Goal: Task Accomplishment & Management: Complete application form

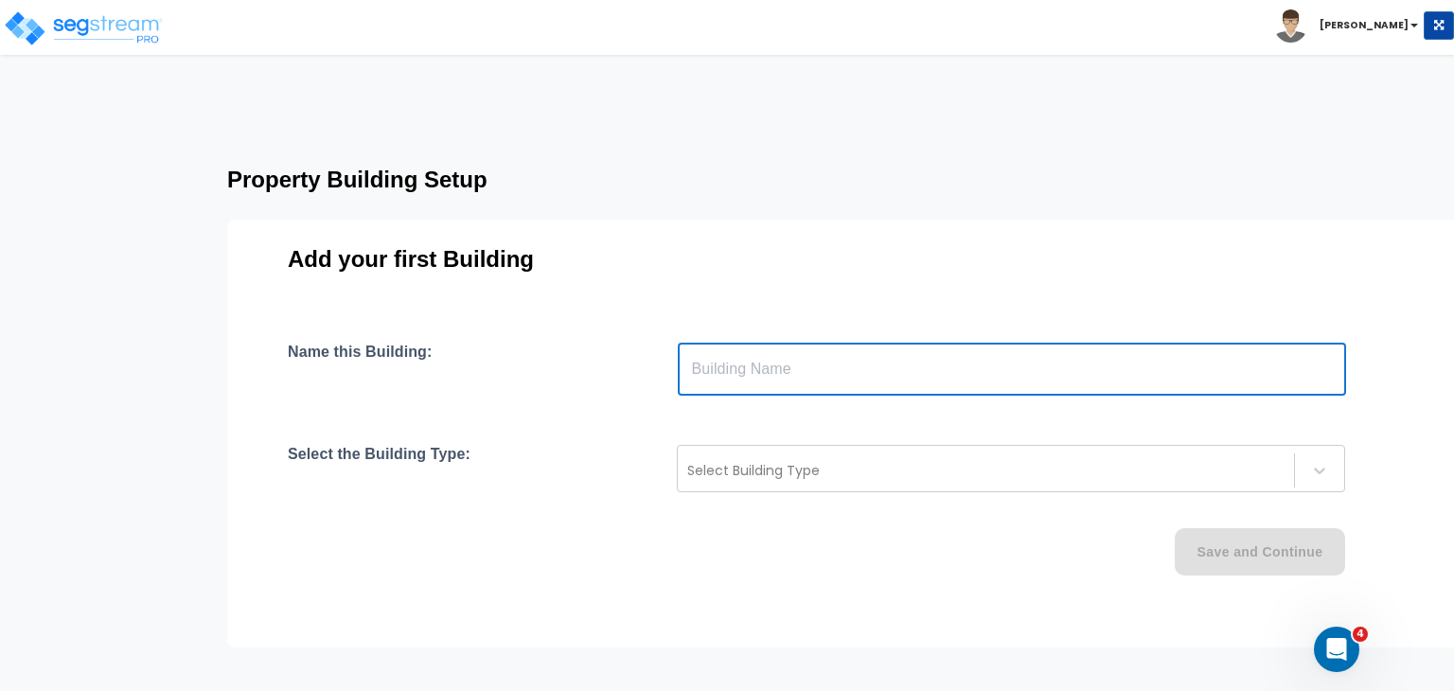
click at [757, 373] on input "text" at bounding box center [1012, 369] width 668 height 53
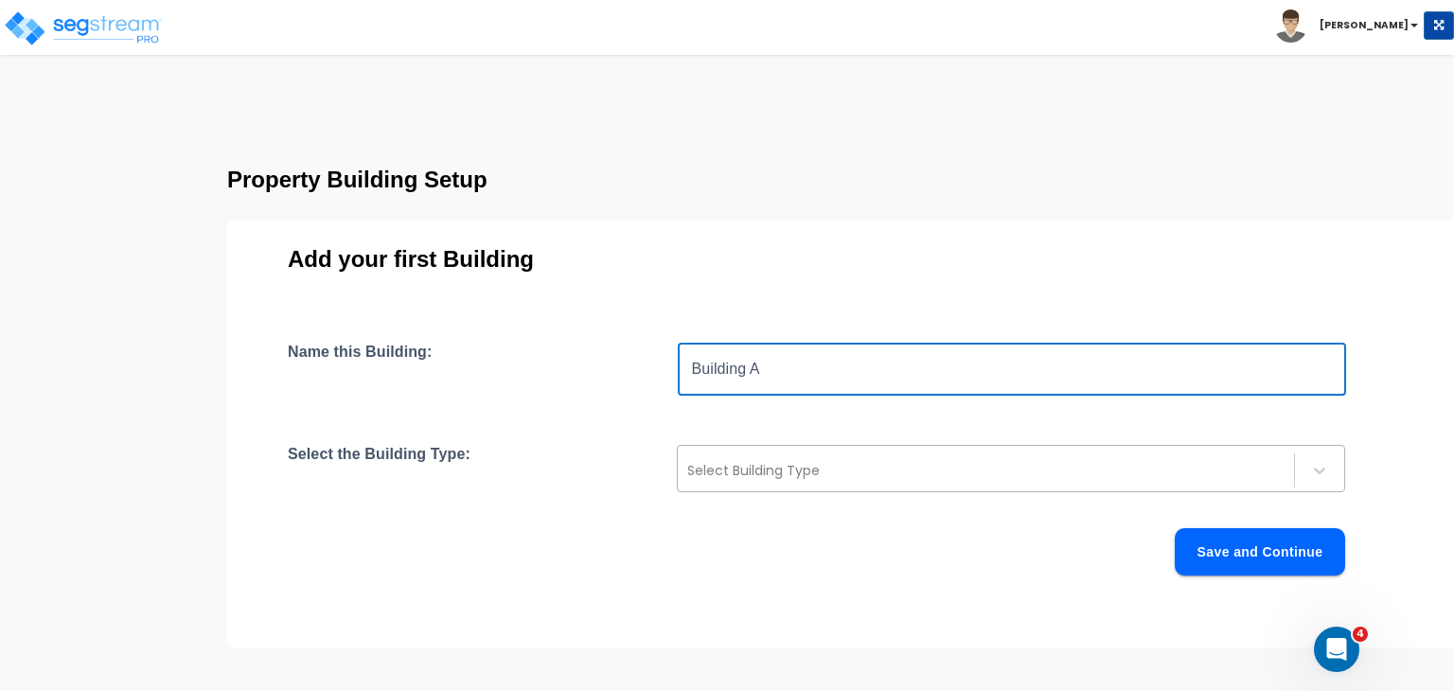
type input "Building A"
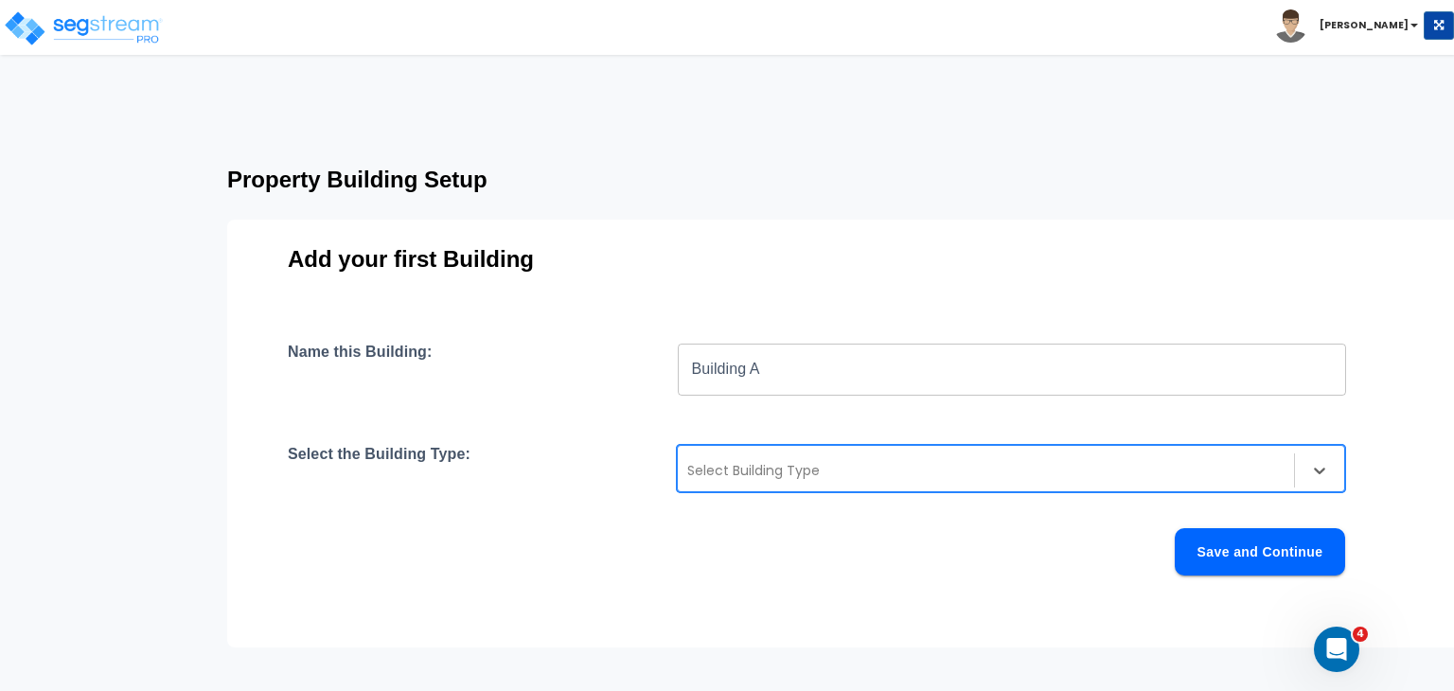
click at [722, 460] on div at bounding box center [985, 470] width 597 height 23
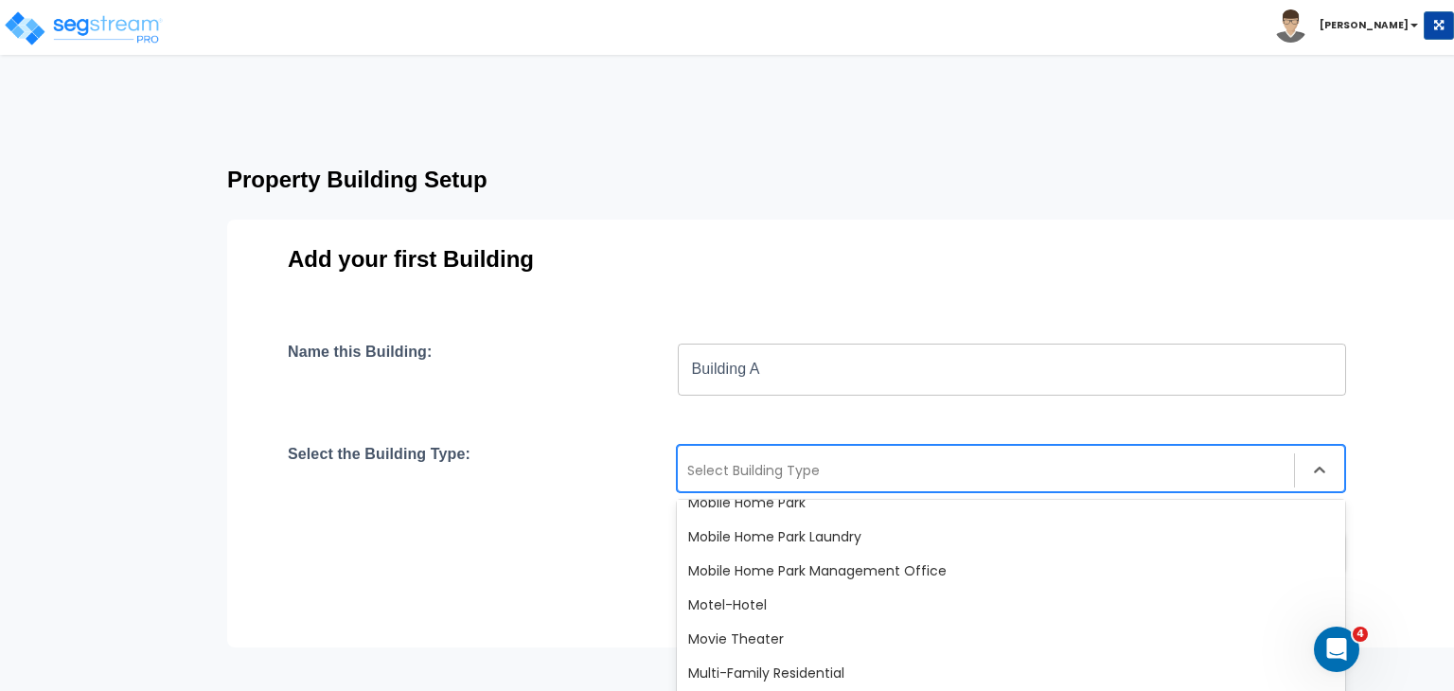
scroll to position [1087, 0]
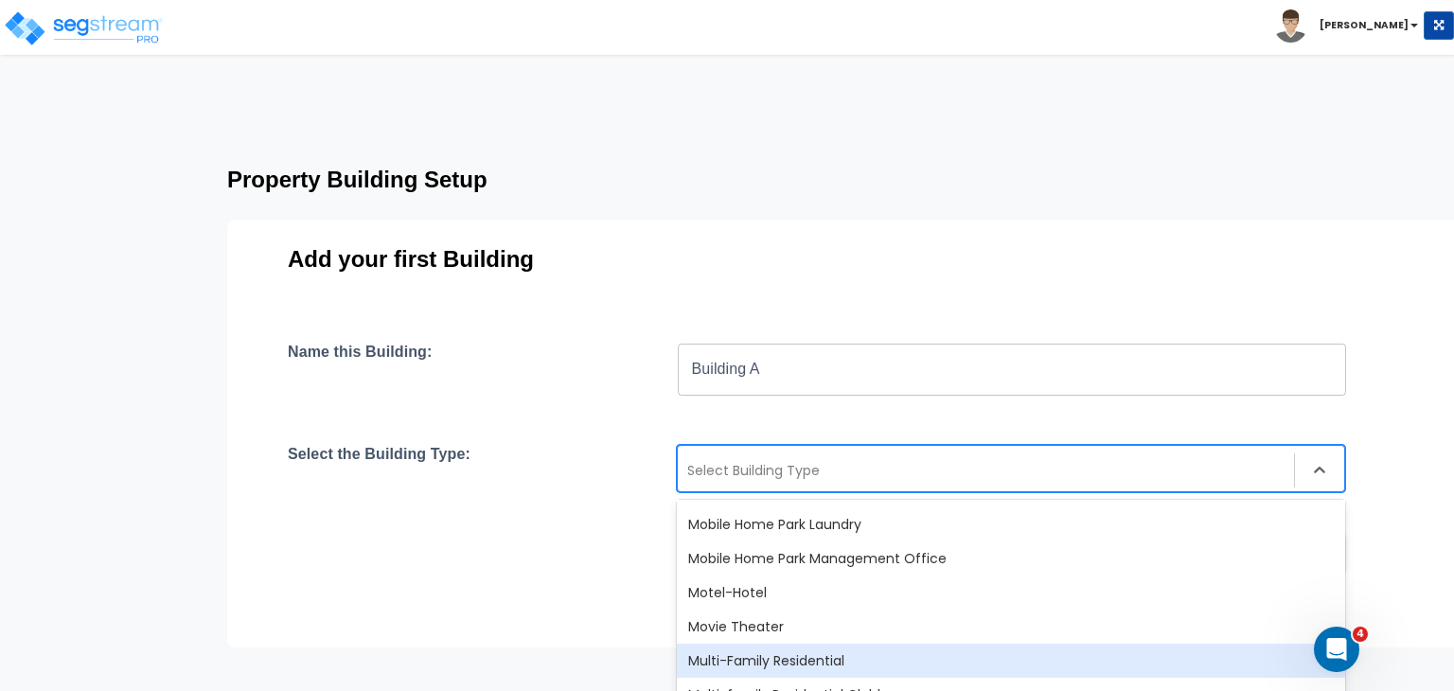
click at [776, 661] on div "Multi-Family Residential" at bounding box center [1011, 661] width 668 height 34
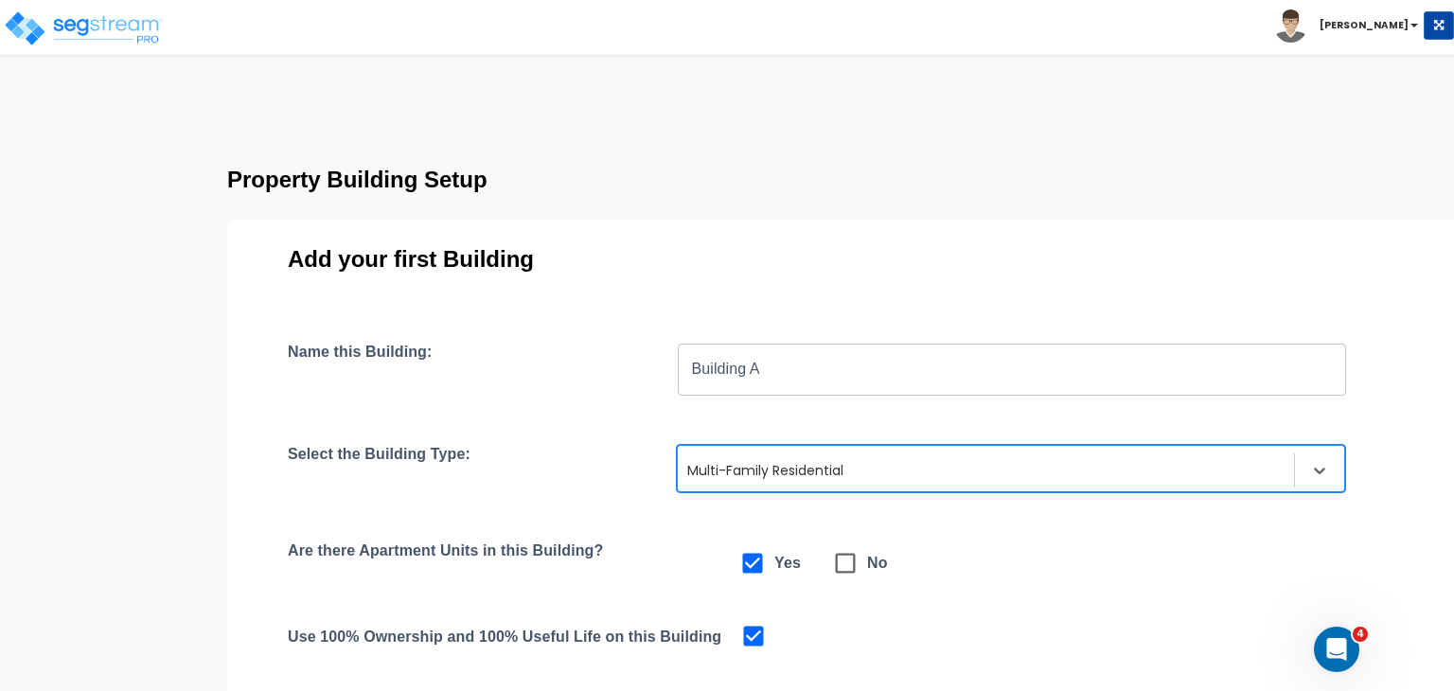
click at [673, 539] on div "Name this Building: Building A ​ Select the Building Type: option Multi-Family …" at bounding box center [845, 567] width 1114 height 449
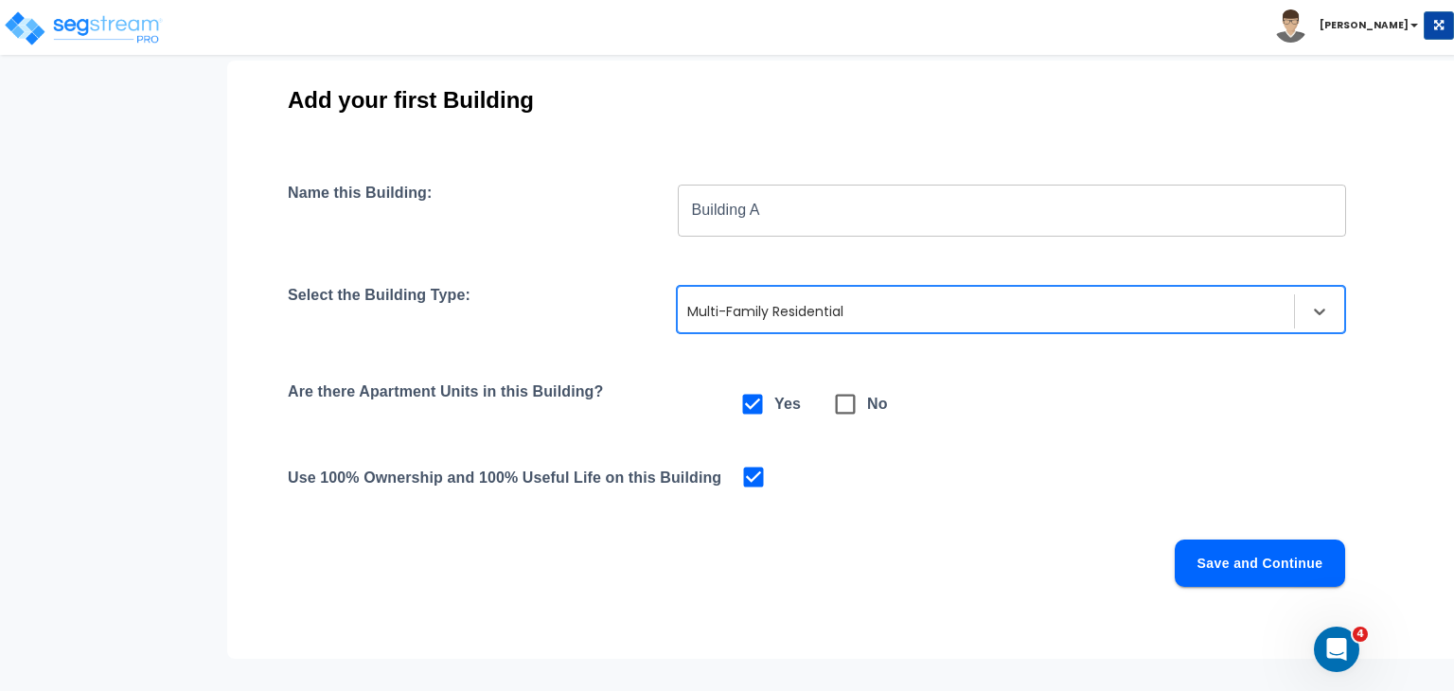
scroll to position [162, 0]
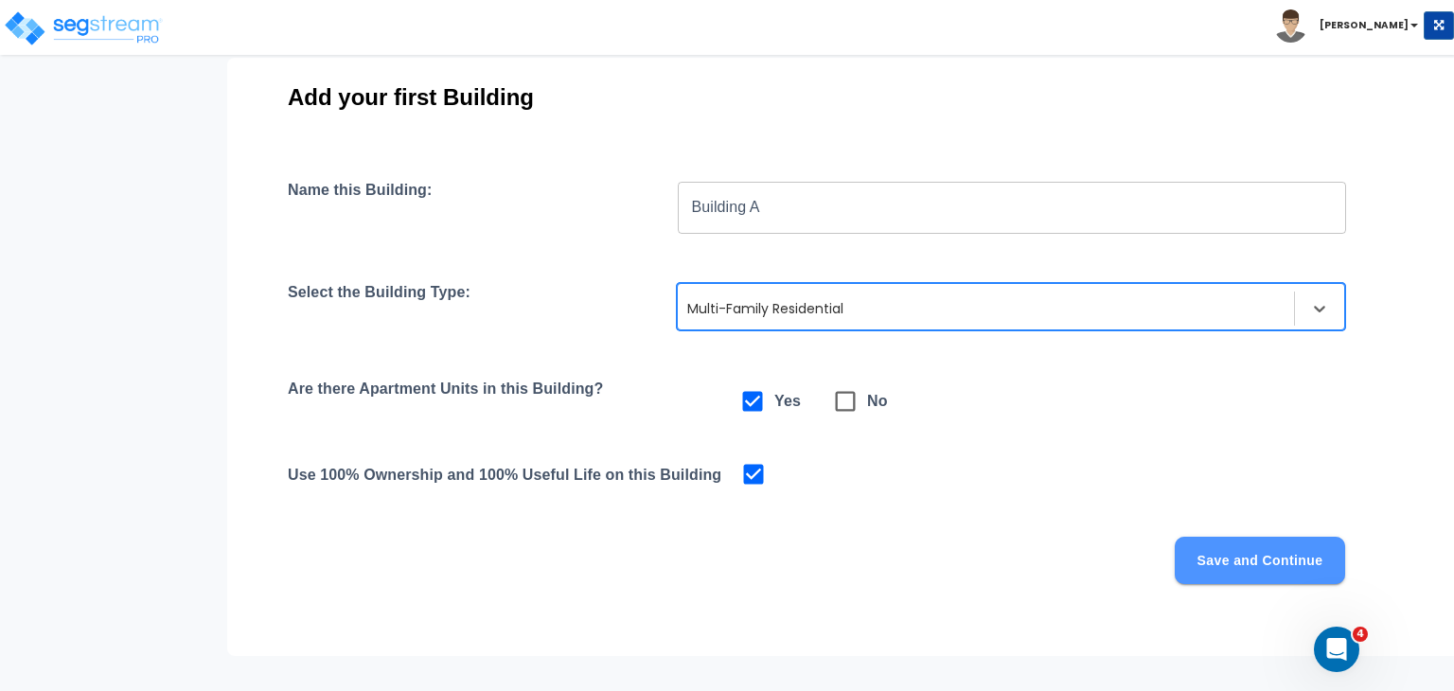
click at [1212, 558] on button "Save and Continue" at bounding box center [1260, 560] width 170 height 47
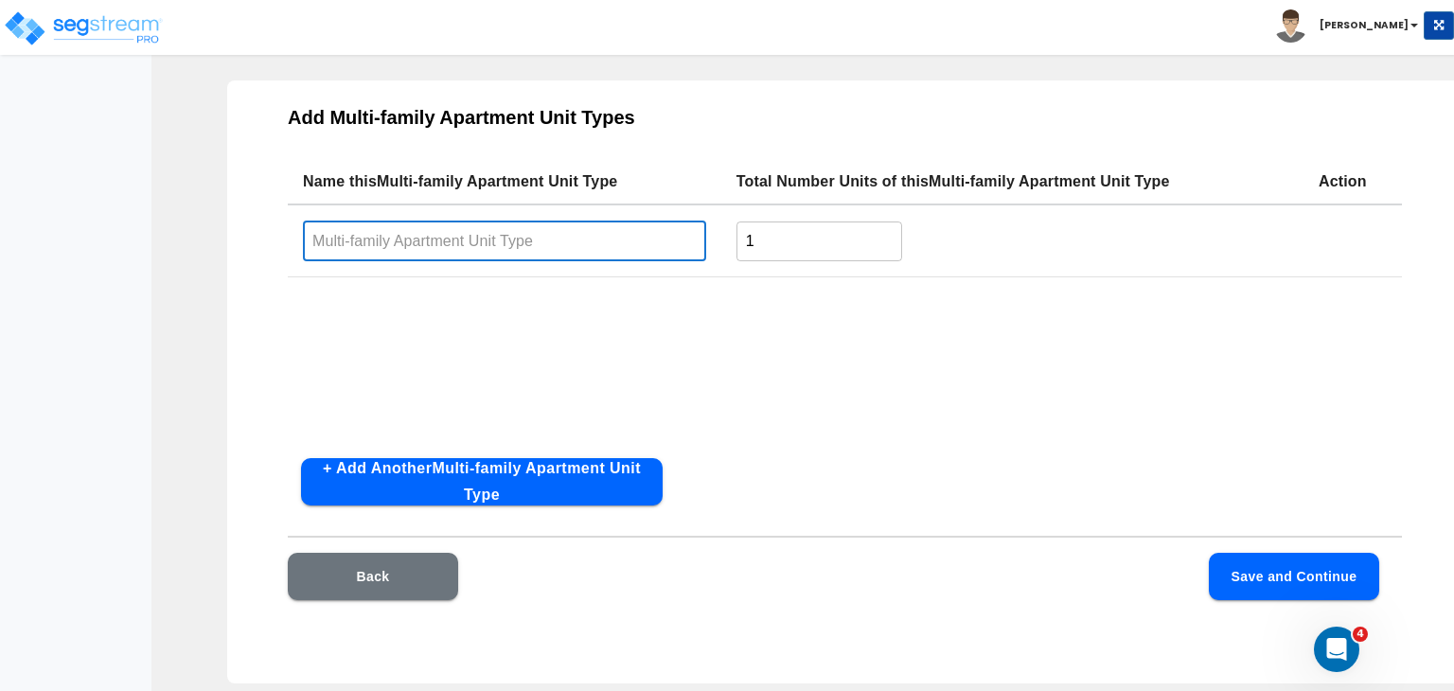
click at [398, 241] on input "text" at bounding box center [504, 241] width 403 height 41
click at [357, 237] on input "text" at bounding box center [504, 241] width 403 height 41
type input "1 Bedroom 1 Bath"
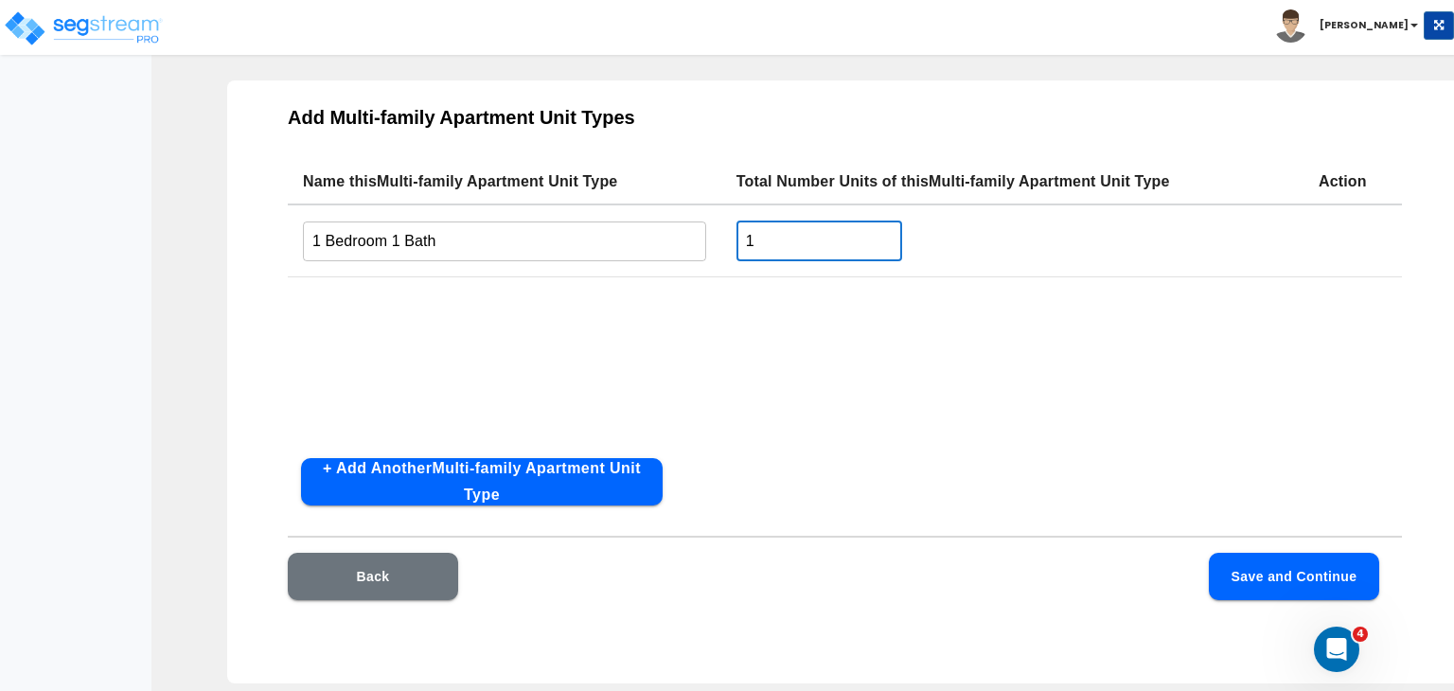
drag, startPoint x: 786, startPoint y: 242, endPoint x: 655, endPoint y: 221, distance: 132.3
click at [655, 221] on tr "1 Bedroom 1 Bath ​ 1 ​" at bounding box center [845, 240] width 1114 height 73
type input "15"
click at [585, 466] on button "+ Add Another Multi-family Apartment Unit Type" at bounding box center [482, 481] width 362 height 47
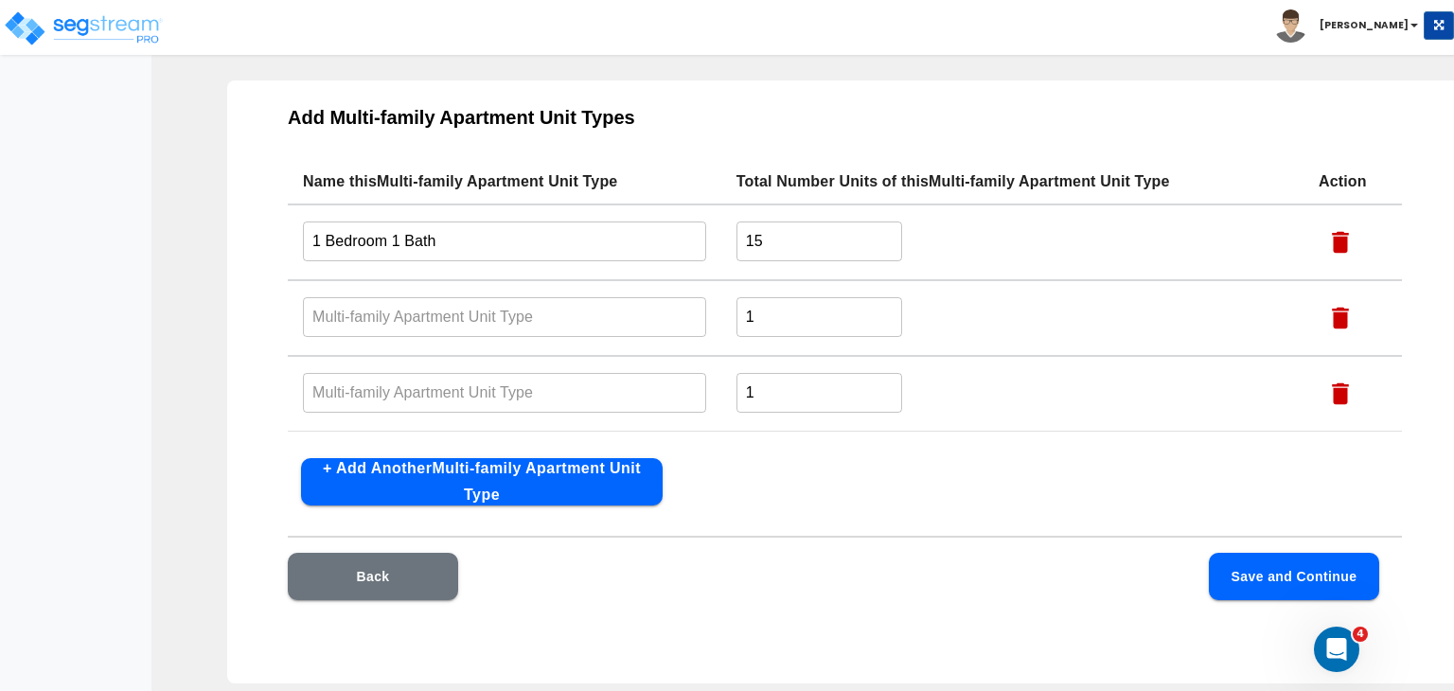
click at [1334, 396] on icon "button" at bounding box center [1340, 394] width 17 height 22
click at [523, 321] on input "text" at bounding box center [504, 316] width 403 height 41
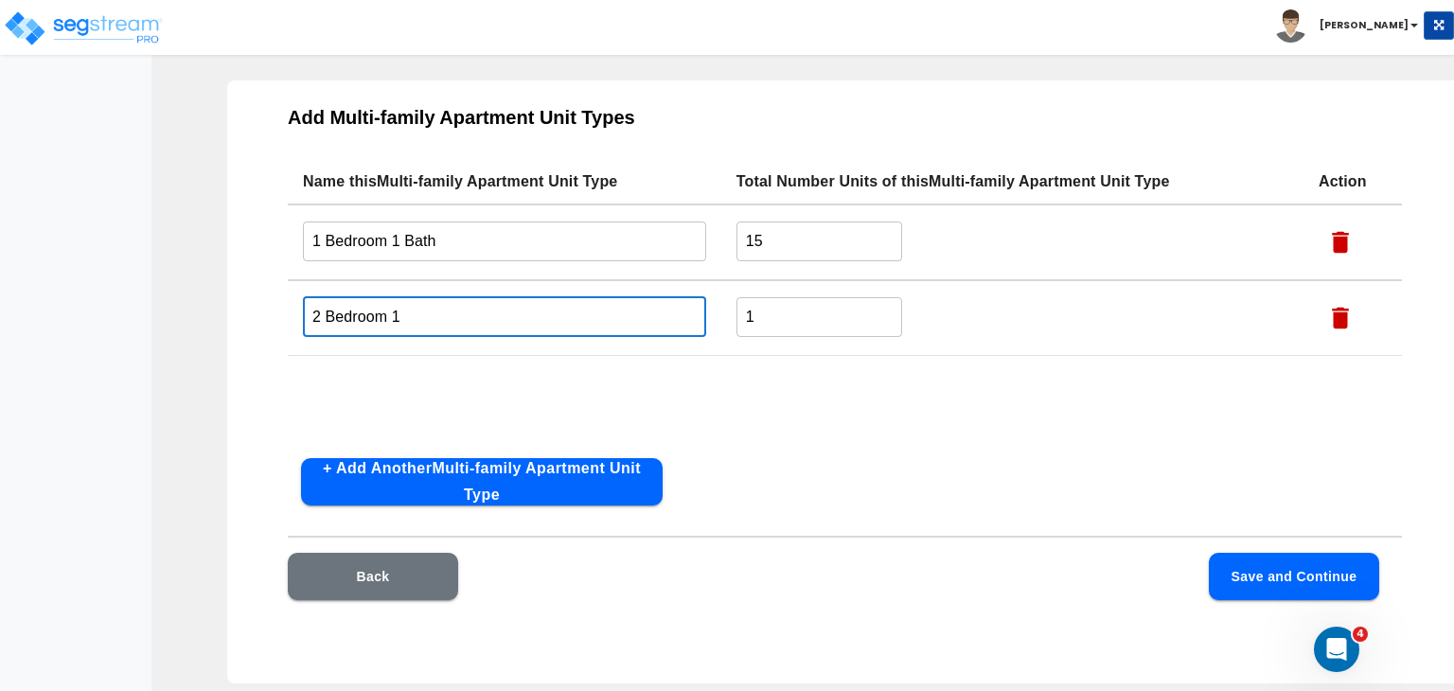
type input "2 Bedroom 1 Bath"
click at [784, 311] on input "1" at bounding box center [819, 316] width 166 height 41
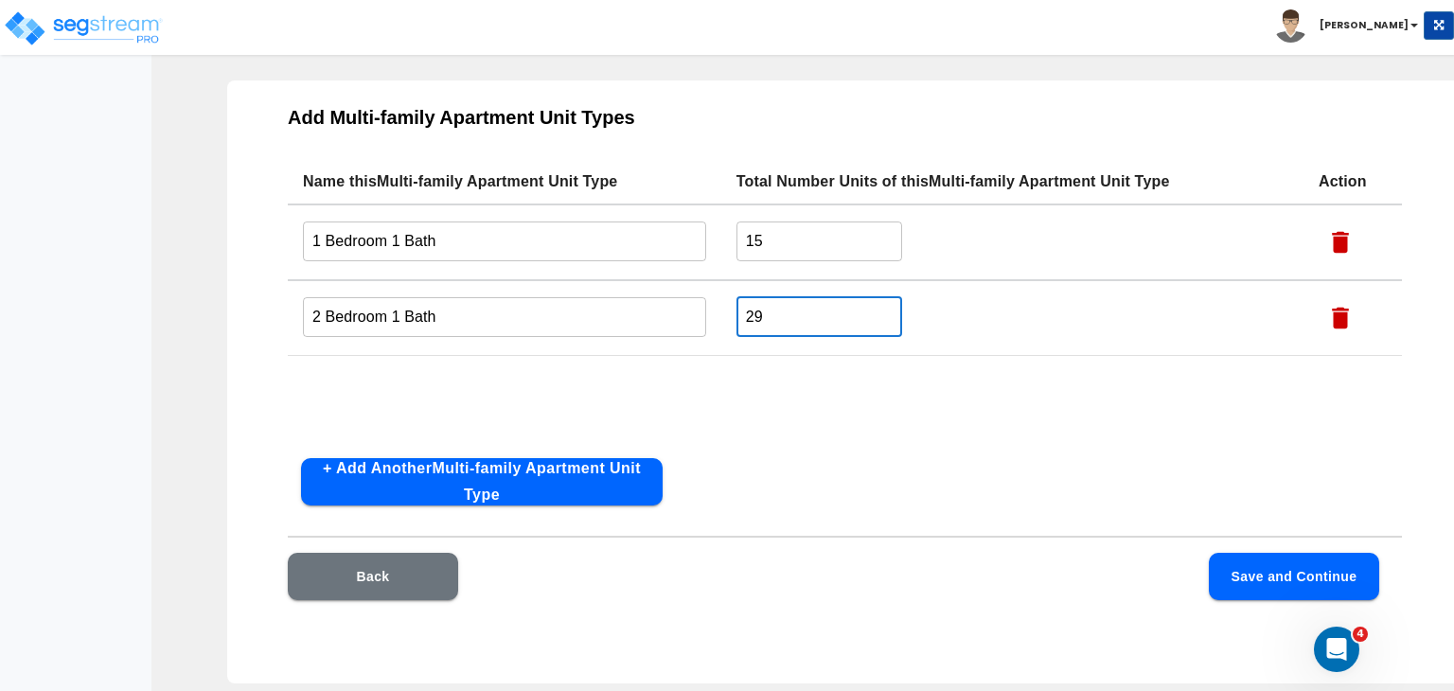
type input "29"
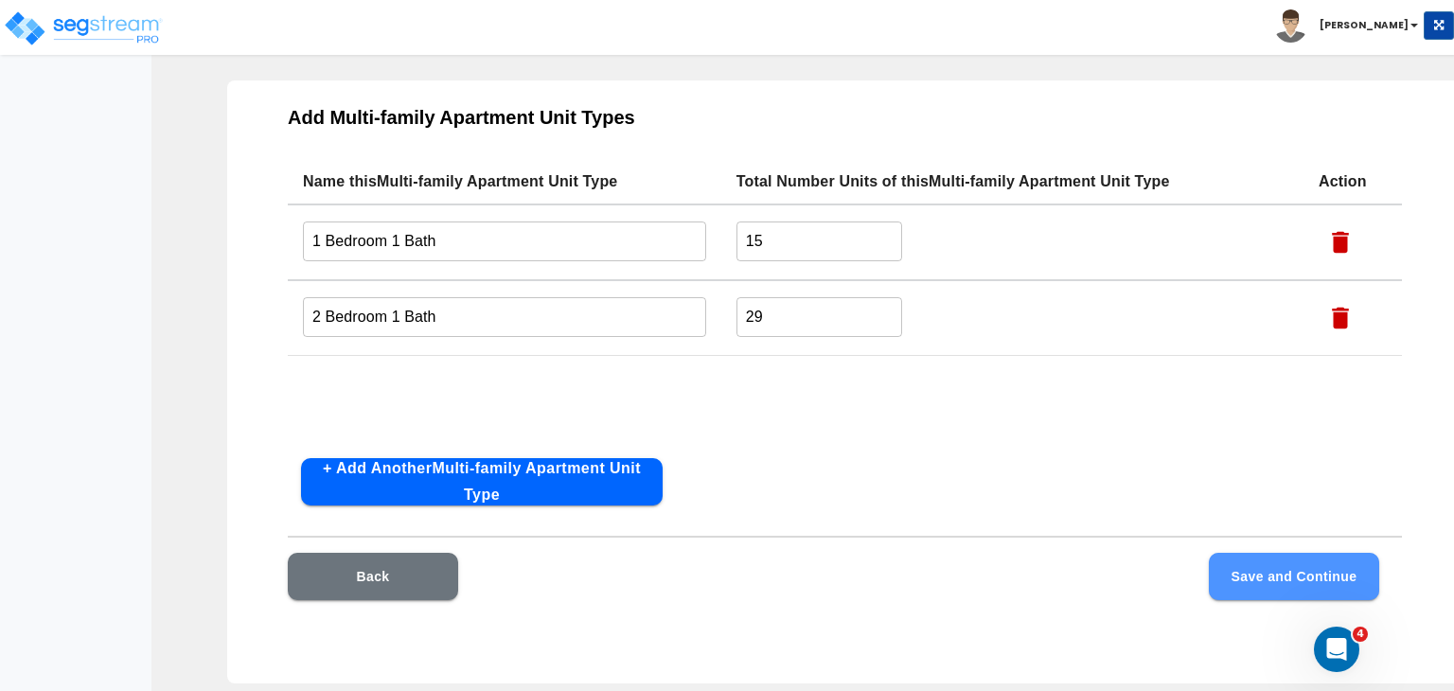
click at [1261, 576] on button "Save and Continue" at bounding box center [1294, 576] width 170 height 47
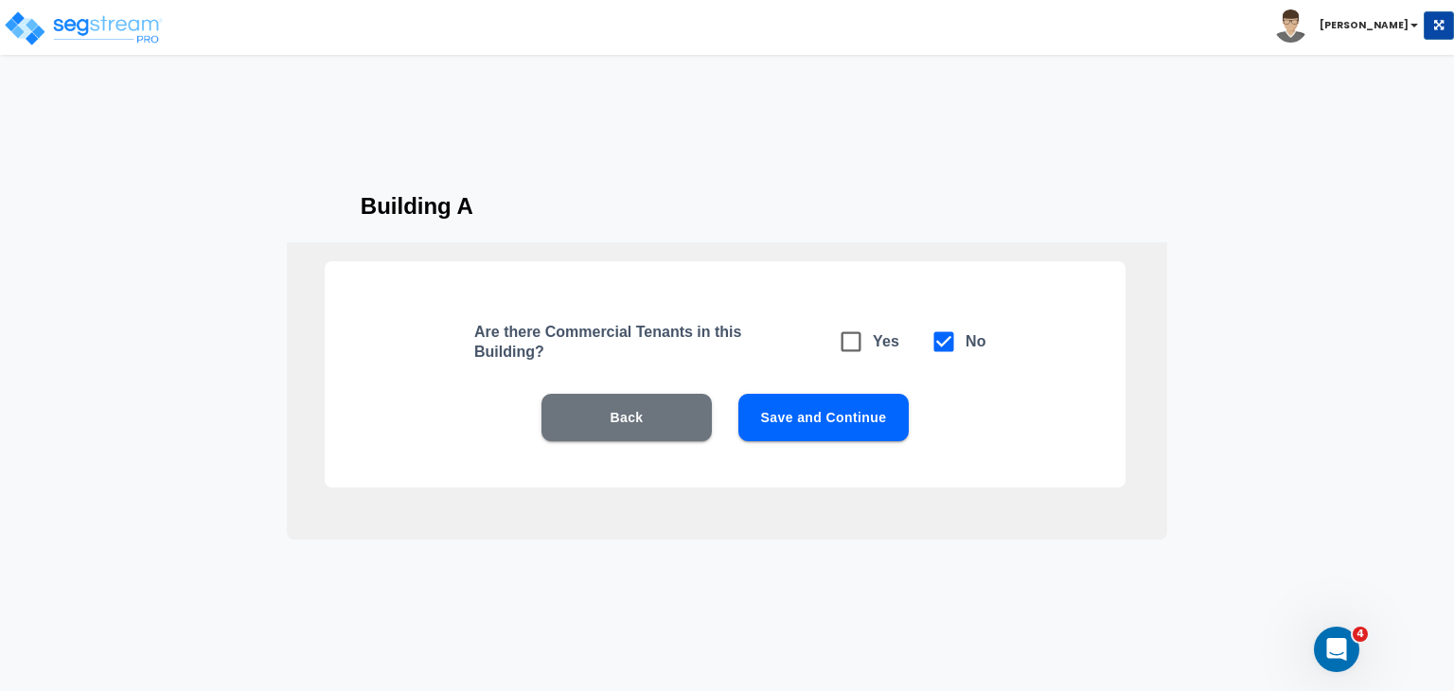
click at [834, 414] on button "Save and Continue" at bounding box center [823, 417] width 170 height 47
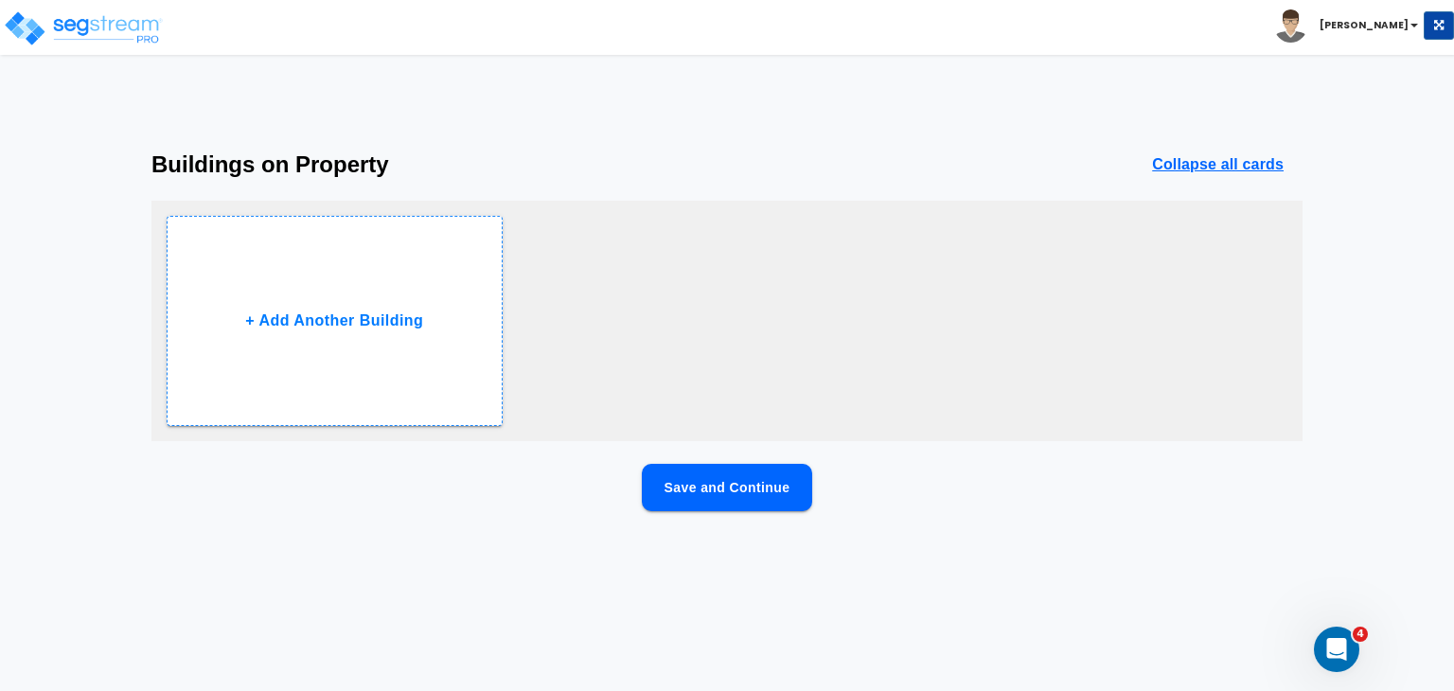
scroll to position [0, 0]
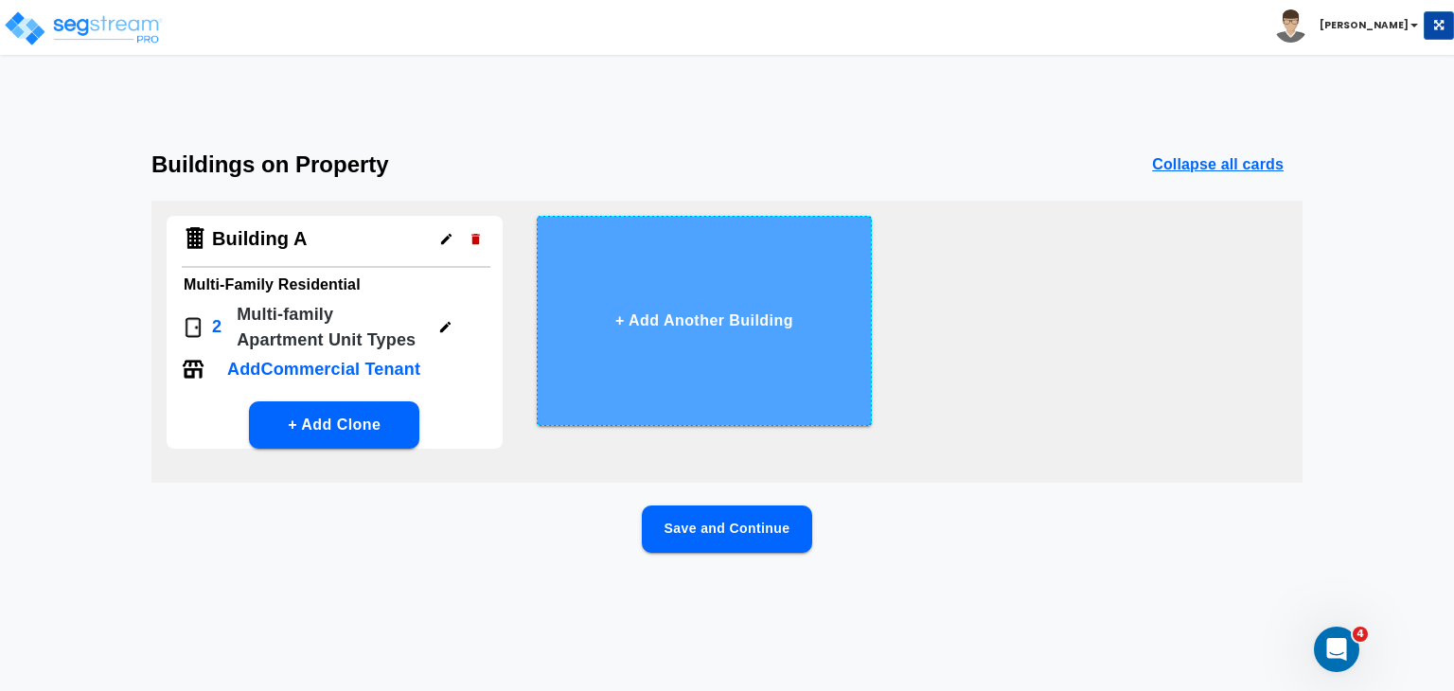
click at [738, 309] on button "+ Add Another Building" at bounding box center [705, 321] width 336 height 210
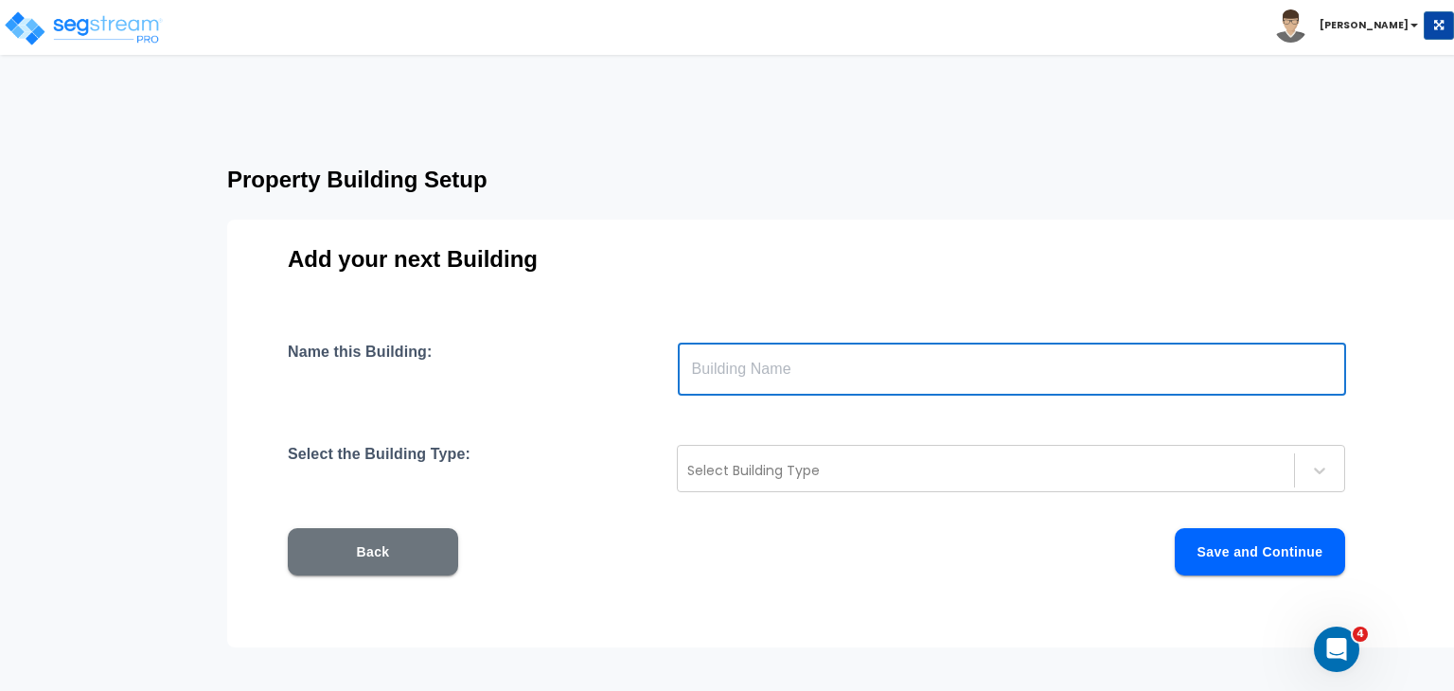
click at [716, 372] on input "text" at bounding box center [1012, 369] width 668 height 53
type input "Building B"
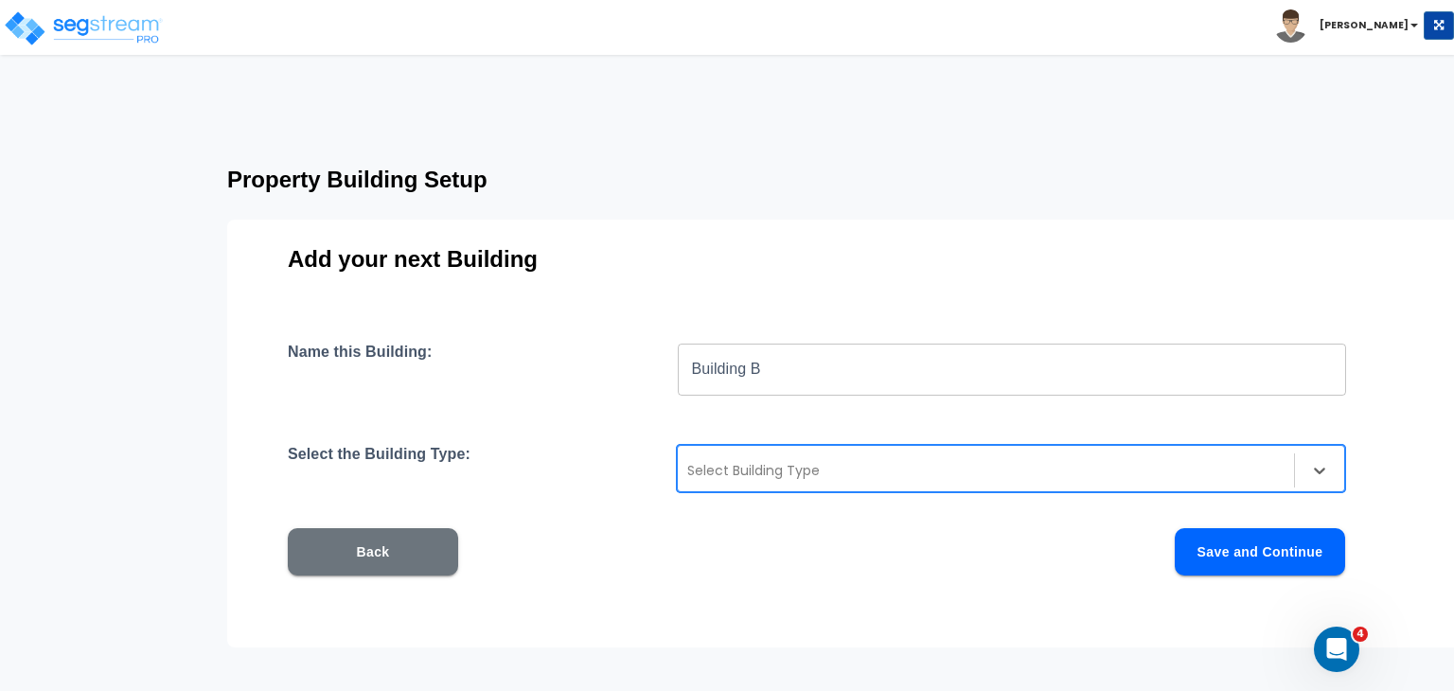
click at [780, 473] on div at bounding box center [985, 470] width 597 height 23
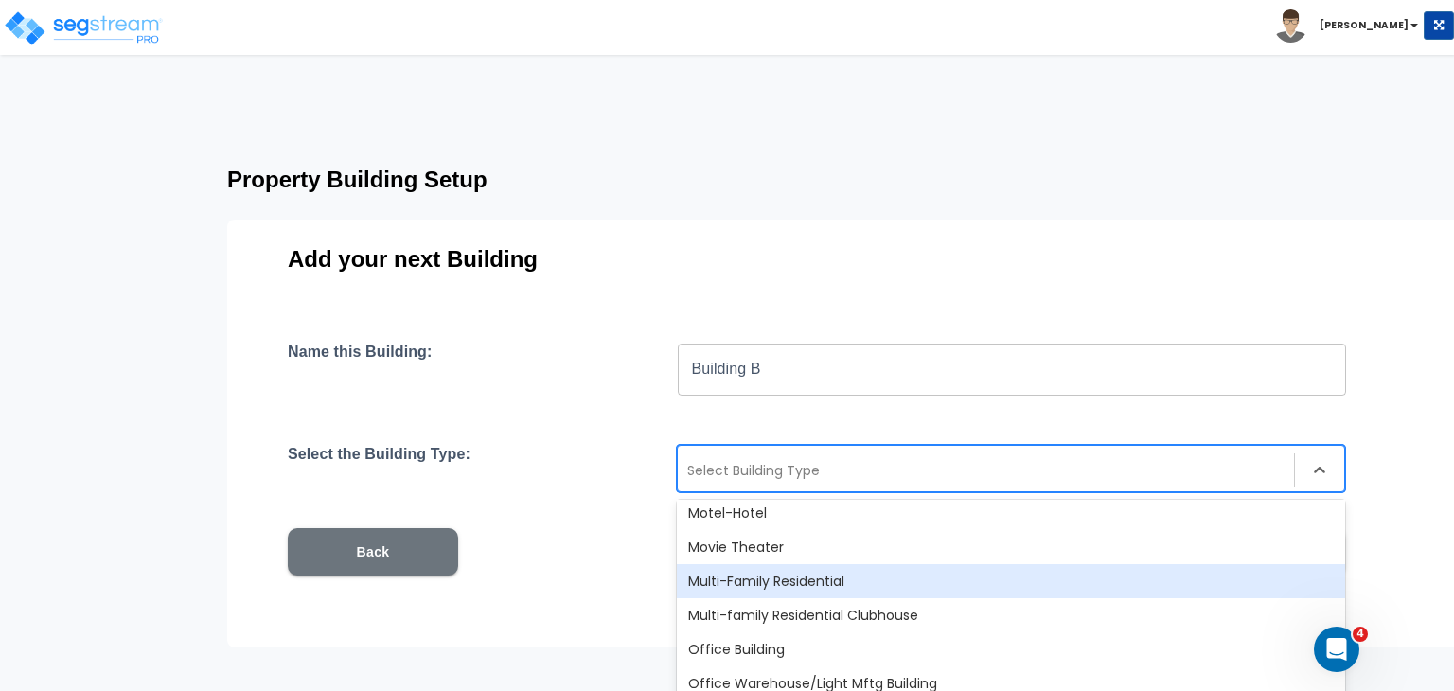
scroll to position [1166, 0]
click at [783, 579] on div "Multi-Family Residential" at bounding box center [1011, 581] width 668 height 34
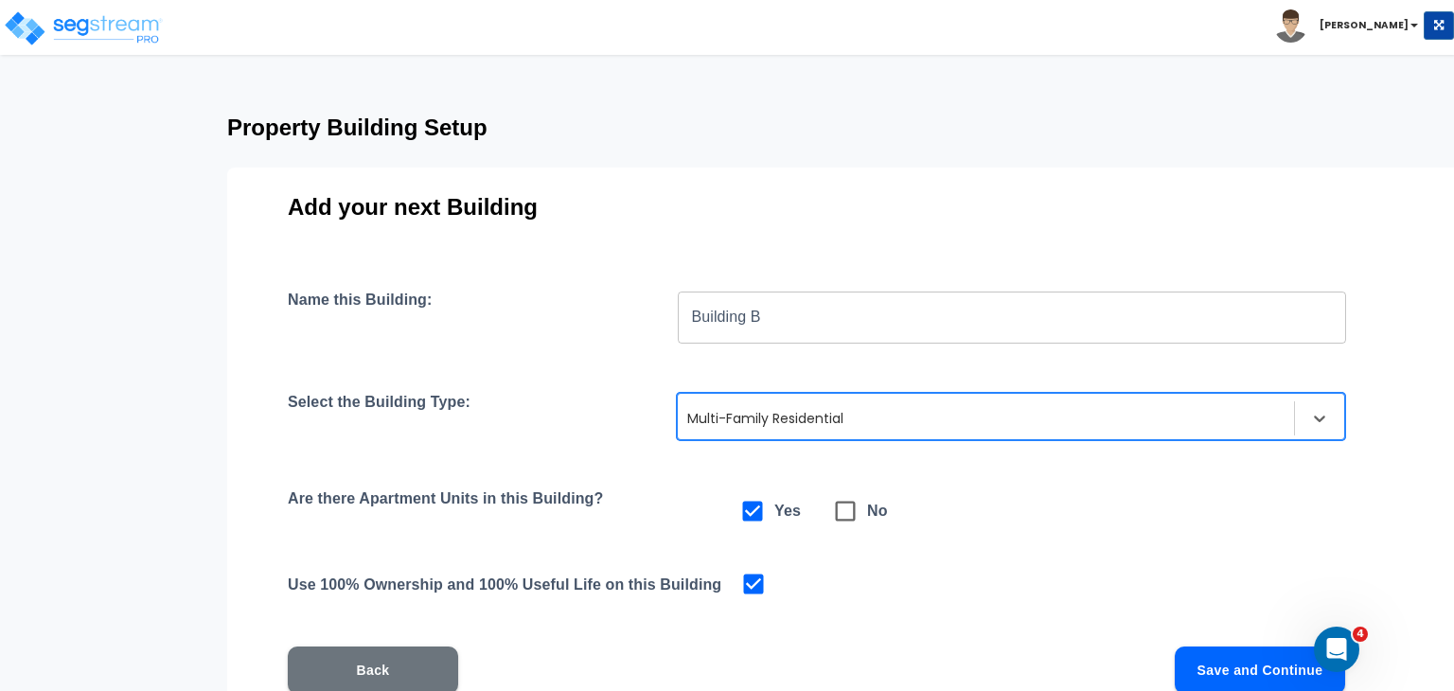
scroll to position [97, 0]
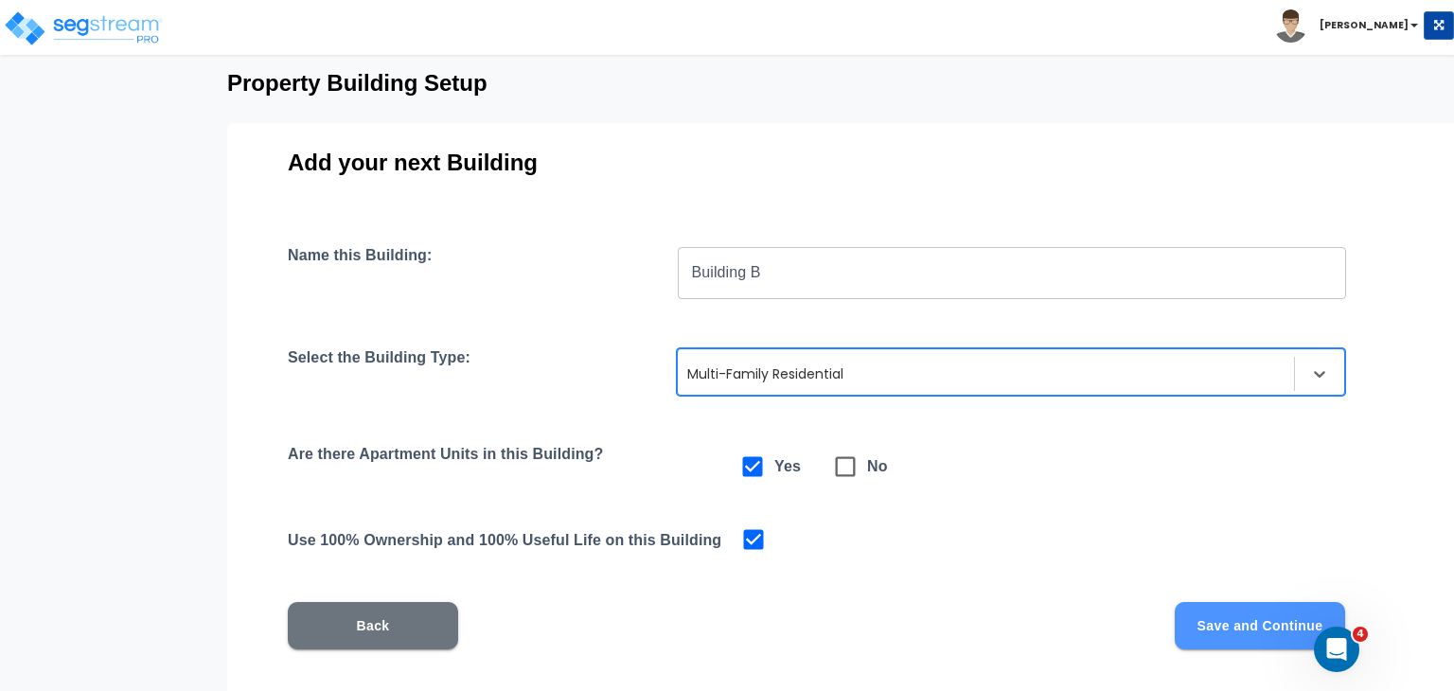
click at [1206, 628] on button "Save and Continue" at bounding box center [1260, 625] width 170 height 47
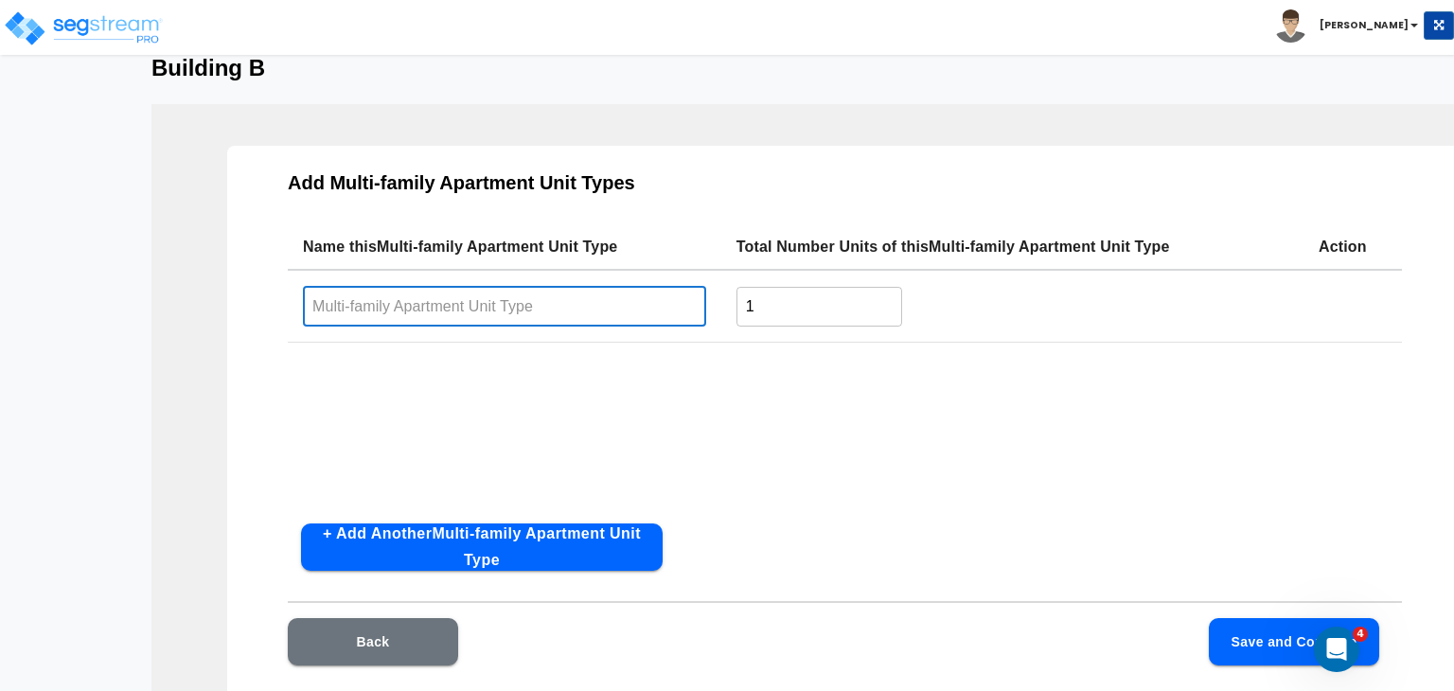
click at [435, 300] on input "text" at bounding box center [504, 306] width 403 height 41
type input "1 Bedroom 1 Bath"
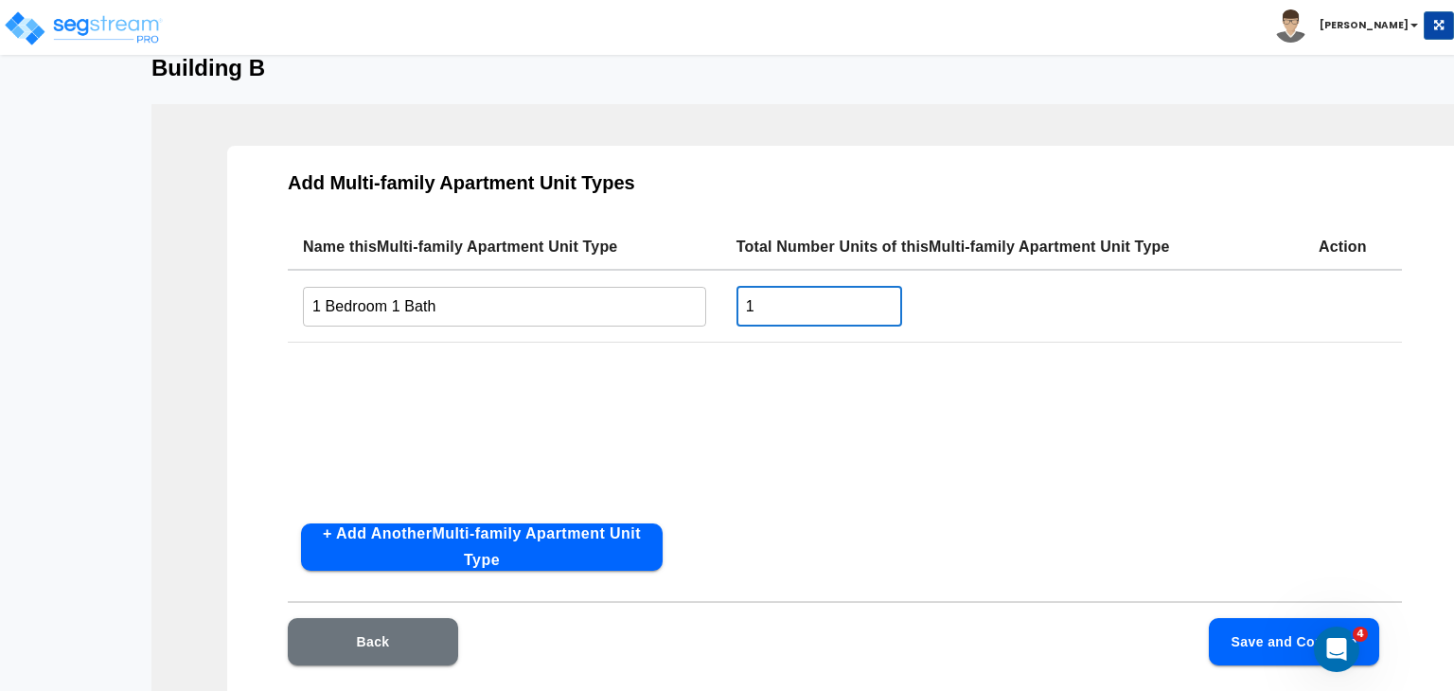
click at [803, 304] on input "1" at bounding box center [819, 306] width 166 height 41
type input "7"
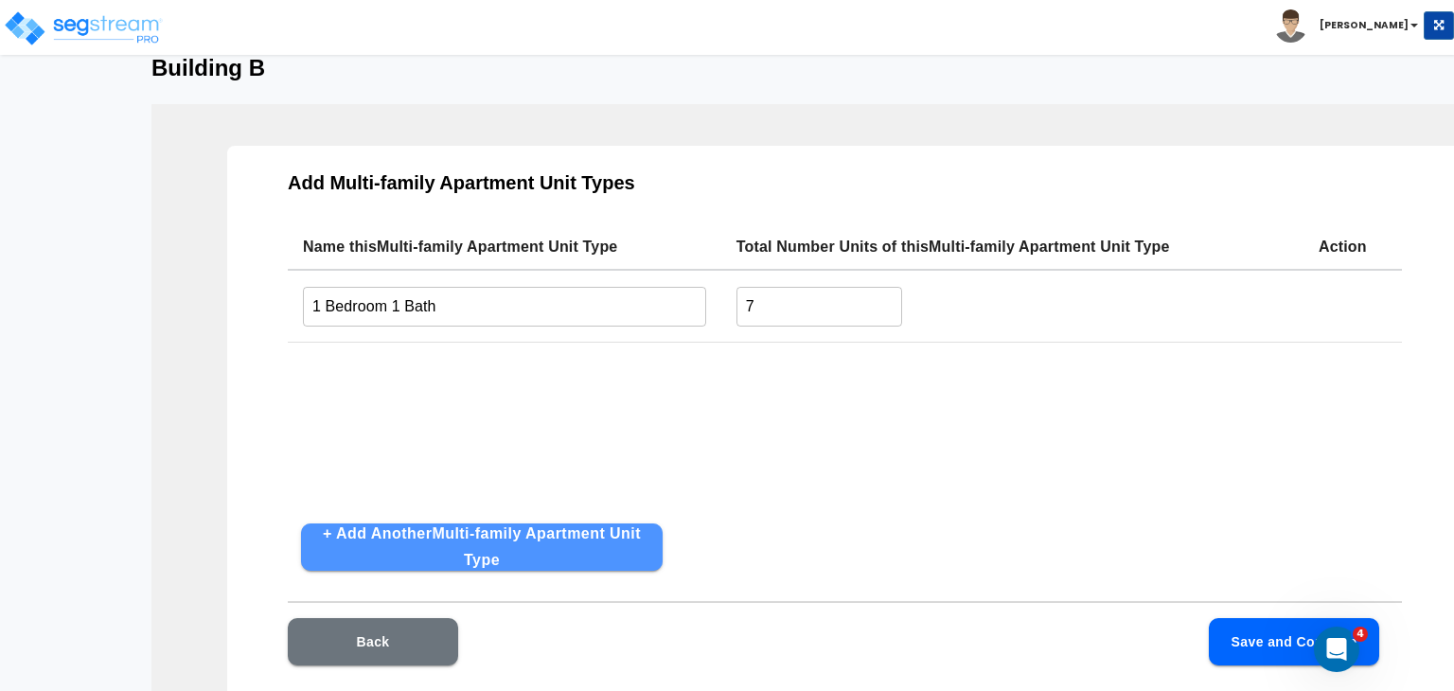
click at [598, 528] on button "+ Add Another Multi-family Apartment Unit Type" at bounding box center [482, 546] width 362 height 47
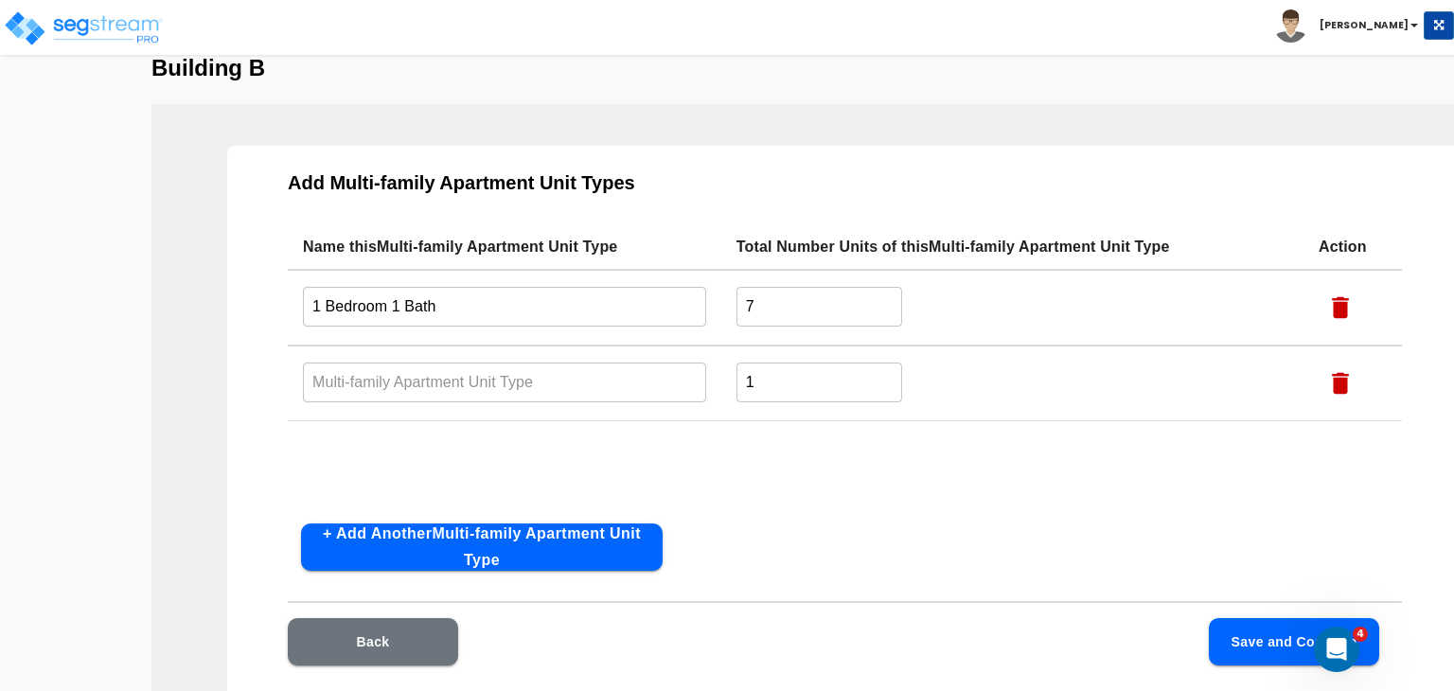
click at [427, 374] on input "text" at bounding box center [504, 382] width 403 height 41
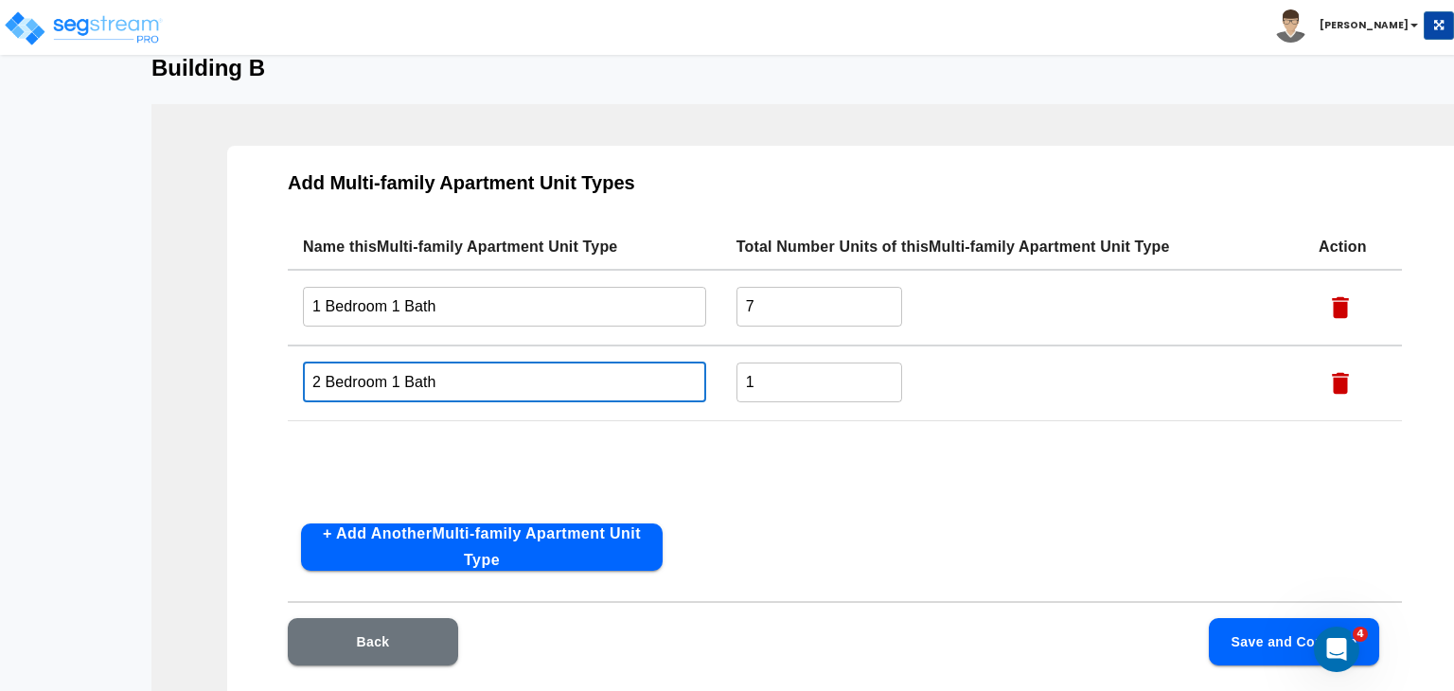
type input "2 Bedroom 1 Bath"
click at [765, 383] on input "1" at bounding box center [819, 382] width 166 height 41
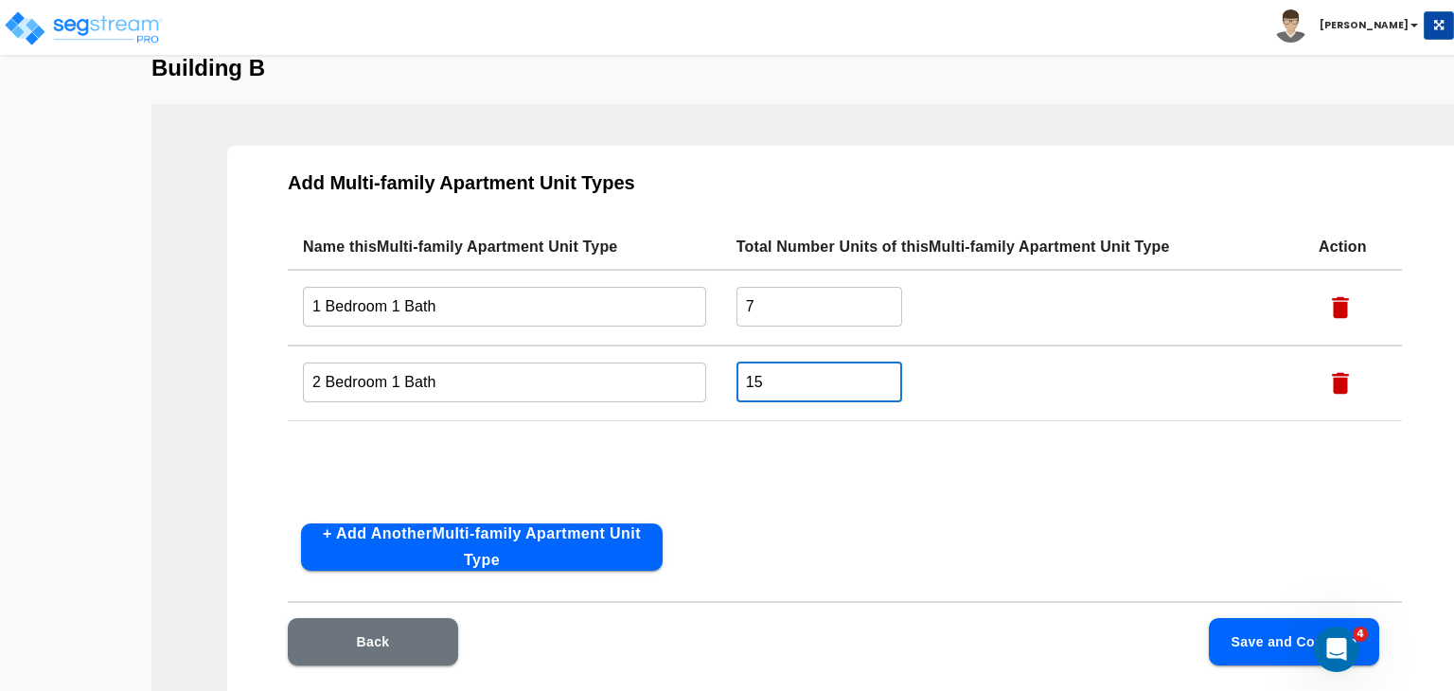
type input "15"
click at [795, 481] on div "Name this Multi-family Apartment Unit Type Total Number Units of this Multi-fam…" at bounding box center [845, 366] width 1114 height 284
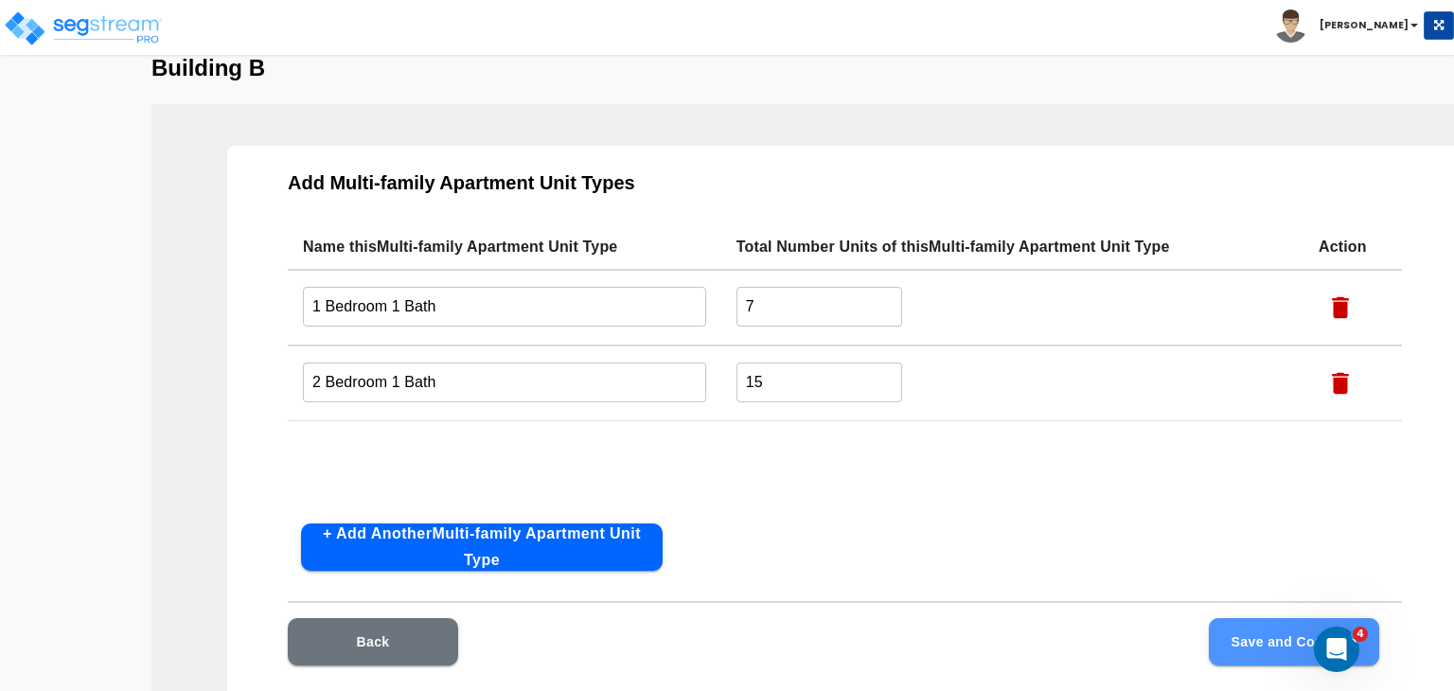
click at [1251, 646] on button "Save and Continue" at bounding box center [1294, 641] width 170 height 47
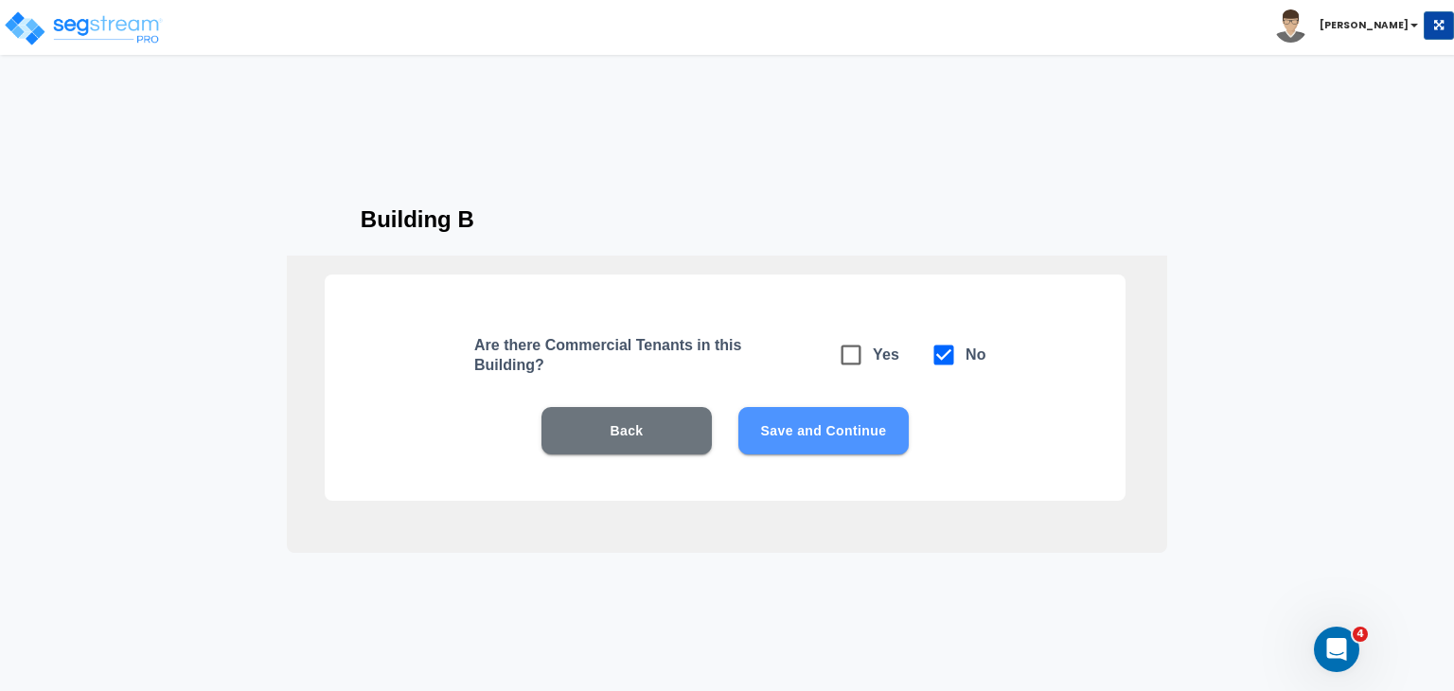
click at [861, 421] on button "Save and Continue" at bounding box center [823, 430] width 170 height 47
click at [853, 430] on button "Save and Continue" at bounding box center [823, 430] width 170 height 47
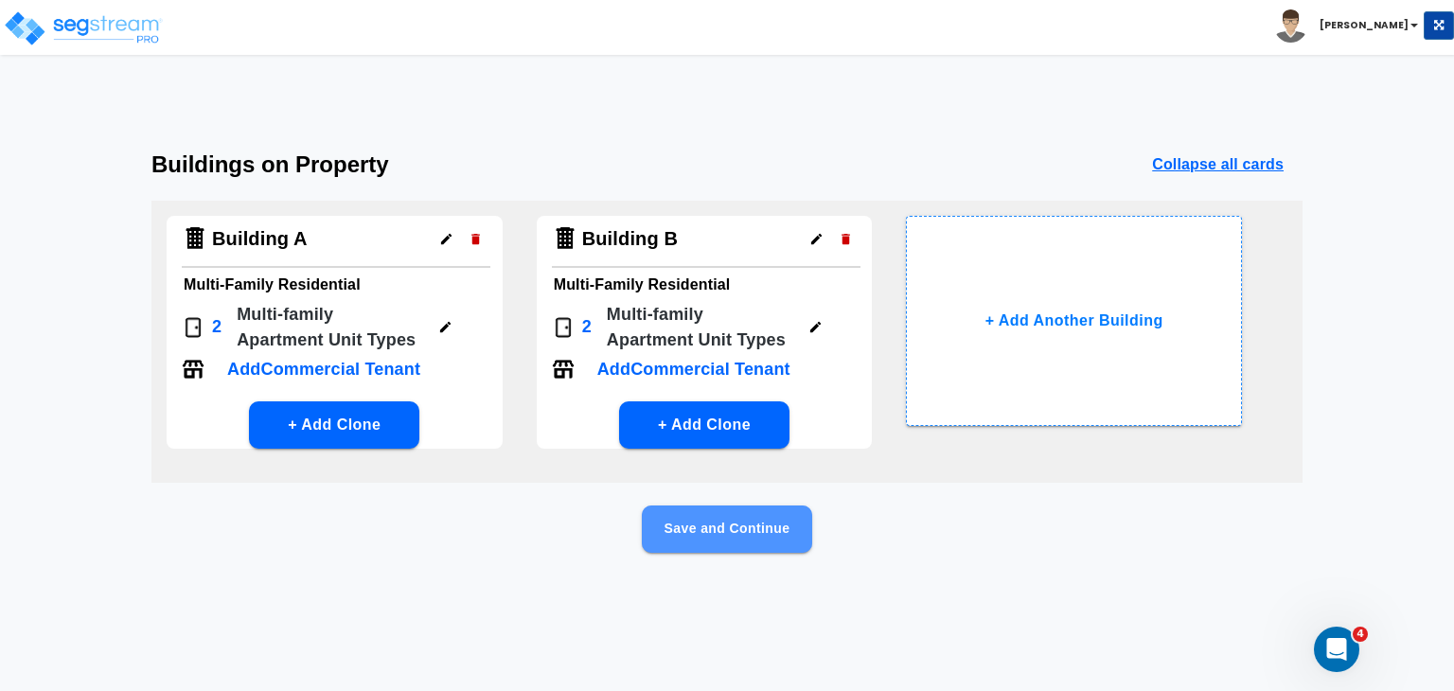
click at [776, 530] on button "Save and Continue" at bounding box center [727, 528] width 170 height 47
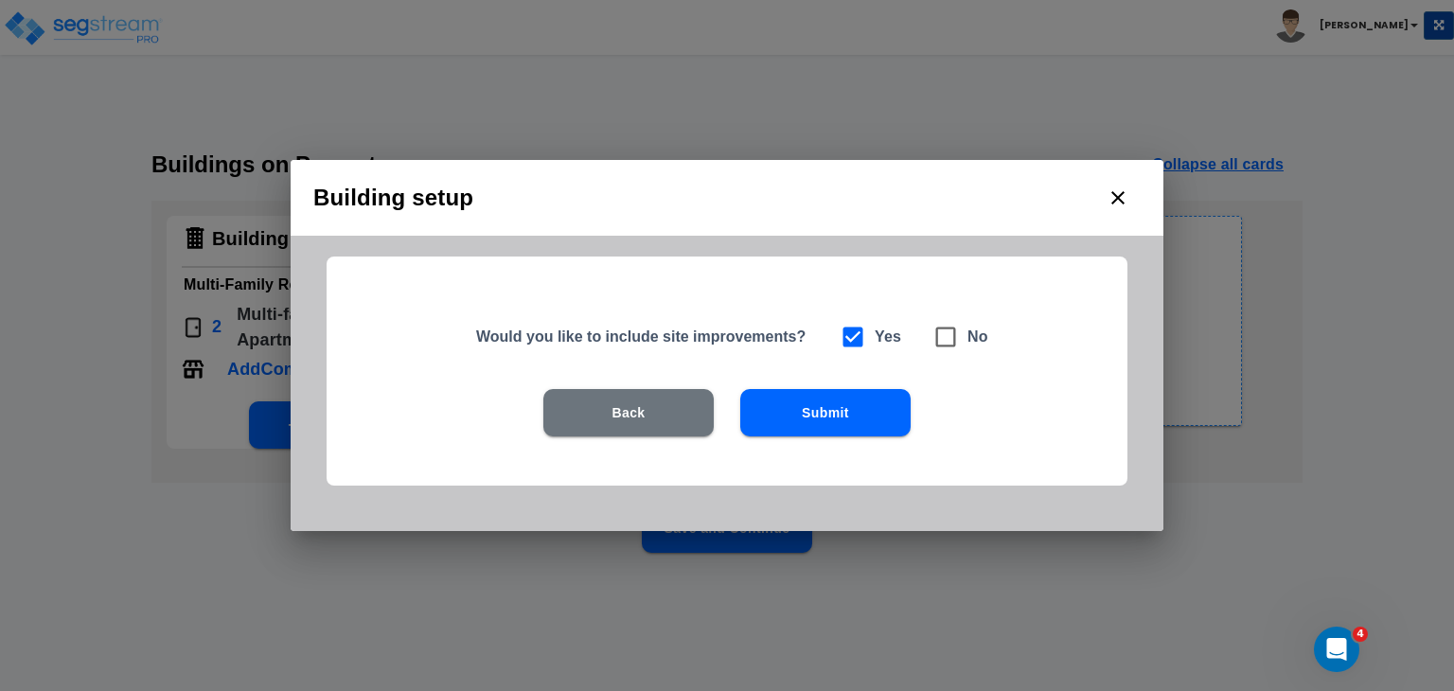
click at [810, 412] on button "Submit" at bounding box center [825, 412] width 170 height 47
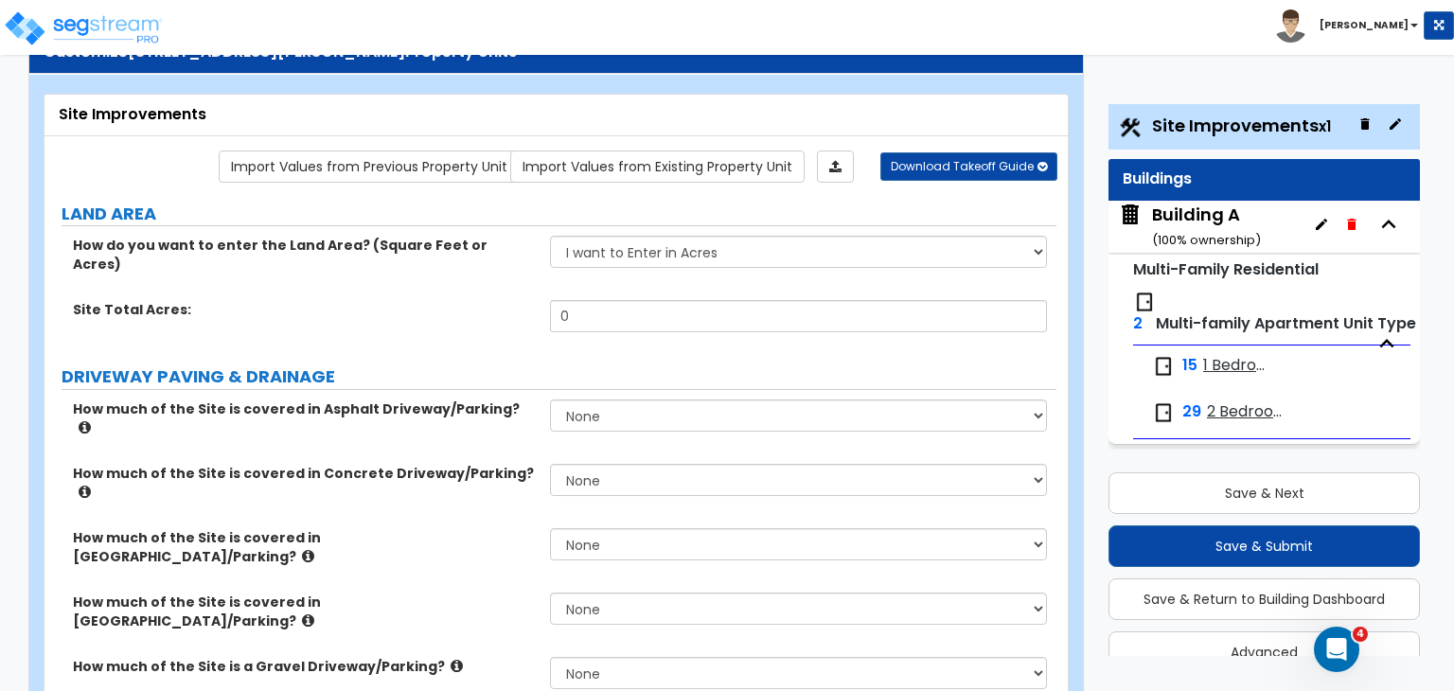
scroll to position [80, 0]
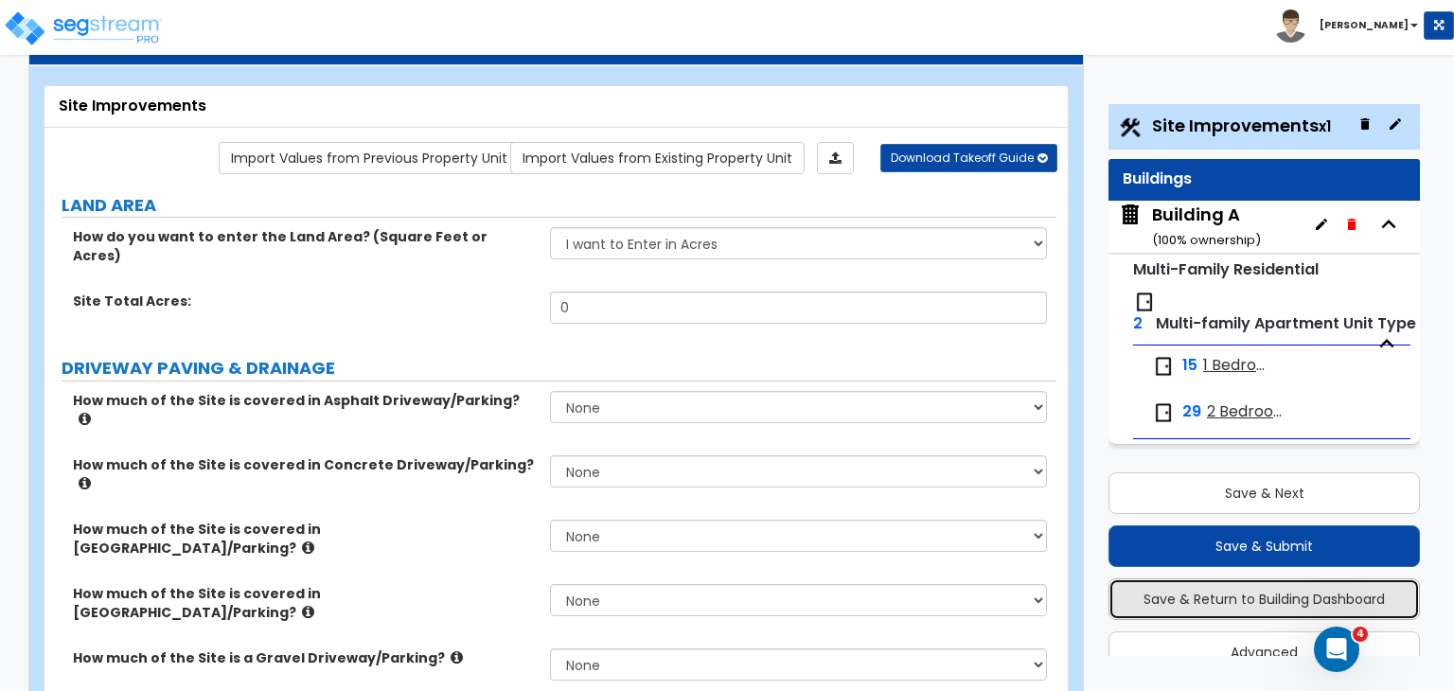
click at [1193, 599] on button "Save & Return to Building Dashboard" at bounding box center [1263, 599] width 311 height 42
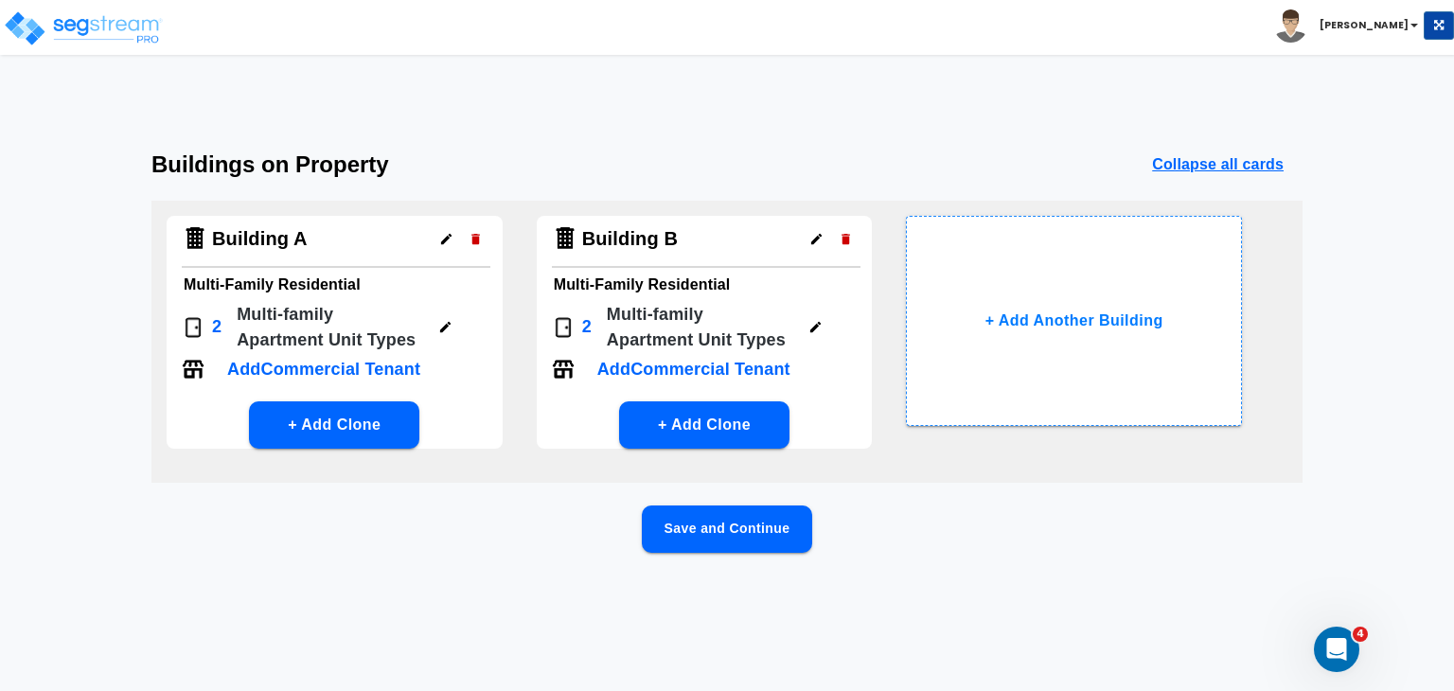
scroll to position [0, 0]
click at [847, 236] on icon "button" at bounding box center [845, 239] width 9 height 10
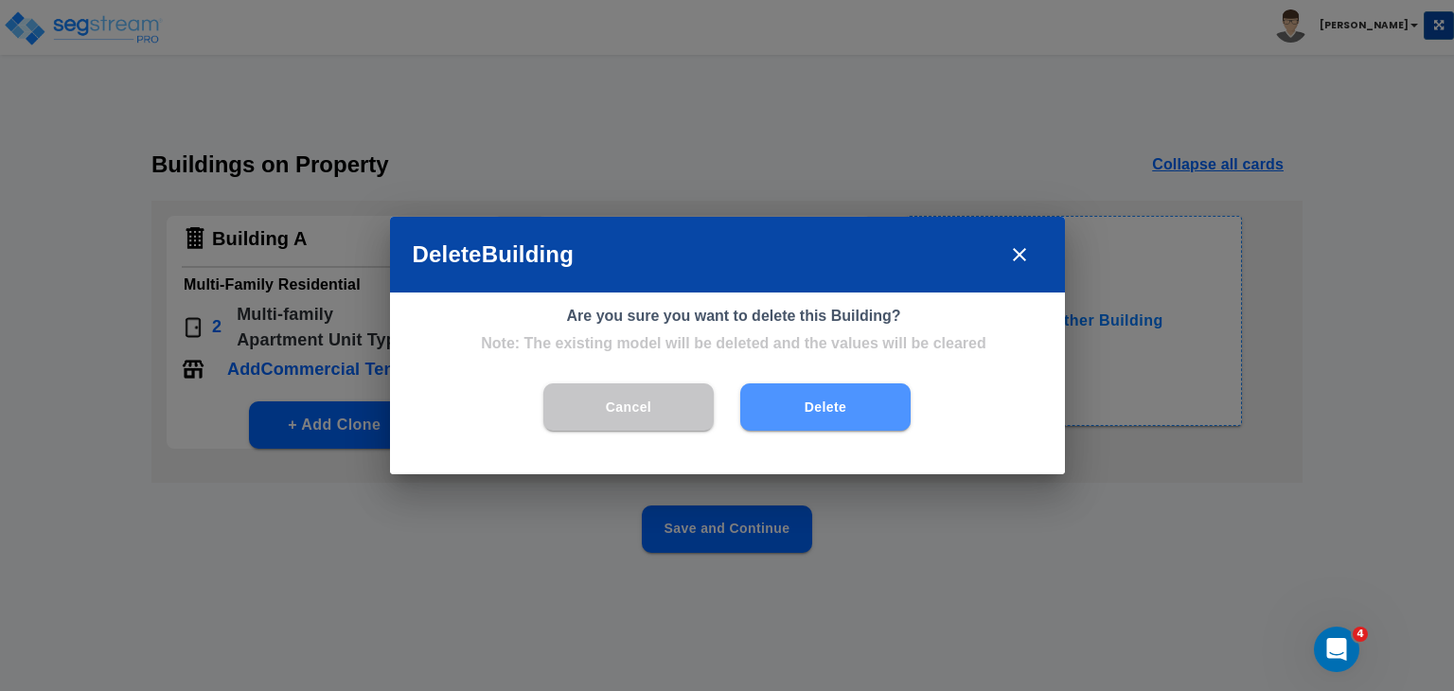
click at [829, 407] on button "Delete" at bounding box center [825, 406] width 170 height 47
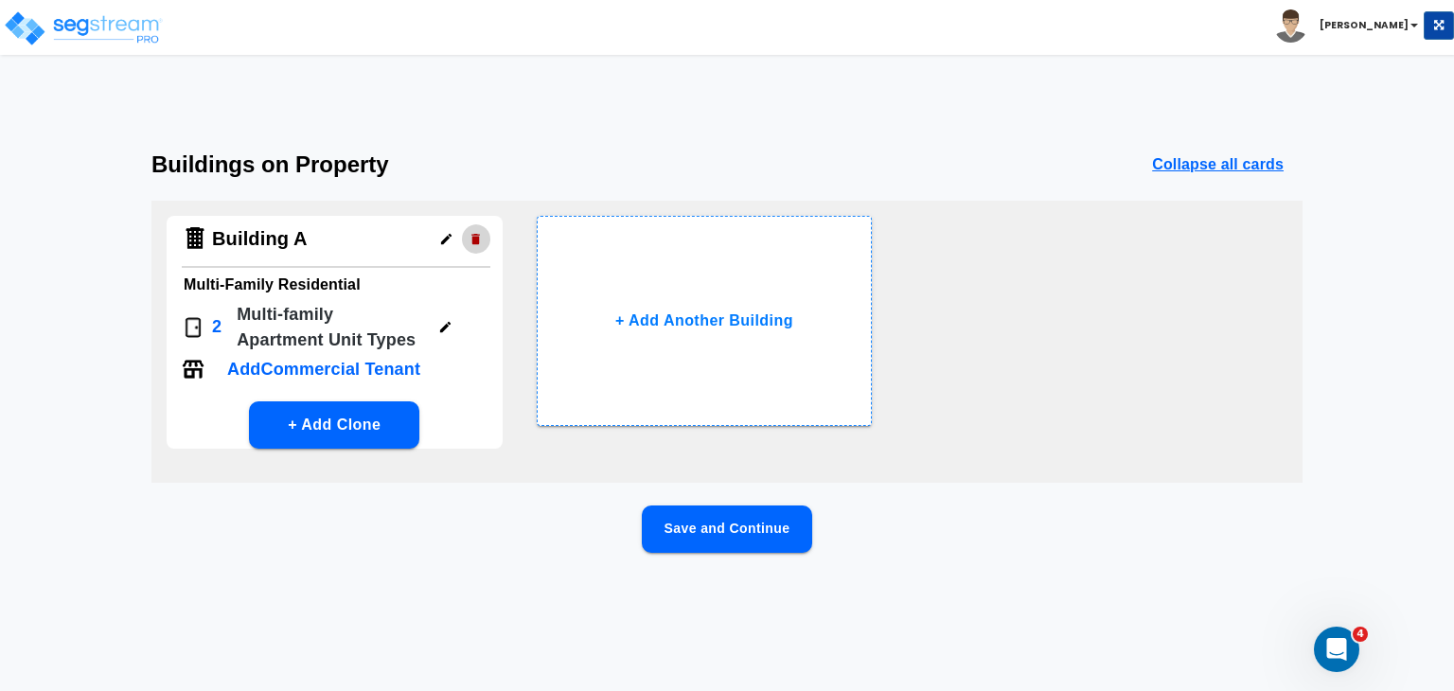
click at [474, 239] on icon "button" at bounding box center [475, 239] width 9 height 10
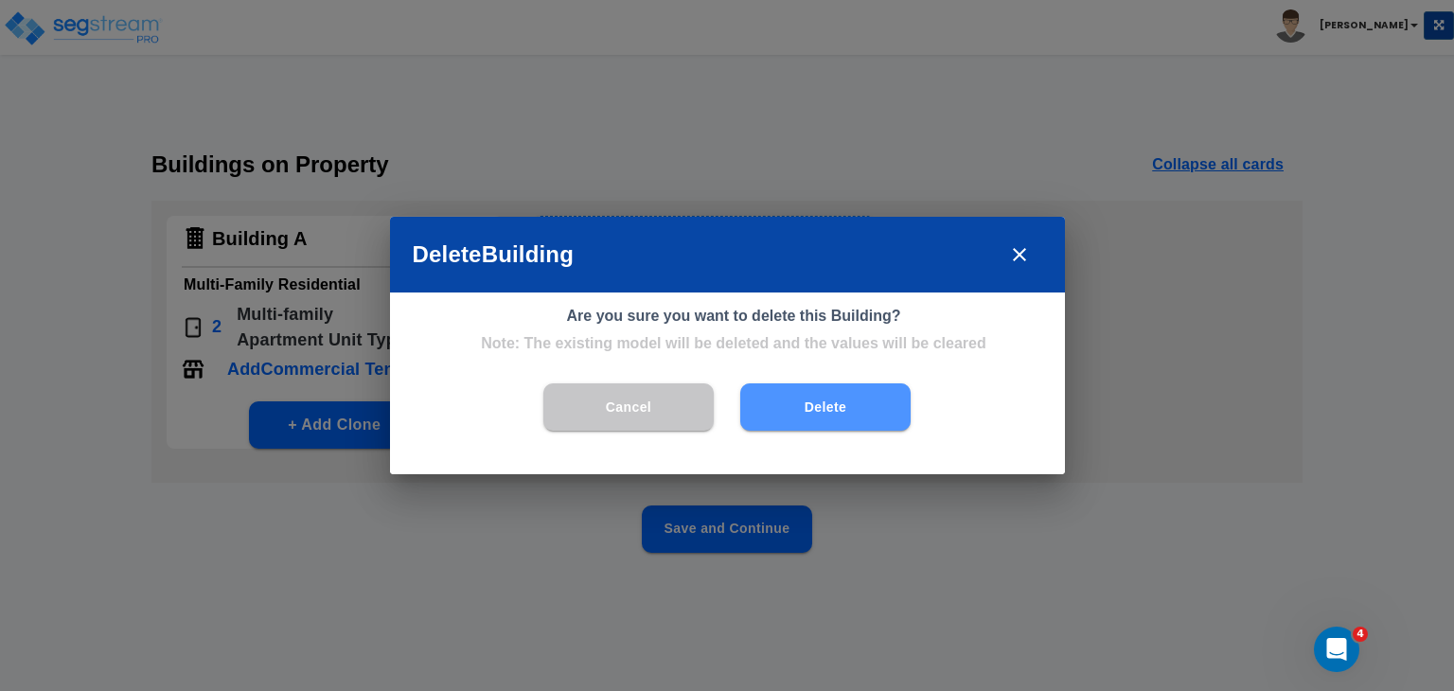
click at [843, 408] on button "Delete" at bounding box center [825, 406] width 170 height 47
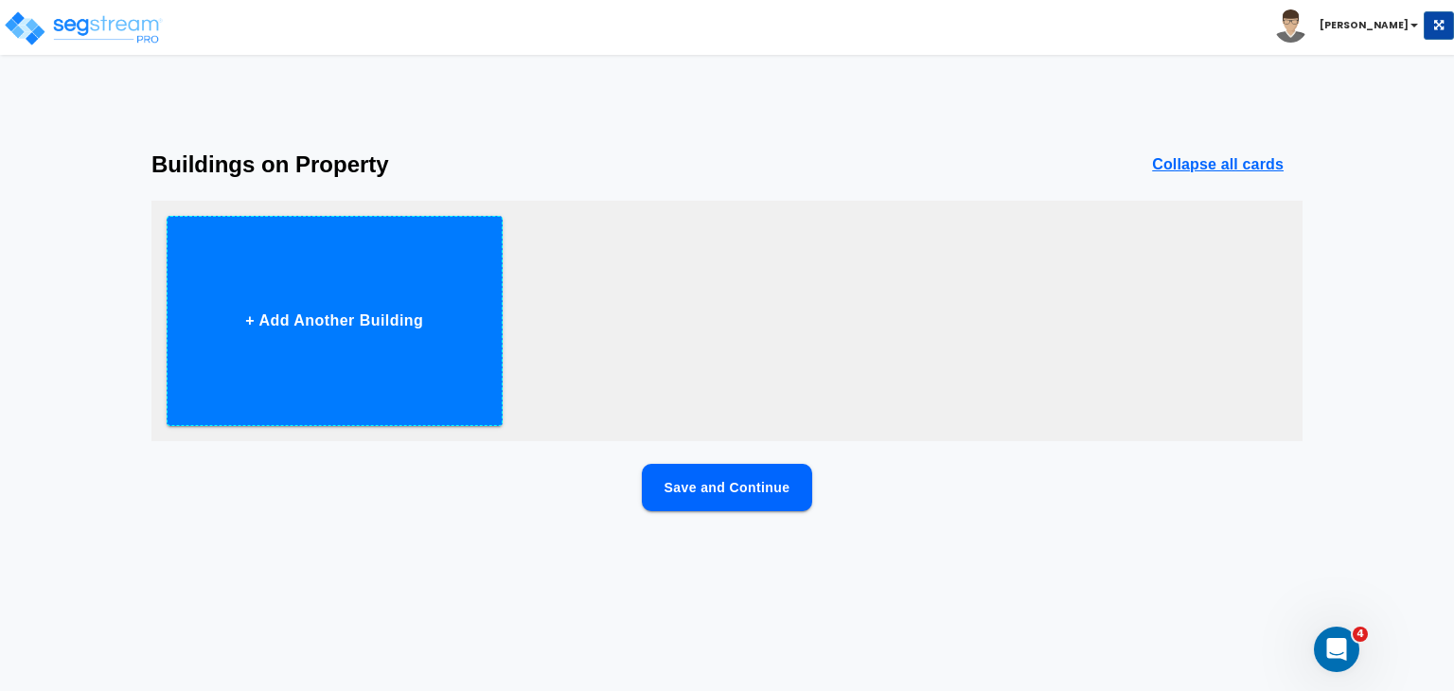
click at [312, 310] on button "+ Add Another Building" at bounding box center [335, 321] width 336 height 210
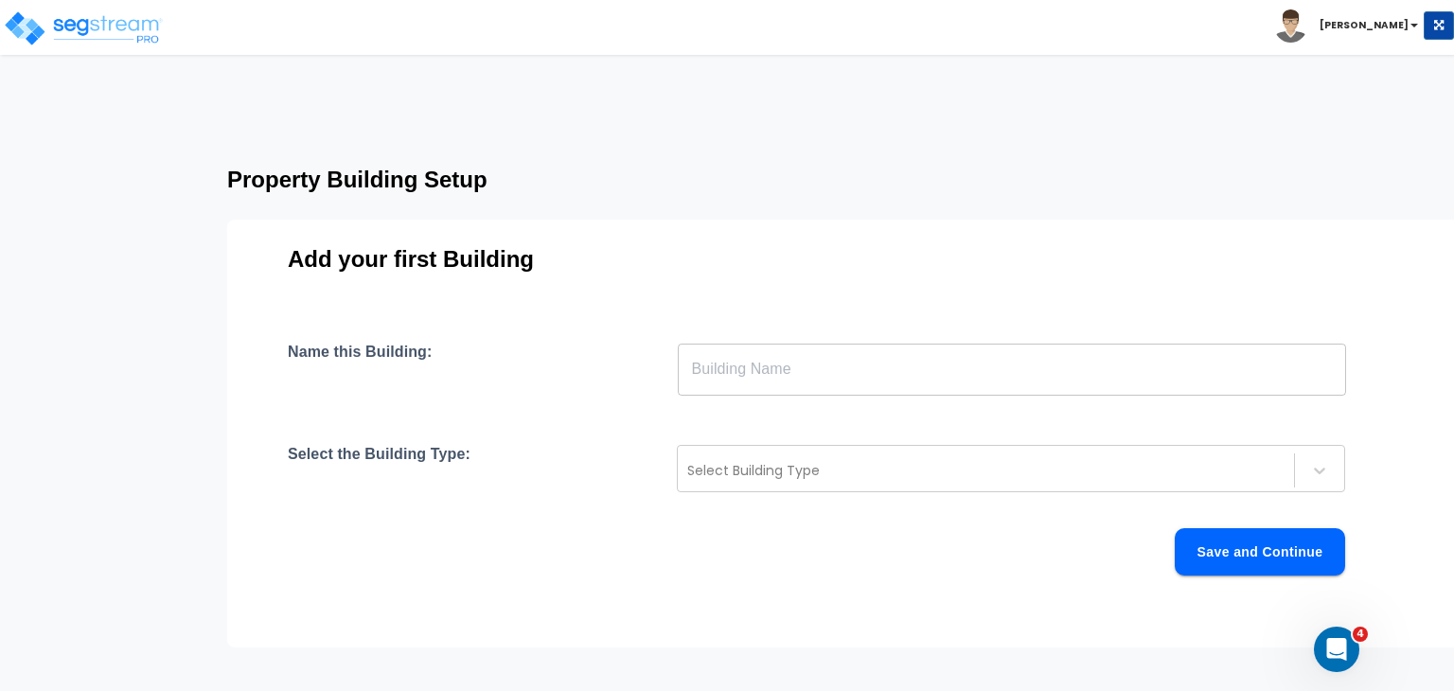
click at [741, 373] on input "text" at bounding box center [1012, 369] width 668 height 53
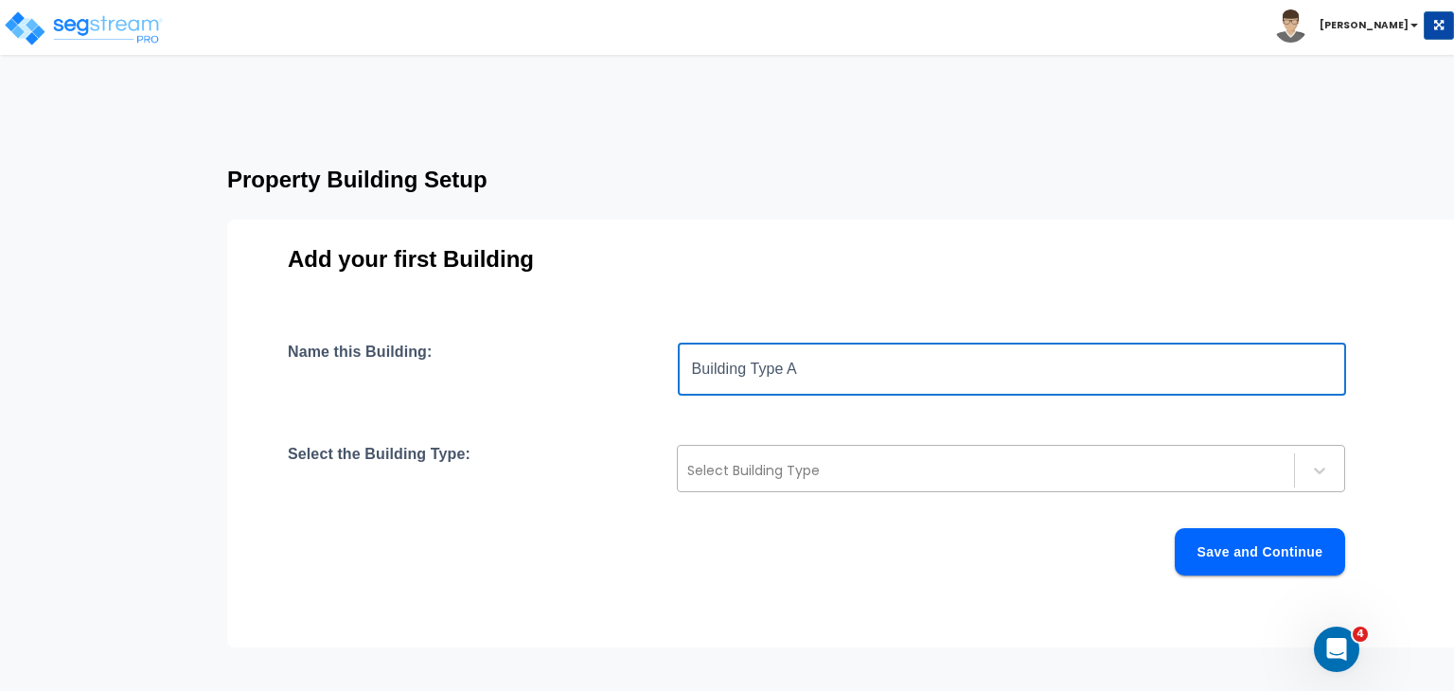
type input "Building Type A"
click at [793, 472] on div at bounding box center [985, 470] width 597 height 23
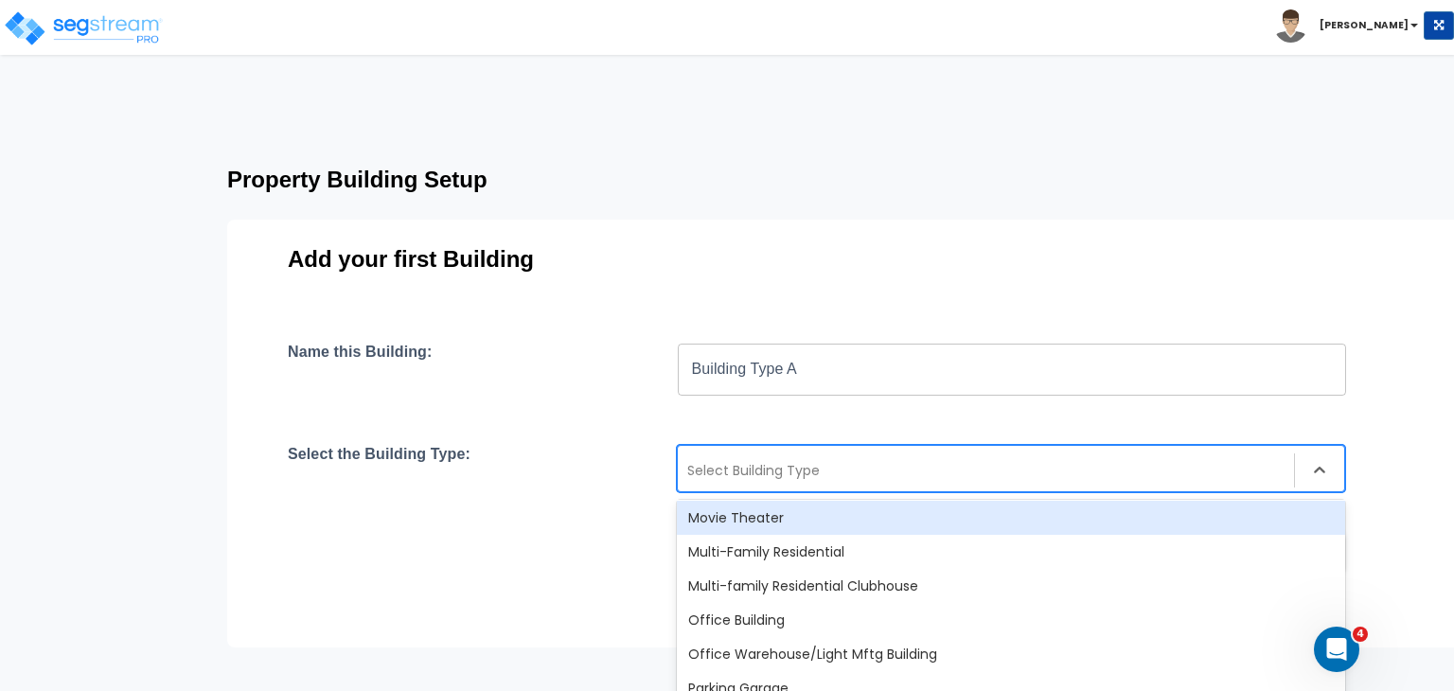
scroll to position [1198, 0]
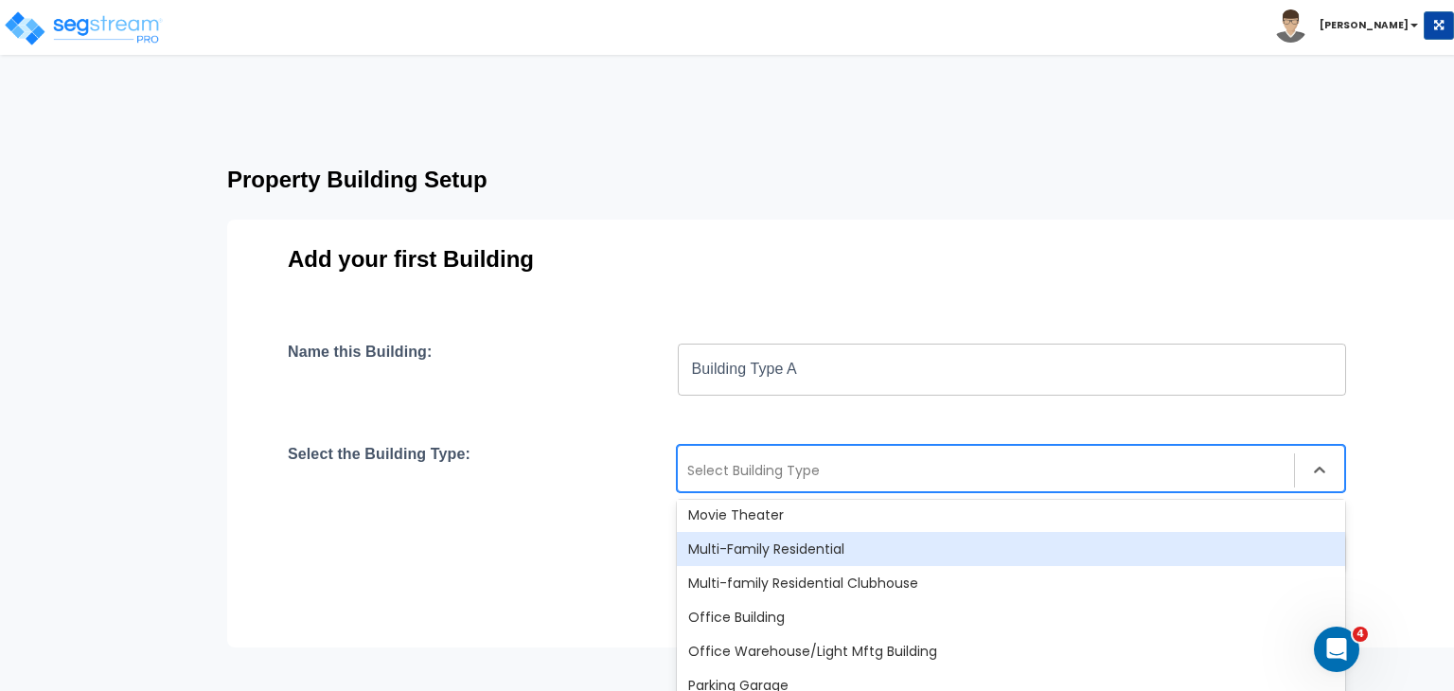
click at [814, 544] on div "Multi-Family Residential" at bounding box center [1011, 549] width 668 height 34
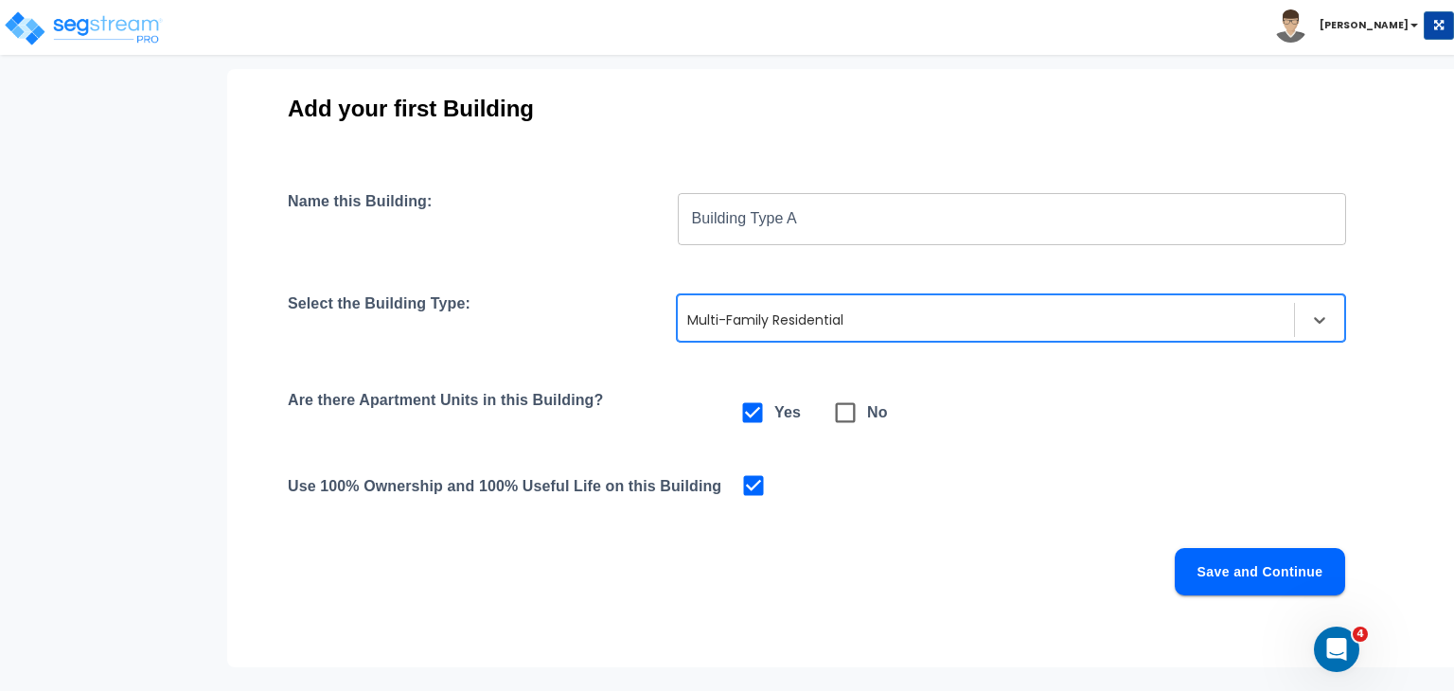
scroll to position [151, 0]
click at [1238, 565] on button "Save and Continue" at bounding box center [1260, 570] width 170 height 47
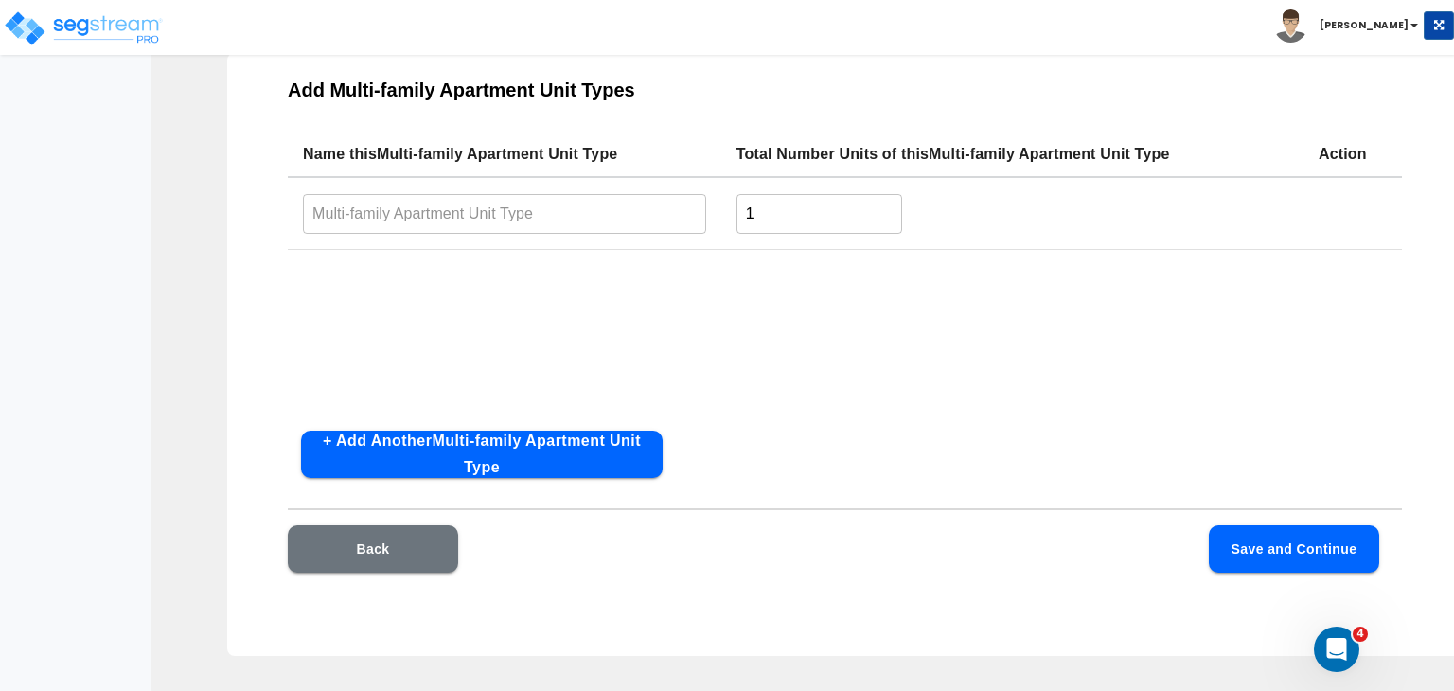
scroll to position [114, 0]
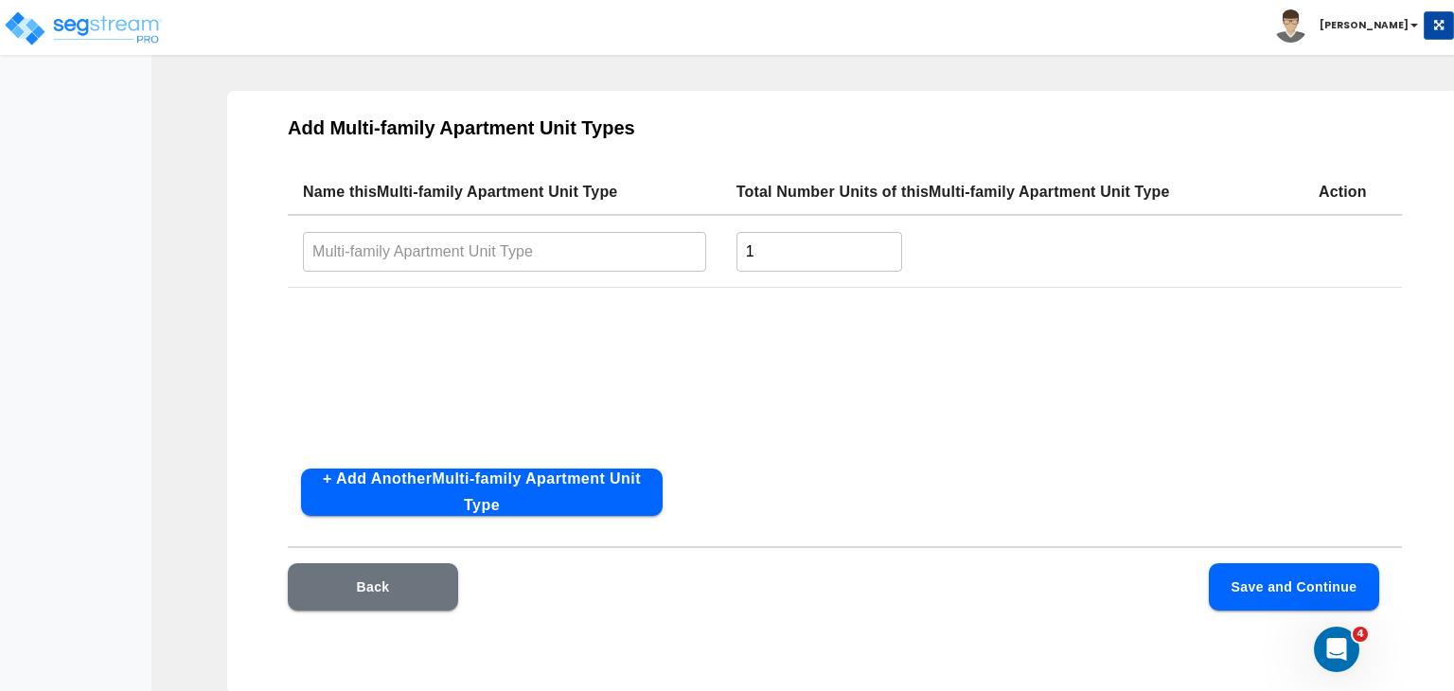
click at [508, 252] on input "text" at bounding box center [504, 251] width 403 height 41
click at [364, 258] on input "text" at bounding box center [504, 251] width 403 height 41
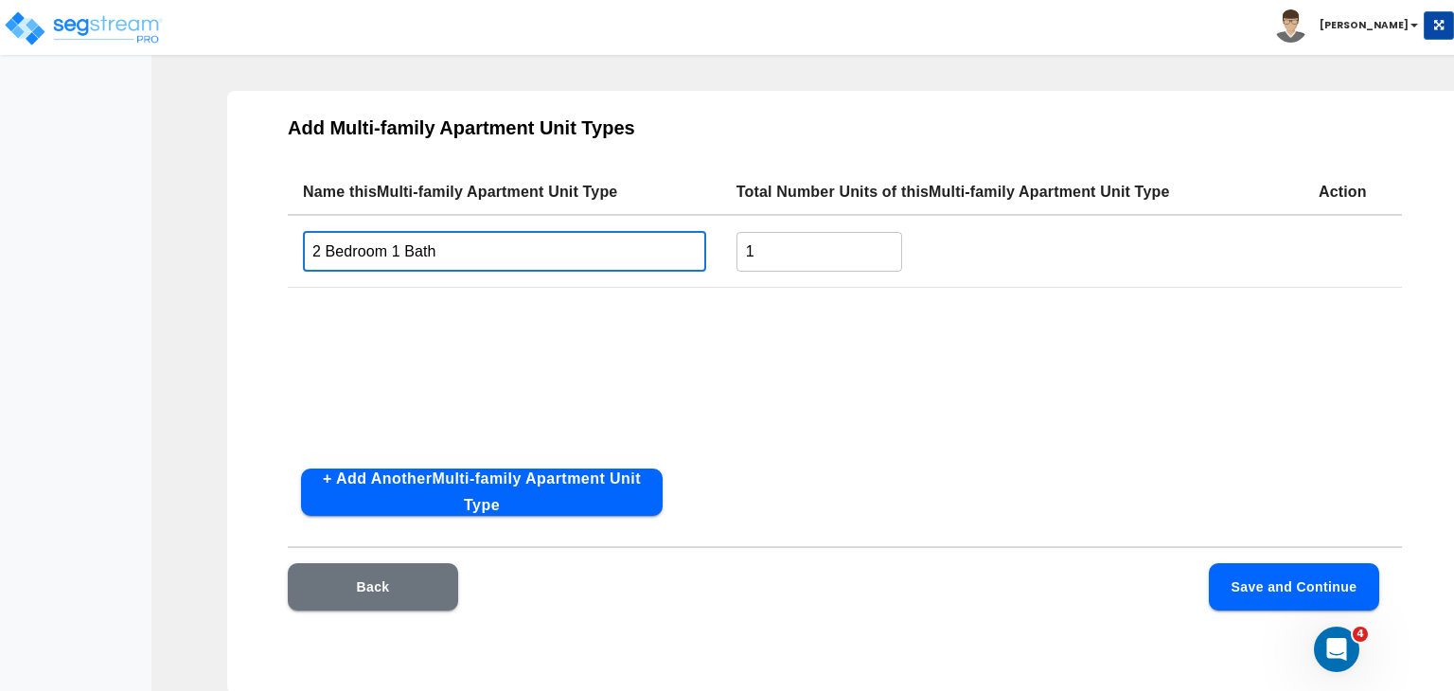
type input "2 Bedroom 1 Bath"
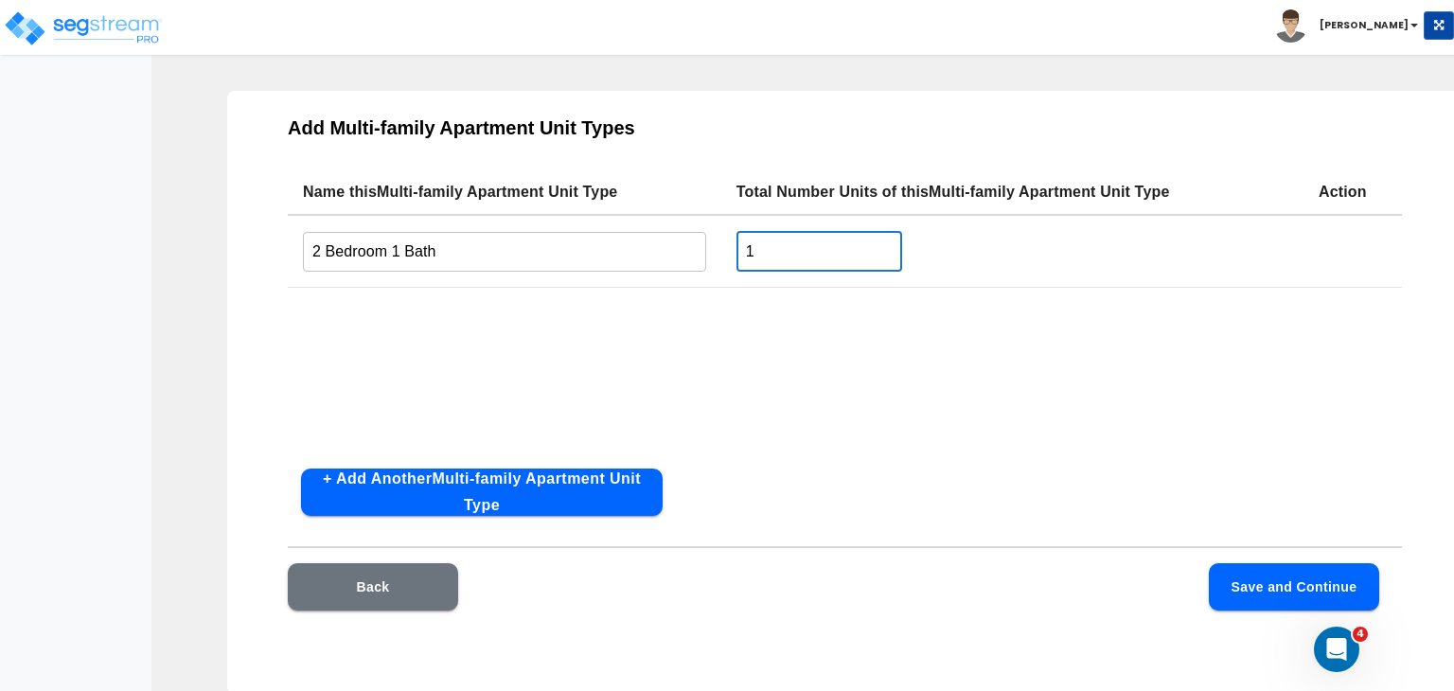
drag, startPoint x: 806, startPoint y: 256, endPoint x: 681, endPoint y: 218, distance: 130.5
click at [681, 218] on tr "2 Bedroom 1 Bath ​ 1 ​" at bounding box center [845, 251] width 1114 height 73
type input "22"
click at [641, 360] on div "Name this Multi-family Apartment Unit Type Total Number Units of this Multi-fam…" at bounding box center [845, 311] width 1114 height 284
click at [1230, 580] on button "Save and Continue" at bounding box center [1294, 586] width 170 height 47
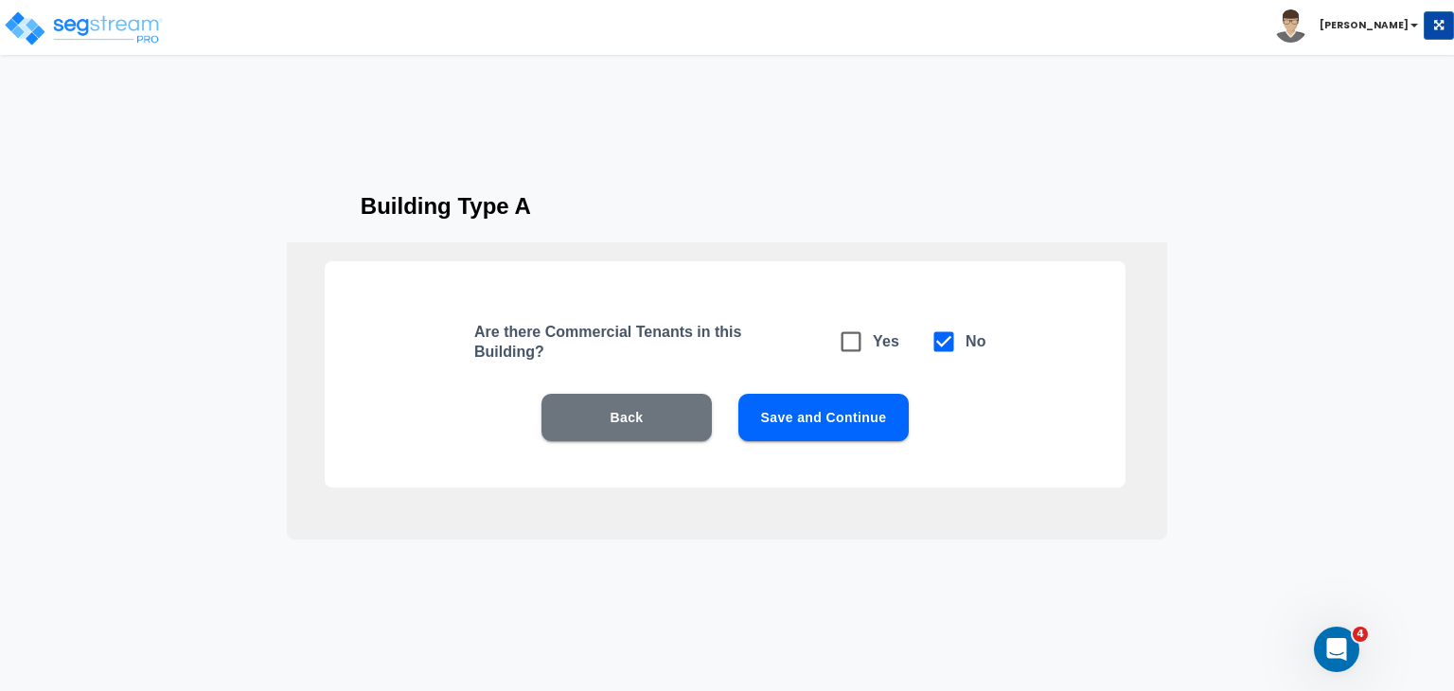
scroll to position [34, 0]
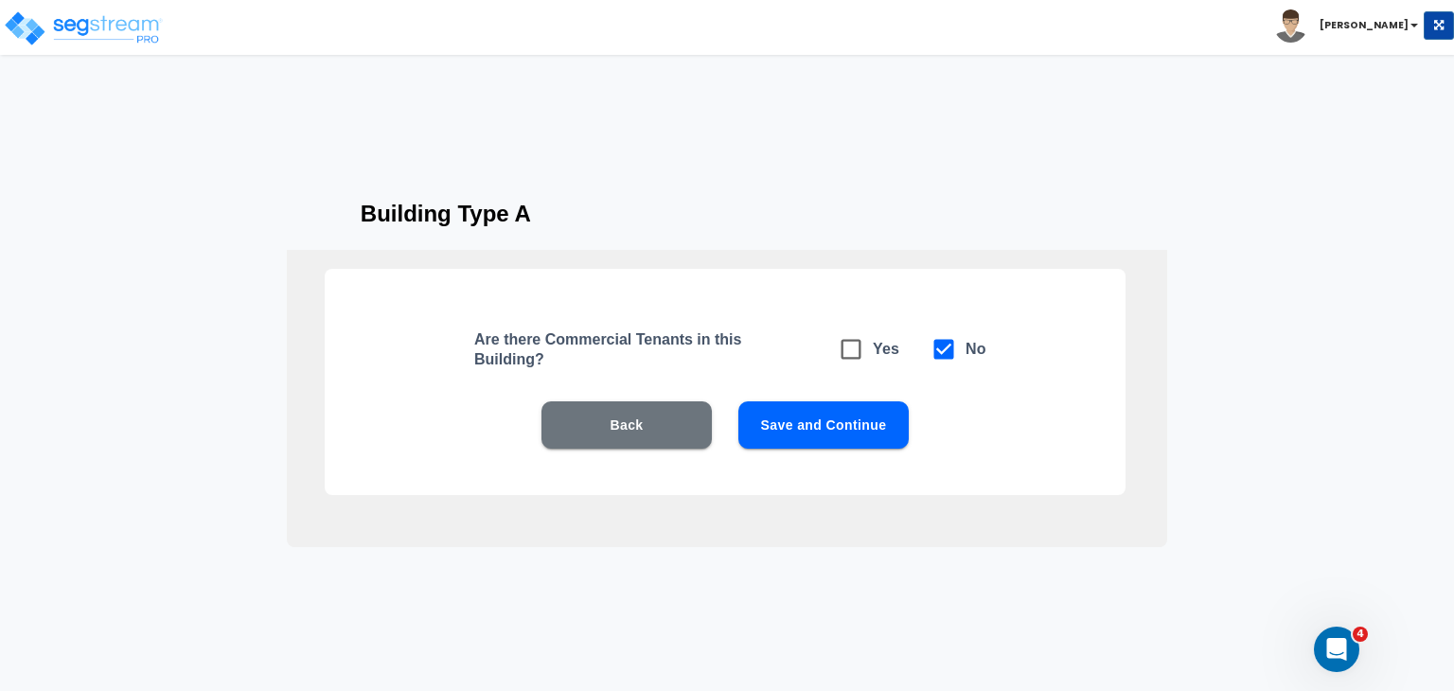
click at [840, 421] on button "Save and Continue" at bounding box center [823, 424] width 170 height 47
click at [848, 345] on icon at bounding box center [851, 349] width 27 height 27
checkbox input "true"
checkbox input "false"
click at [846, 416] on button "Save and Continue" at bounding box center [823, 424] width 170 height 47
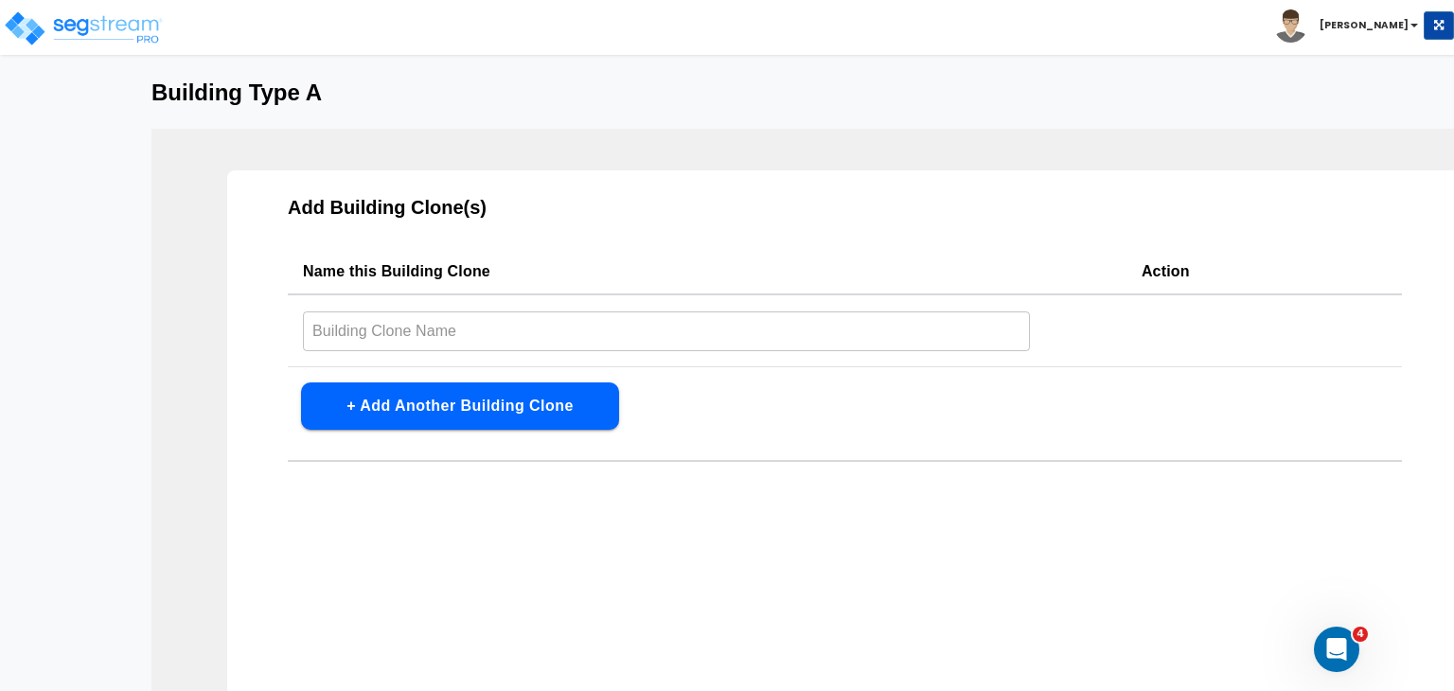
scroll to position [64, 0]
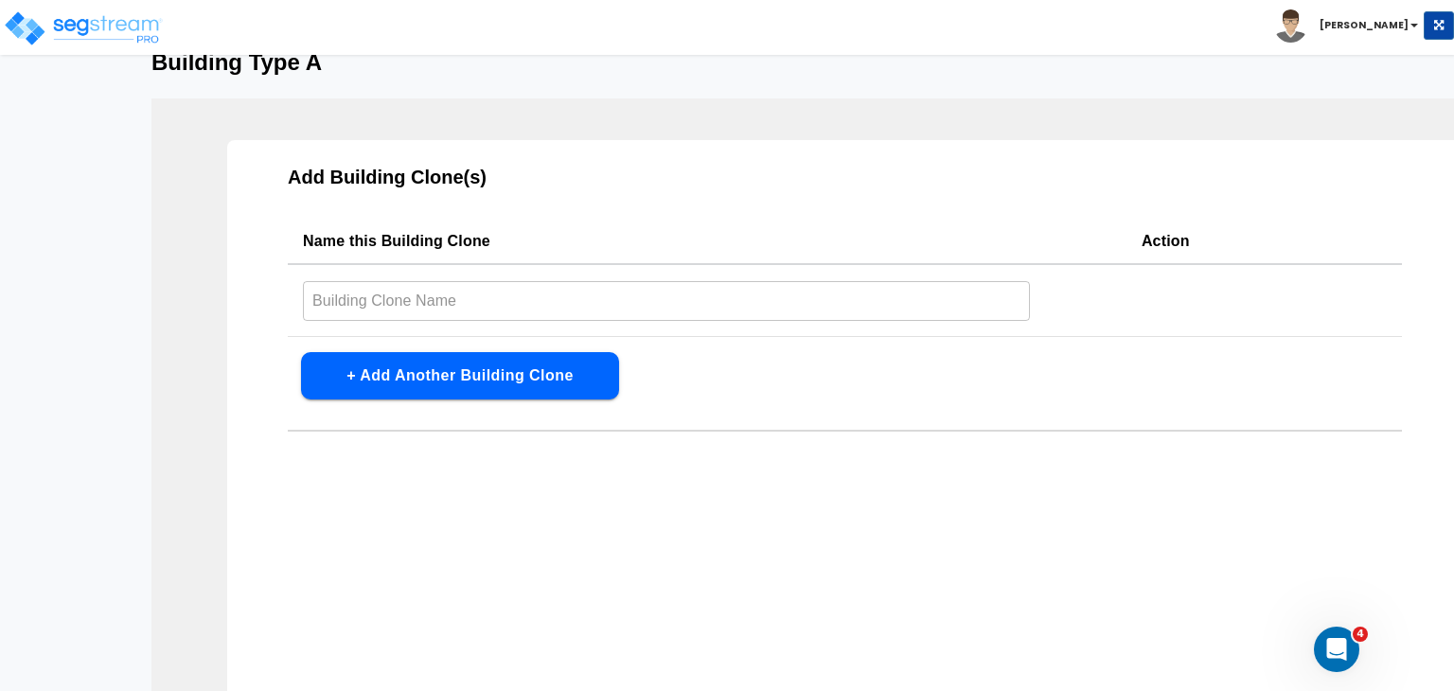
click at [549, 290] on input "text" at bounding box center [666, 300] width 727 height 41
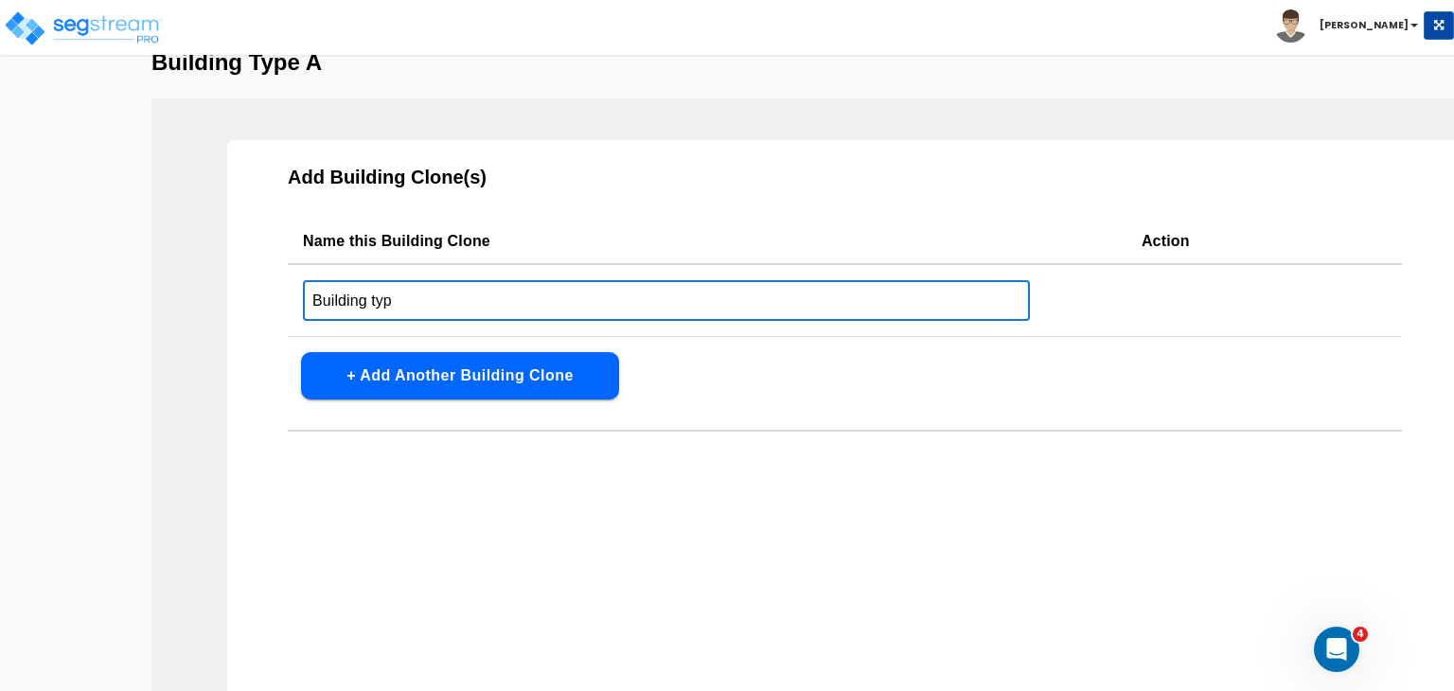
type input "Building Type A"
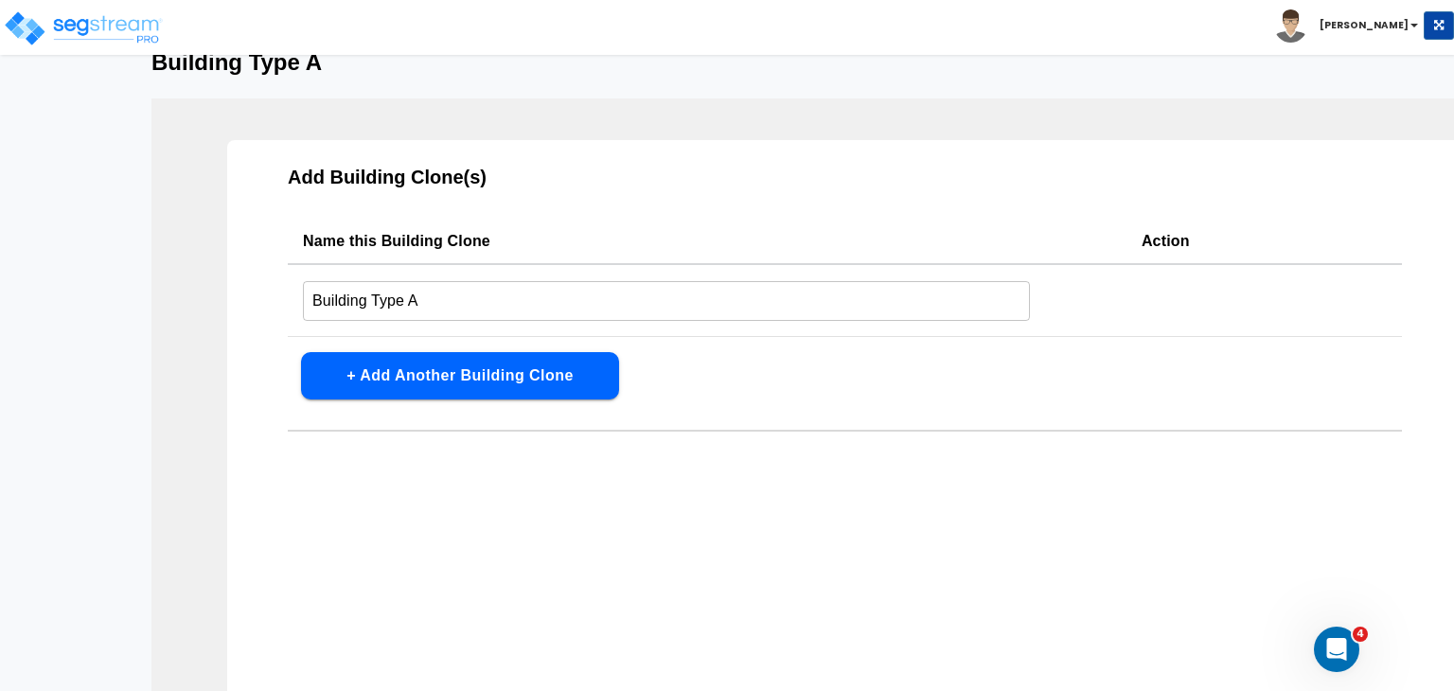
scroll to position [191, 0]
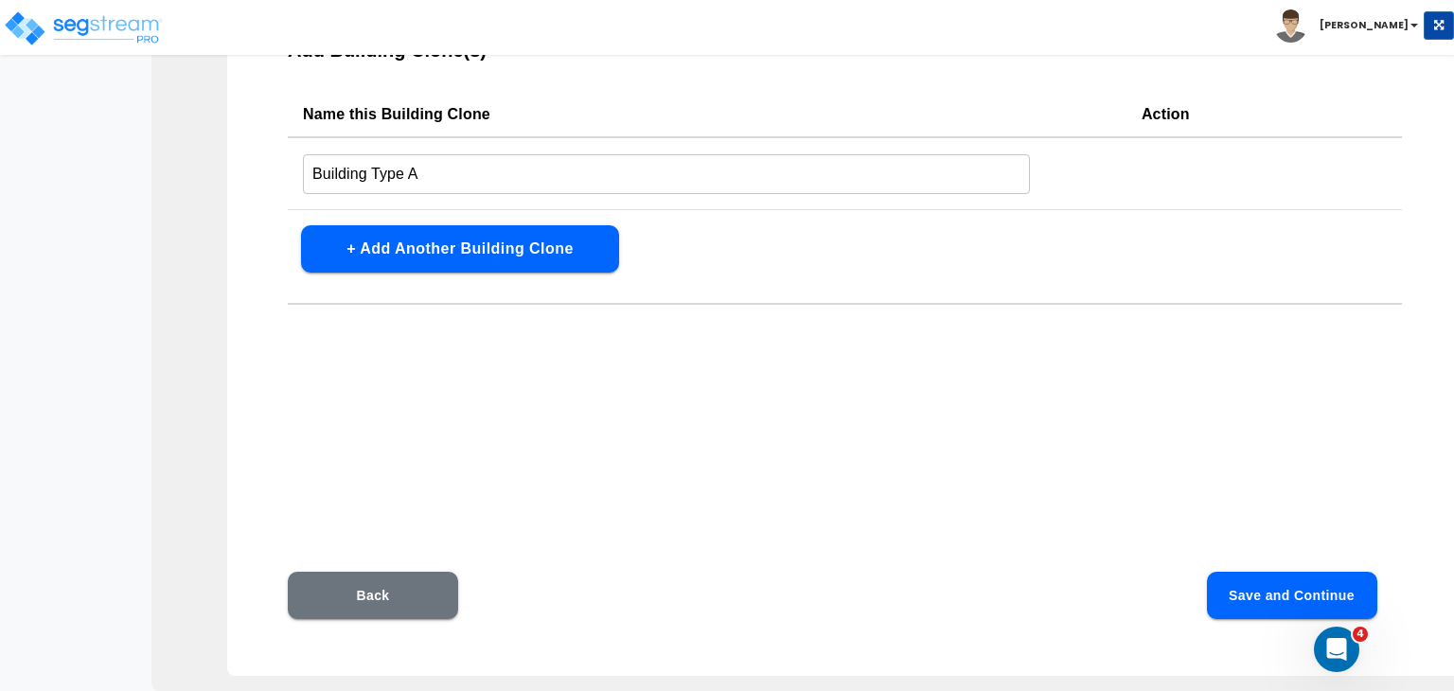
click at [418, 590] on button "Back" at bounding box center [373, 595] width 170 height 47
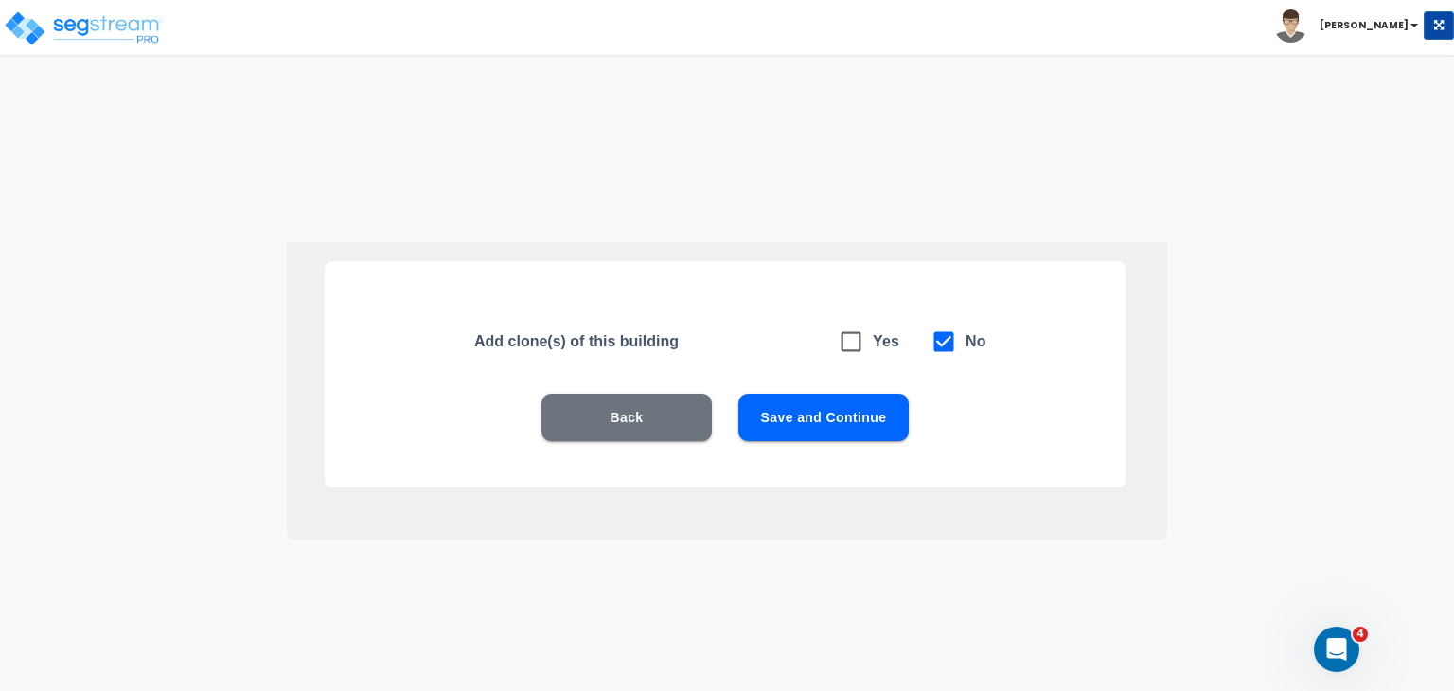
checkbox input "true"
checkbox input "false"
click at [418, 590] on div "Add clone(s) of this building Yes No Back Save and Continue" at bounding box center [727, 379] width 1454 height 623
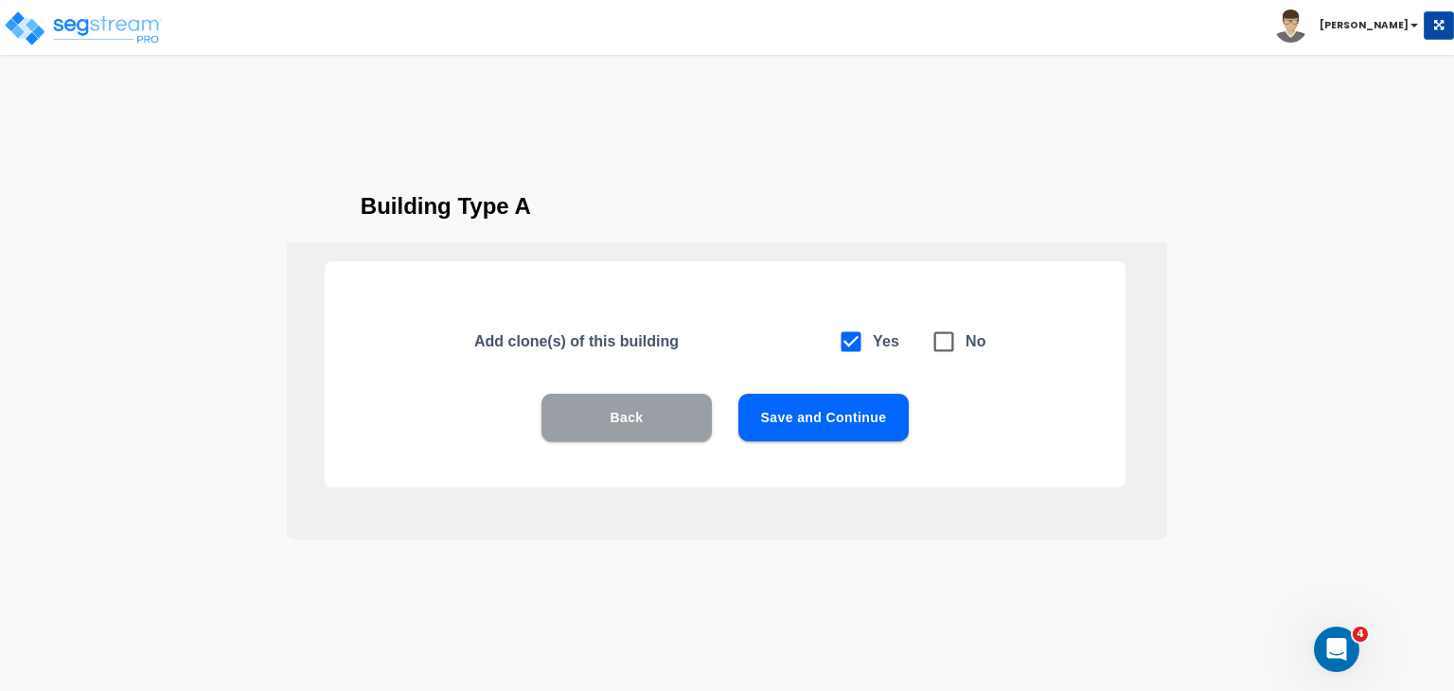
click at [647, 420] on button "Back" at bounding box center [626, 417] width 170 height 47
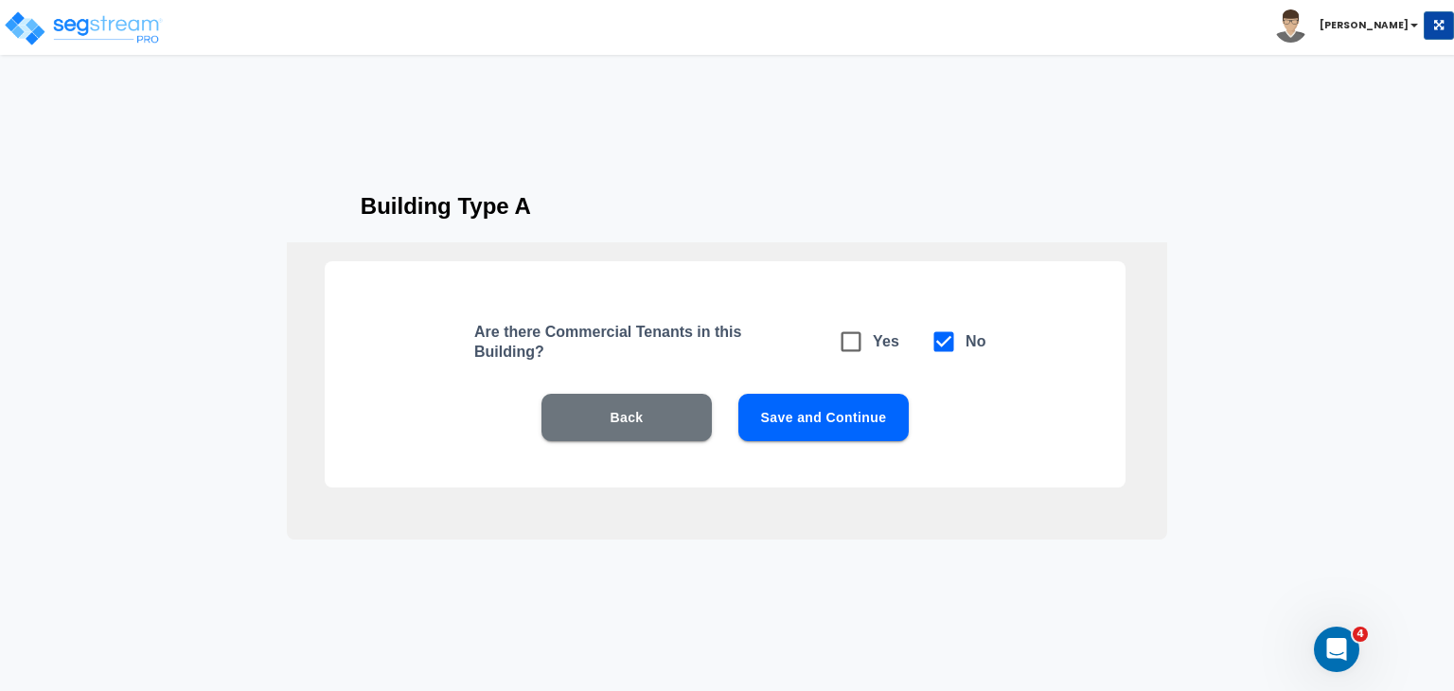
click at [647, 420] on button "Back" at bounding box center [626, 417] width 170 height 47
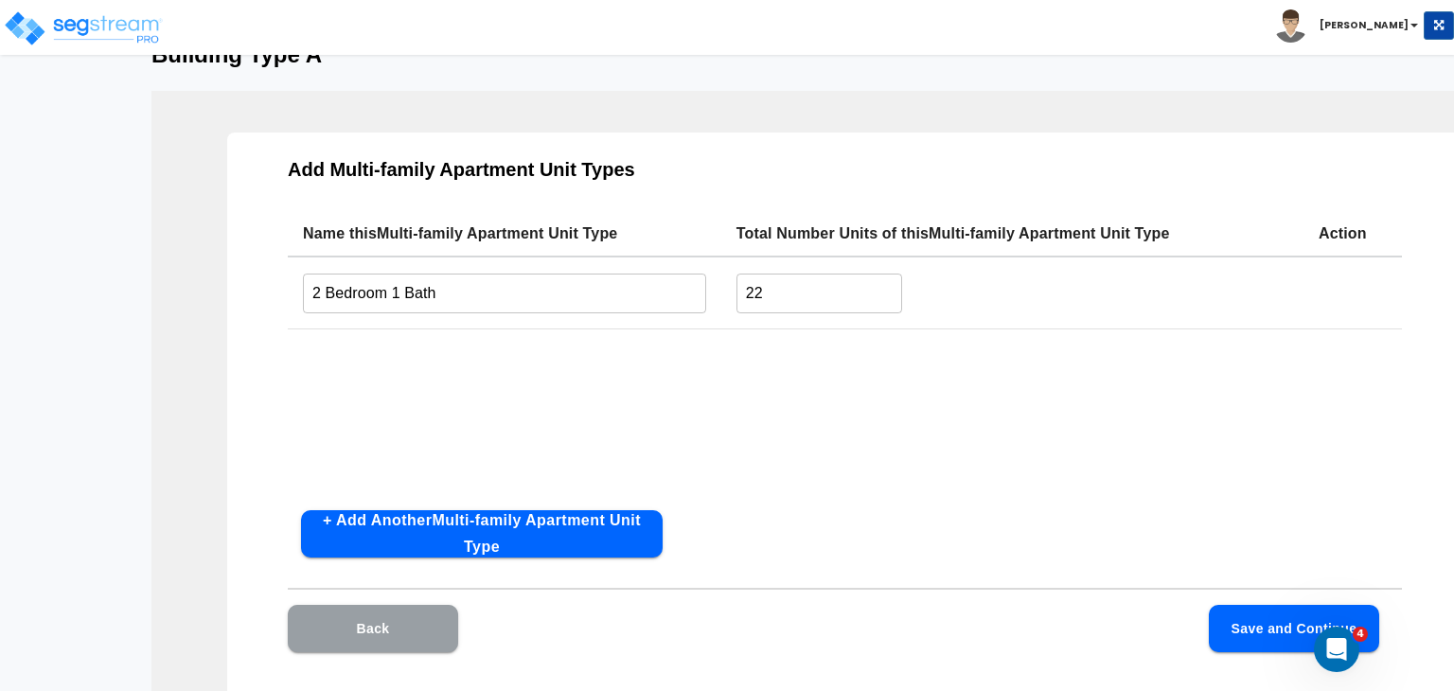
click at [415, 634] on button "Back" at bounding box center [373, 628] width 170 height 47
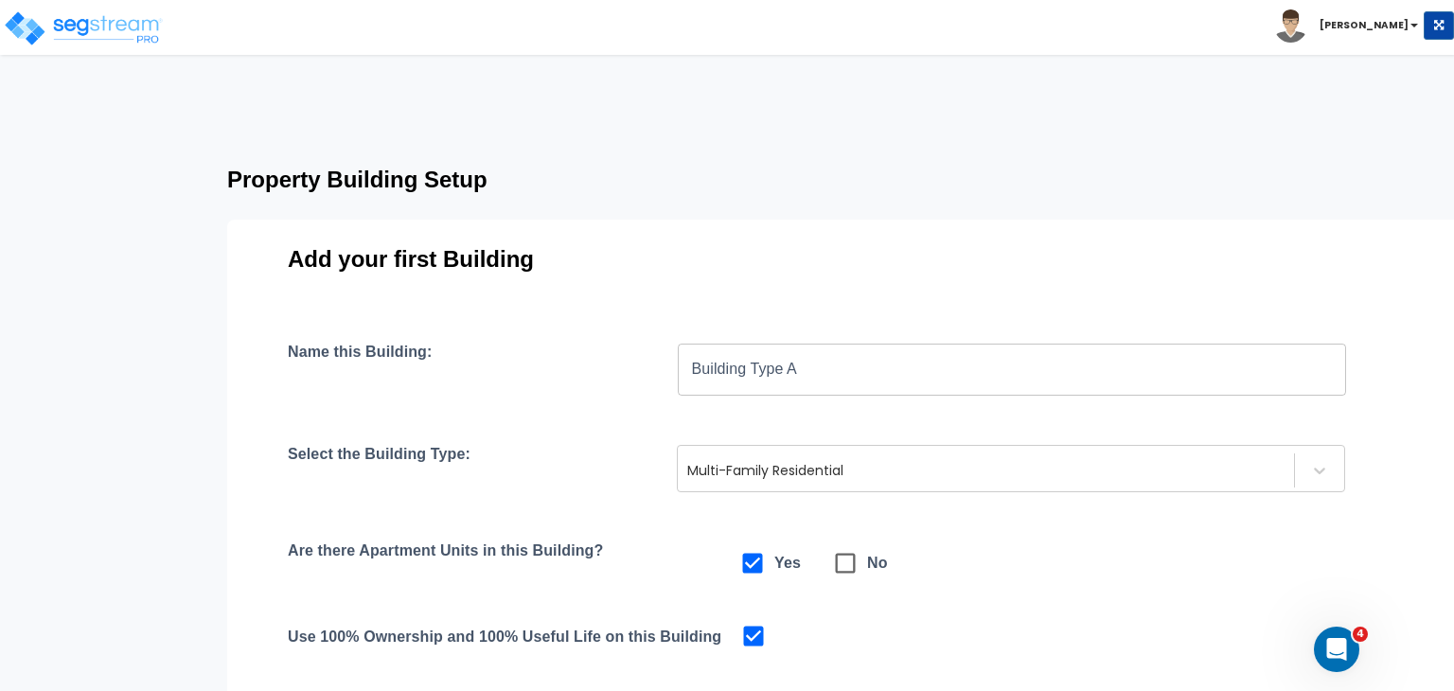
click at [815, 375] on input "Building Type A" at bounding box center [1012, 369] width 668 height 53
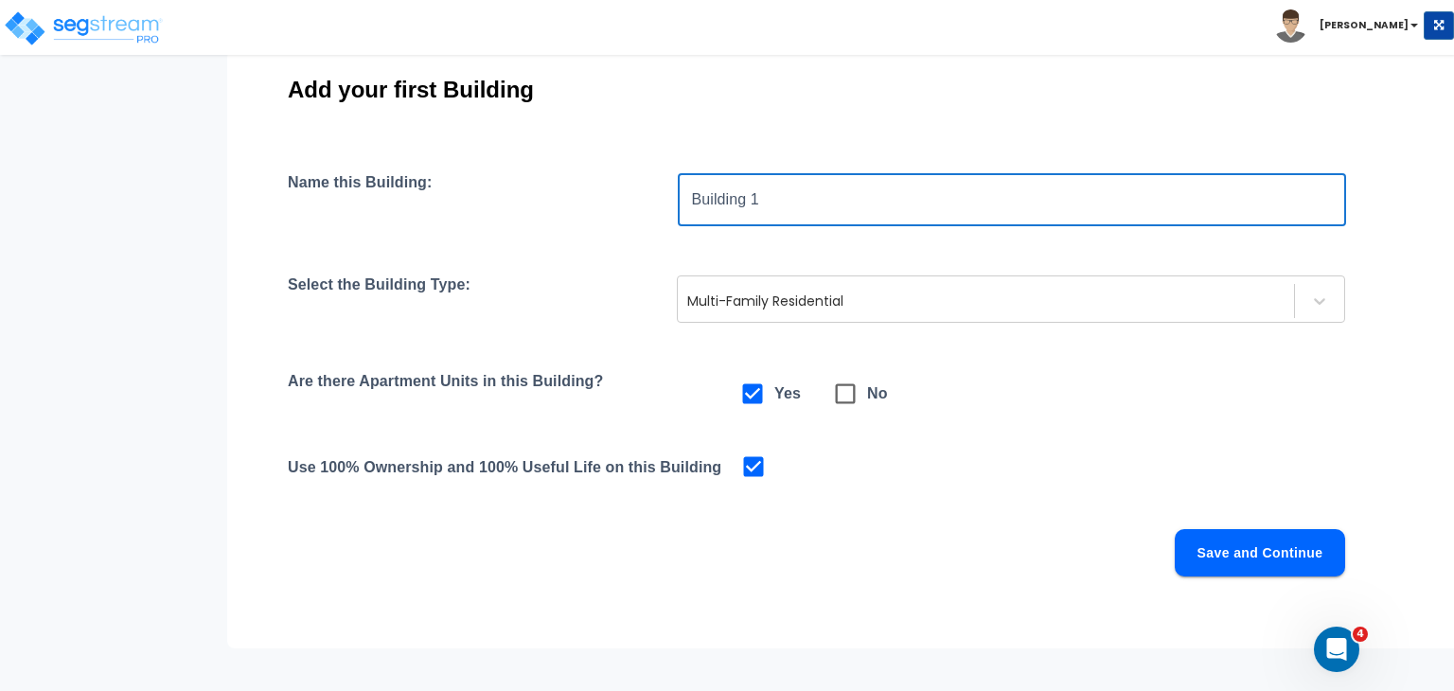
scroll to position [170, 0]
type input "Building 1"
click at [1208, 541] on button "Save and Continue" at bounding box center [1260, 551] width 170 height 47
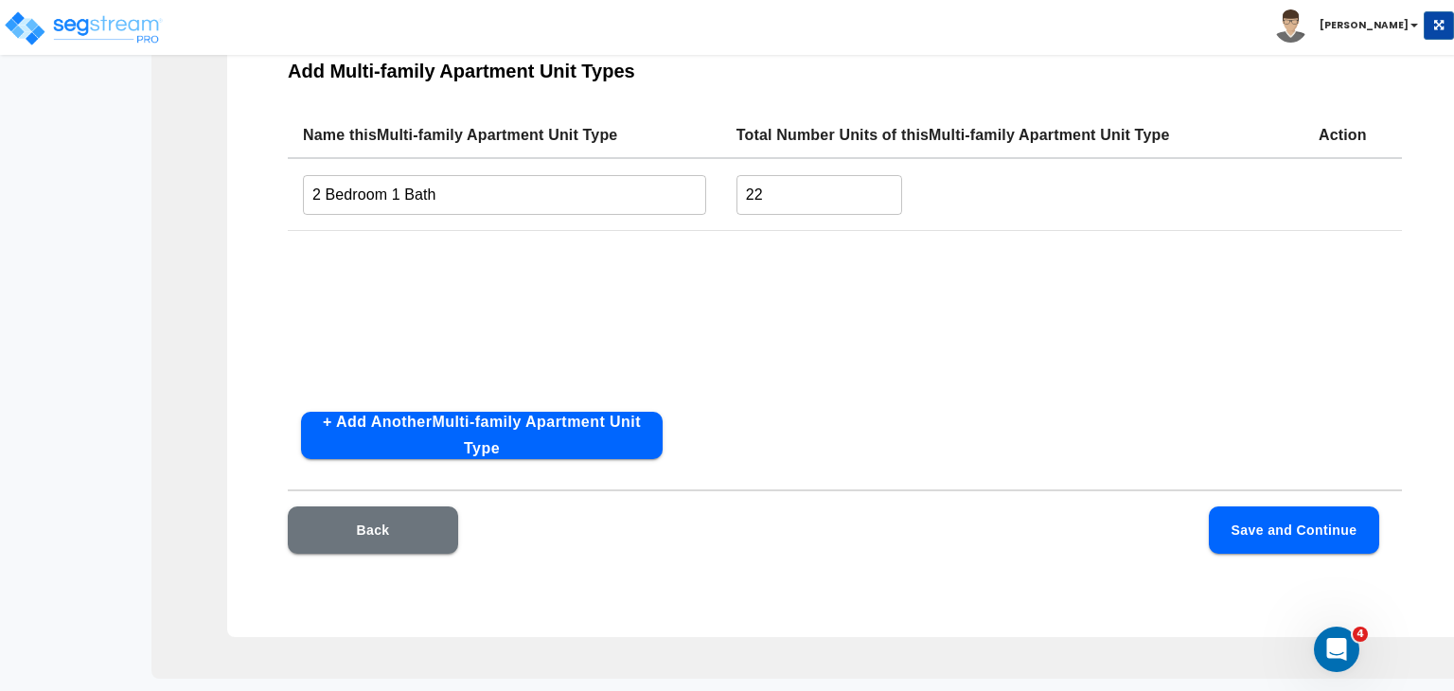
scroll to position [133, 0]
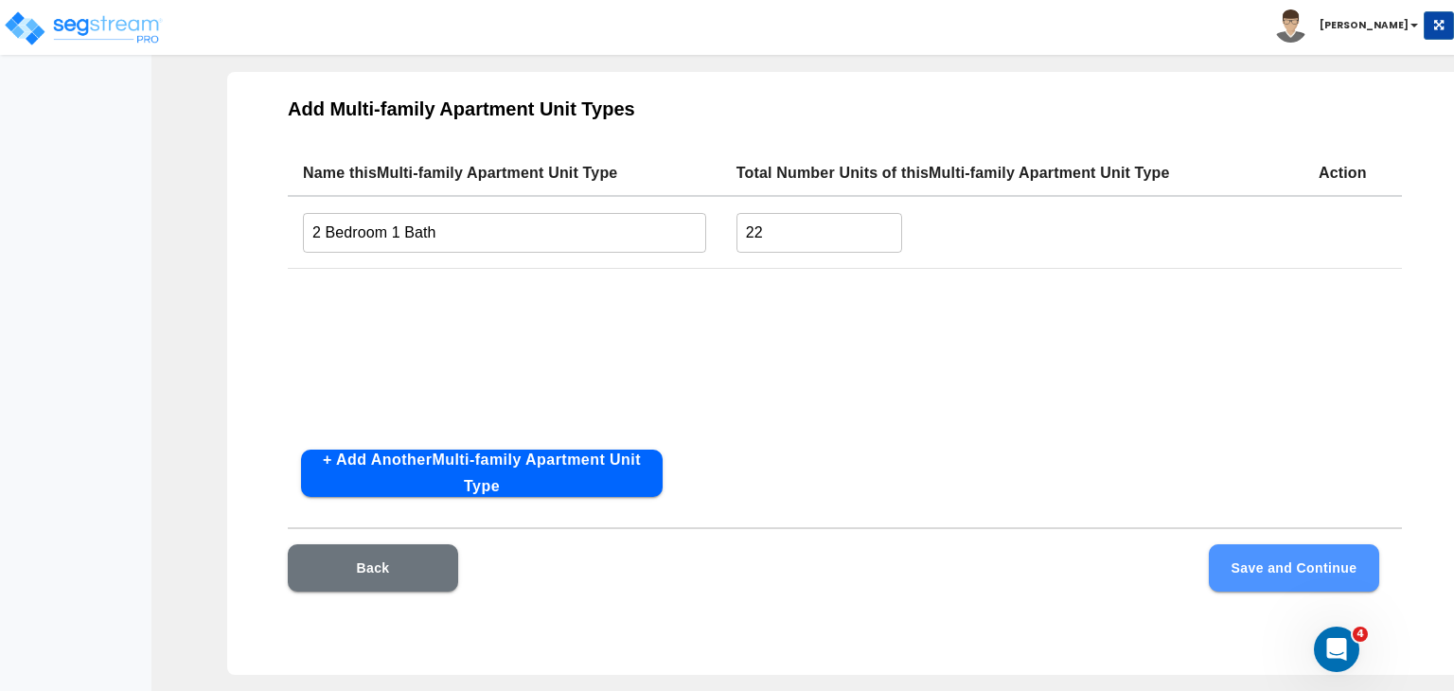
click at [1267, 563] on button "Save and Continue" at bounding box center [1294, 567] width 170 height 47
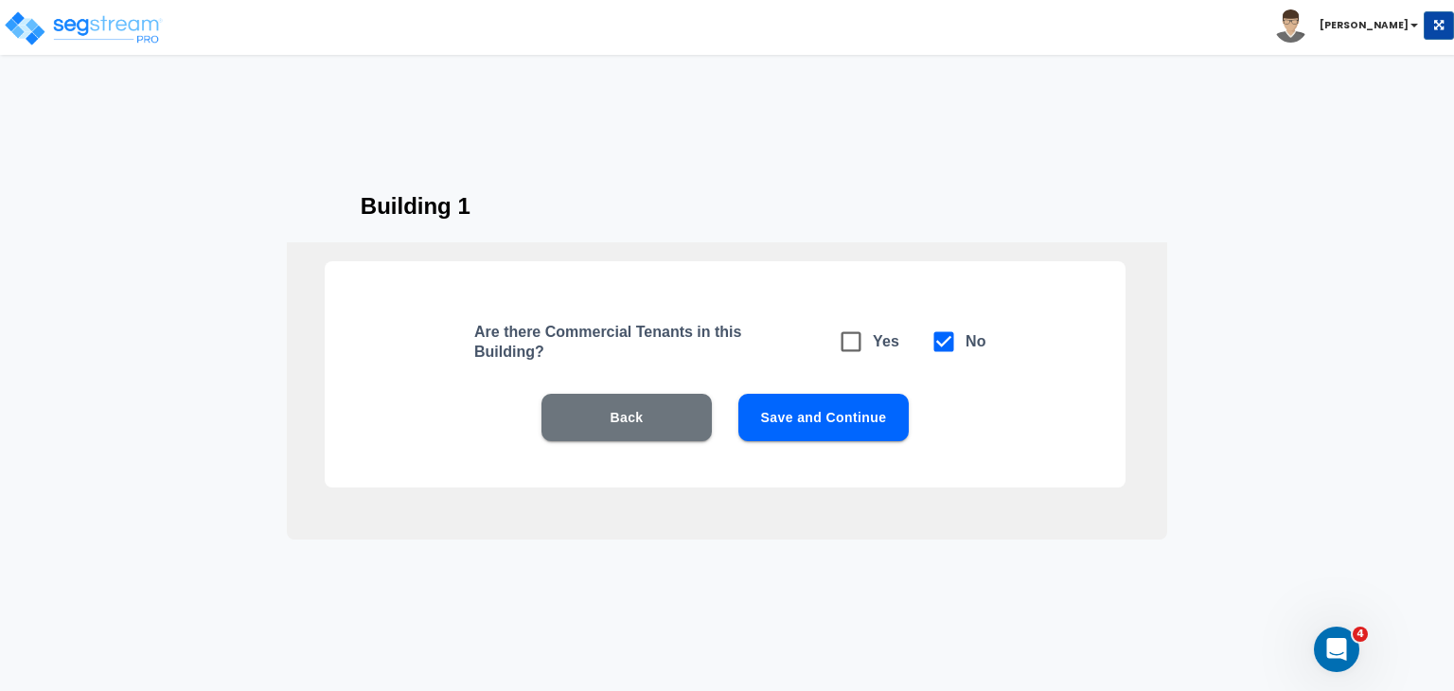
click at [847, 417] on button "Save and Continue" at bounding box center [823, 417] width 170 height 47
click at [828, 410] on button "Save and Continue" at bounding box center [823, 417] width 170 height 47
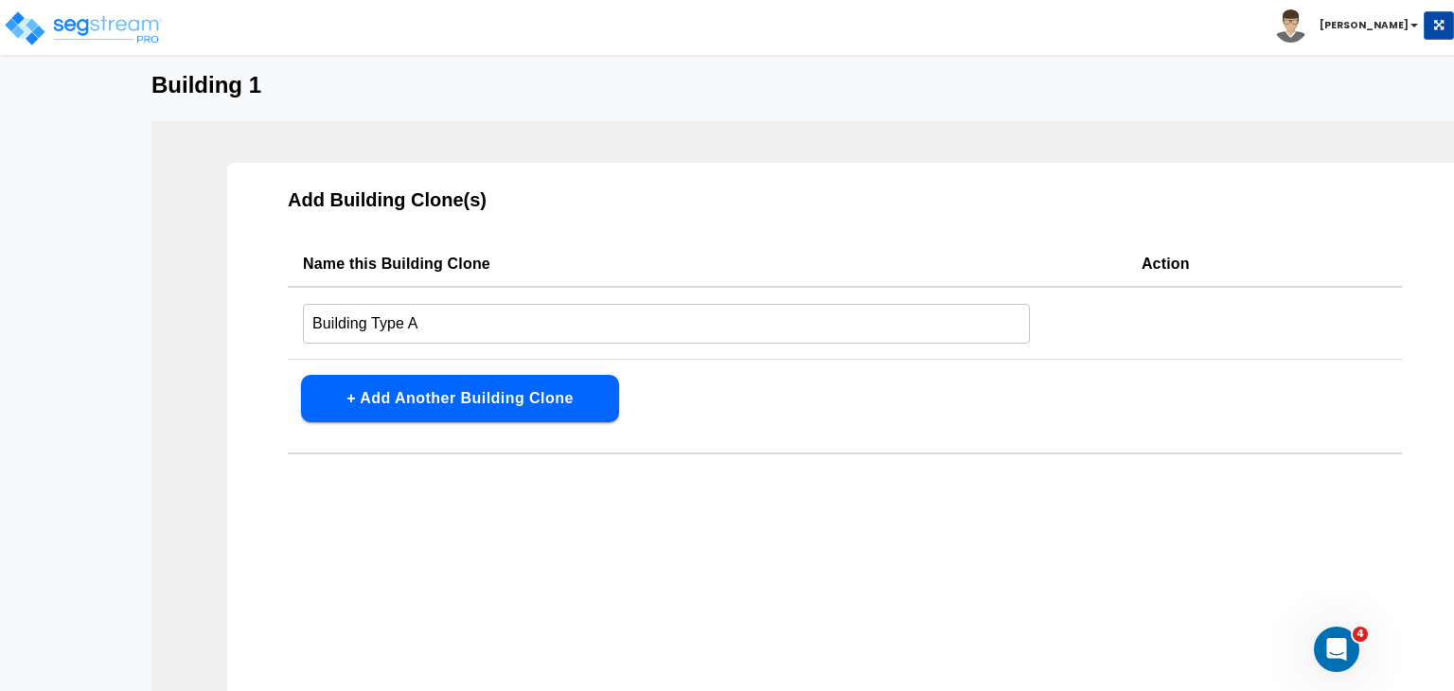
scroll to position [72, 0]
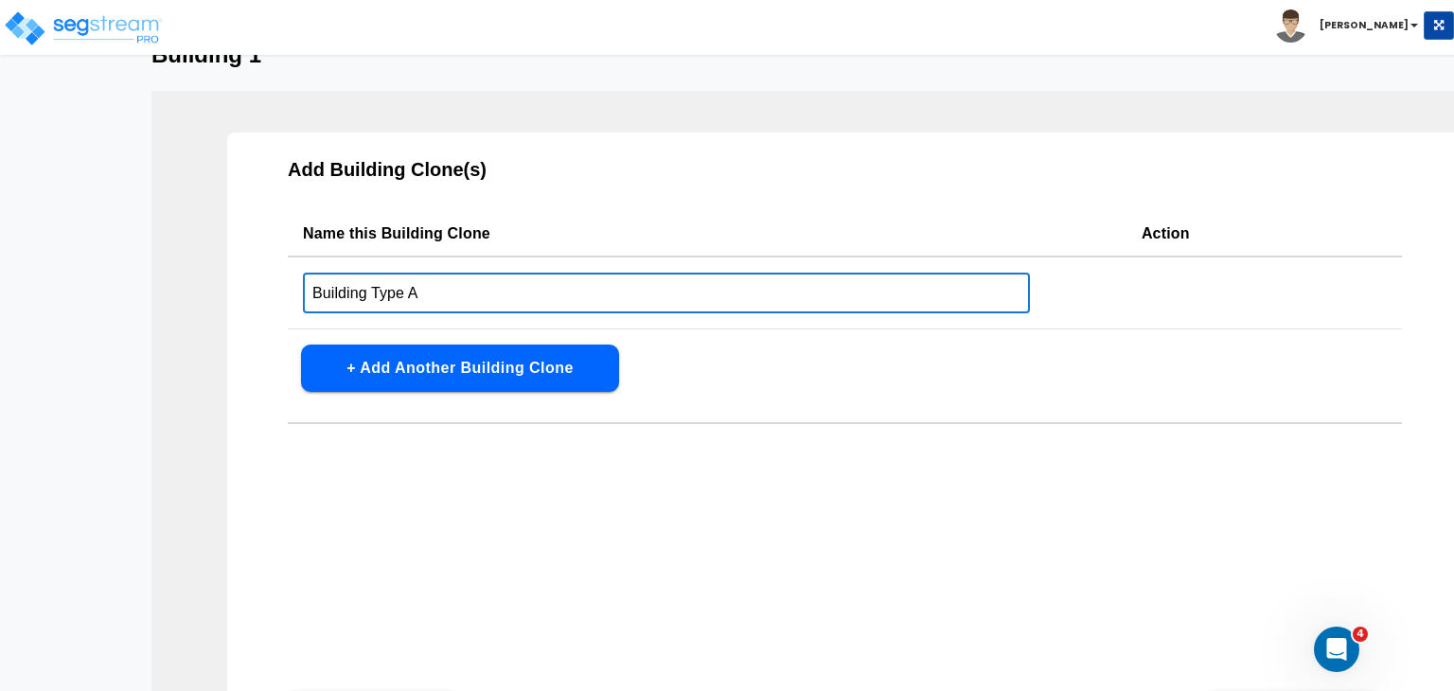
click at [496, 295] on input "Building Type A" at bounding box center [666, 293] width 727 height 41
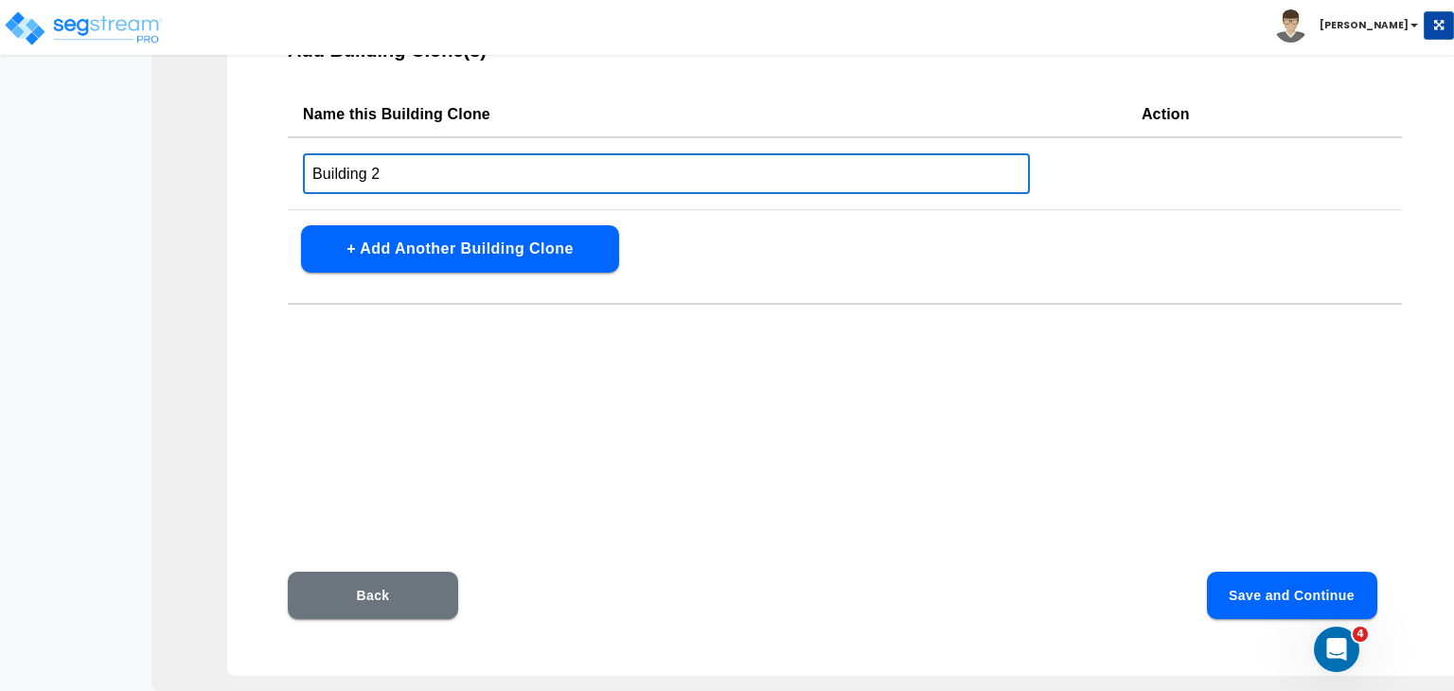
type input "Building 2"
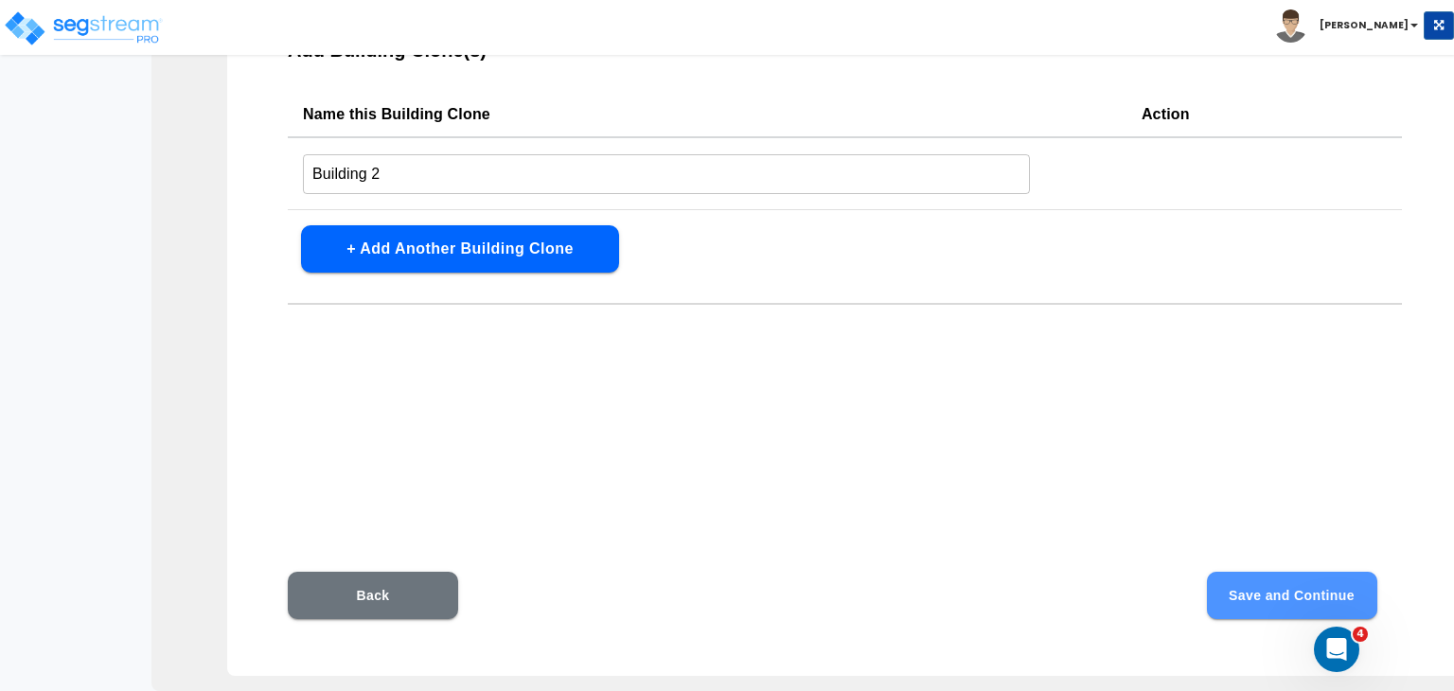
click at [1221, 588] on button "Save and Continue" at bounding box center [1292, 595] width 170 height 47
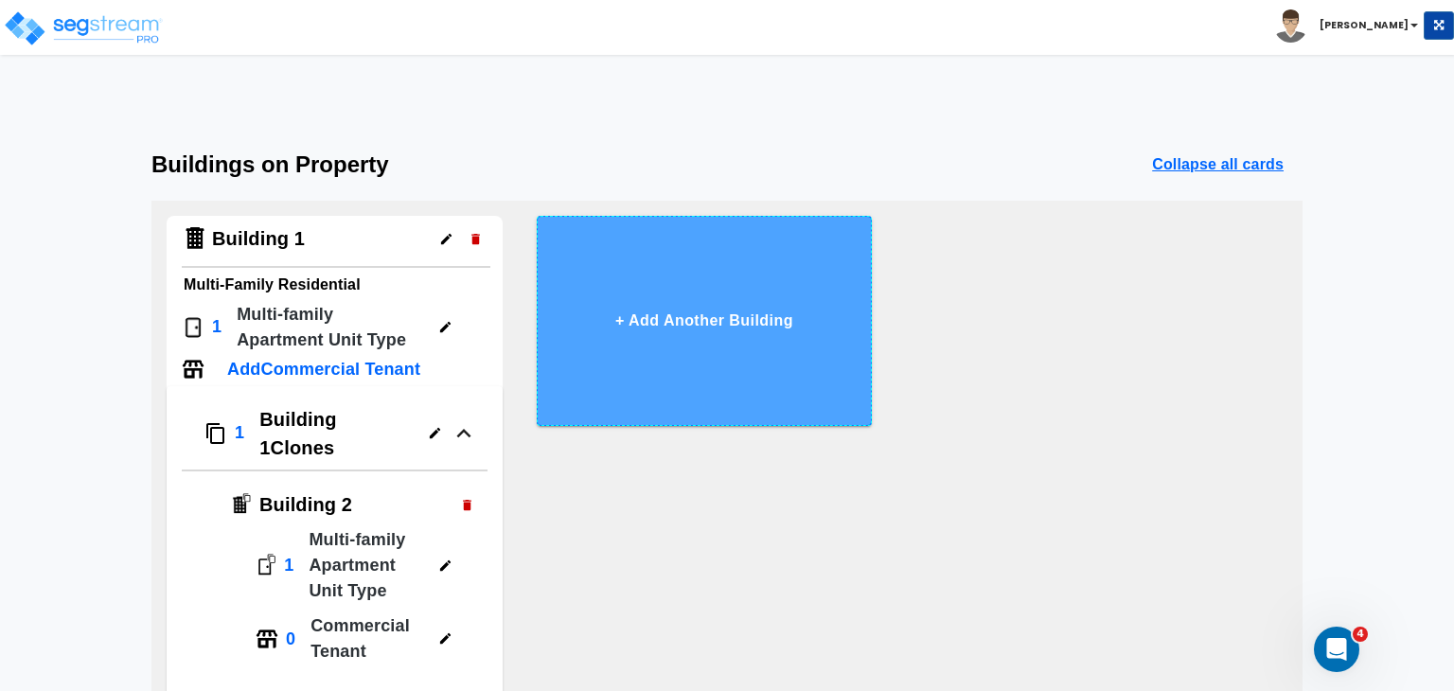
click at [720, 318] on button "+ Add Another Building" at bounding box center [705, 321] width 336 height 210
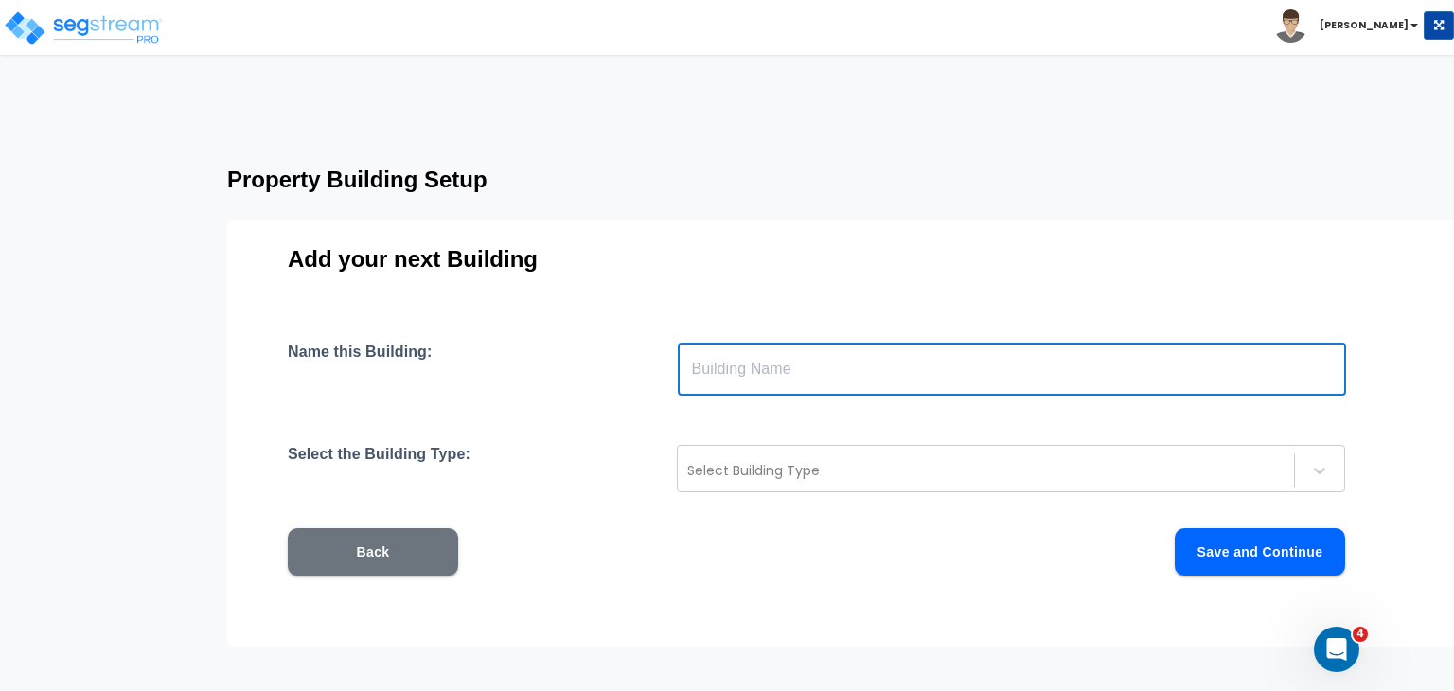
click at [716, 375] on input "text" at bounding box center [1012, 369] width 668 height 53
type input "Building 3"
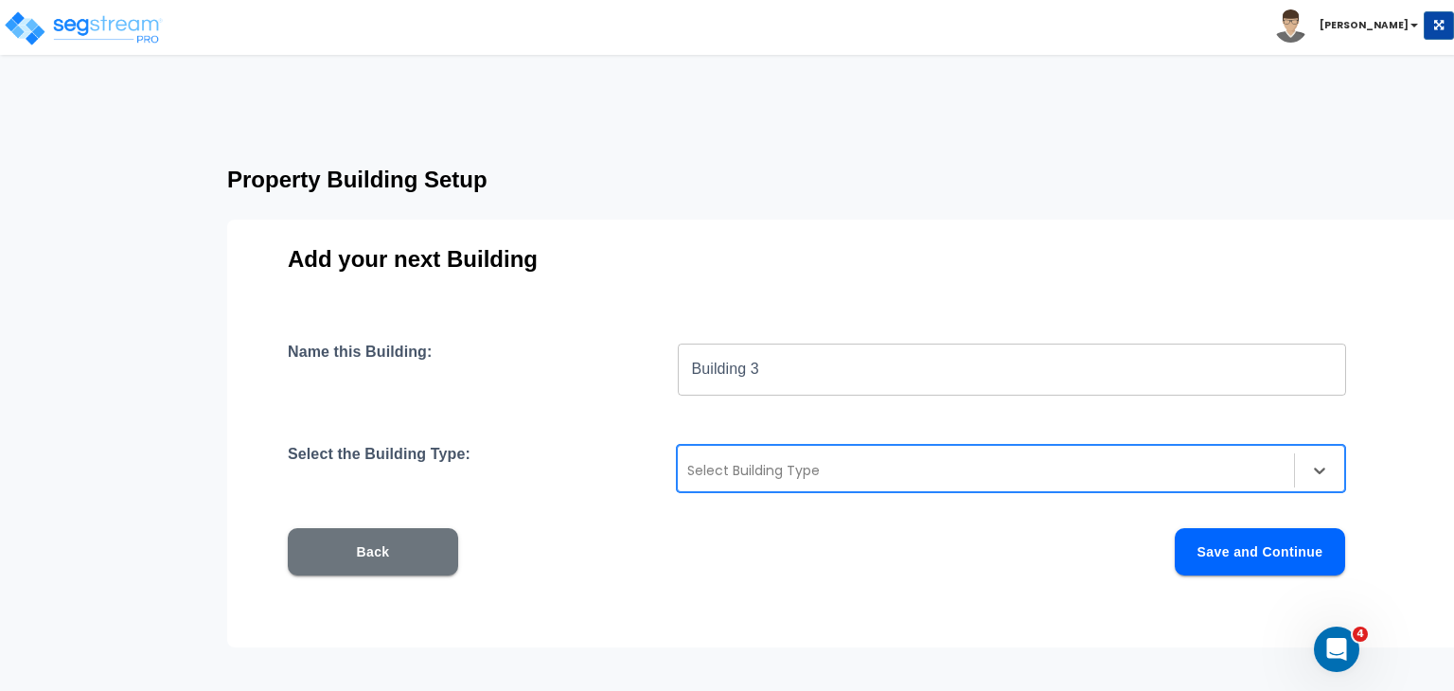
click at [734, 475] on div at bounding box center [985, 470] width 597 height 23
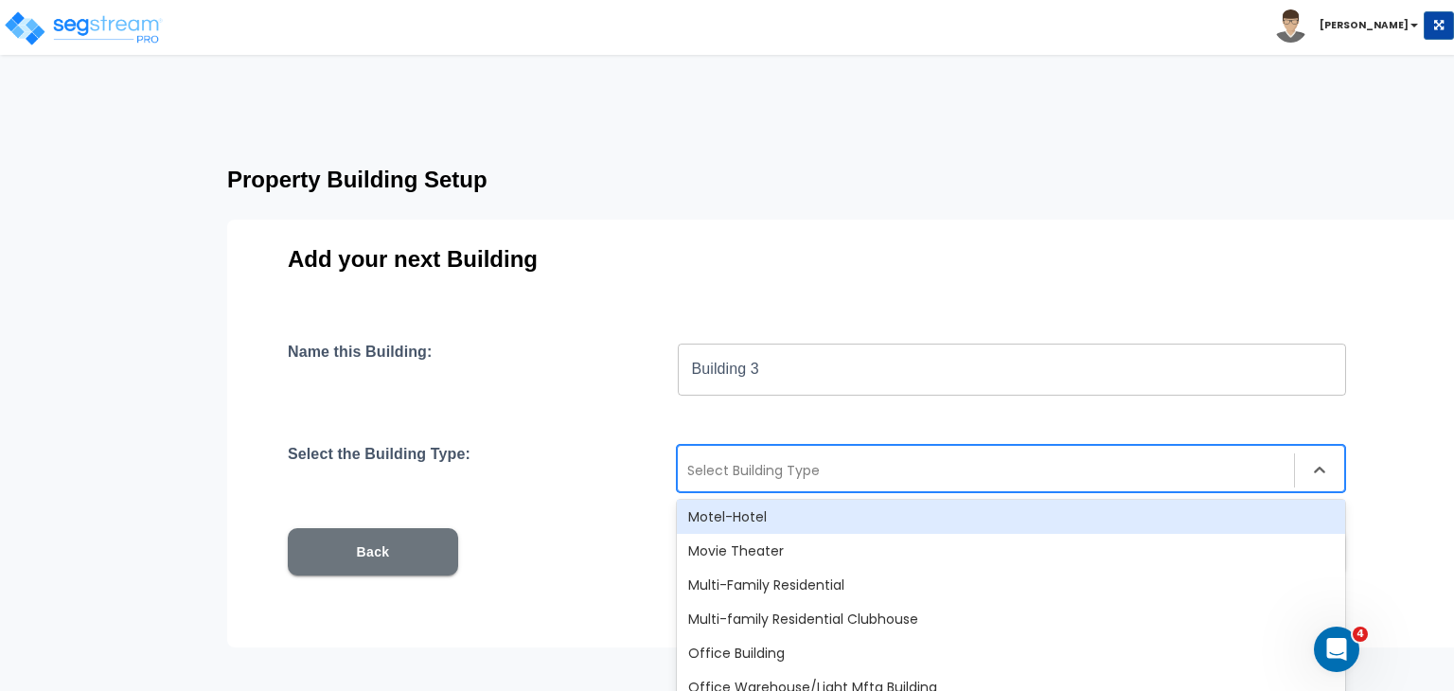
scroll to position [1200, 0]
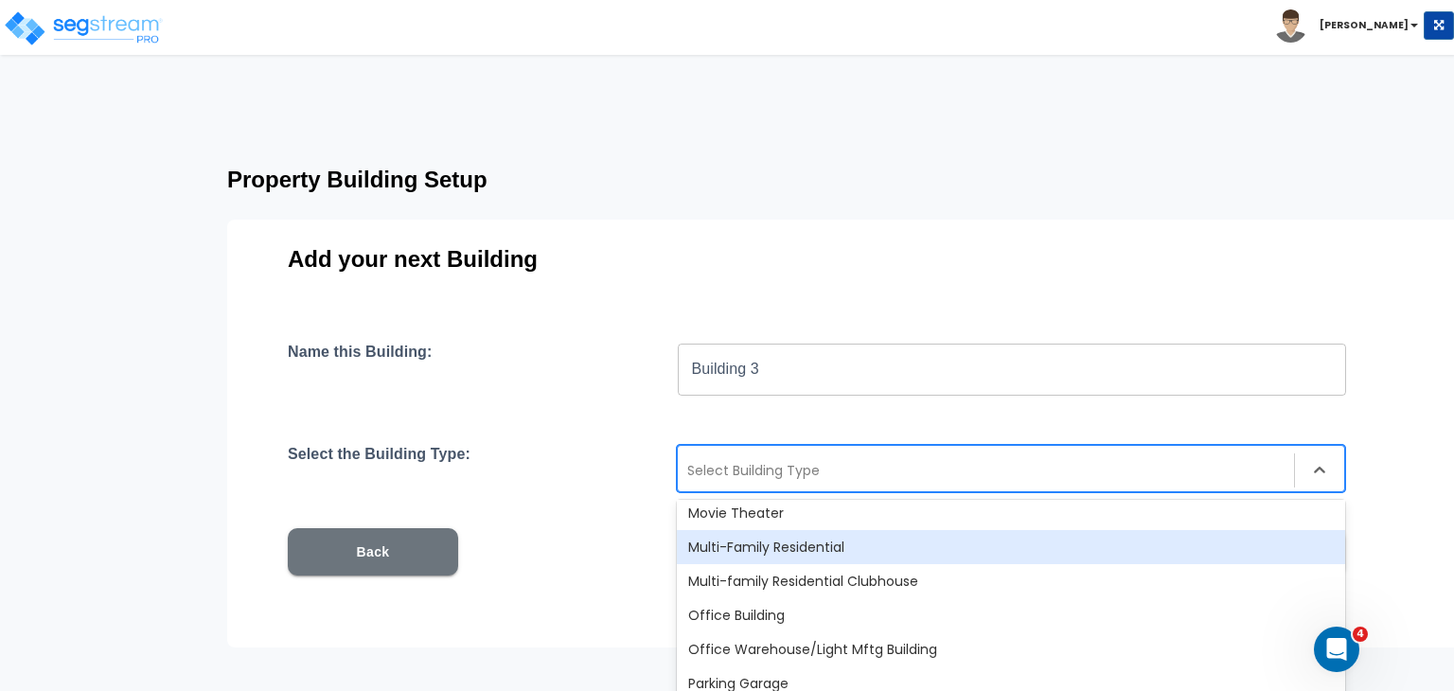
click at [764, 546] on div "Multi-Family Residential" at bounding box center [1011, 547] width 668 height 34
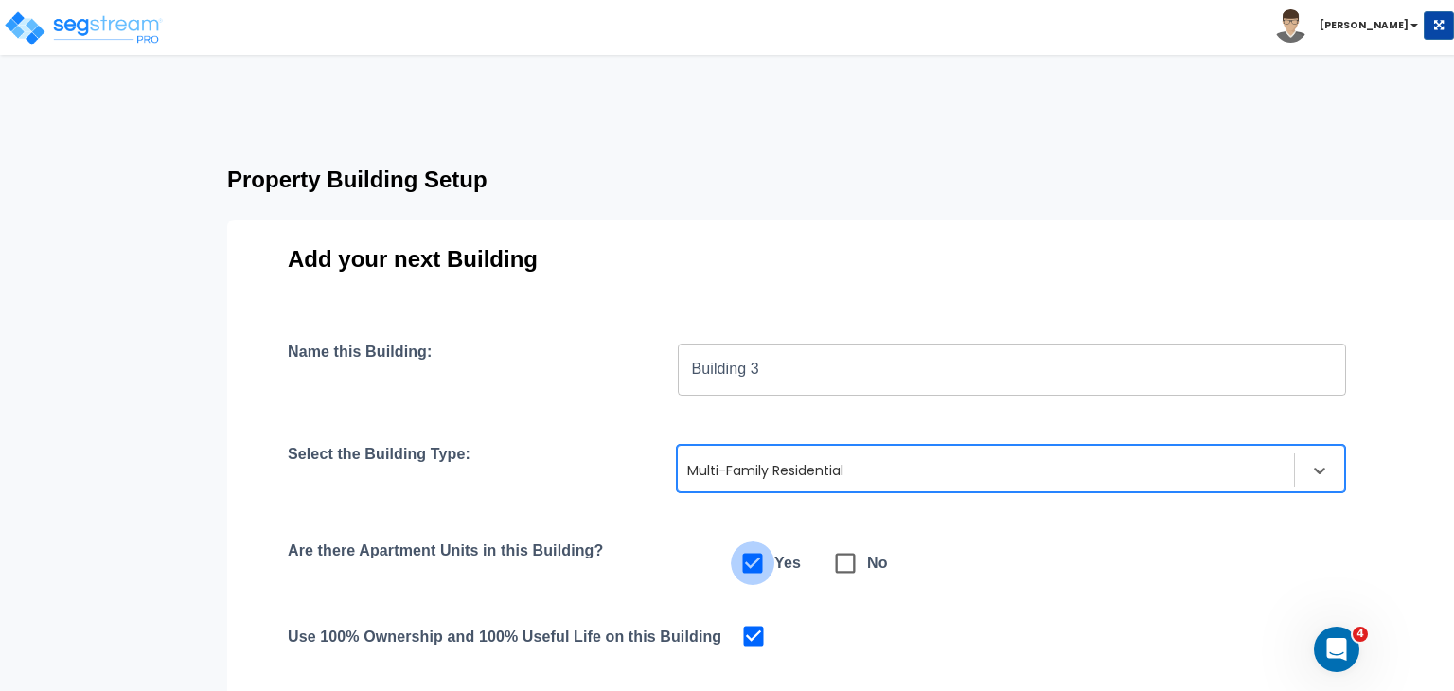
click at [764, 546] on span at bounding box center [753, 563] width 44 height 44
click at [638, 529] on div "Name this Building: Building 3 ​ Select the Building Type: option Multi-Family …" at bounding box center [845, 567] width 1114 height 449
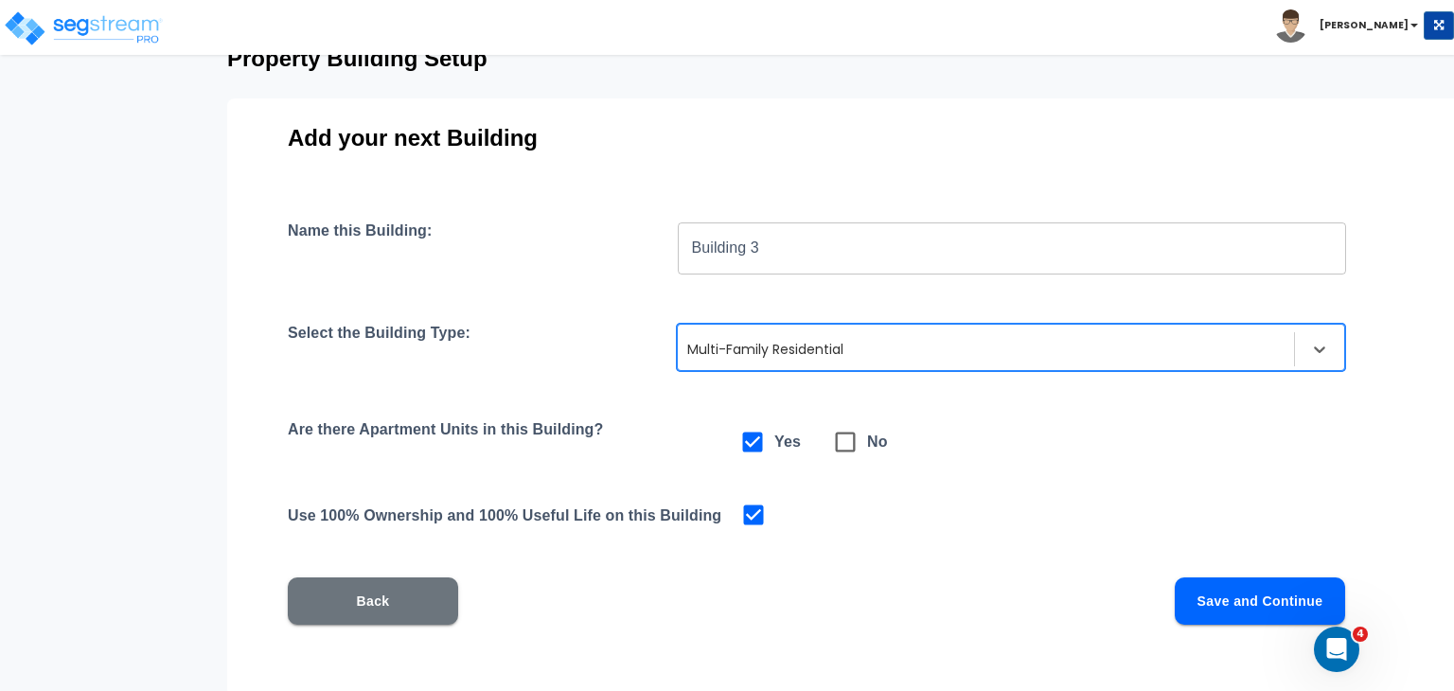
scroll to position [121, 0]
click at [1212, 597] on button "Save and Continue" at bounding box center [1260, 600] width 170 height 47
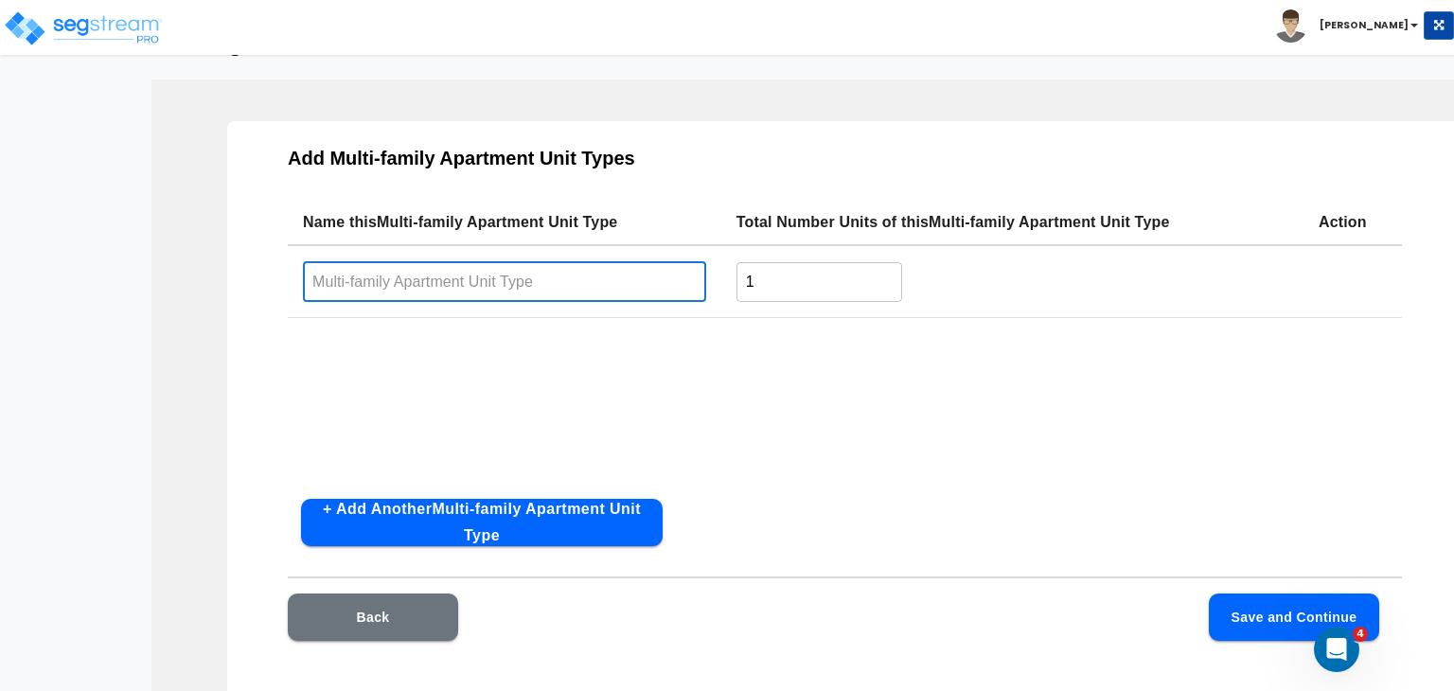
click at [522, 284] on input "text" at bounding box center [504, 281] width 403 height 41
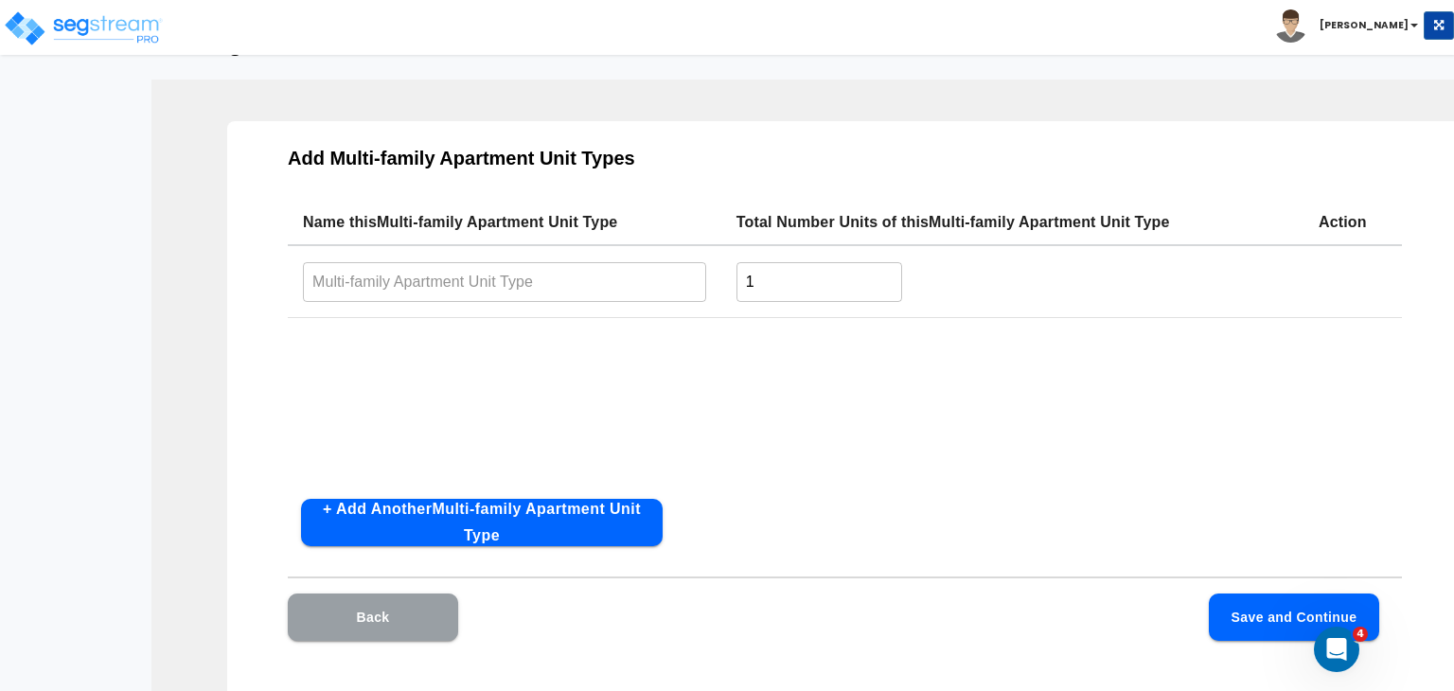
click at [401, 616] on button "Back" at bounding box center [373, 616] width 170 height 47
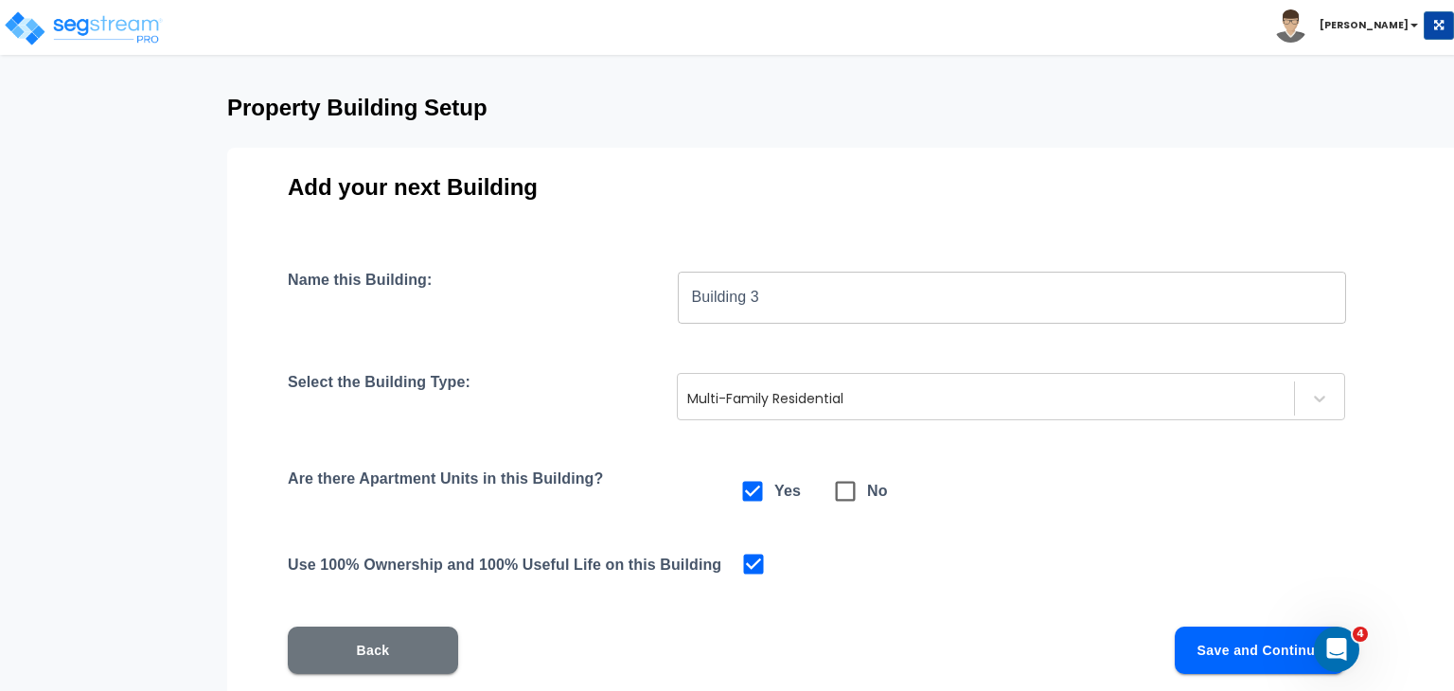
click at [1215, 645] on button "Save and Continue" at bounding box center [1260, 650] width 170 height 47
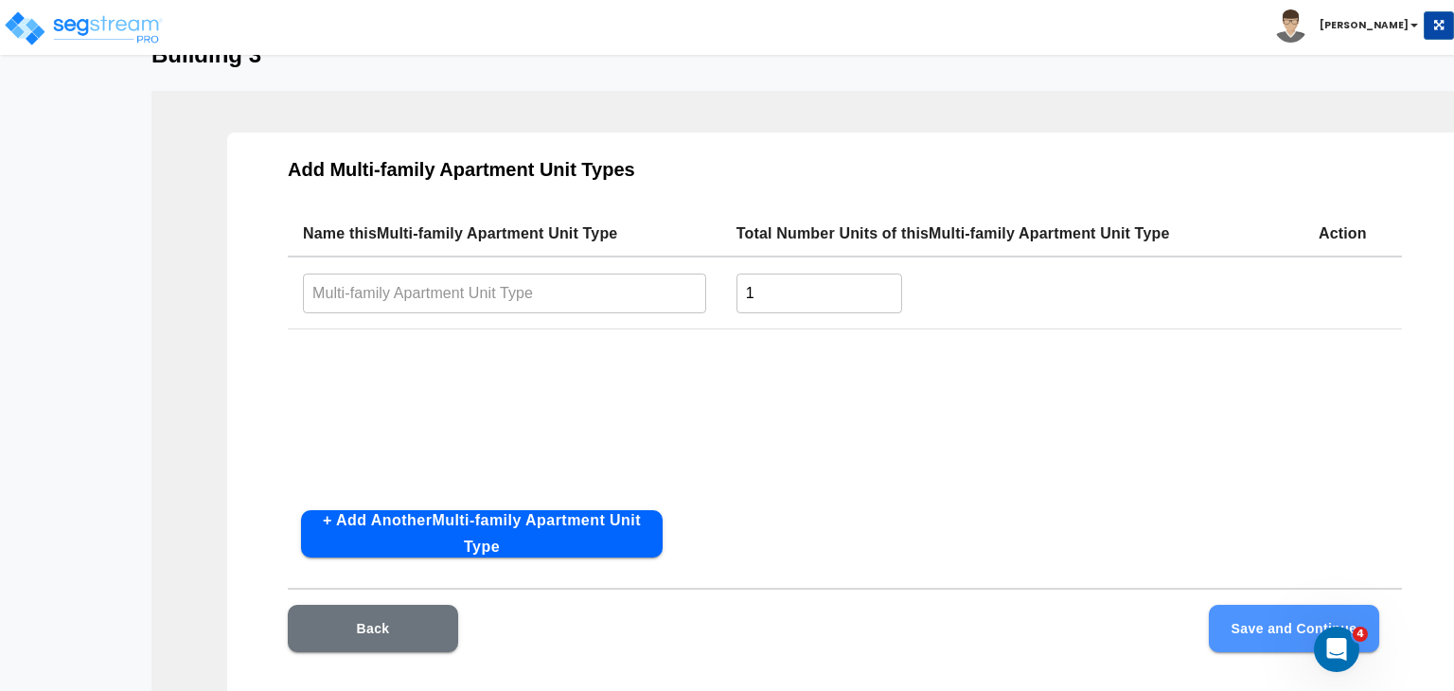
scroll to position [34, 0]
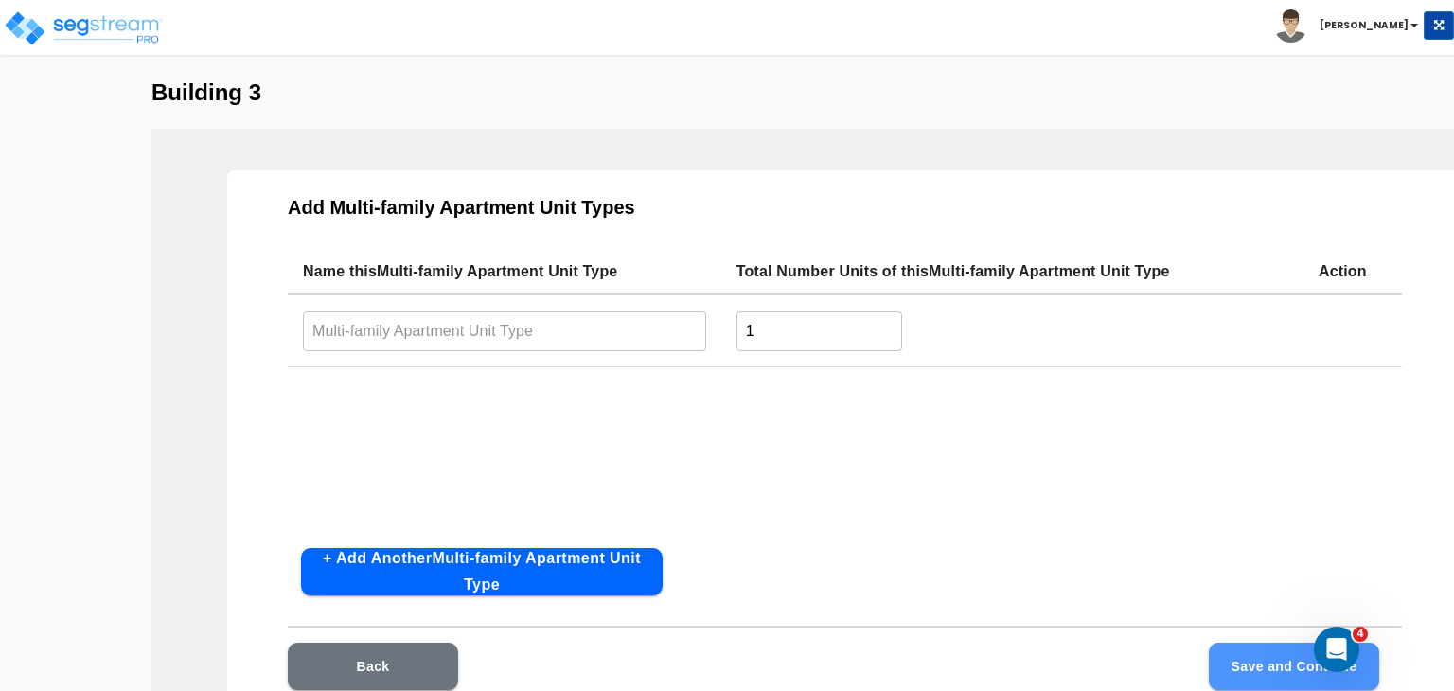
click at [1215, 645] on button "Save and Continue" at bounding box center [1294, 666] width 170 height 47
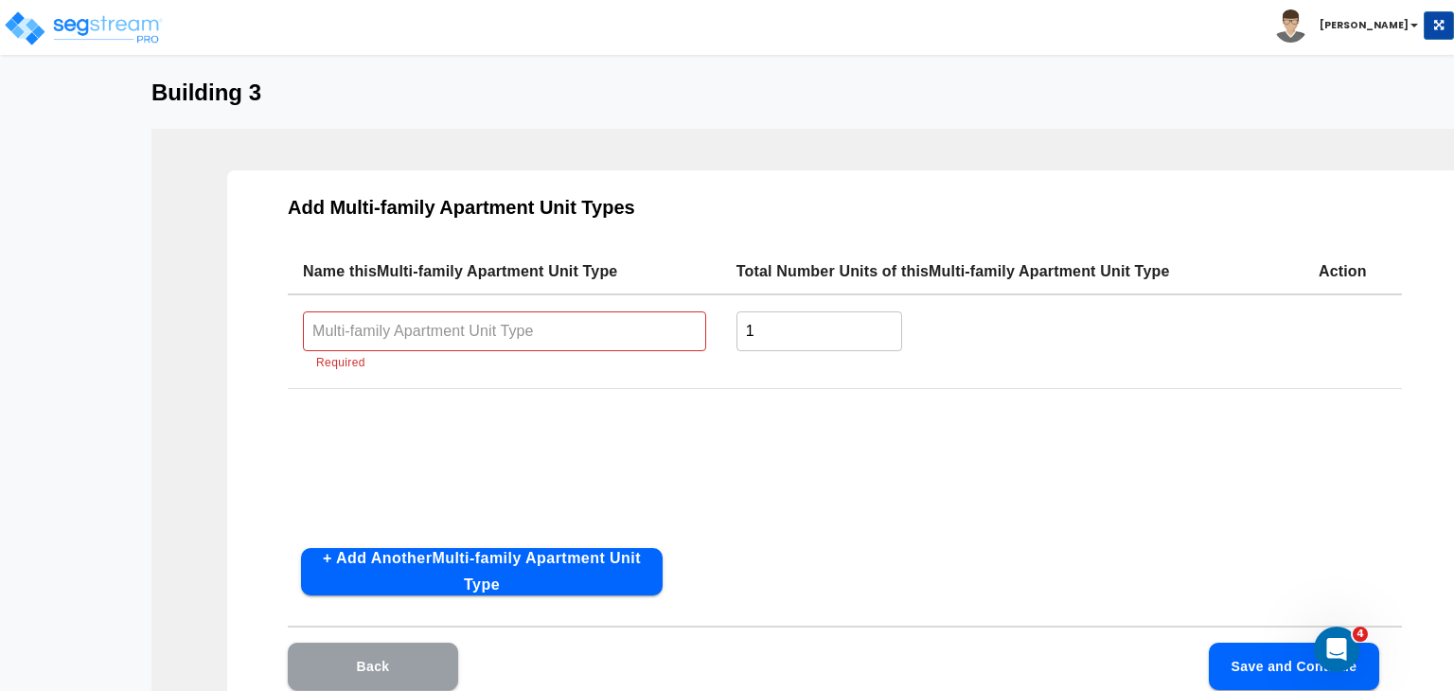
click at [394, 663] on button "Back" at bounding box center [373, 666] width 170 height 47
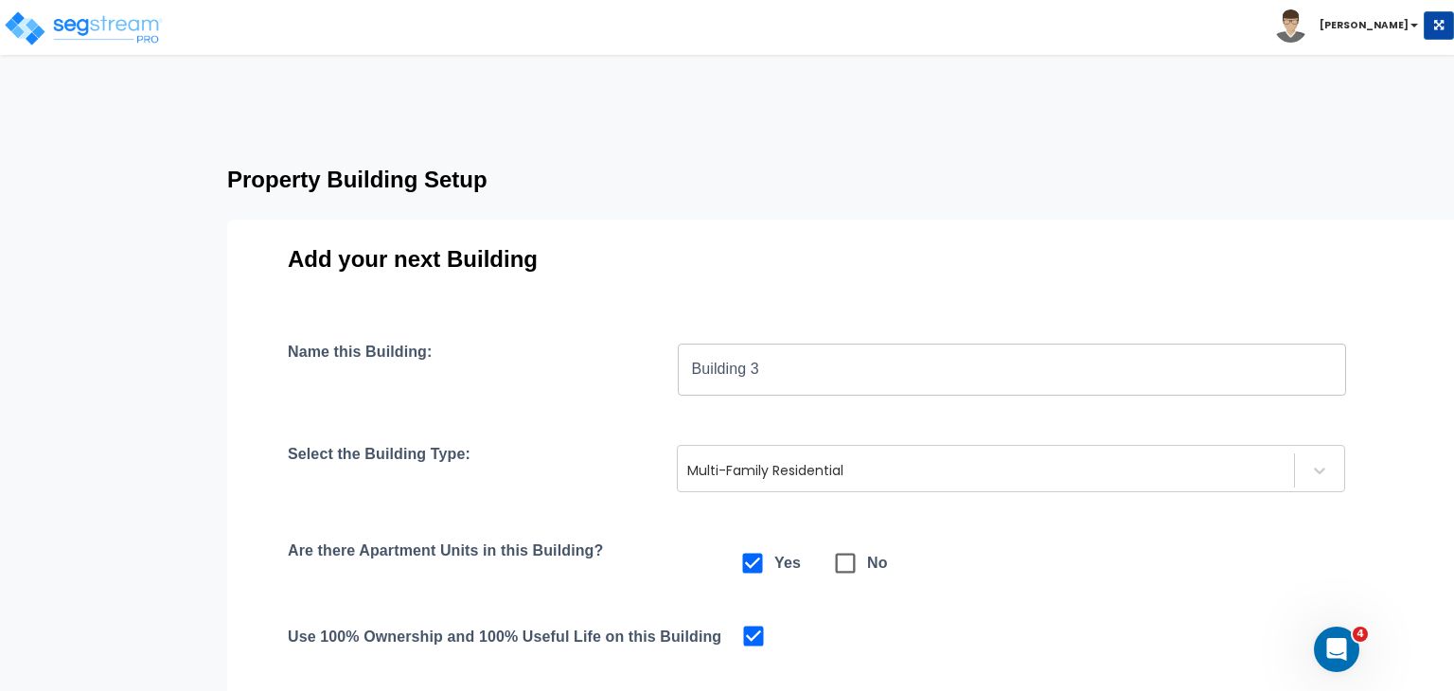
scroll to position [274, 0]
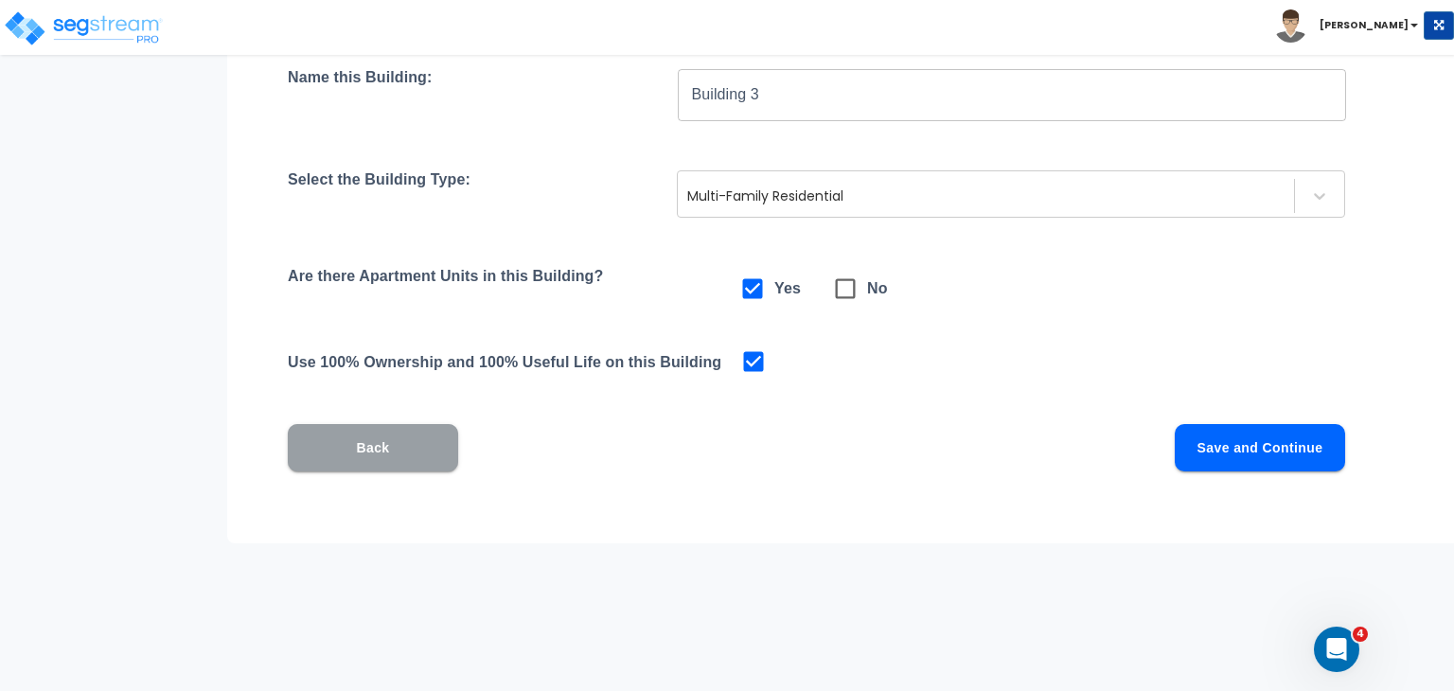
click at [398, 443] on button "Back" at bounding box center [373, 447] width 170 height 47
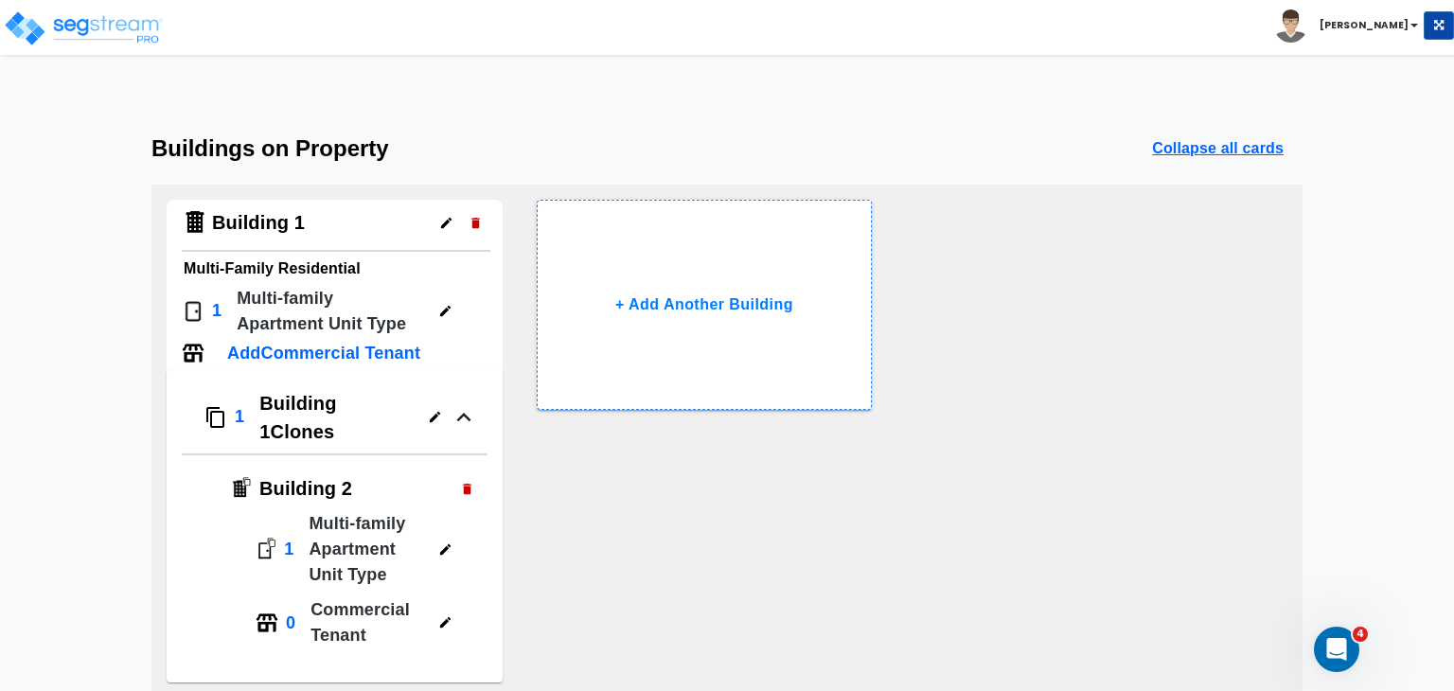
scroll to position [24, 0]
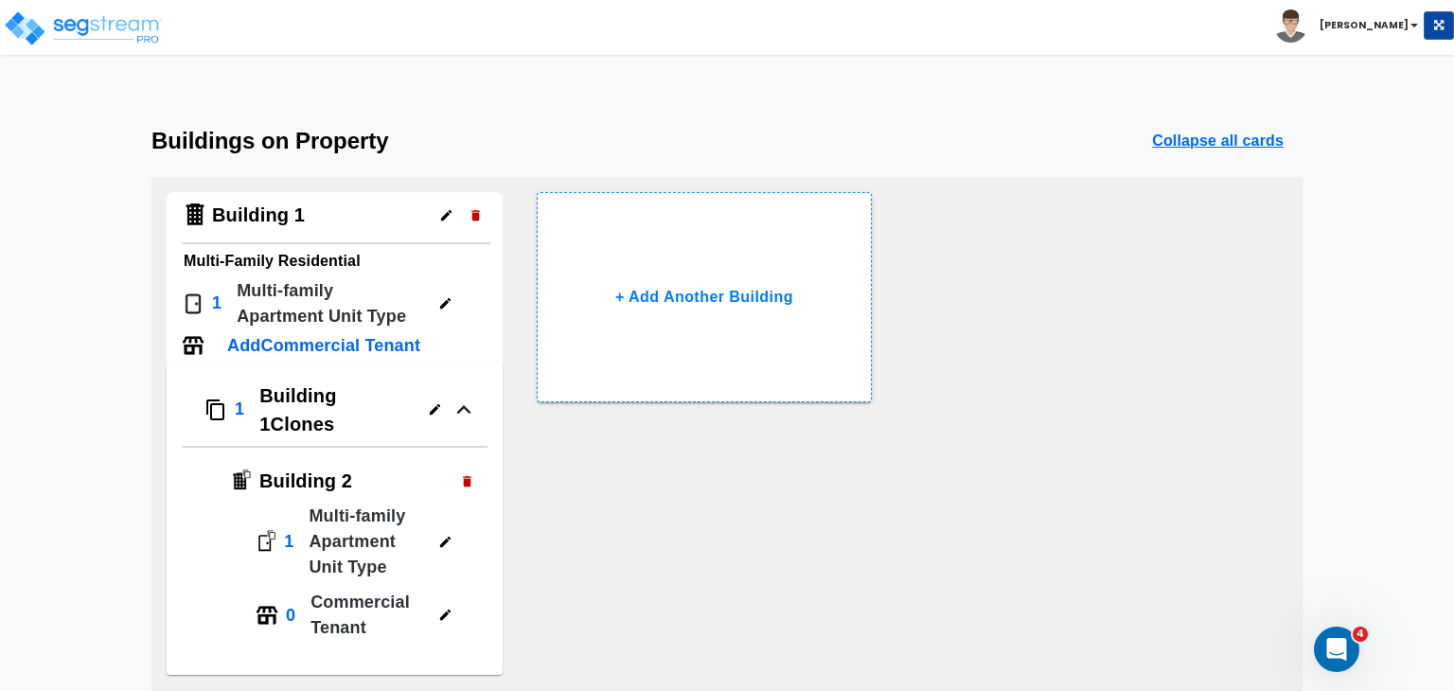
click at [476, 214] on icon "button" at bounding box center [475, 215] width 9 height 10
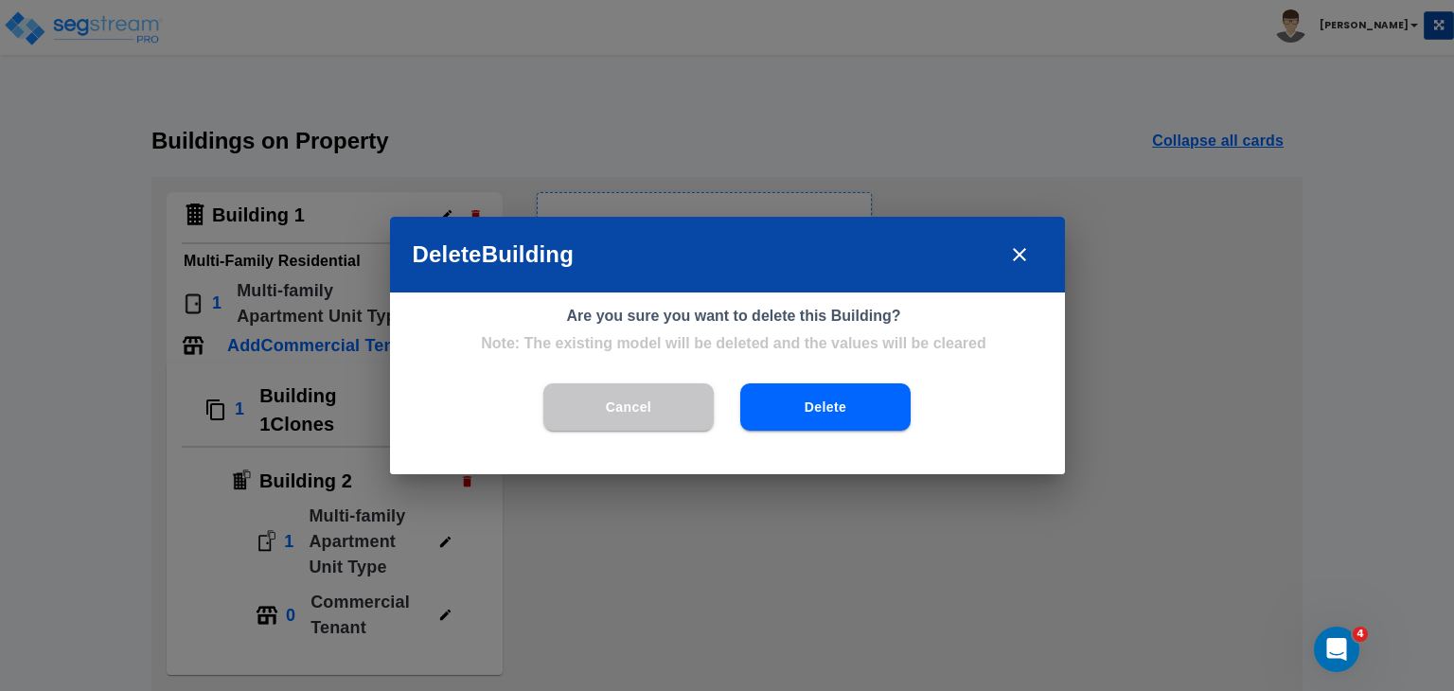
click at [809, 404] on button "Delete" at bounding box center [825, 406] width 170 height 47
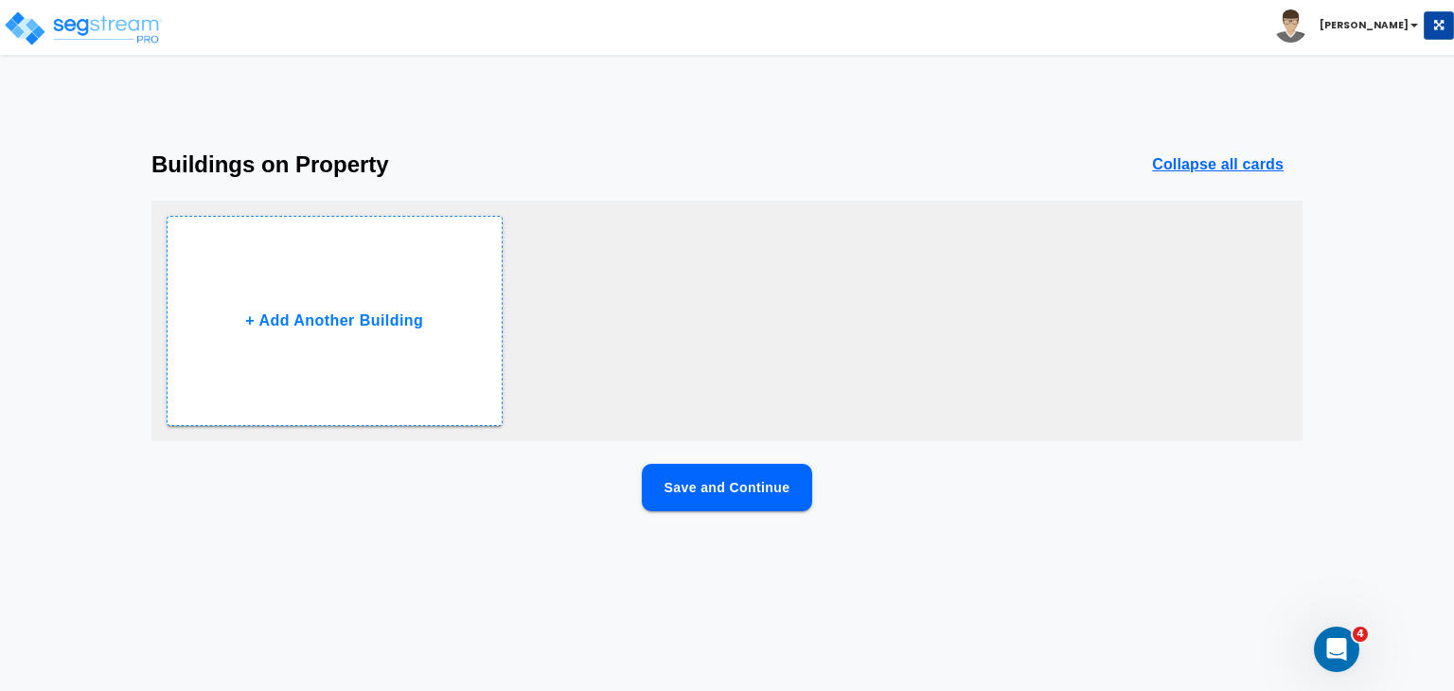
scroll to position [0, 0]
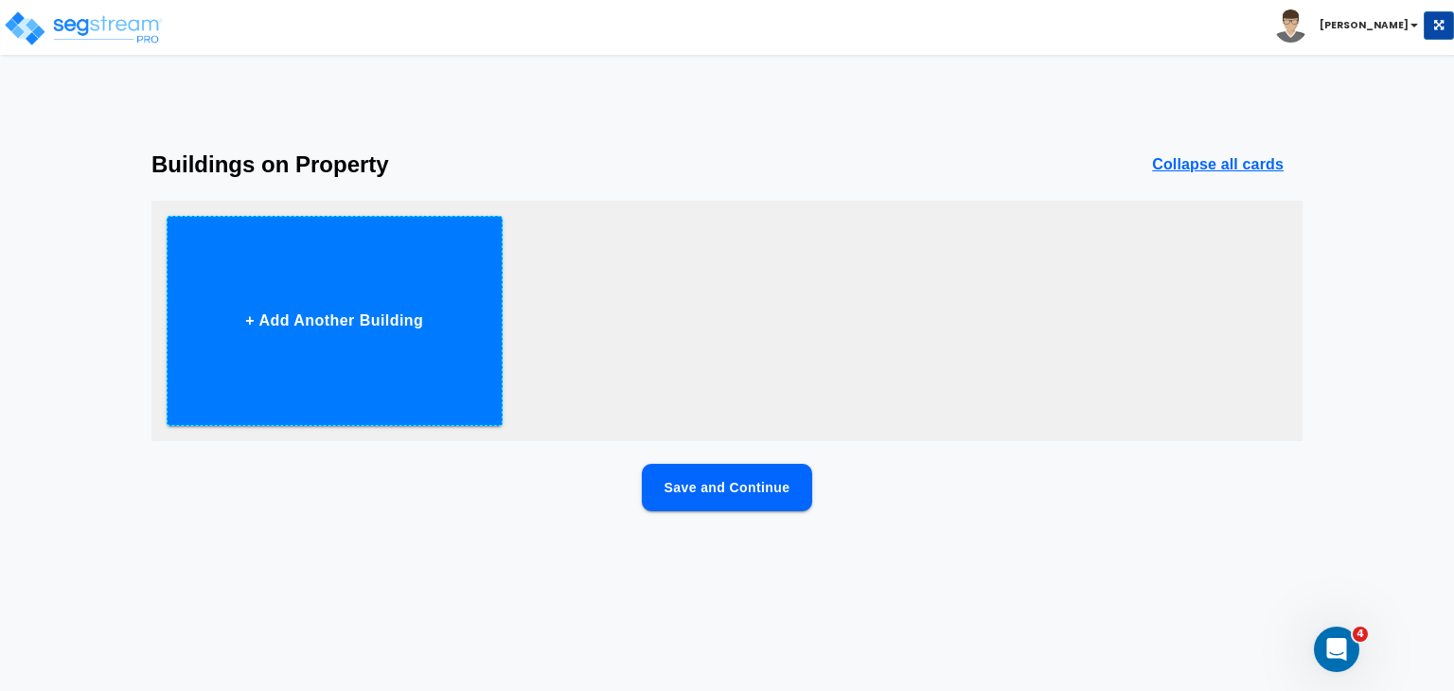
click at [313, 307] on button "+ Add Another Building" at bounding box center [335, 321] width 336 height 210
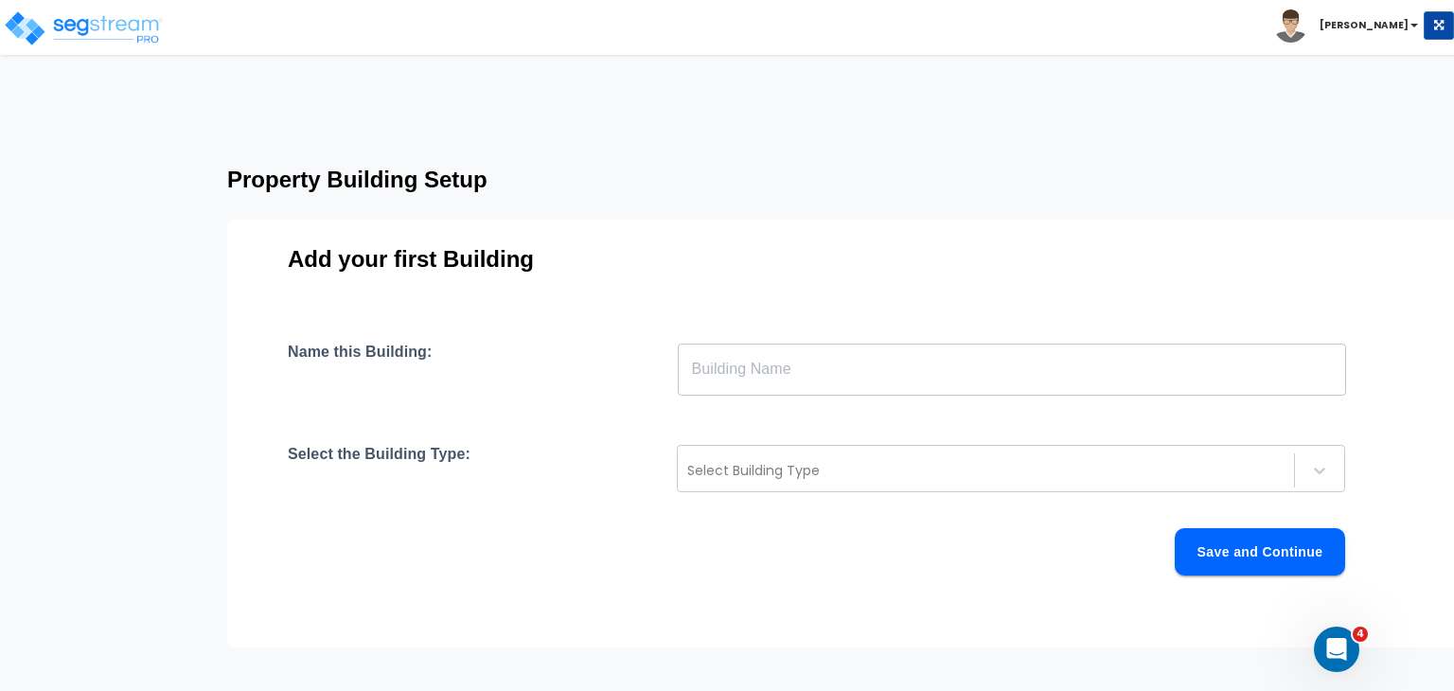
click at [726, 381] on input "text" at bounding box center [1012, 369] width 668 height 53
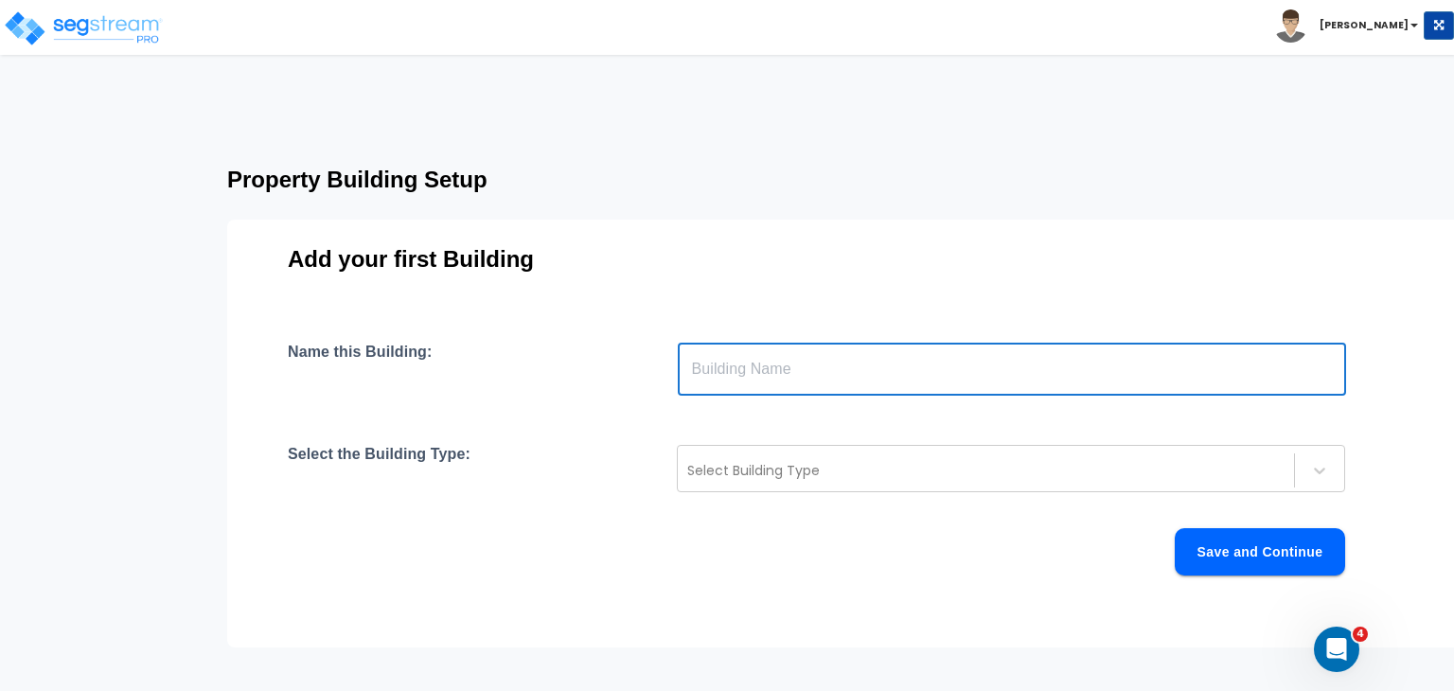
click at [741, 250] on h3 "Add your first Building" at bounding box center [845, 259] width 1114 height 27
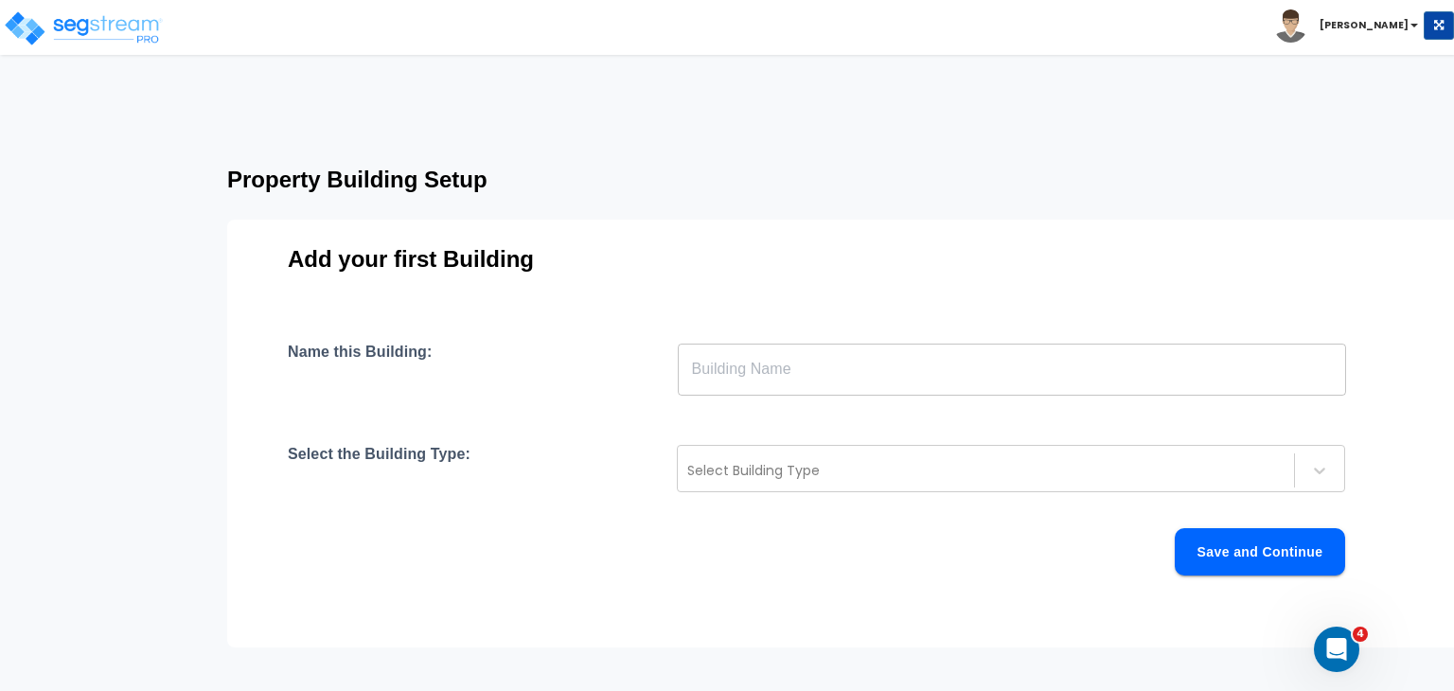
click at [721, 375] on input "text" at bounding box center [1012, 369] width 668 height 53
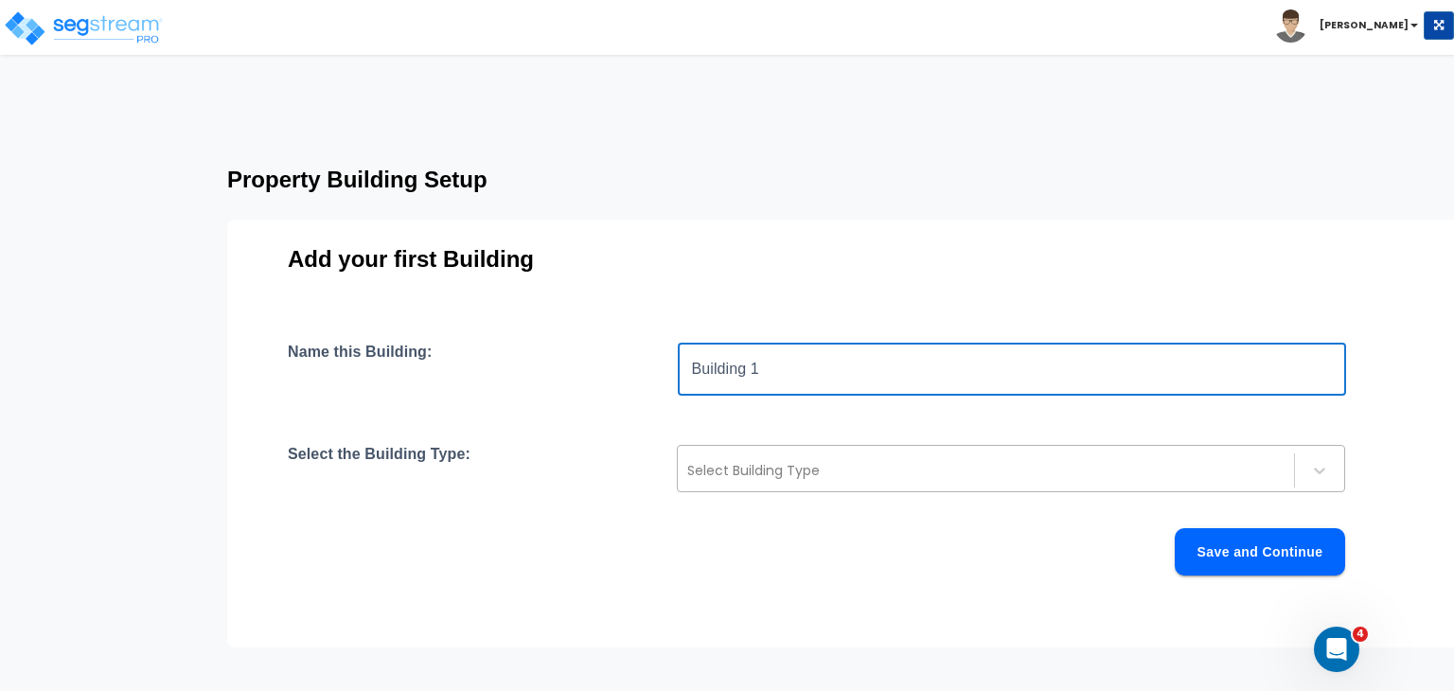
type input "Building 1"
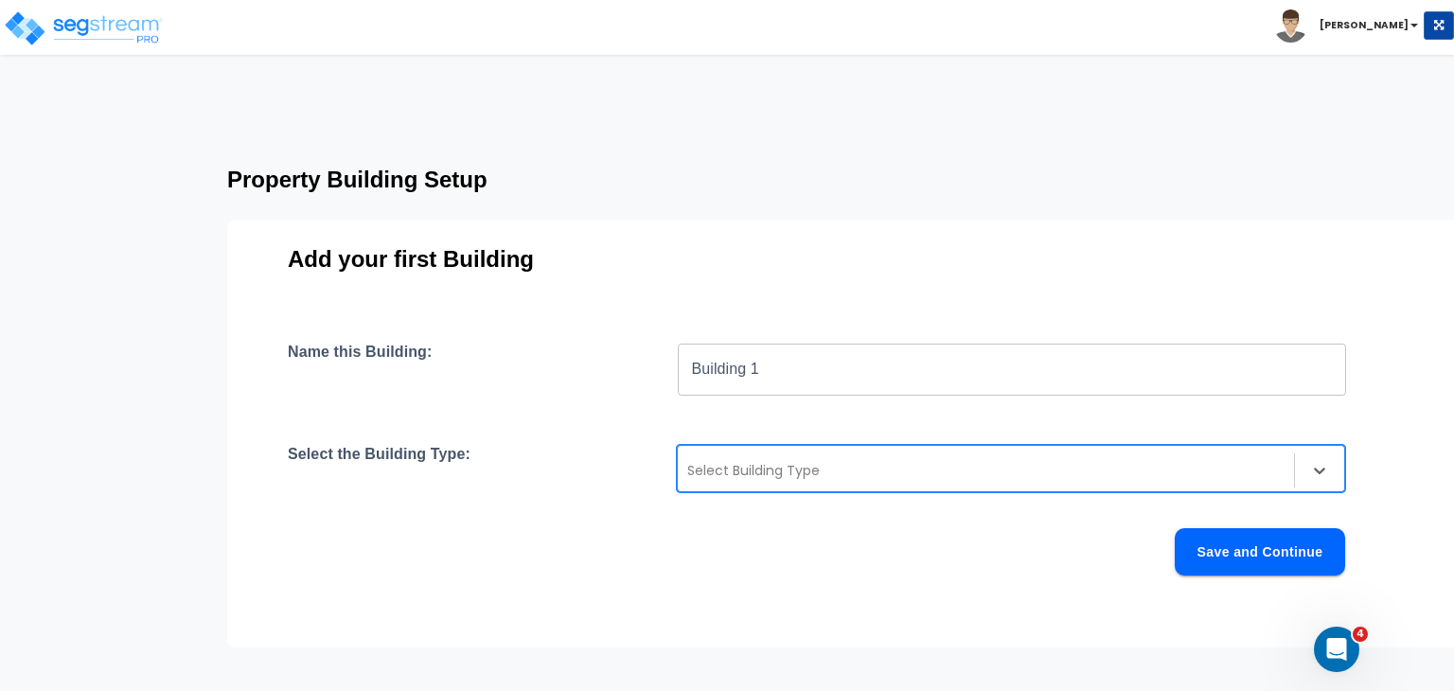
click at [755, 468] on div at bounding box center [985, 470] width 597 height 23
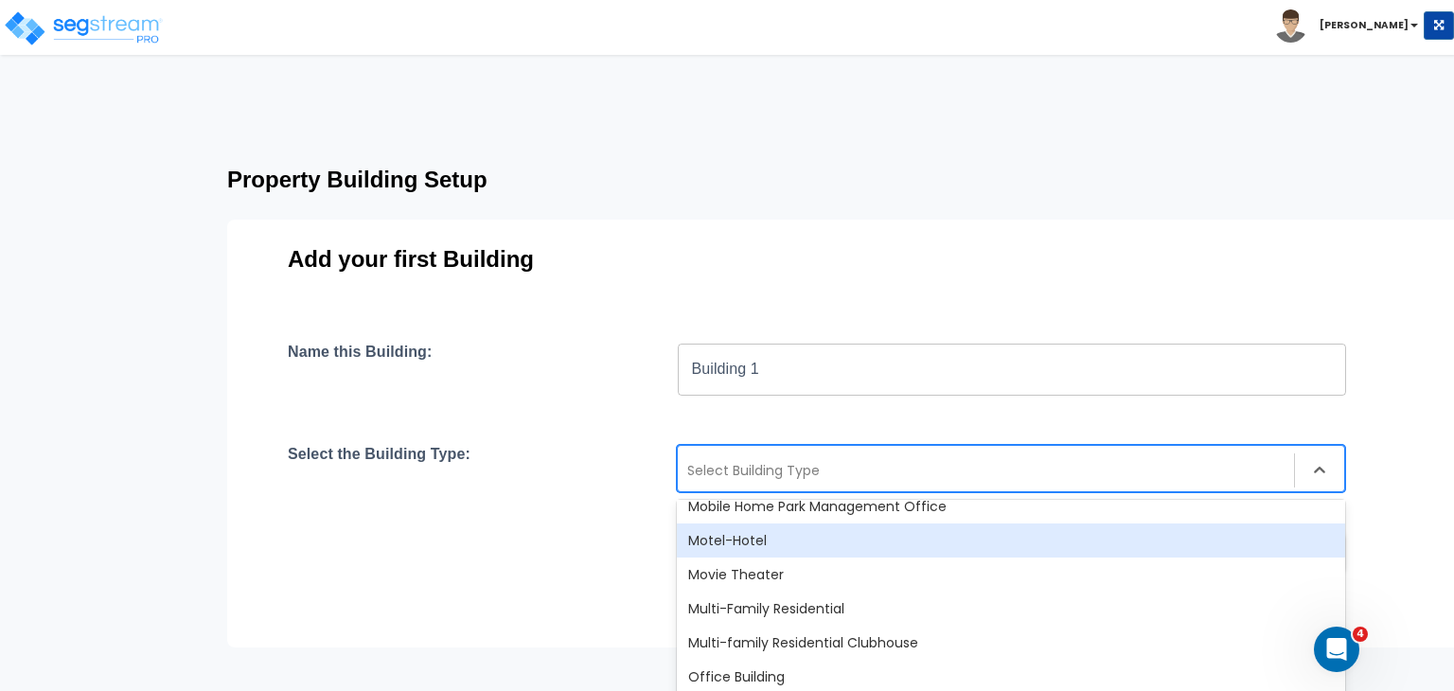
scroll to position [1140, 0]
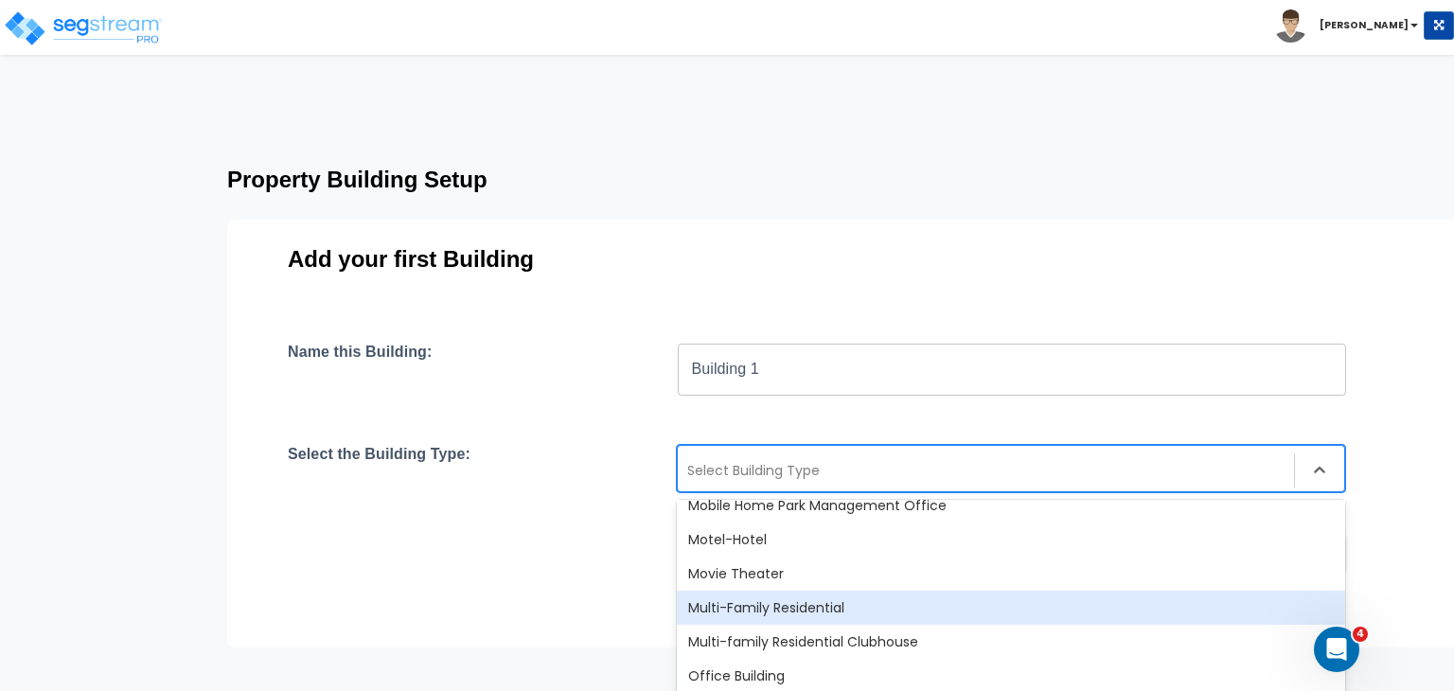
click at [762, 614] on div "Multi-Family Residential" at bounding box center [1011, 608] width 668 height 34
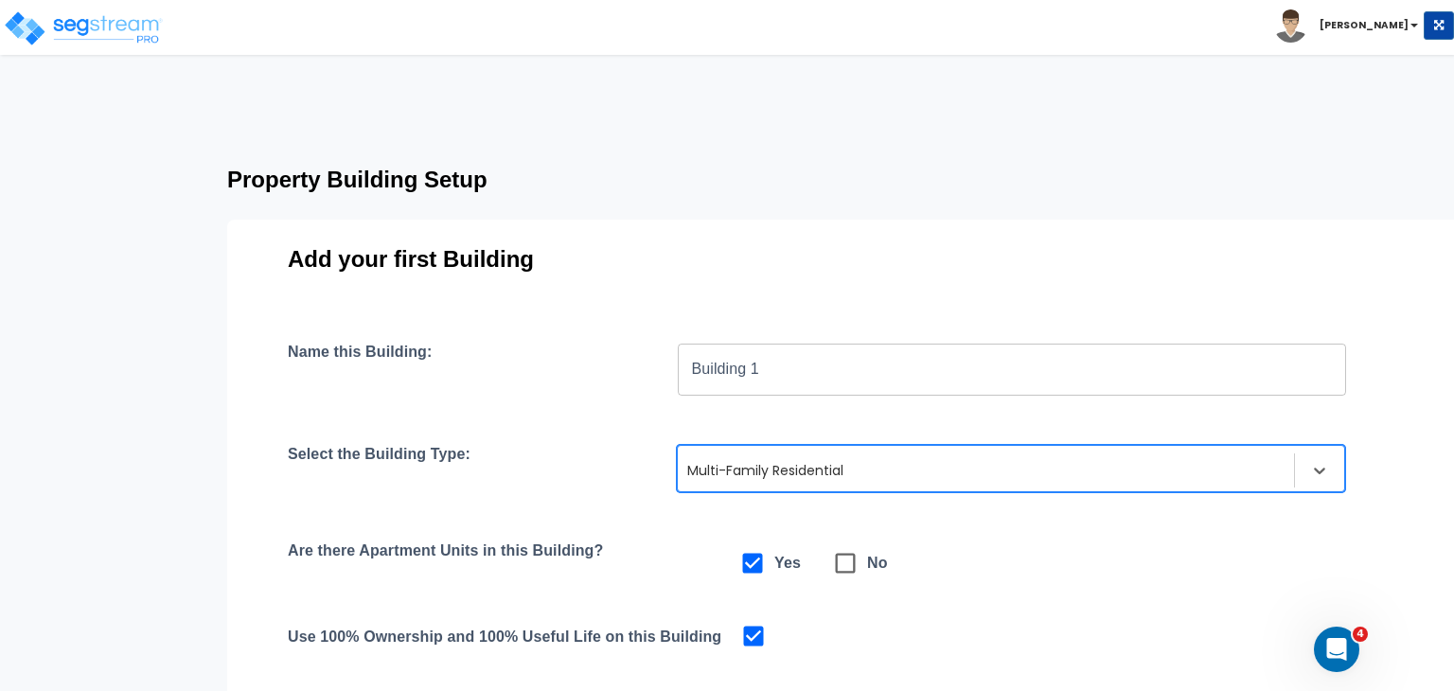
click at [674, 534] on div "Name this Building: Building 1 ​ Select the Building Type: option Multi-Family …" at bounding box center [845, 567] width 1114 height 449
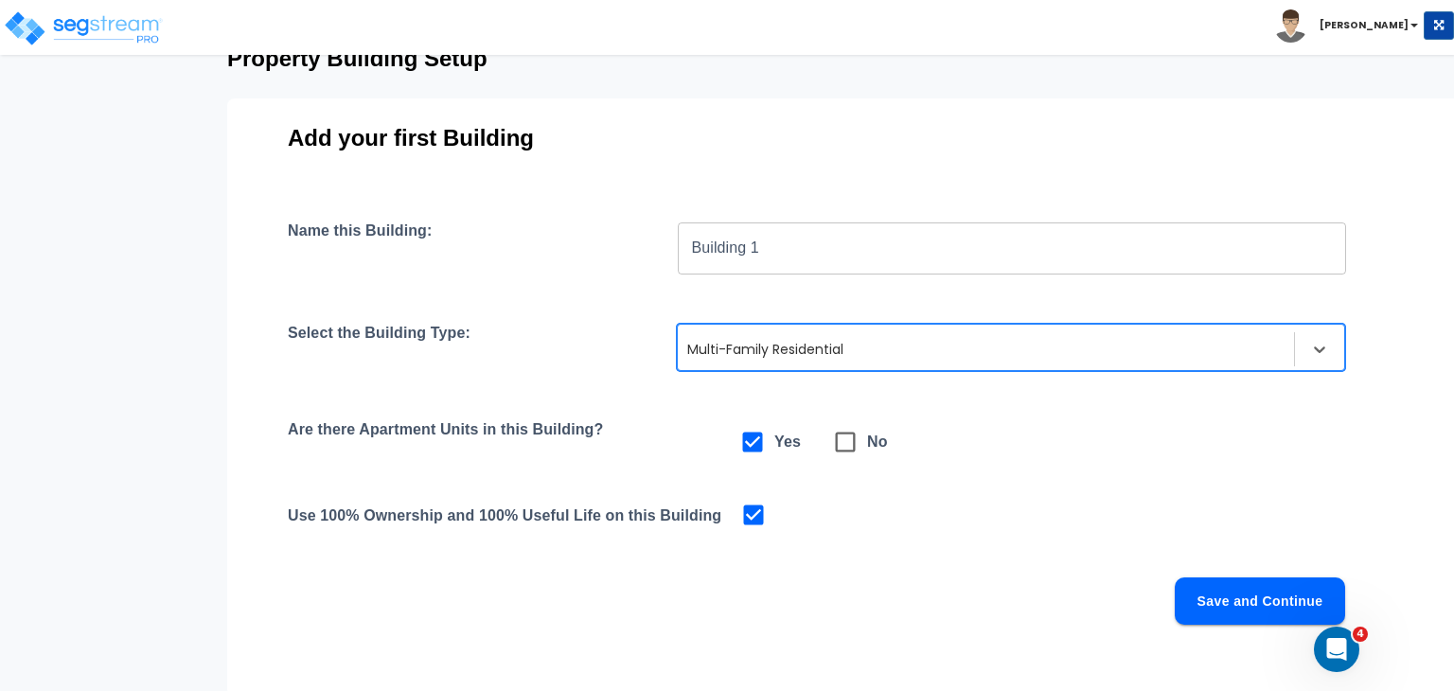
scroll to position [123, 0]
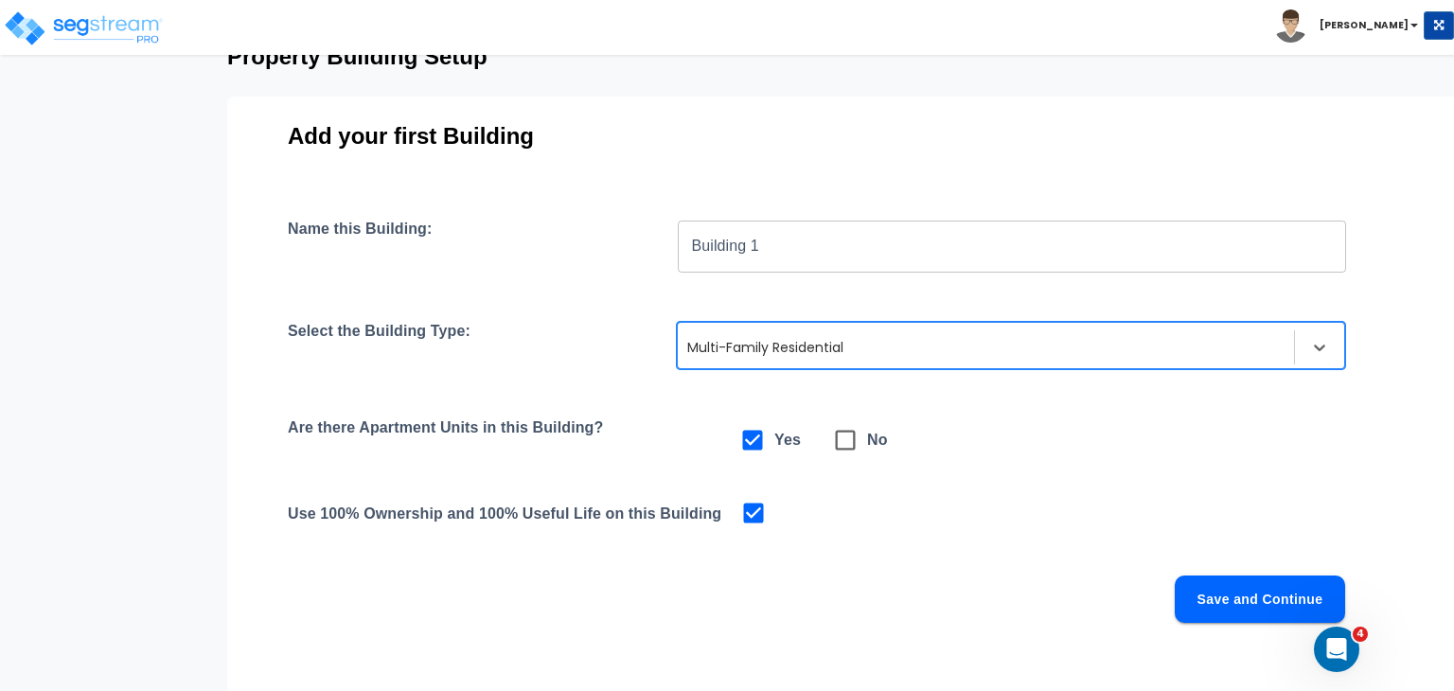
click at [1227, 582] on button "Save and Continue" at bounding box center [1260, 598] width 170 height 47
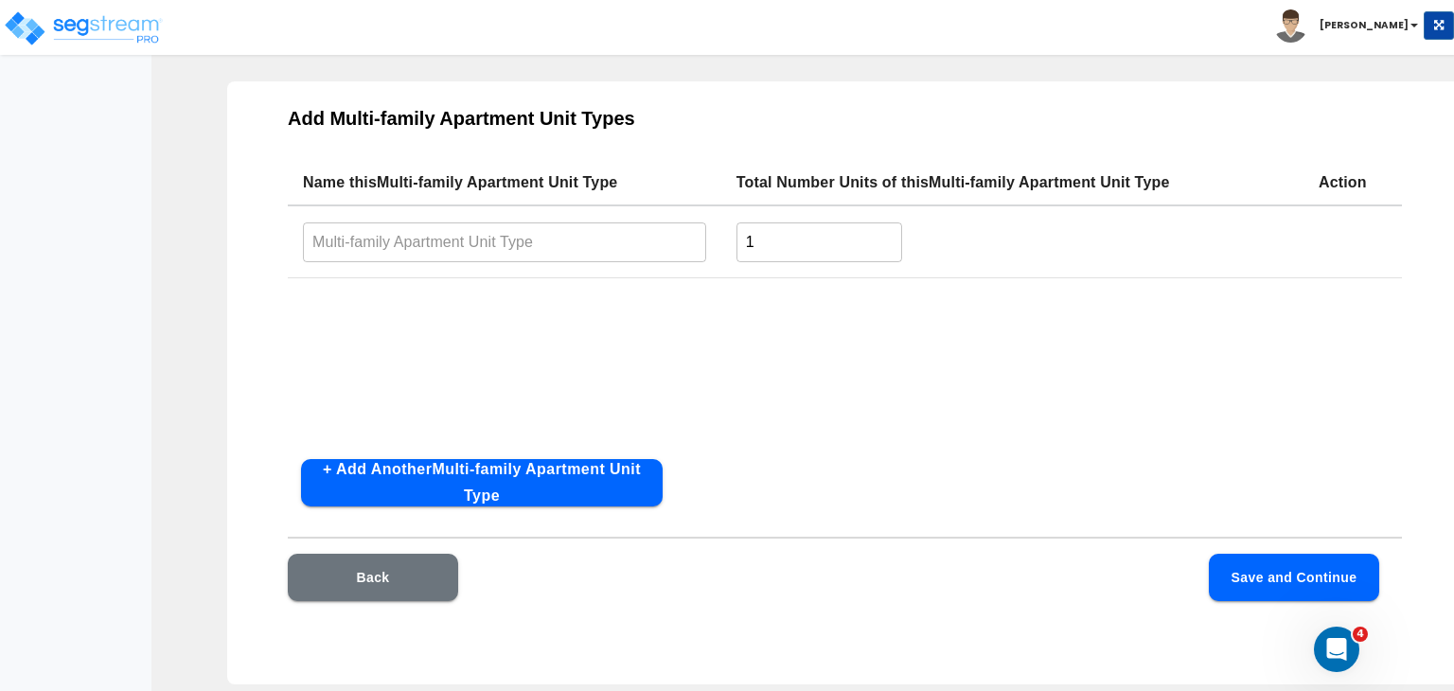
scroll to position [85, 0]
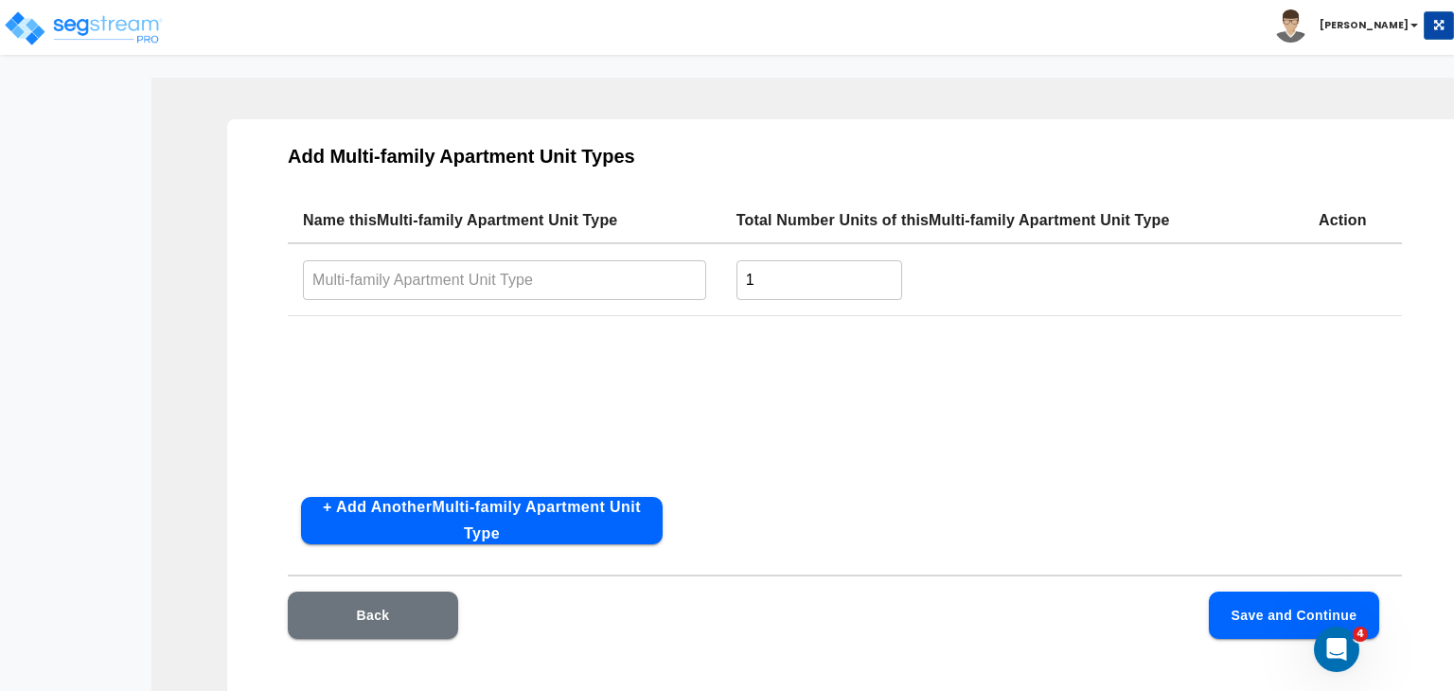
click at [483, 276] on input "text" at bounding box center [504, 279] width 403 height 41
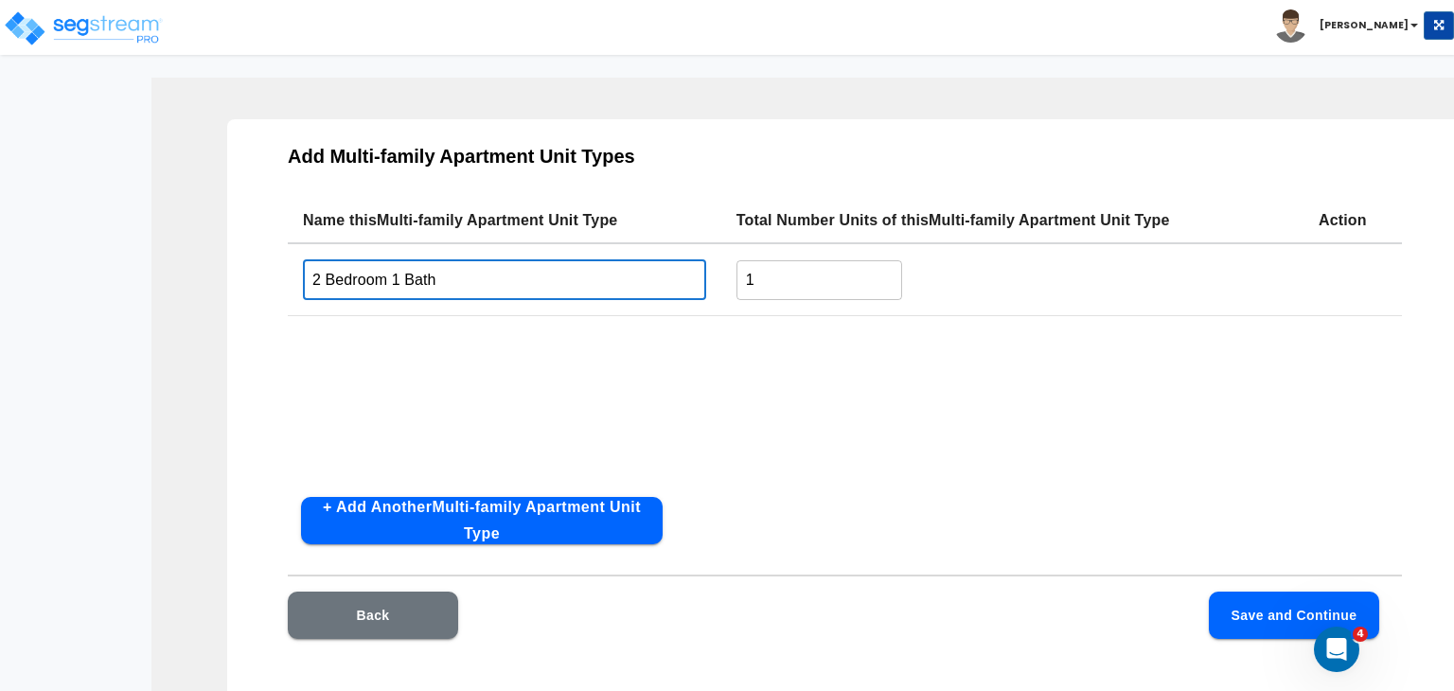
type input "2 Bedroom 1 Bath"
click at [782, 290] on input "1" at bounding box center [819, 279] width 166 height 41
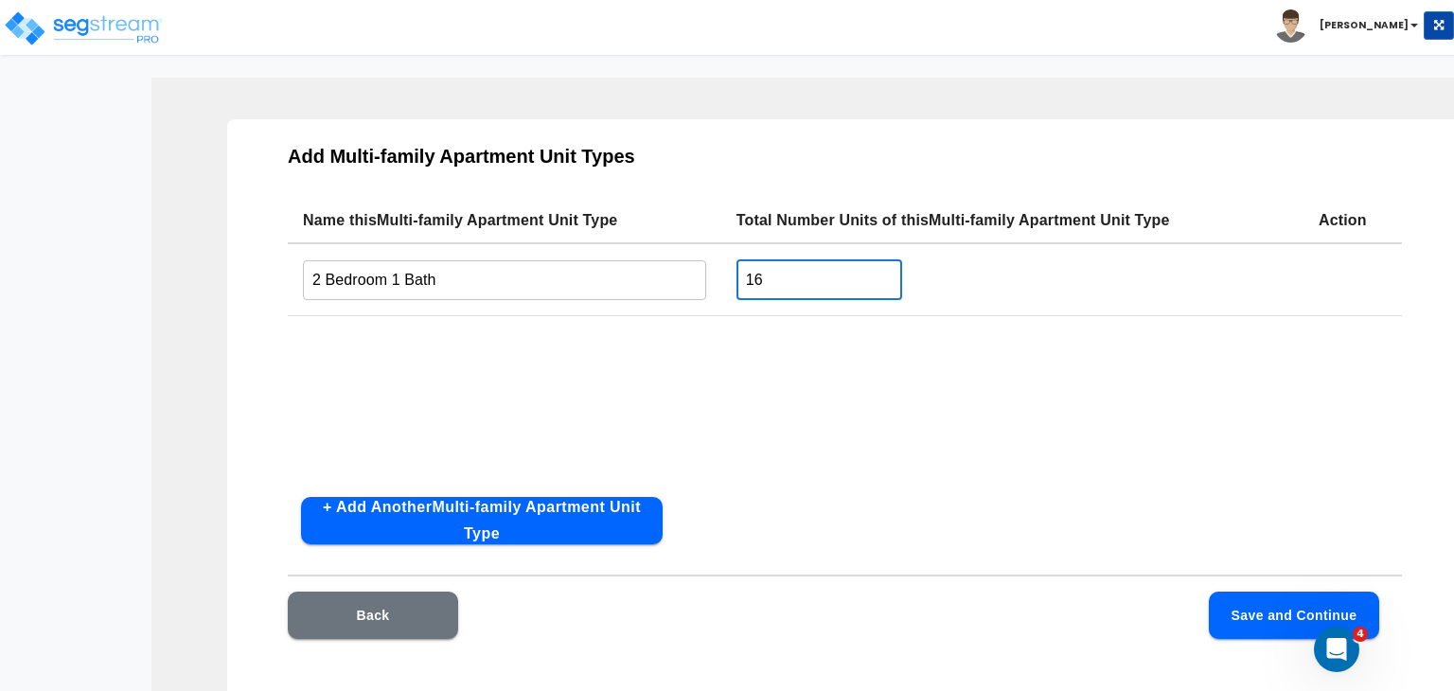
type input "16"
click at [734, 405] on div "Name this Multi-family Apartment Unit Type Total Number Units of this Multi-fam…" at bounding box center [845, 340] width 1114 height 284
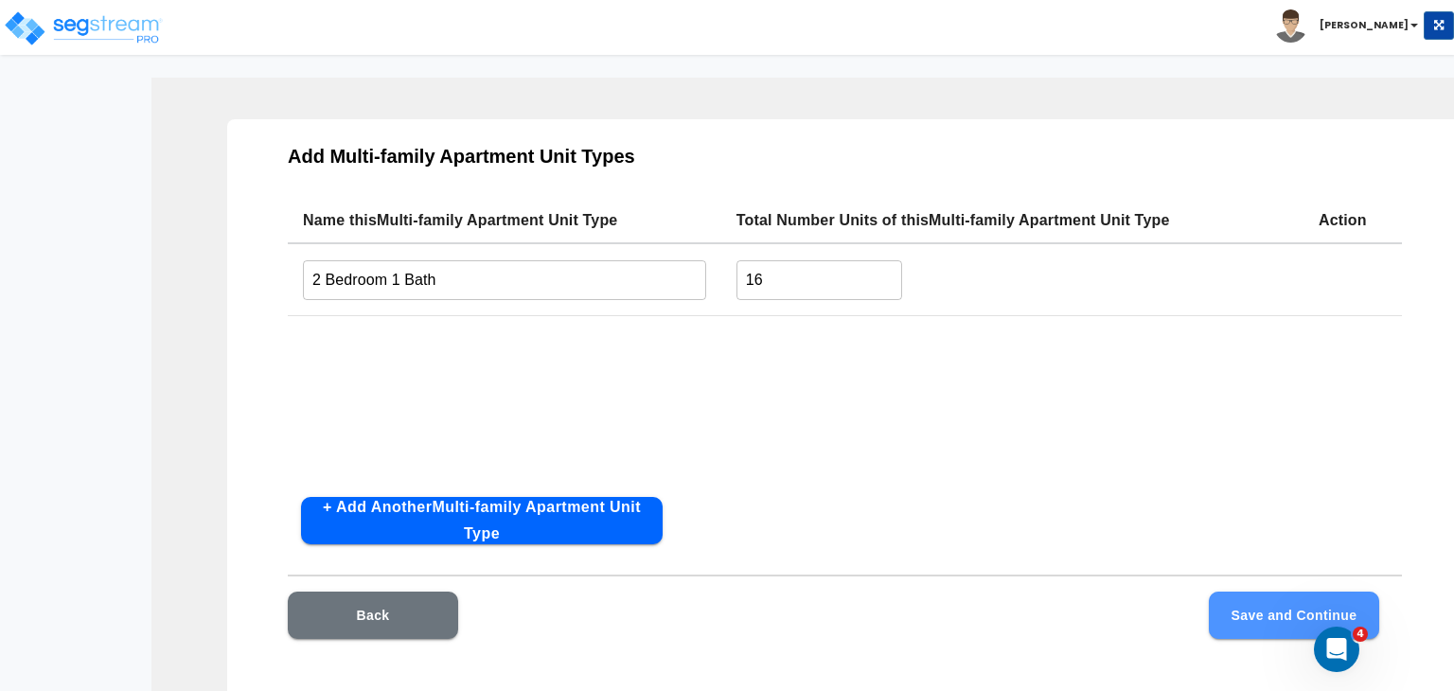
click at [1230, 610] on button "Save and Continue" at bounding box center [1294, 615] width 170 height 47
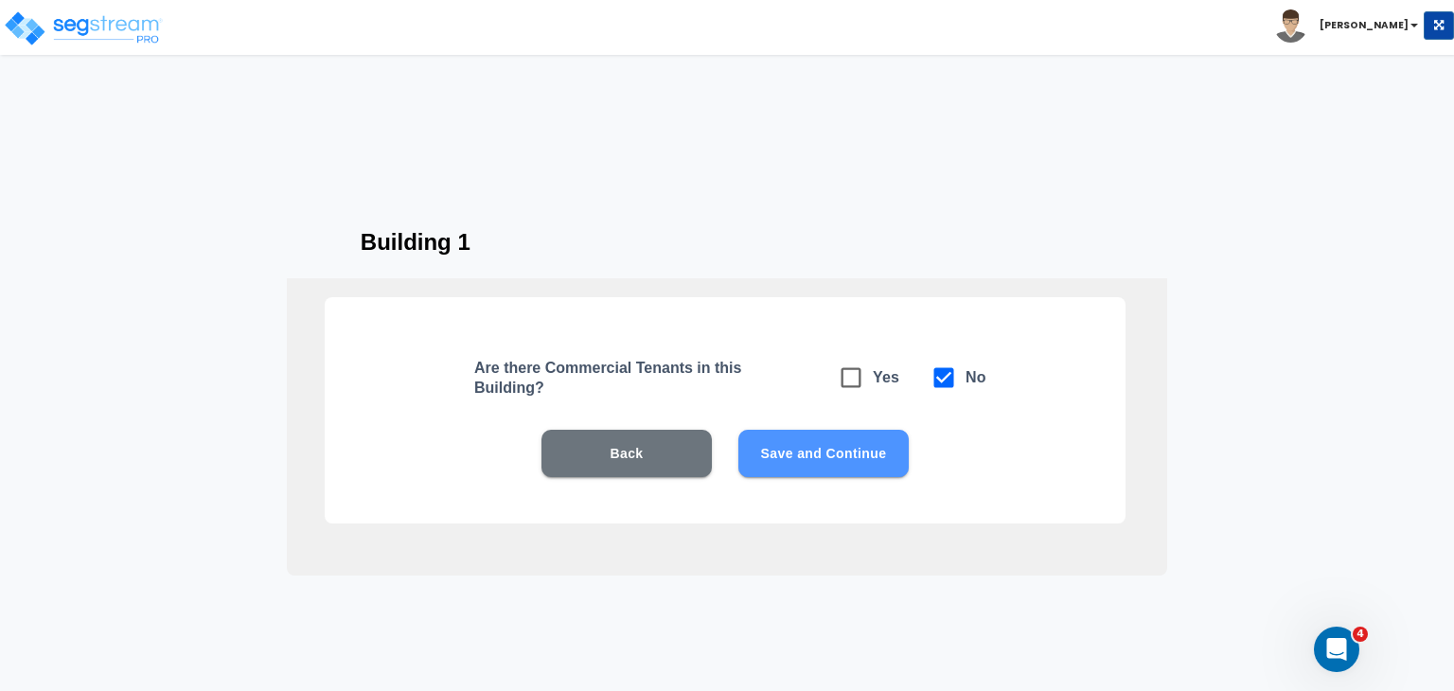
click at [814, 448] on button "Save and Continue" at bounding box center [823, 453] width 170 height 47
click at [810, 452] on button "Save and Continue" at bounding box center [823, 453] width 170 height 47
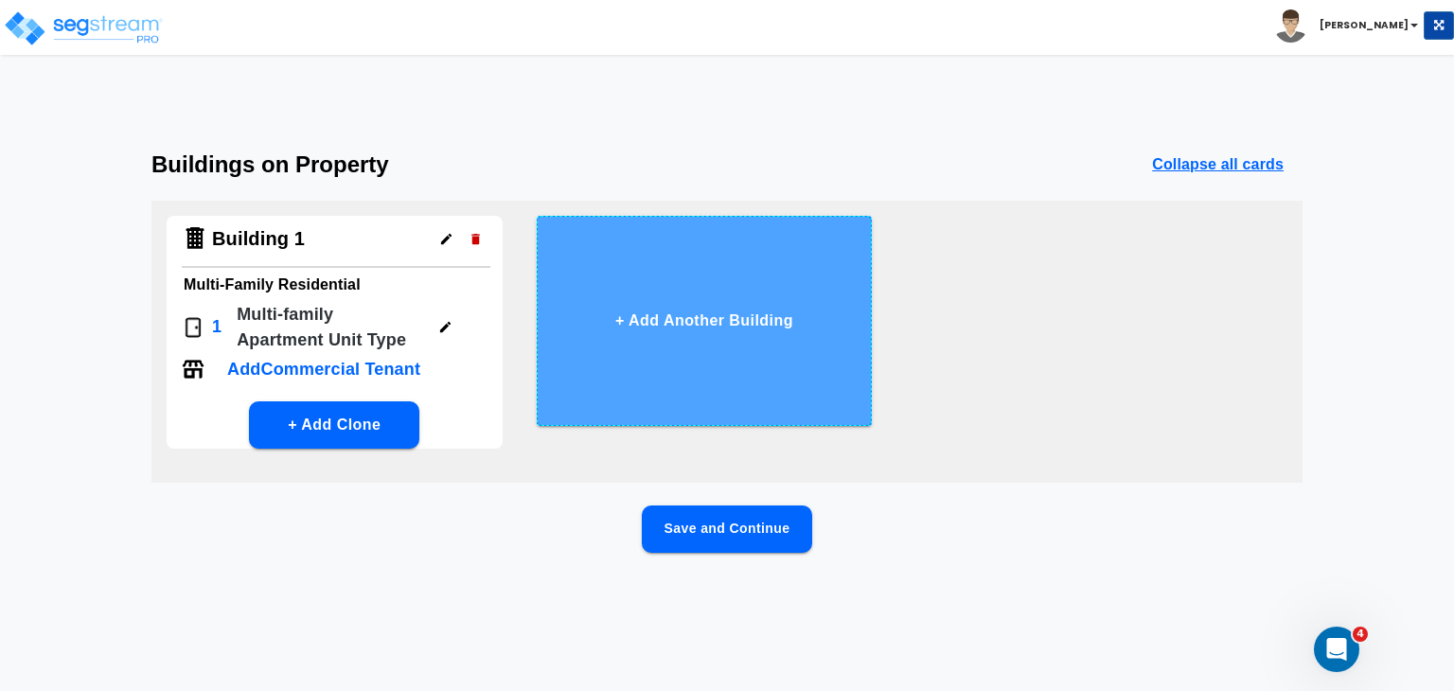
click at [699, 317] on button "+ Add Another Building" at bounding box center [705, 321] width 336 height 210
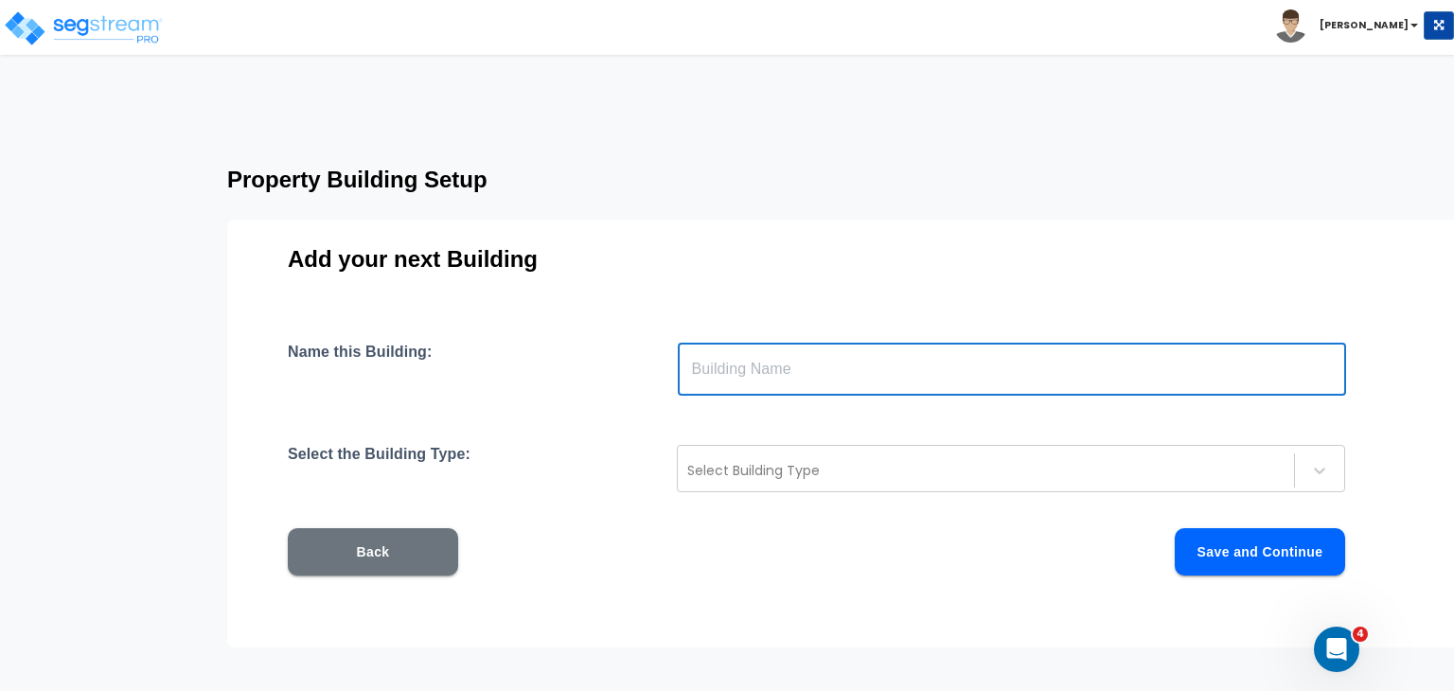
click at [726, 365] on input "text" at bounding box center [1012, 369] width 668 height 53
type input "Building 2"
click at [784, 481] on div at bounding box center [985, 470] width 597 height 23
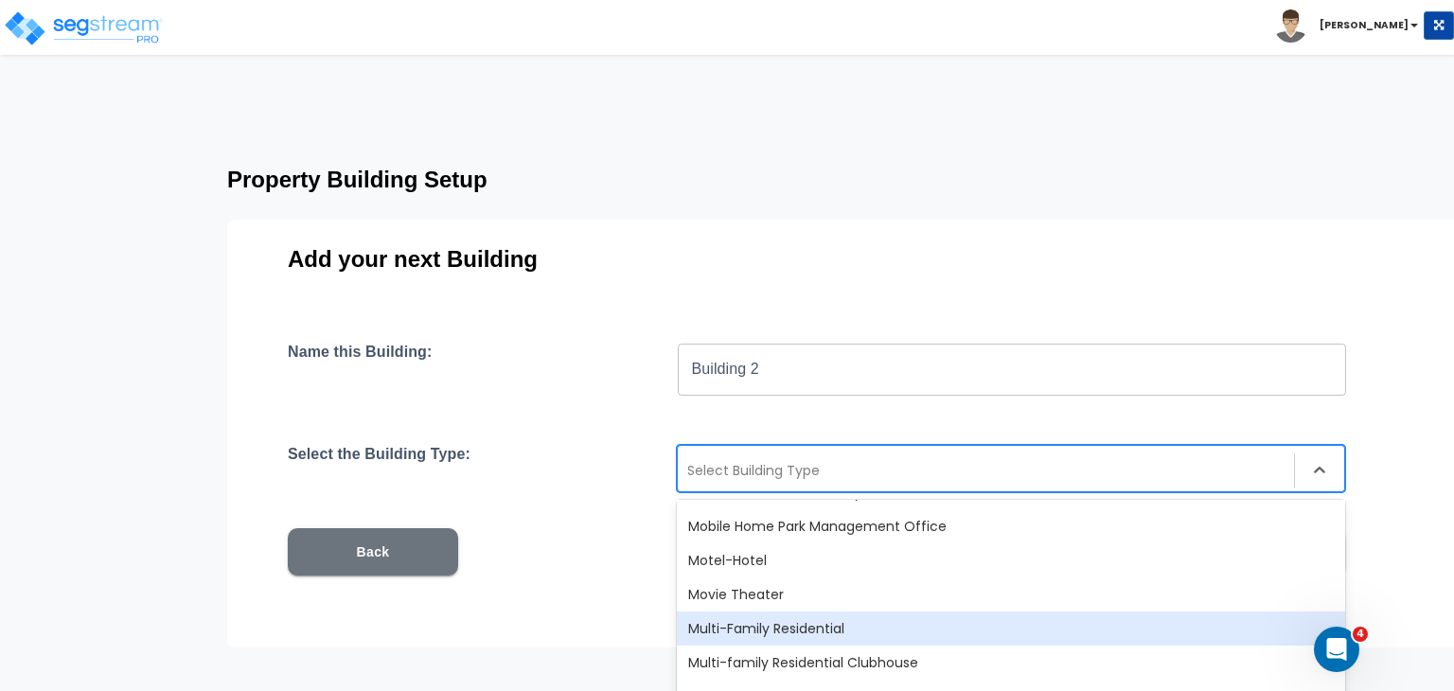
scroll to position [1142, 0]
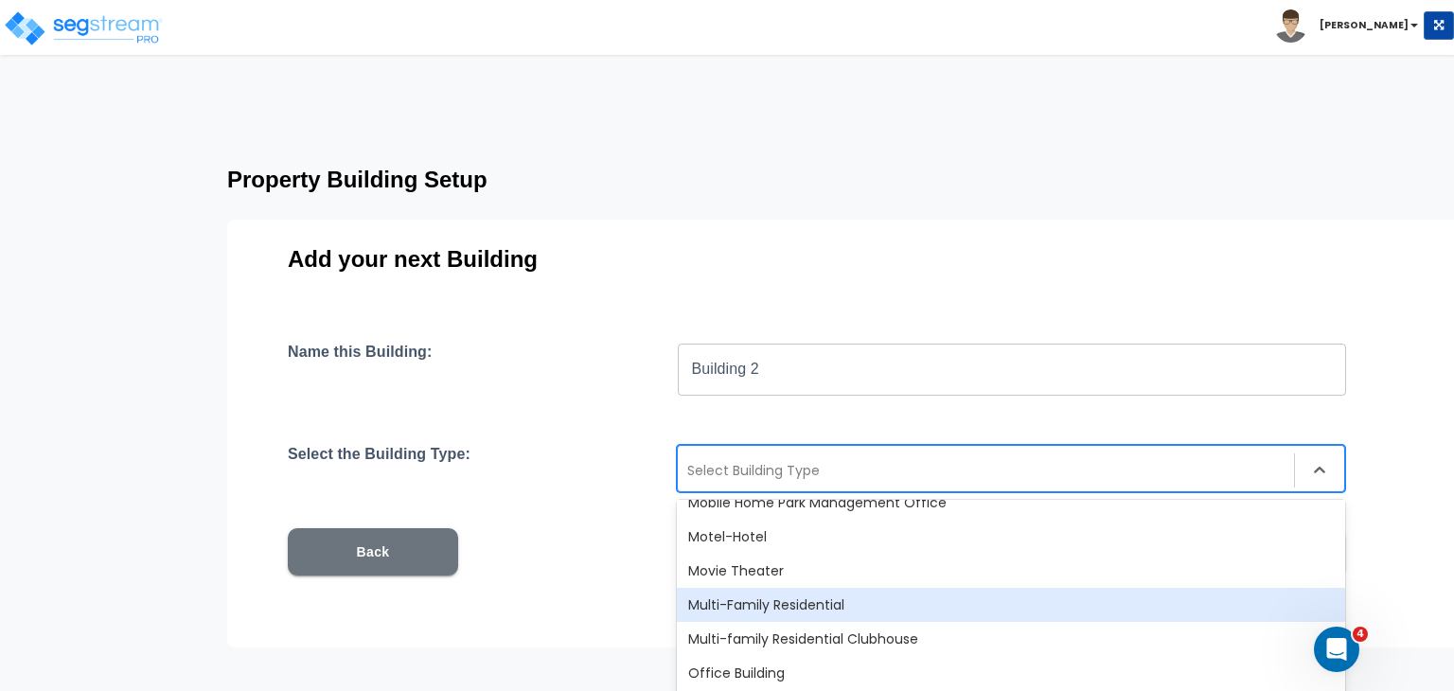
click at [796, 607] on div "Multi-Family Residential" at bounding box center [1011, 605] width 668 height 34
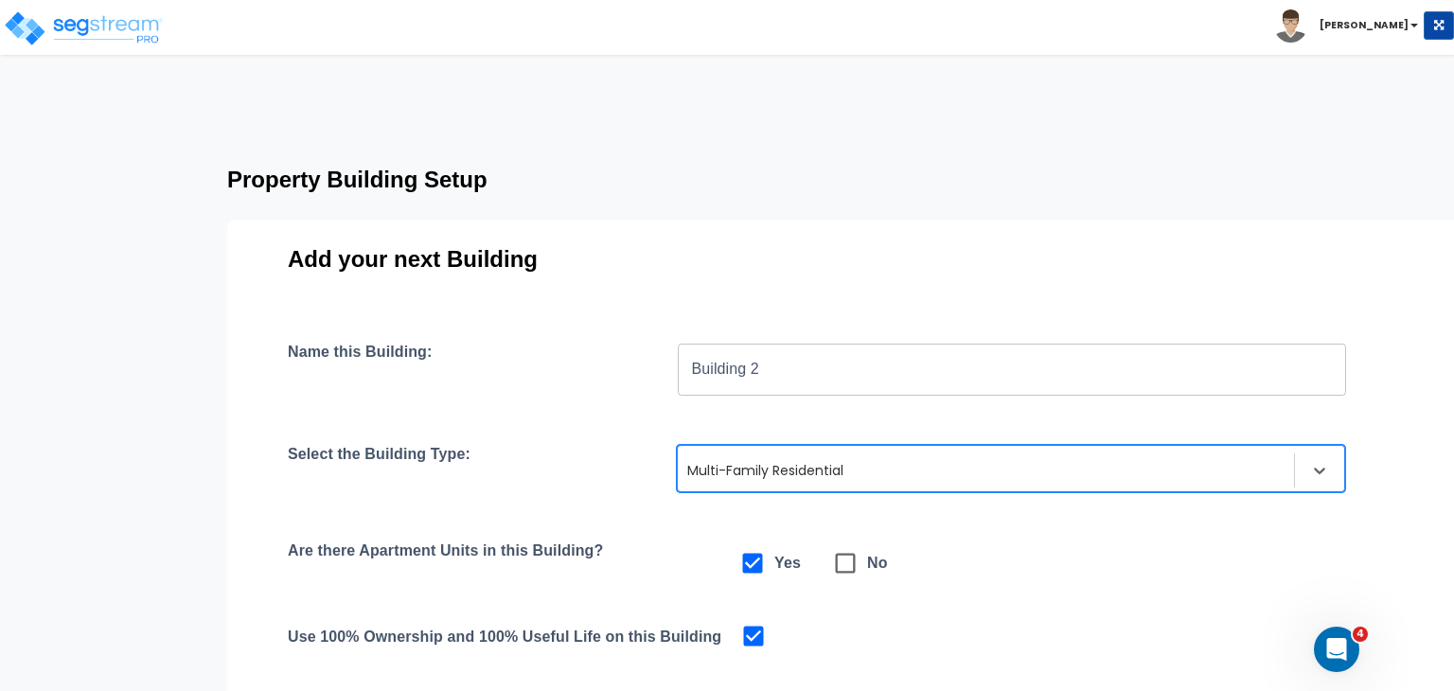
click at [679, 548] on div "Are there Apartment Units in this Building? Yes No" at bounding box center [845, 563] width 1114 height 44
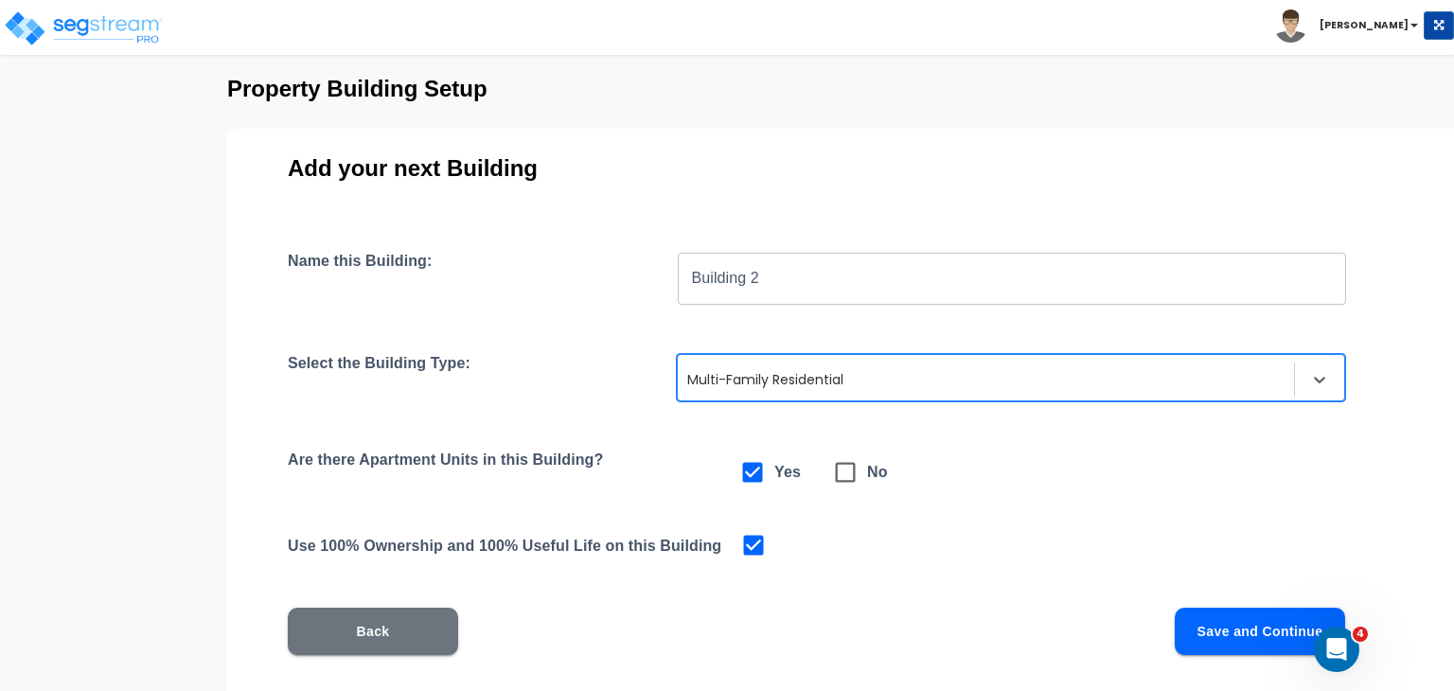
scroll to position [98, 0]
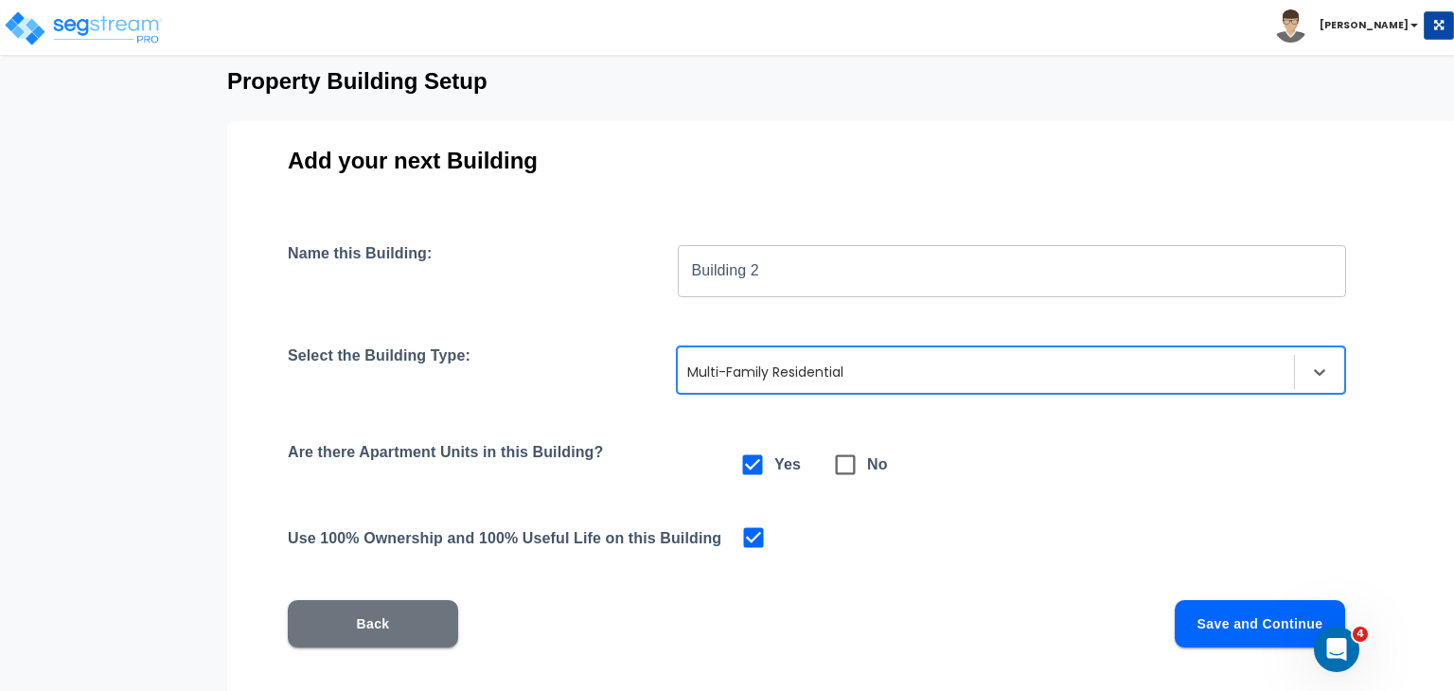
click at [1255, 622] on button "Save and Continue" at bounding box center [1260, 623] width 170 height 47
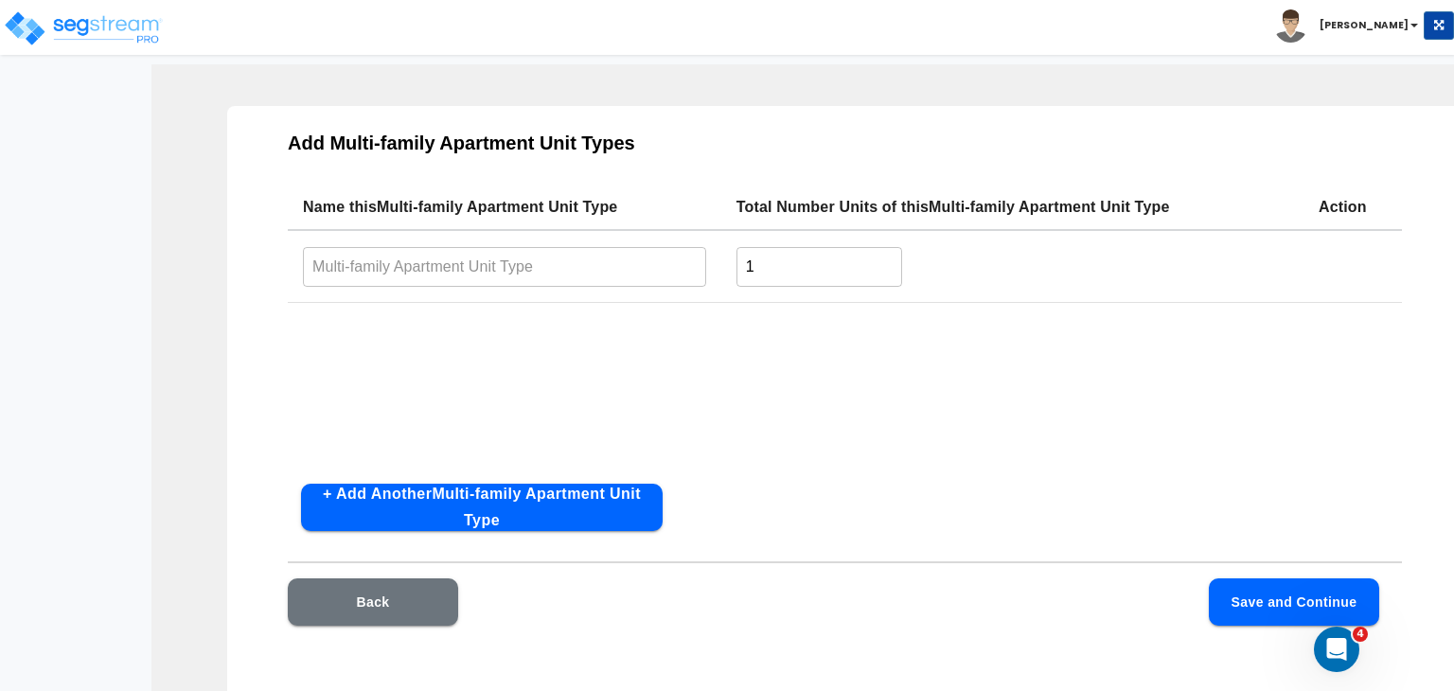
scroll to position [61, 0]
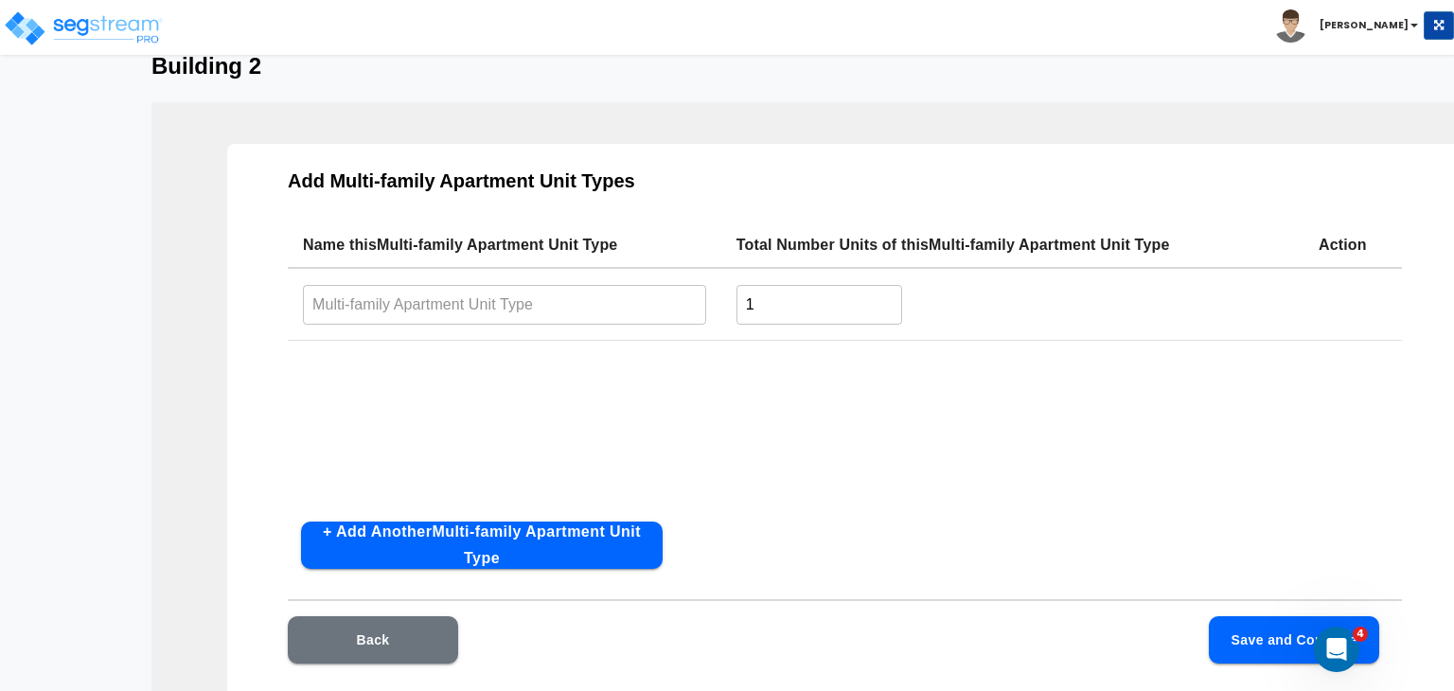
click at [462, 308] on input "text" at bounding box center [504, 304] width 403 height 41
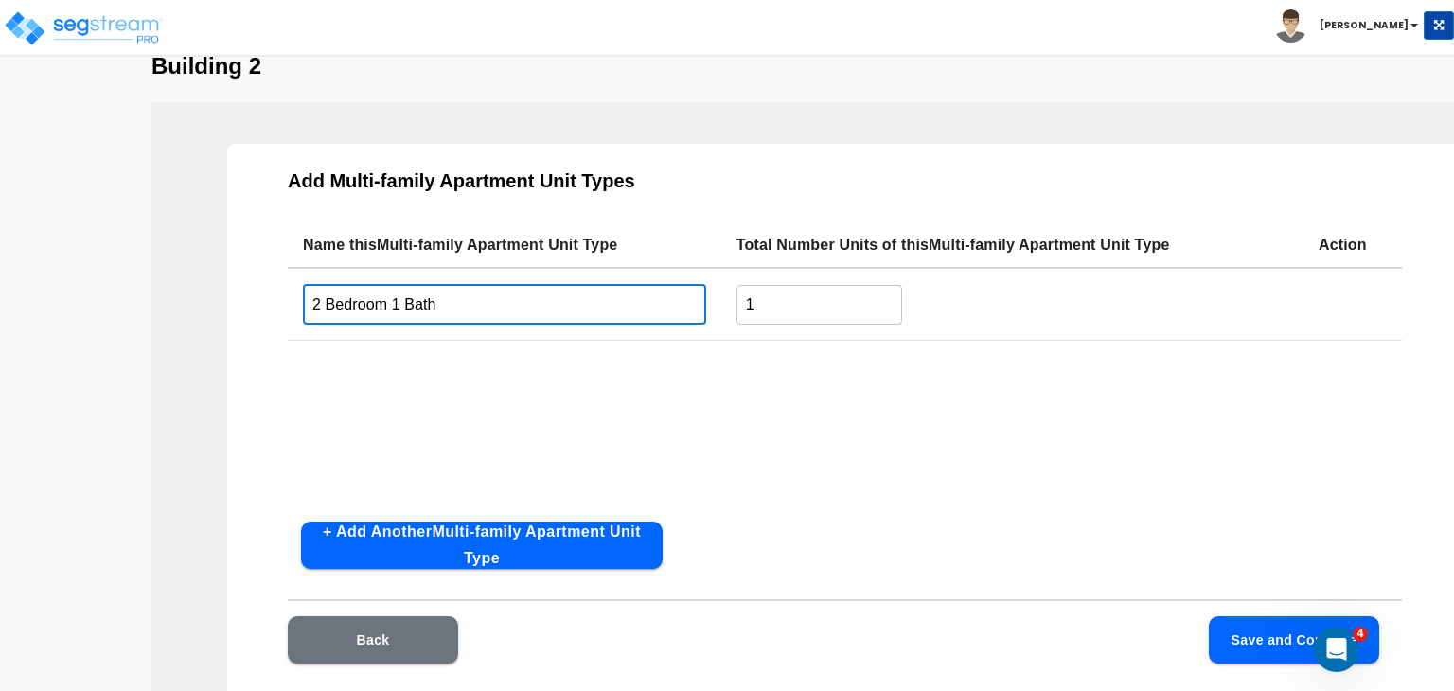
type input "2 Bedroom 1 Bath"
click at [764, 296] on input "1" at bounding box center [819, 304] width 166 height 41
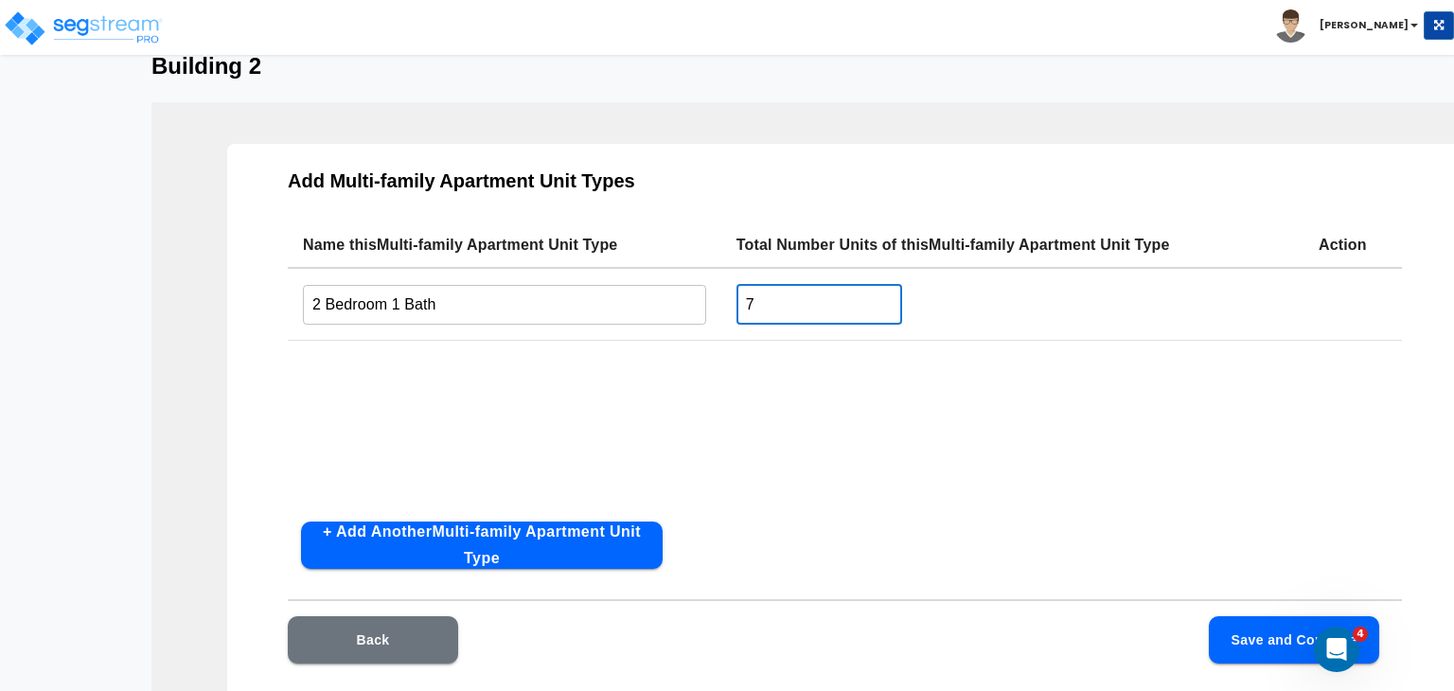
type input "7"
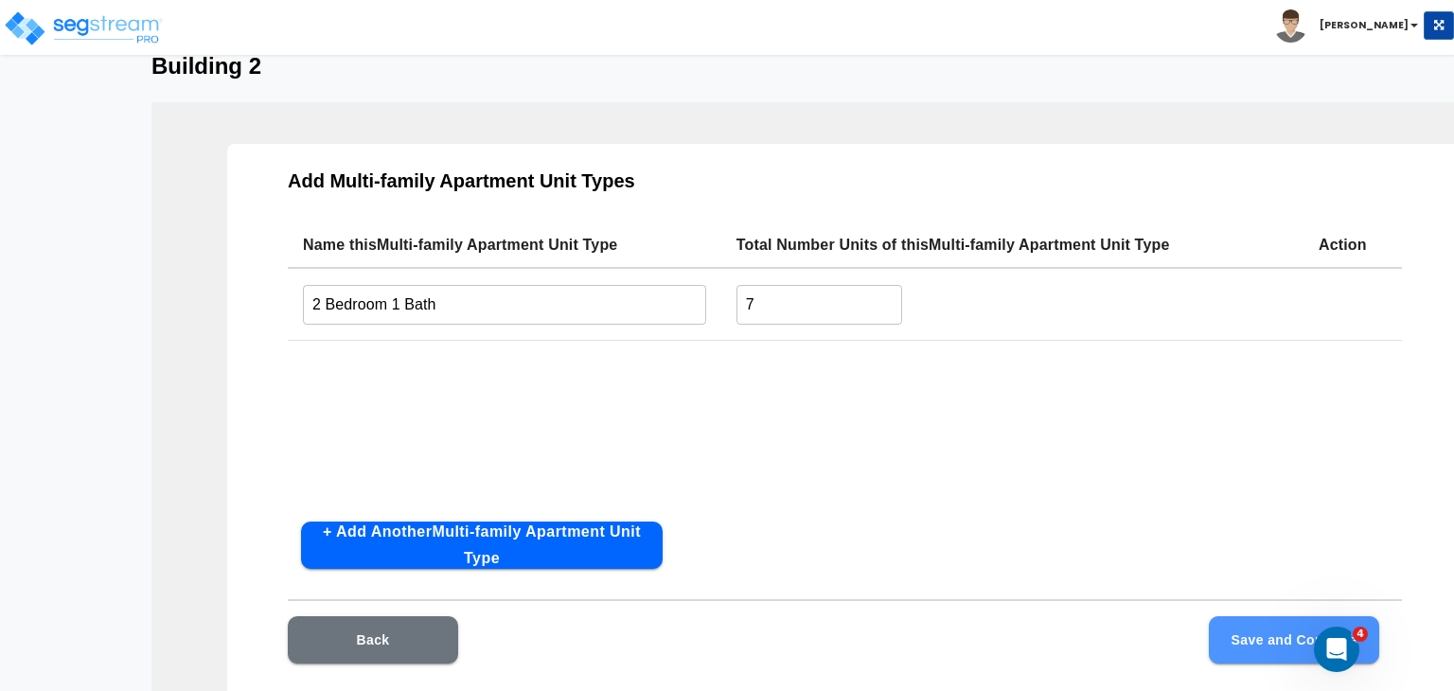
click at [1237, 632] on button "Save and Continue" at bounding box center [1294, 639] width 170 height 47
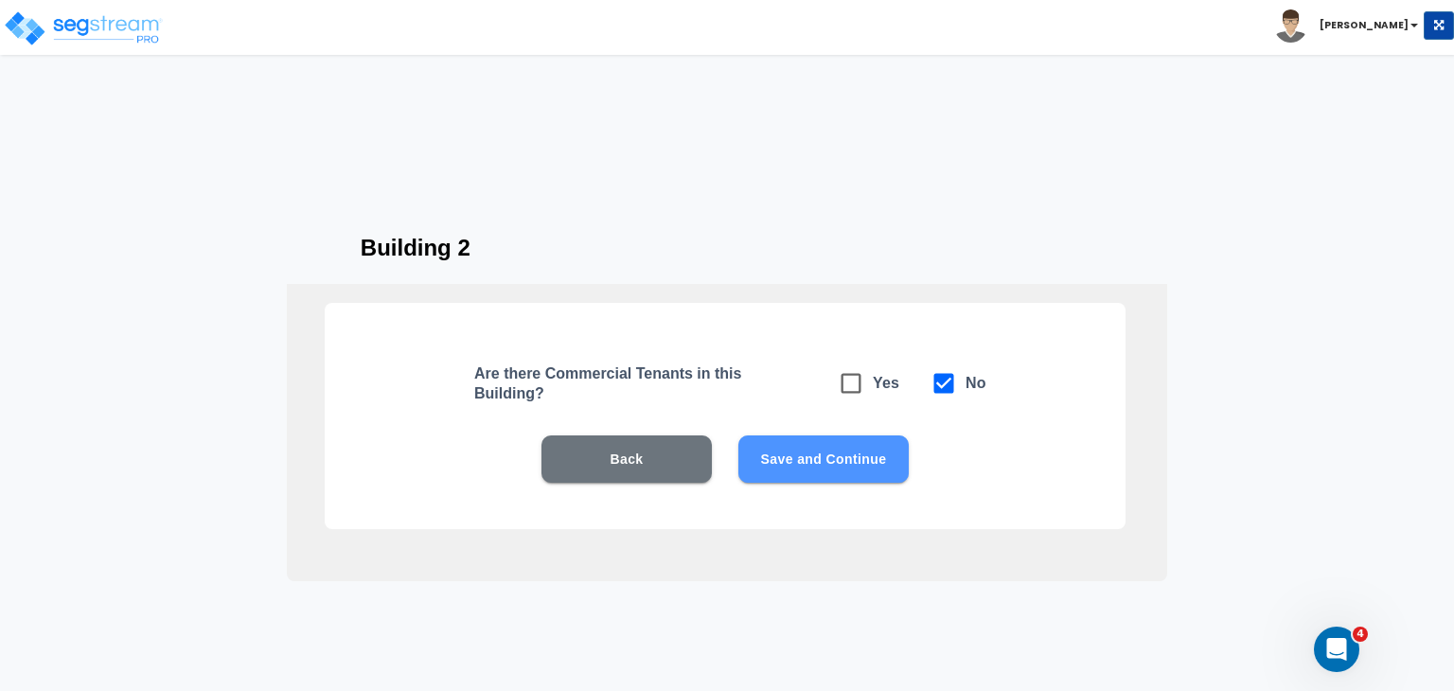
click at [848, 450] on button "Save and Continue" at bounding box center [823, 458] width 170 height 47
click at [832, 460] on button "Save and Continue" at bounding box center [823, 458] width 170 height 47
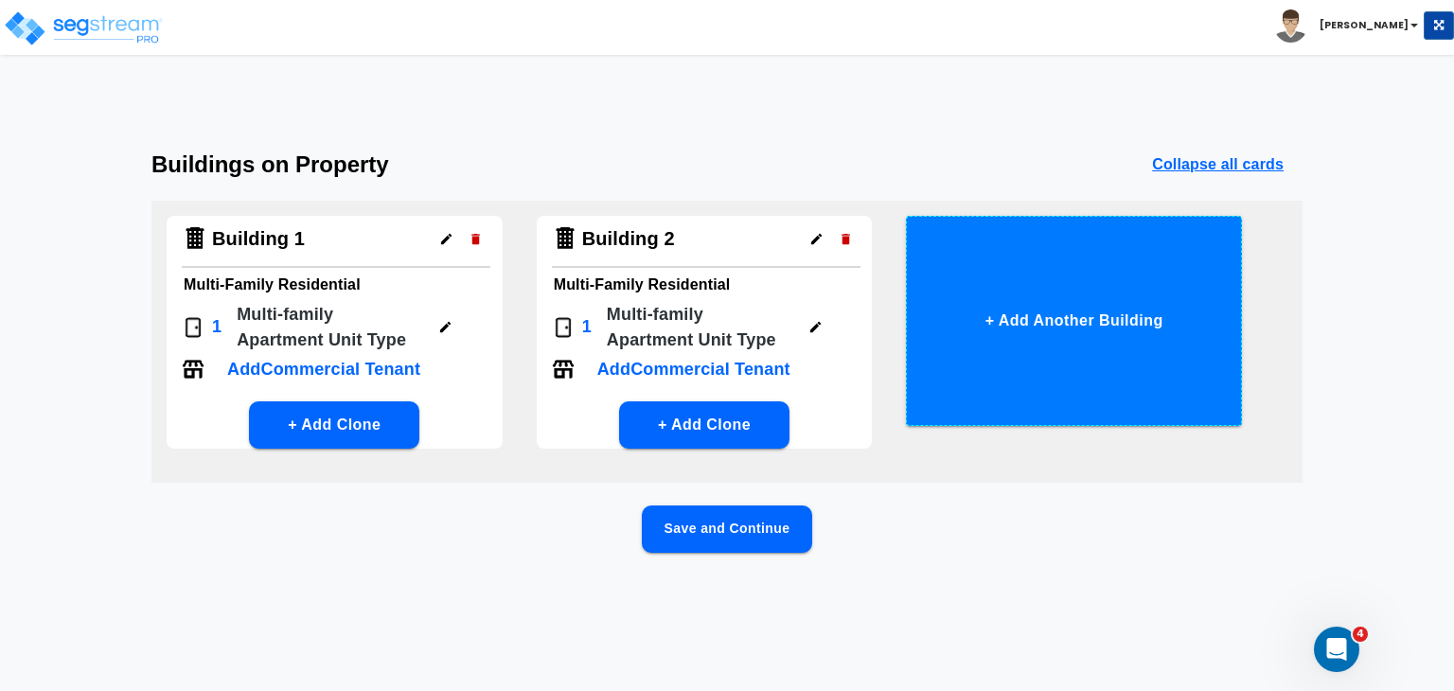
click at [979, 345] on button "+ Add Another Building" at bounding box center [1074, 321] width 336 height 210
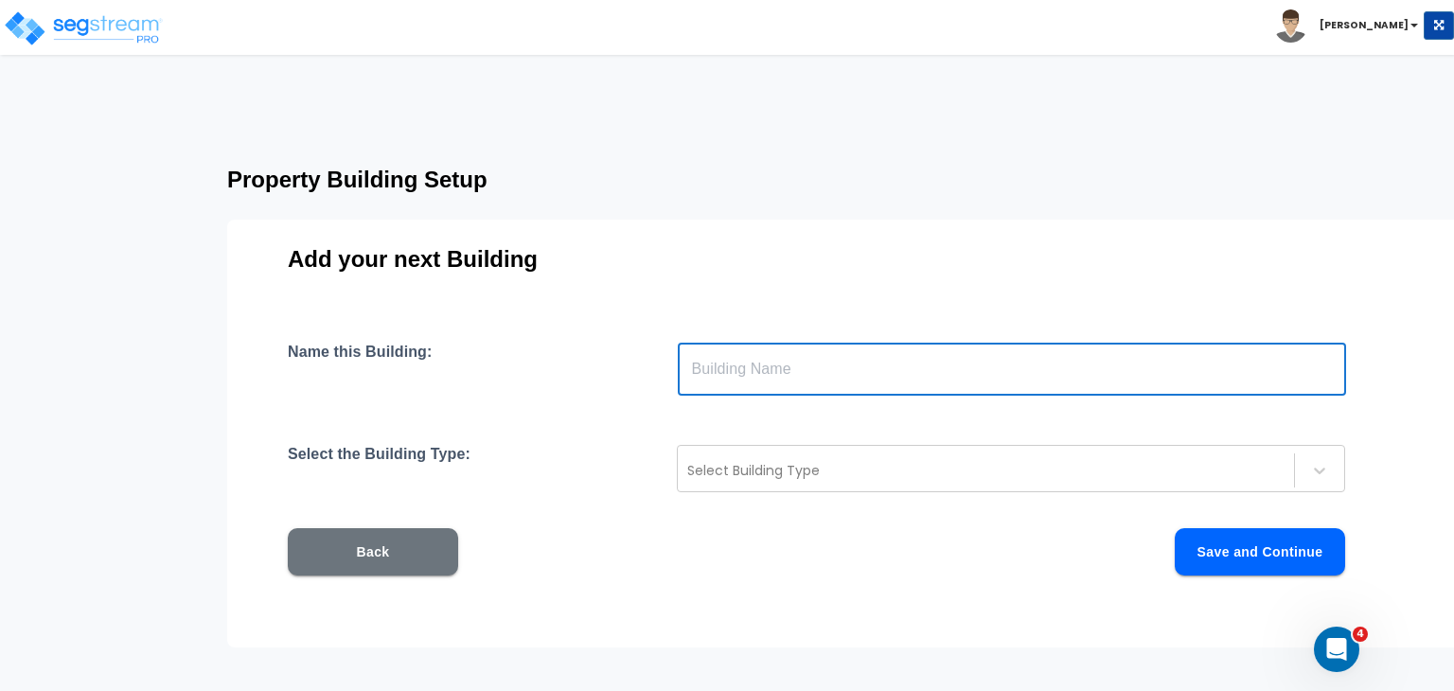
click at [759, 367] on input "text" at bounding box center [1012, 369] width 668 height 53
type input "Building 3"
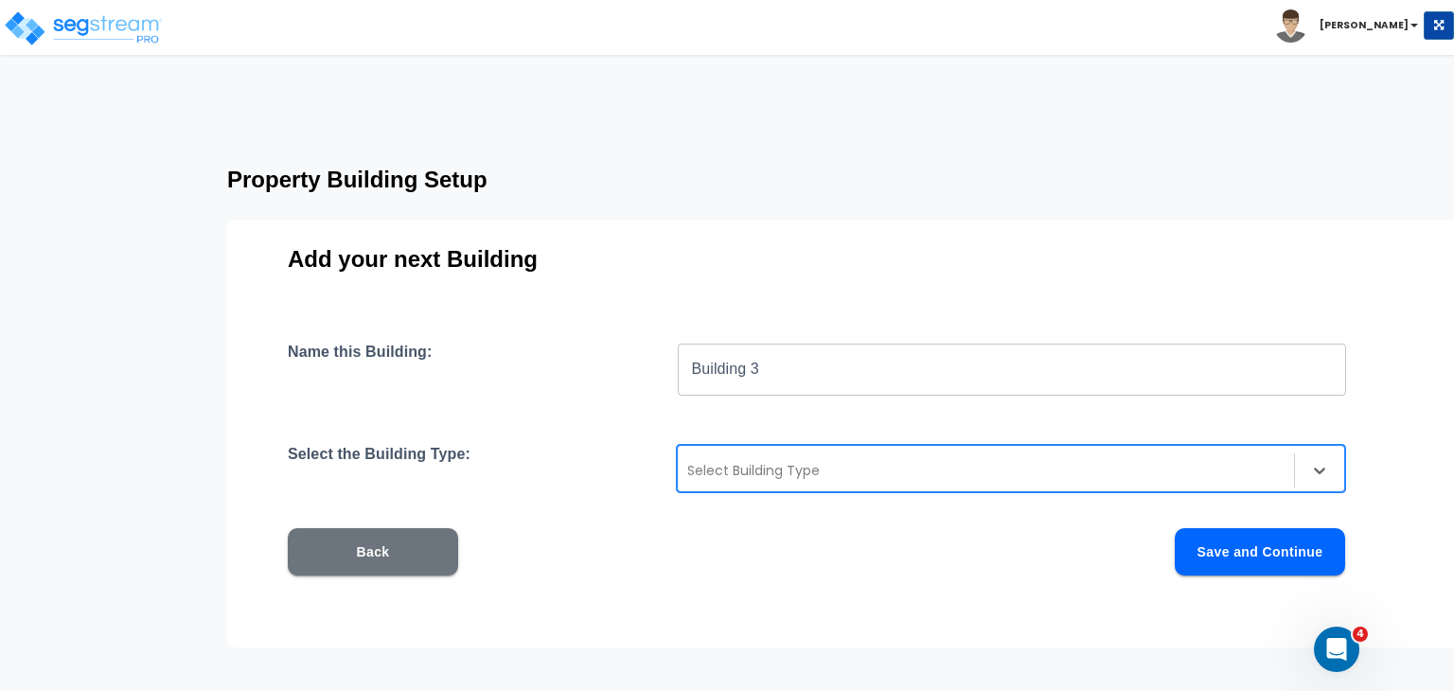
click at [774, 474] on div at bounding box center [985, 470] width 597 height 23
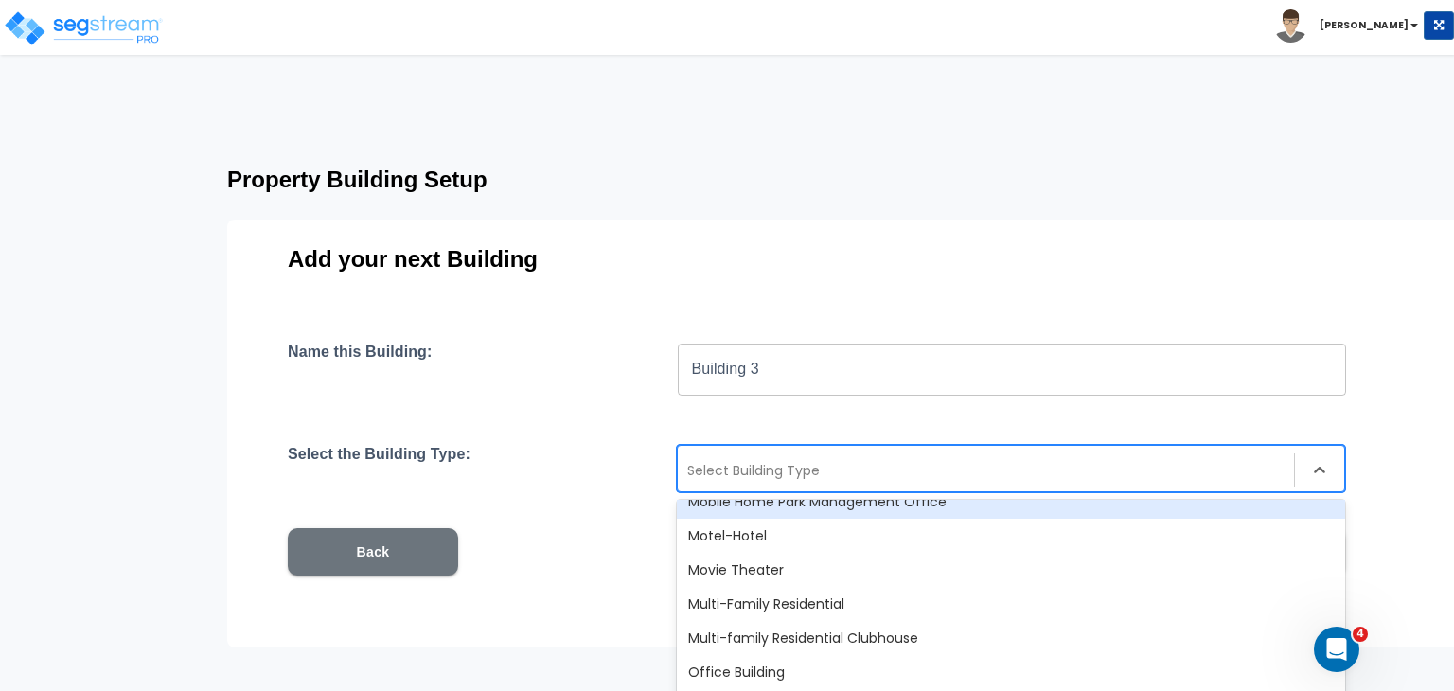
scroll to position [1146, 0]
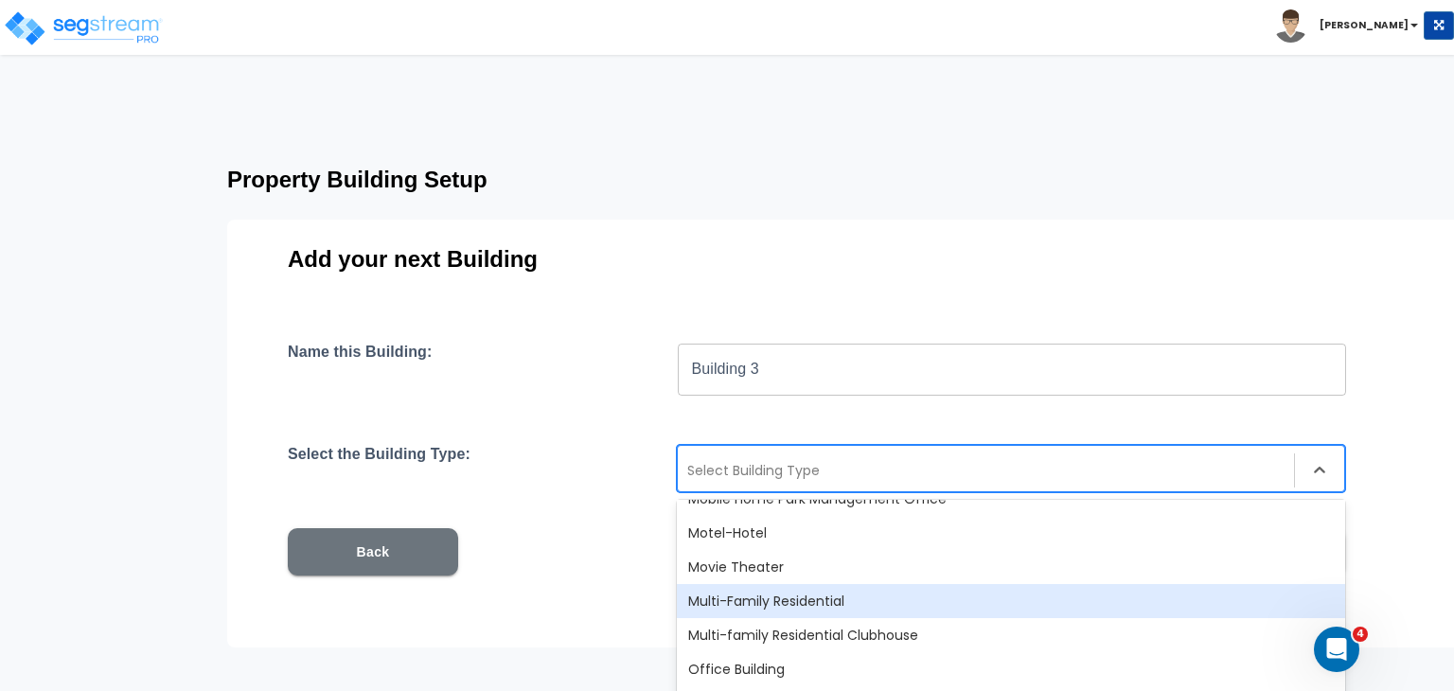
click at [767, 597] on div "Multi-Family Residential" at bounding box center [1011, 601] width 668 height 34
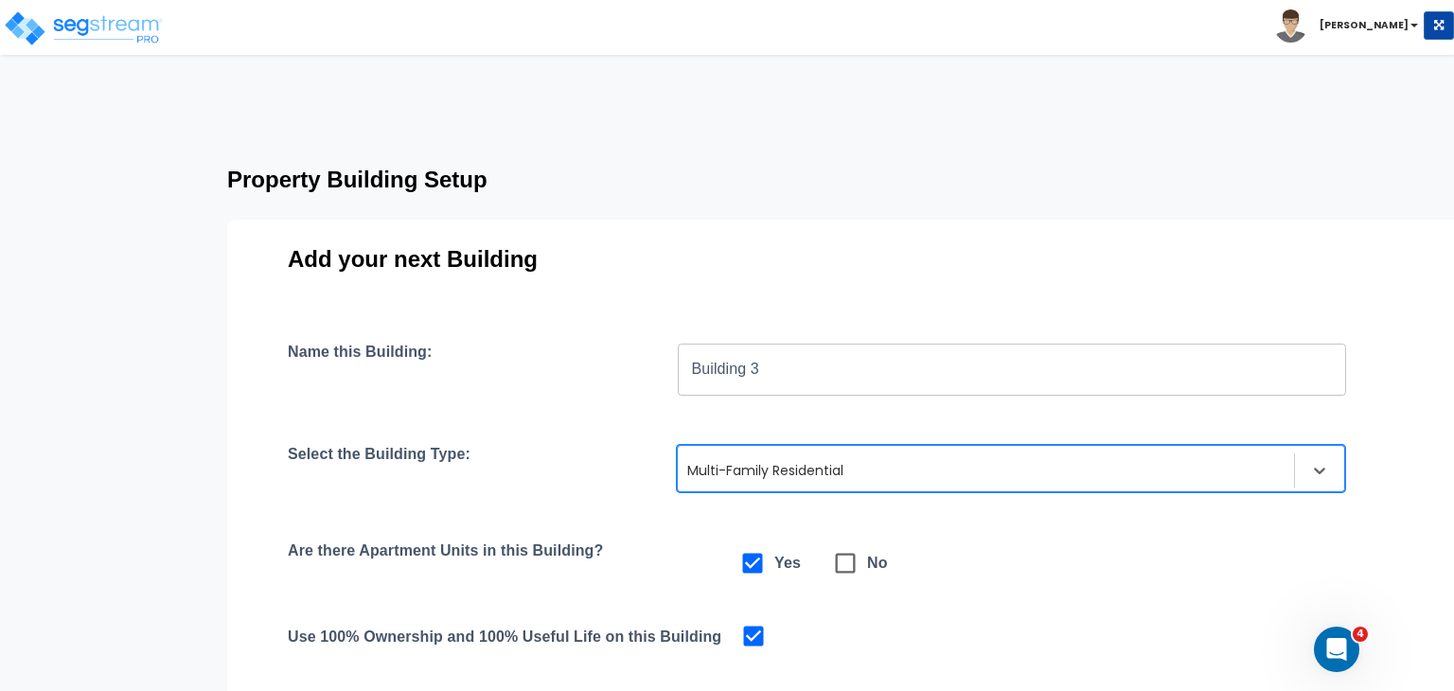
click at [674, 501] on div "Name this Building: Building 3 ​ Select the Building Type: option Multi-Family …" at bounding box center [845, 567] width 1114 height 449
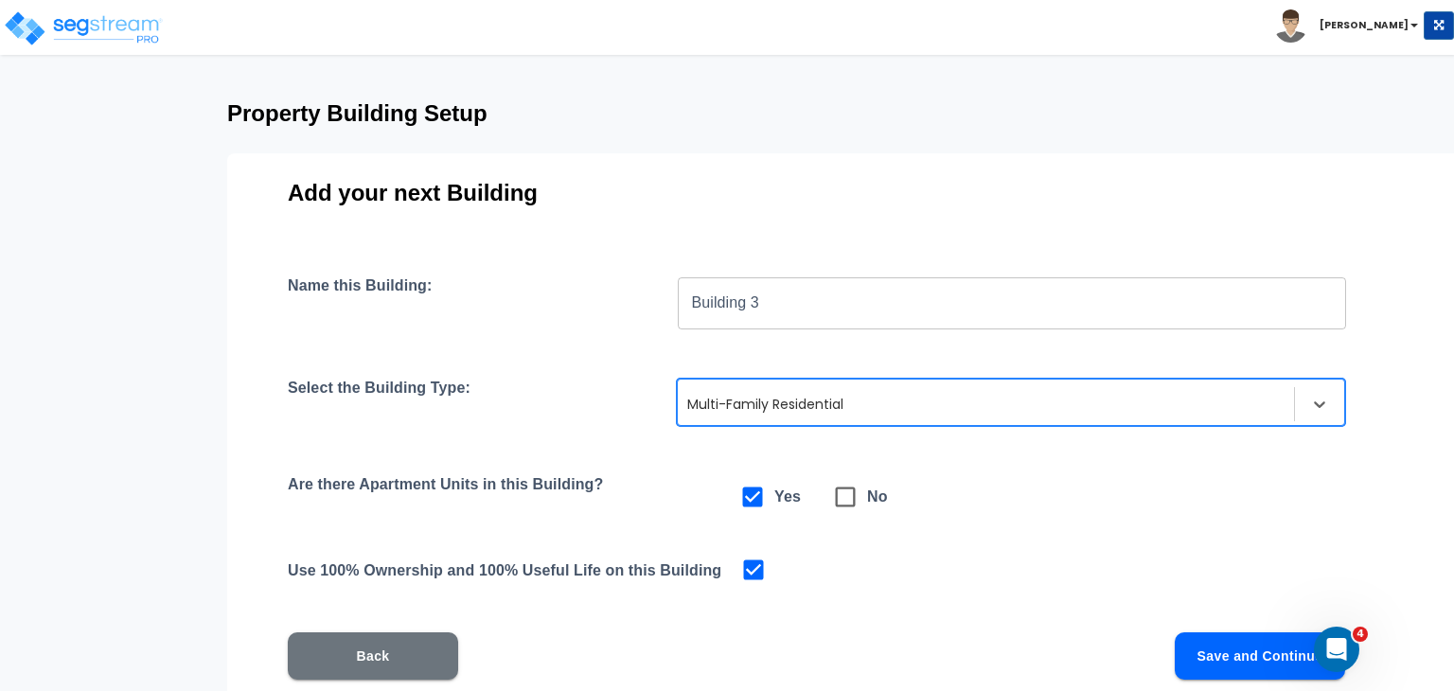
scroll to position [67, 0]
click at [1209, 642] on button "Save and Continue" at bounding box center [1260, 654] width 170 height 47
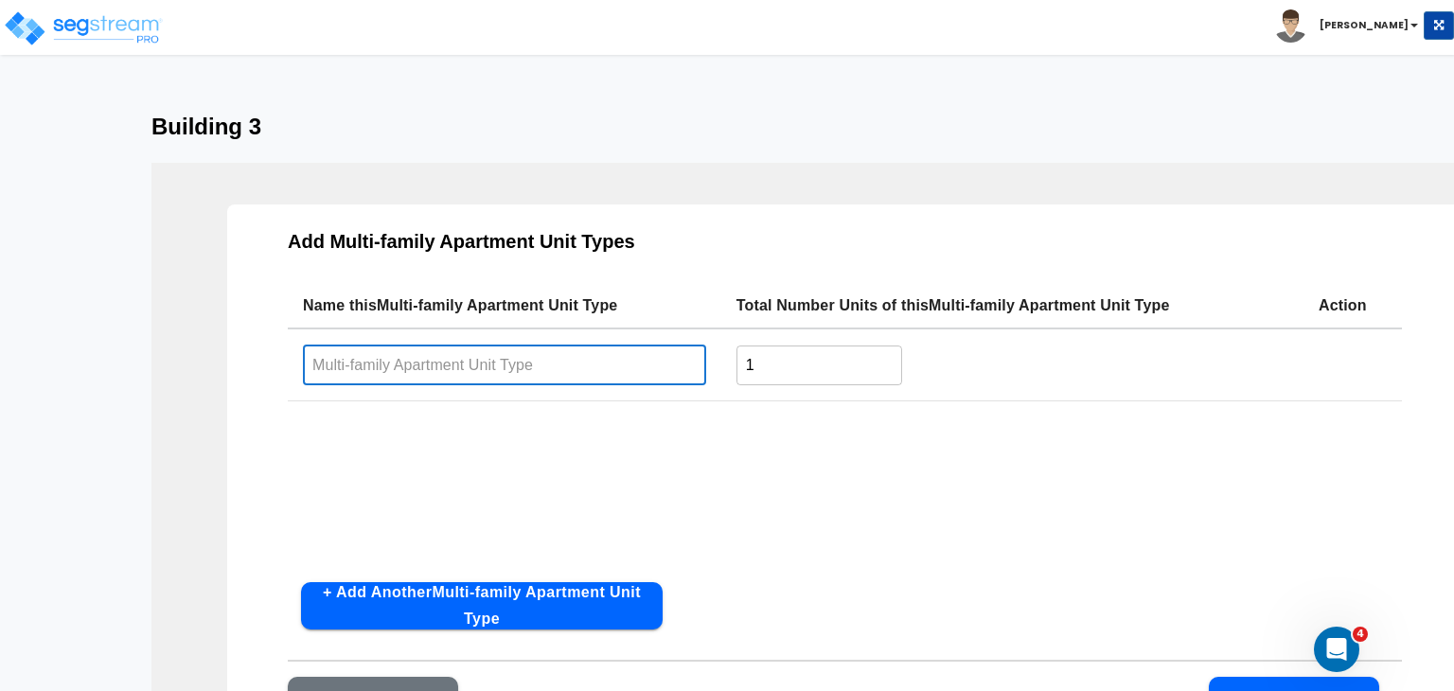
click at [565, 361] on input "text" at bounding box center [504, 365] width 403 height 41
type input "2 Bedroom 1 Bath"
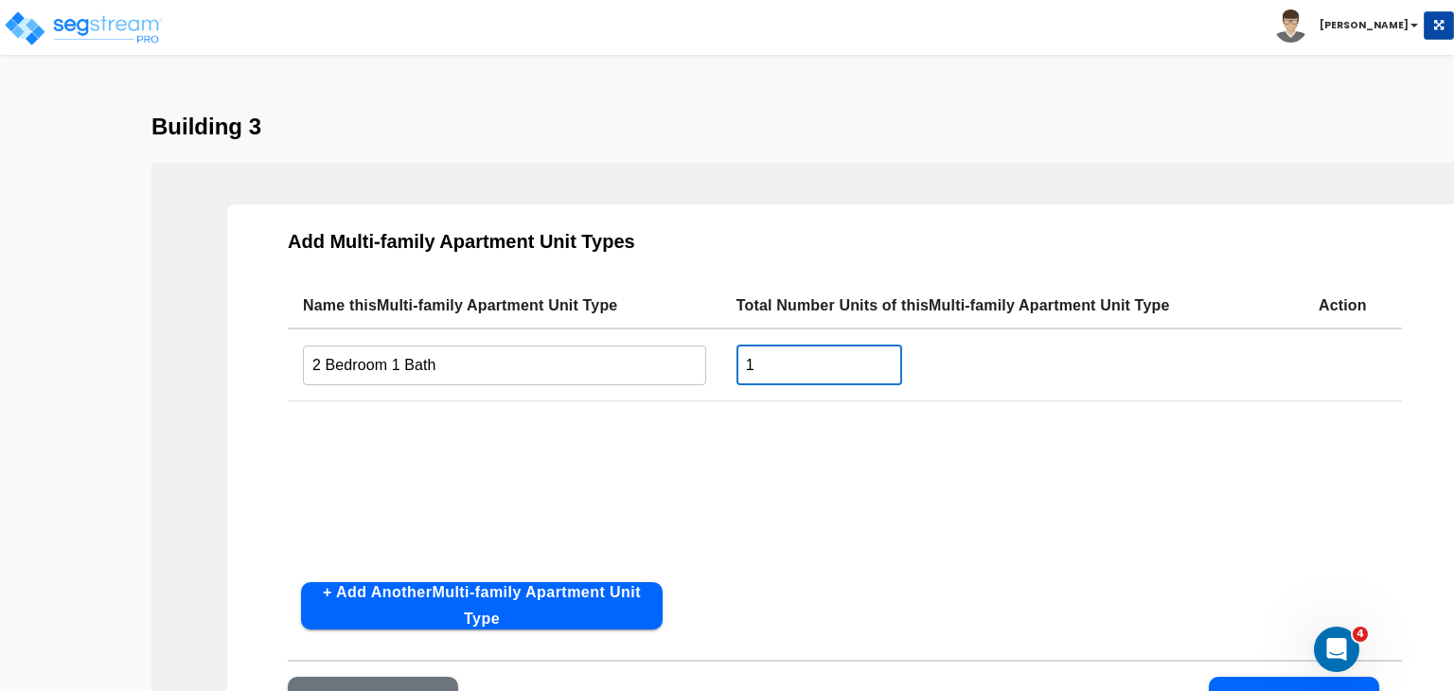
drag, startPoint x: 778, startPoint y: 355, endPoint x: 718, endPoint y: 365, distance: 60.5
click at [718, 365] on tr "2 Bedroom 1 Bath ​ 1 ​" at bounding box center [845, 364] width 1114 height 73
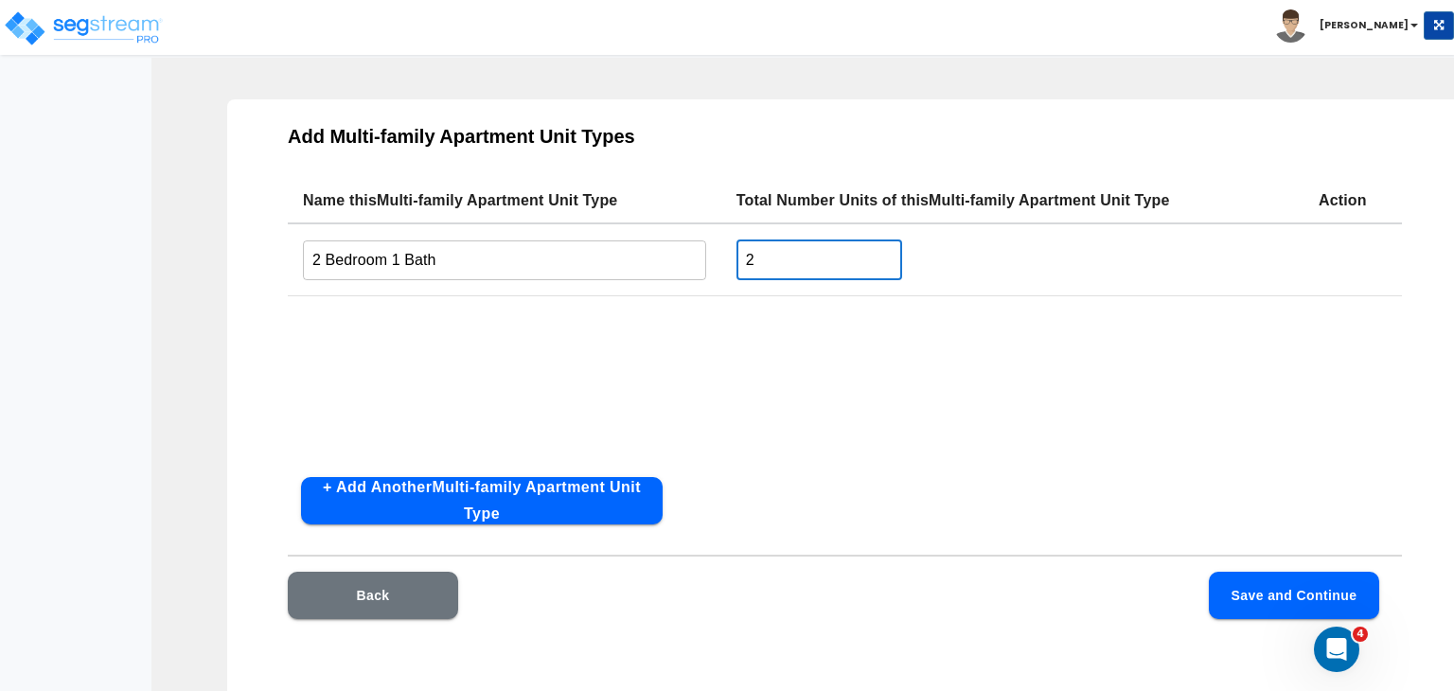
type input "2"
click at [1230, 588] on button "Save and Continue" at bounding box center [1294, 595] width 170 height 47
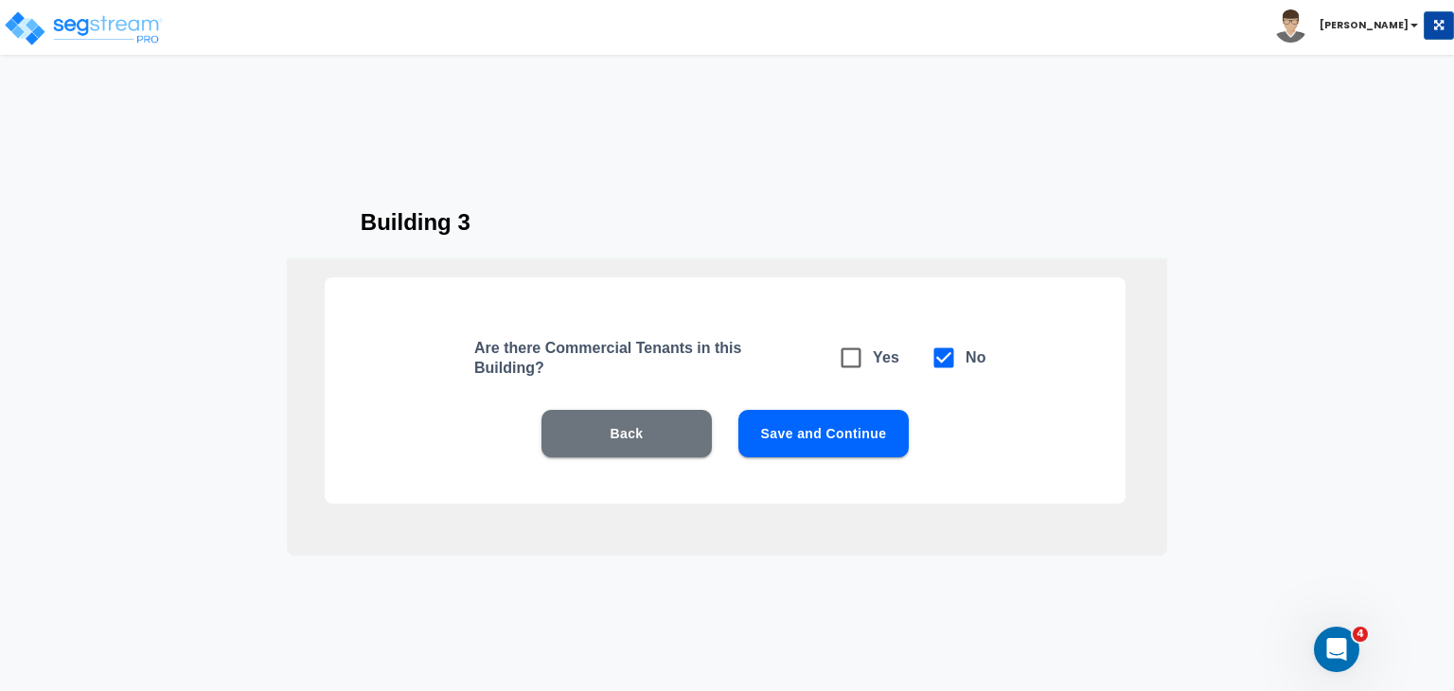
click at [821, 417] on button "Save and Continue" at bounding box center [823, 433] width 170 height 47
click at [847, 358] on icon at bounding box center [851, 358] width 27 height 27
checkbox input "true"
checkbox input "false"
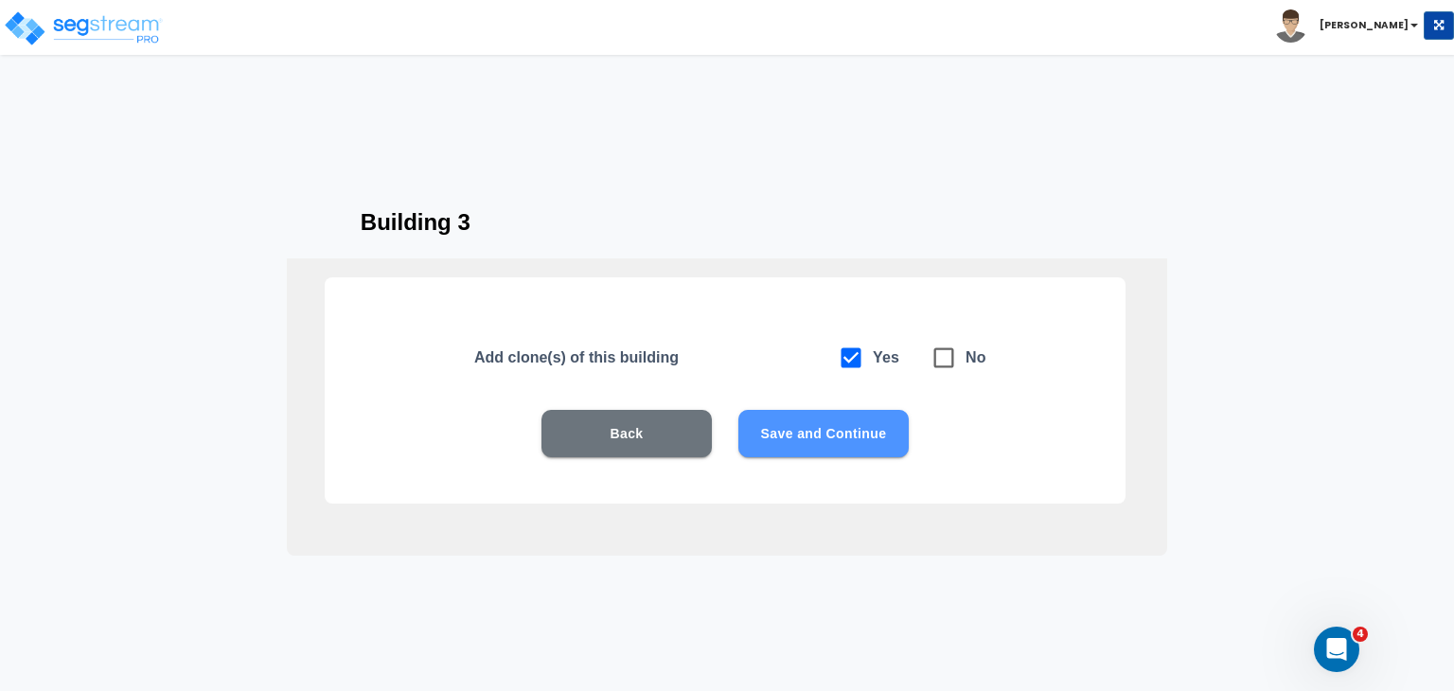
click at [830, 436] on button "Save and Continue" at bounding box center [823, 433] width 170 height 47
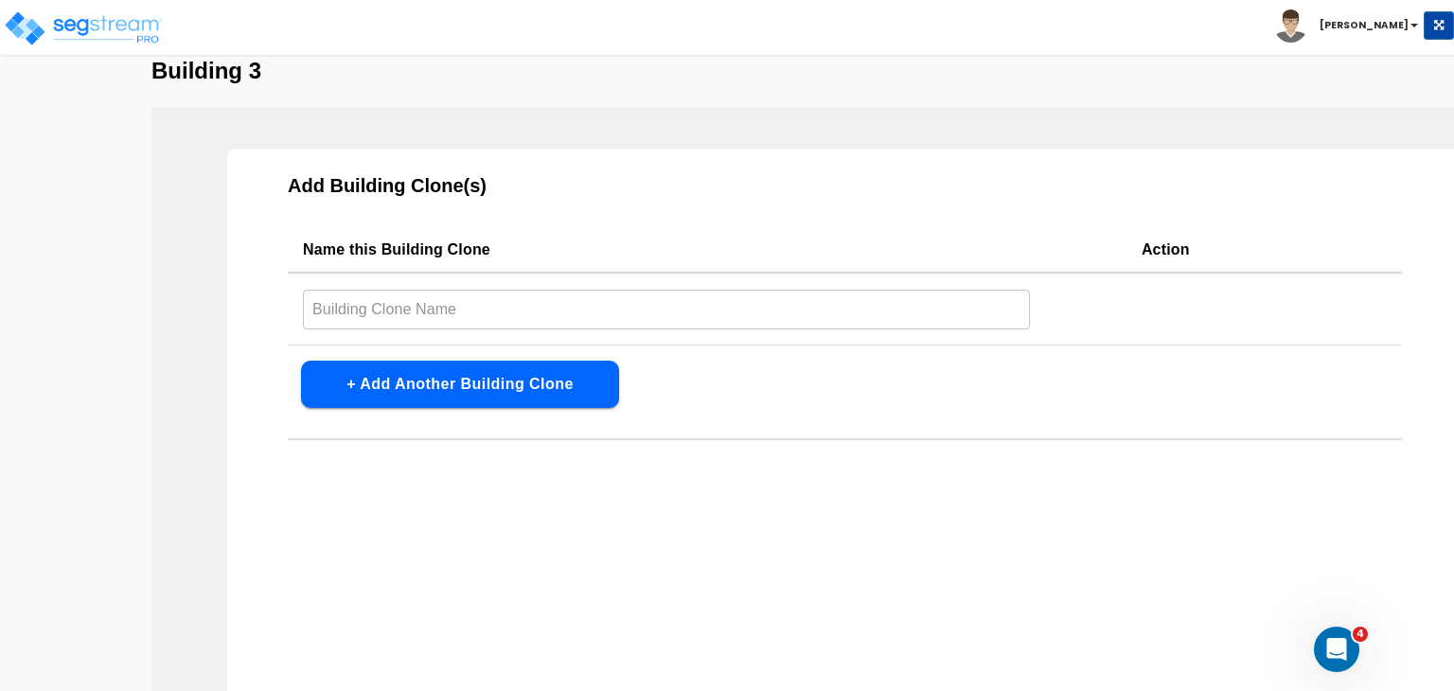
click at [444, 305] on input "text" at bounding box center [666, 309] width 727 height 41
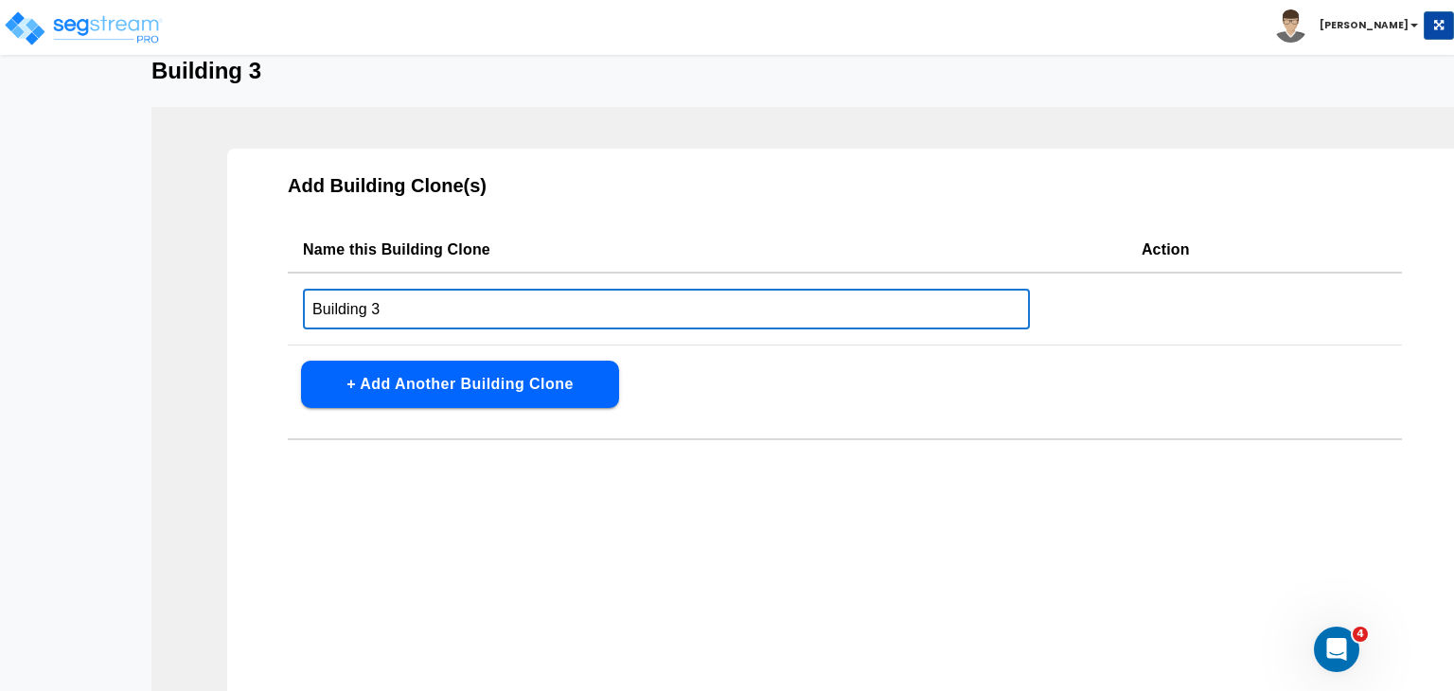
drag, startPoint x: 394, startPoint y: 307, endPoint x: 314, endPoint y: 309, distance: 79.5
click at [314, 309] on input "Building 3" at bounding box center [666, 309] width 727 height 41
click at [415, 310] on input "Building 3" at bounding box center [666, 309] width 727 height 41
click at [367, 310] on input "Building 3" at bounding box center [666, 309] width 727 height 41
drag, startPoint x: 367, startPoint y: 310, endPoint x: 228, endPoint y: 292, distance: 140.3
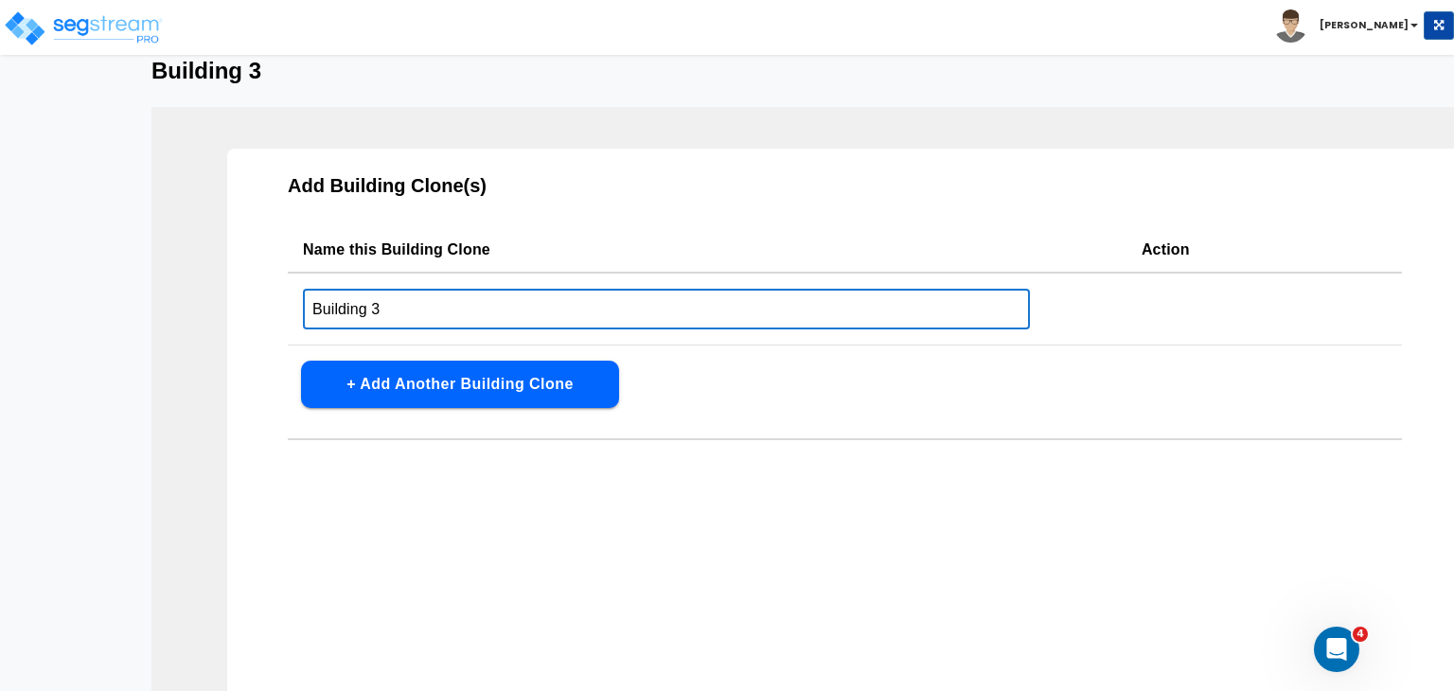
click at [228, 292] on div "Add Building Clone(s) Name this Building Clone Action Building 3 ​ + Add Anothe…" at bounding box center [844, 480] width 1235 height 663
type input "Building 3"
click at [502, 380] on button "+ Add Another Building Clone" at bounding box center [460, 384] width 318 height 47
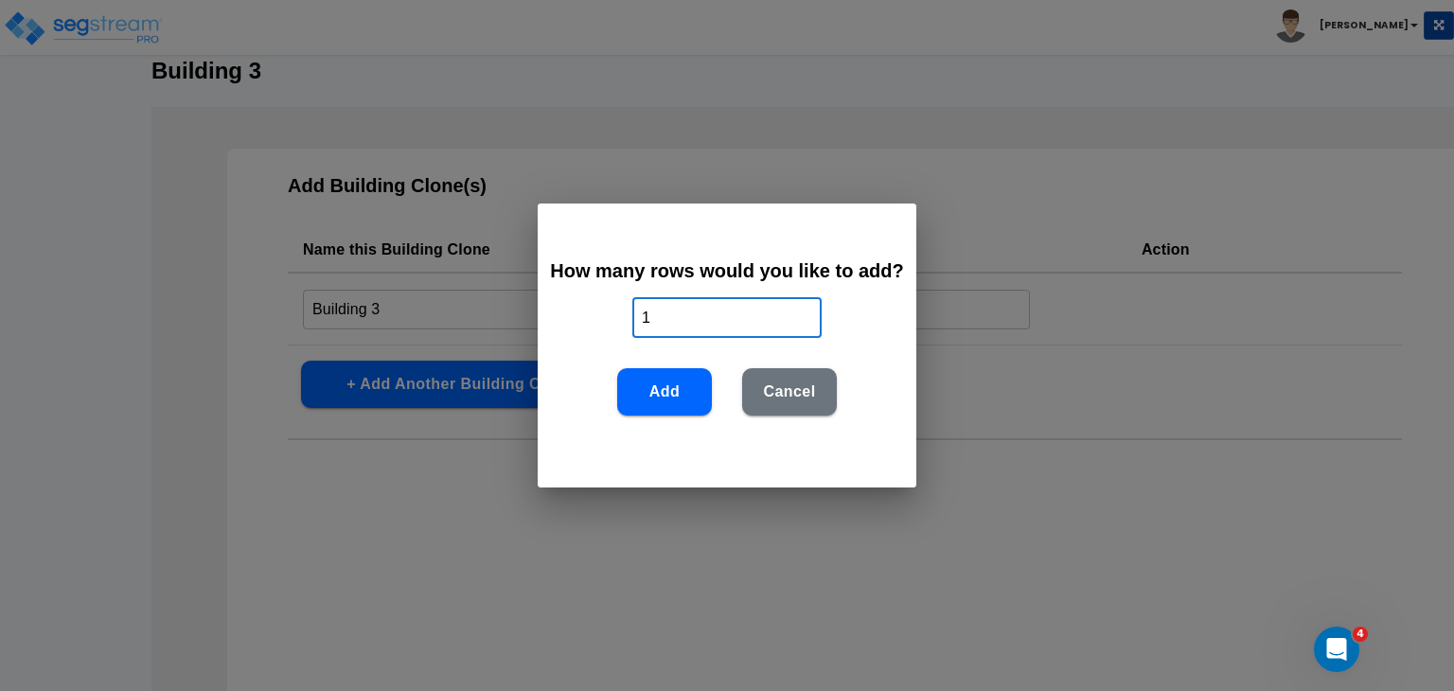
click at [694, 323] on input "1" at bounding box center [726, 317] width 189 height 41
type input "15"
click at [680, 388] on button "Add" at bounding box center [664, 391] width 95 height 47
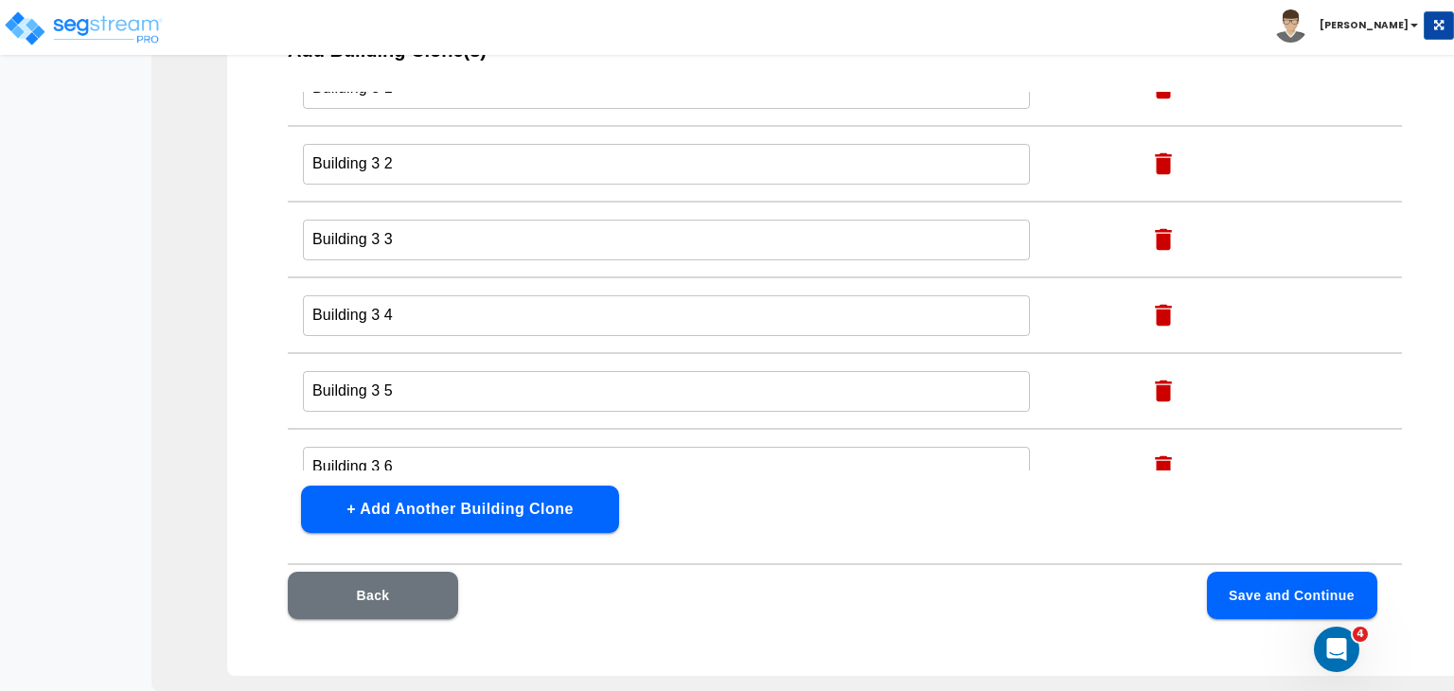
scroll to position [0, 0]
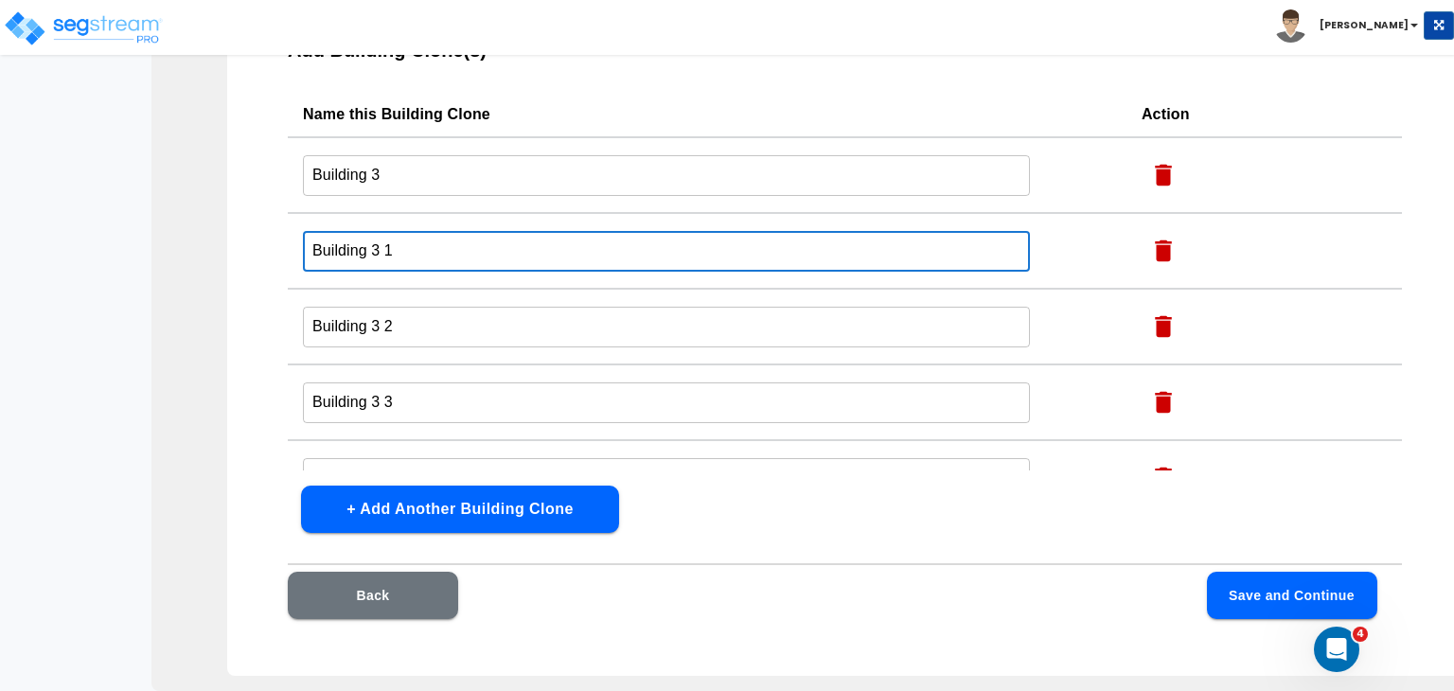
click at [409, 255] on input "Building 3 1" at bounding box center [666, 251] width 727 height 41
type input "Building 4"
click at [591, 334] on input "Building 3 2" at bounding box center [666, 327] width 727 height 41
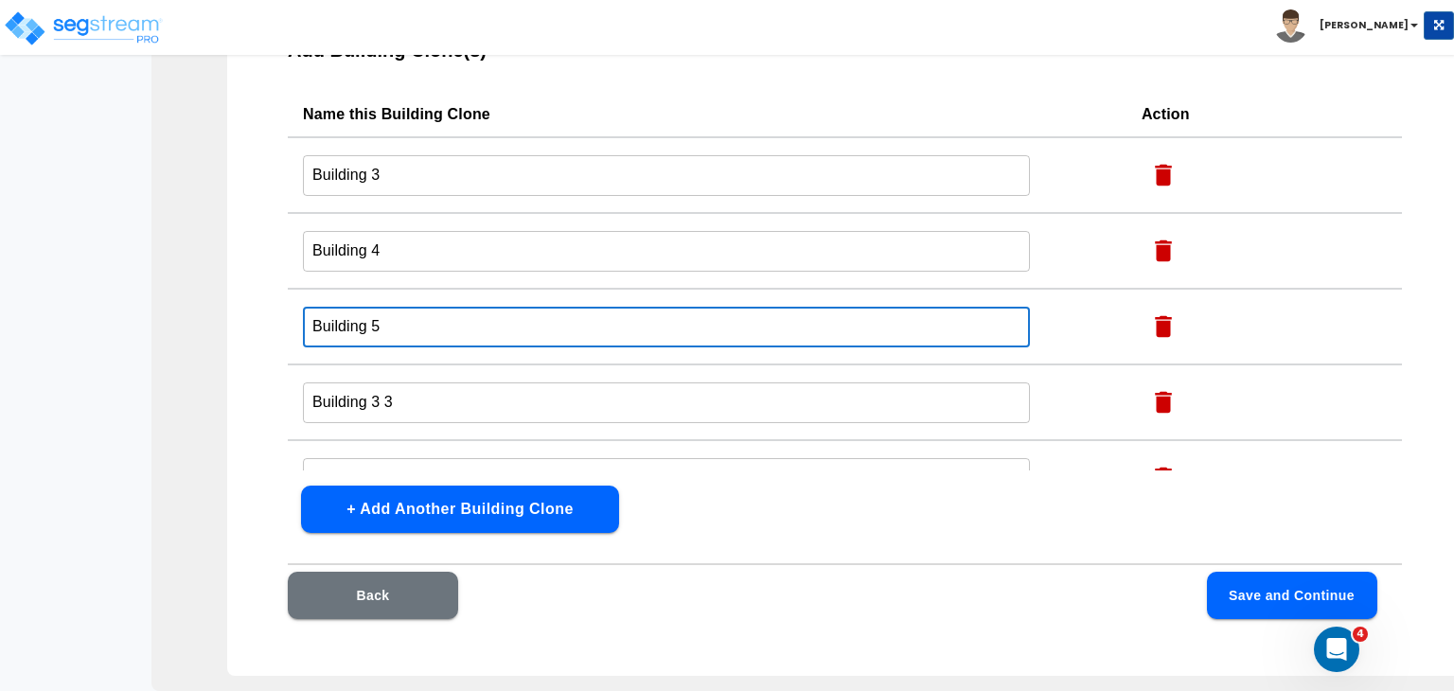
type input "Building 5"
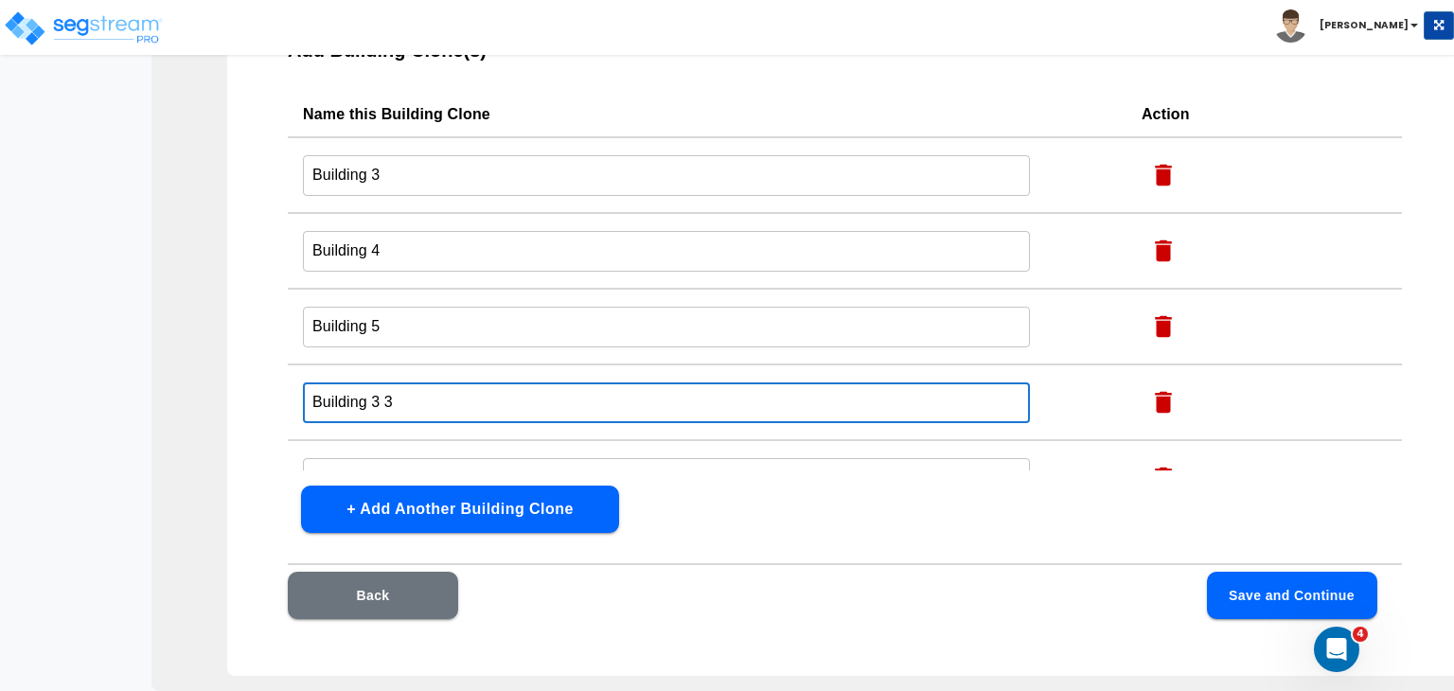
click at [617, 407] on input "Building 3 3" at bounding box center [666, 402] width 727 height 41
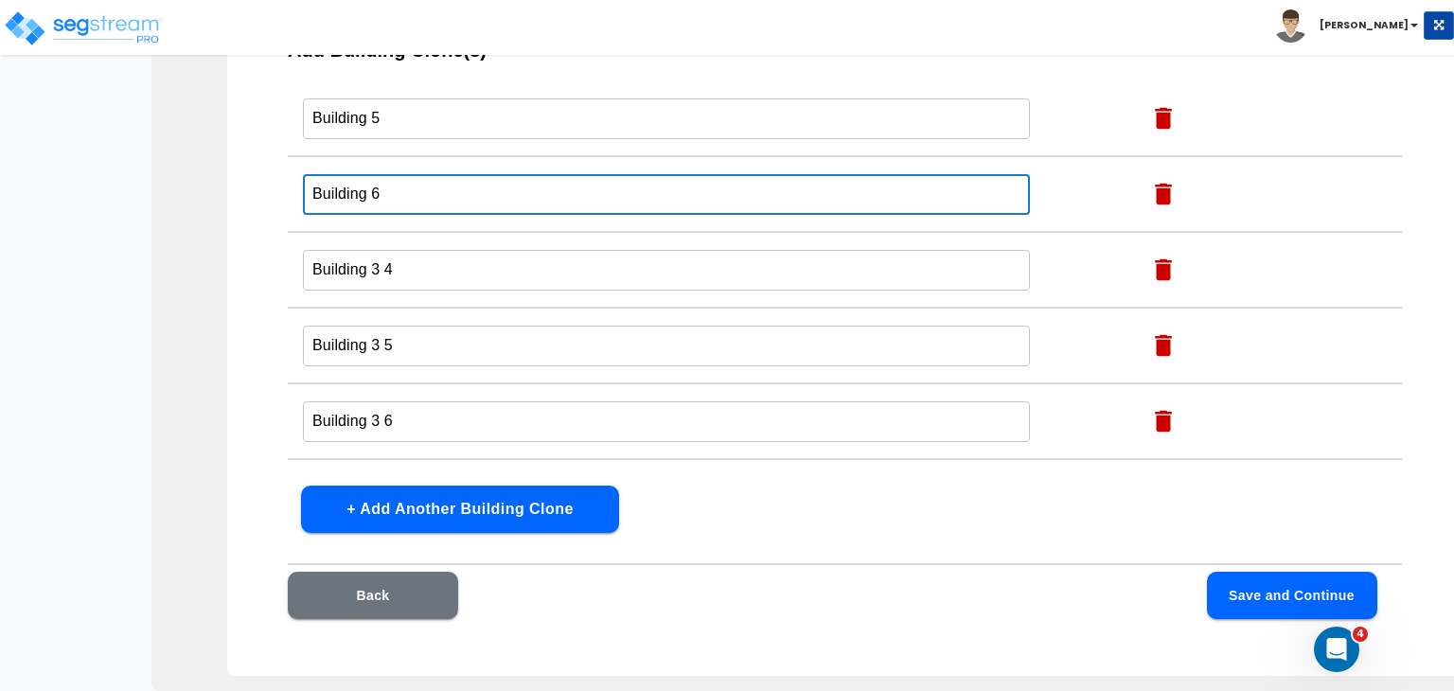
scroll to position [212, 0]
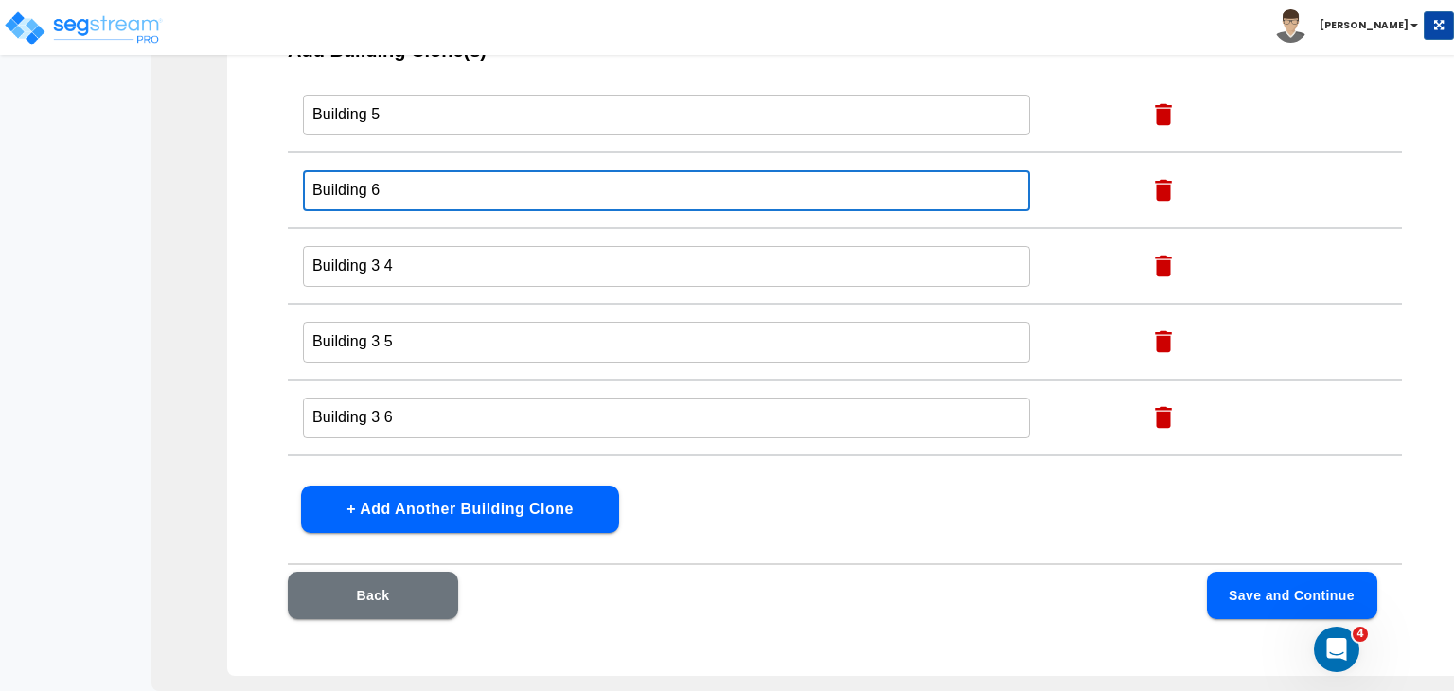
type input "Building 6"
click at [458, 258] on input "Building 3 4" at bounding box center [666, 266] width 727 height 41
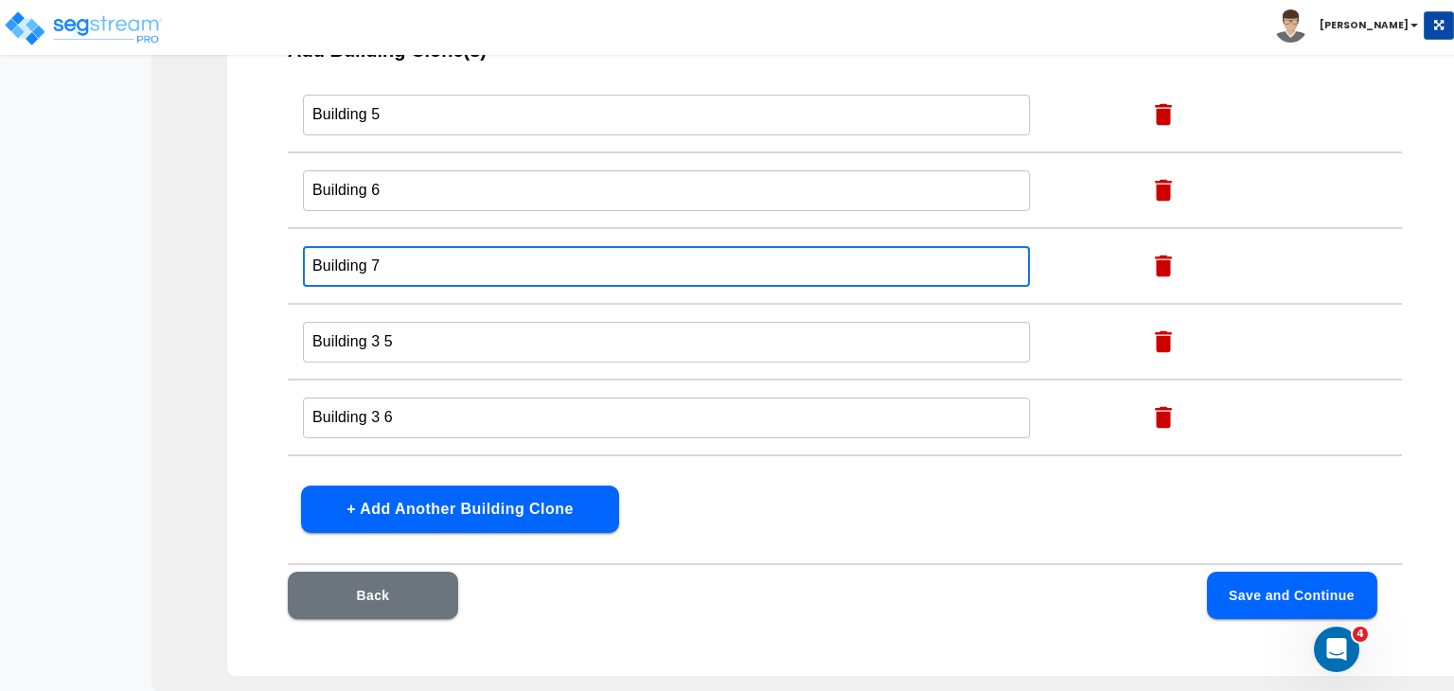
type input "Building 7"
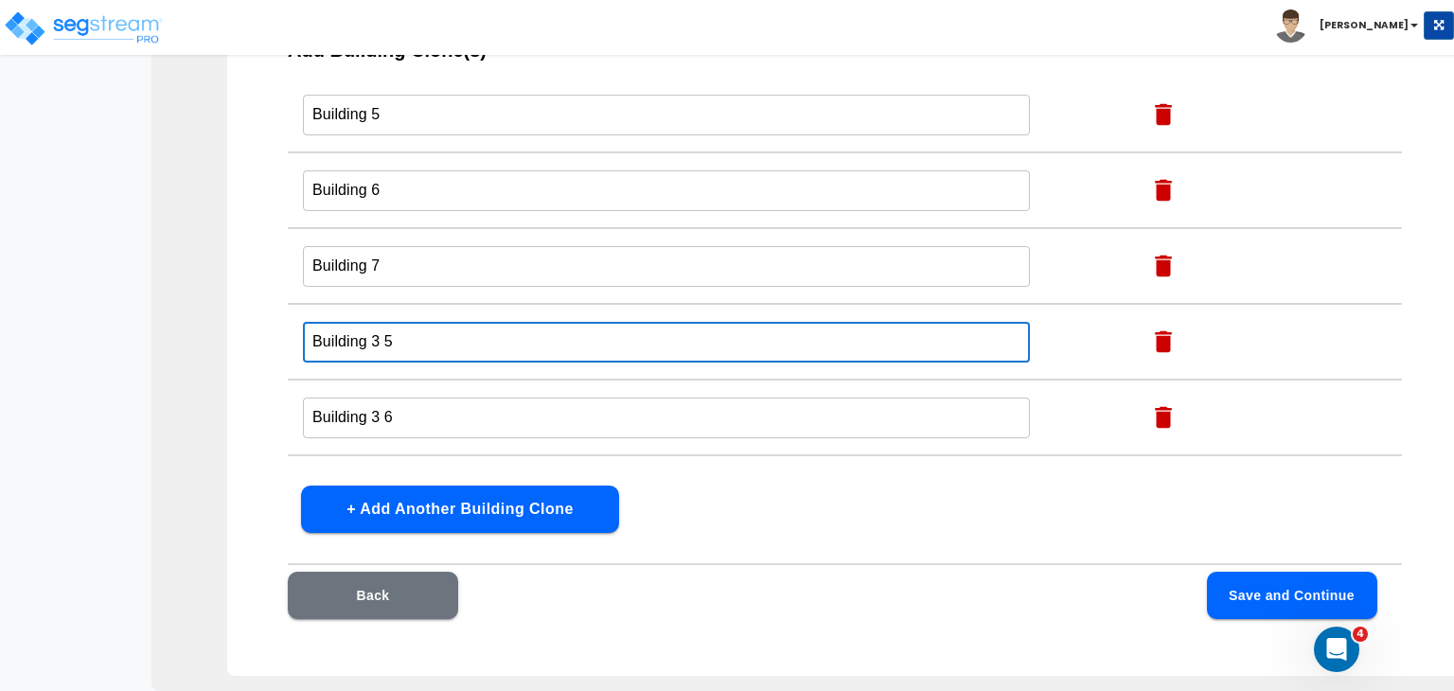
click at [447, 345] on input "Building 3 5" at bounding box center [666, 342] width 727 height 41
type input "Building 8"
click at [480, 421] on input "Building 3 6" at bounding box center [666, 418] width 727 height 41
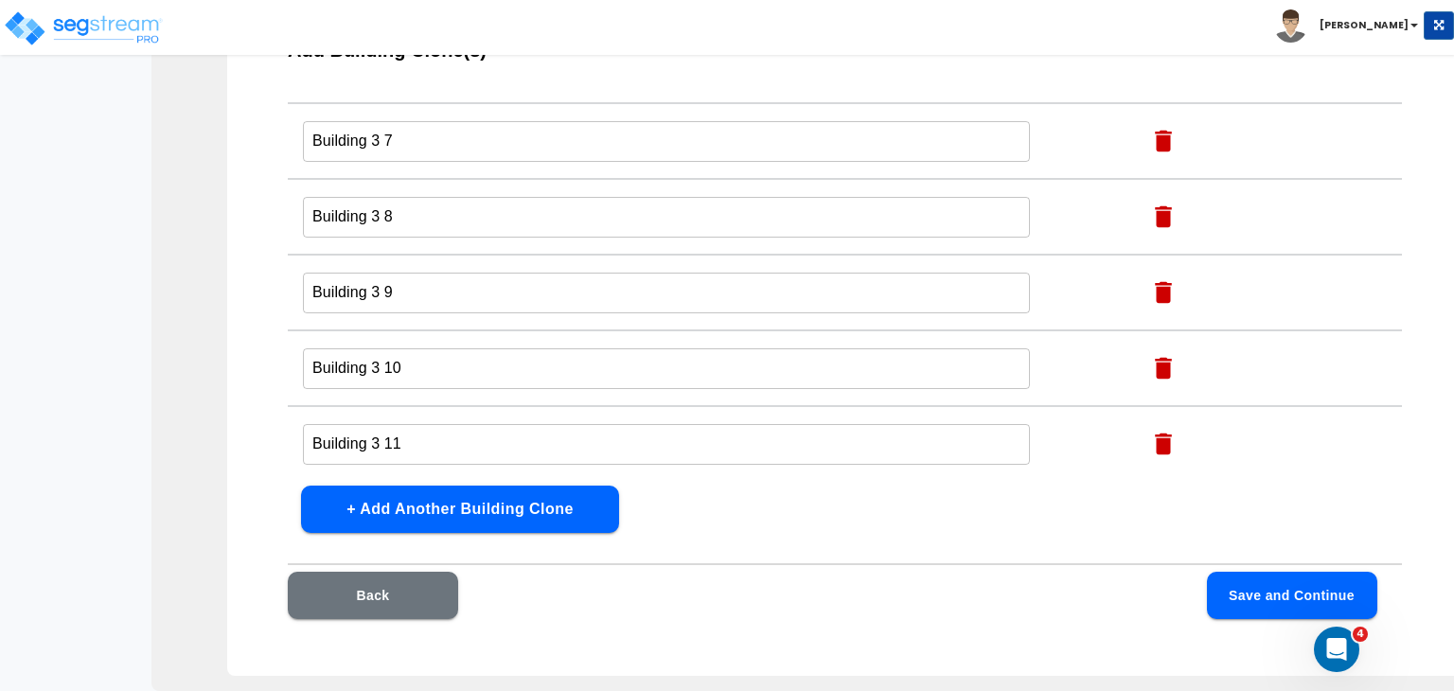
scroll to position [566, 0]
type input "Building 9"
click at [420, 136] on input "Building 3 7" at bounding box center [666, 139] width 727 height 41
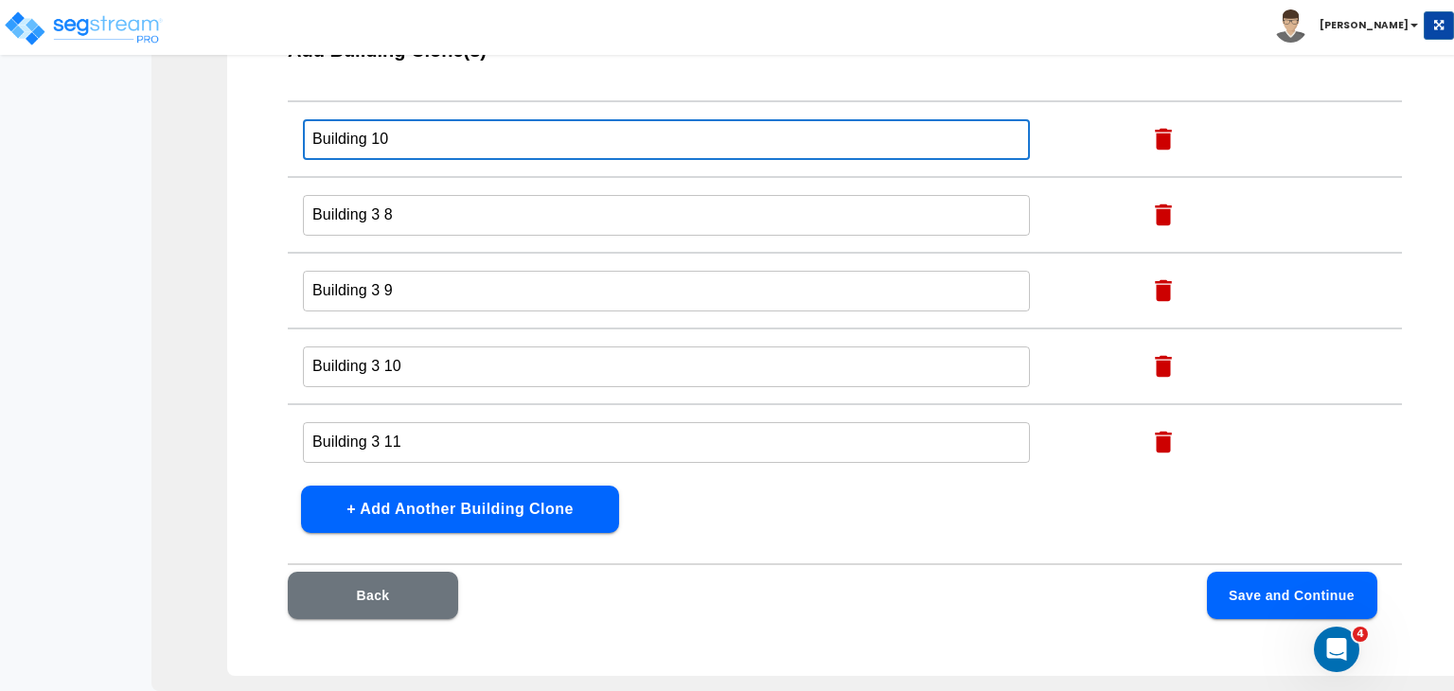
type input "Building 10"
click at [431, 211] on input "Building 3 8" at bounding box center [666, 215] width 727 height 41
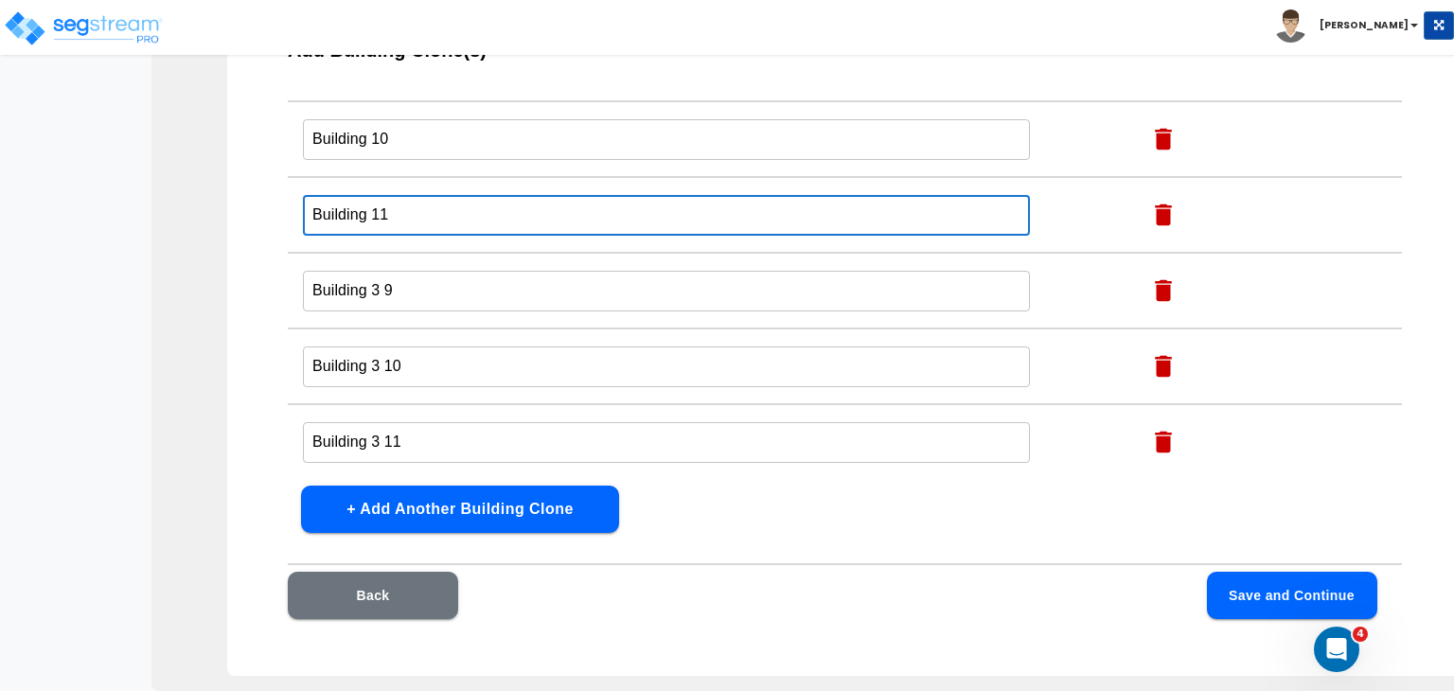
type input "Building 11"
click at [464, 279] on input "Building 3 9" at bounding box center [666, 291] width 727 height 41
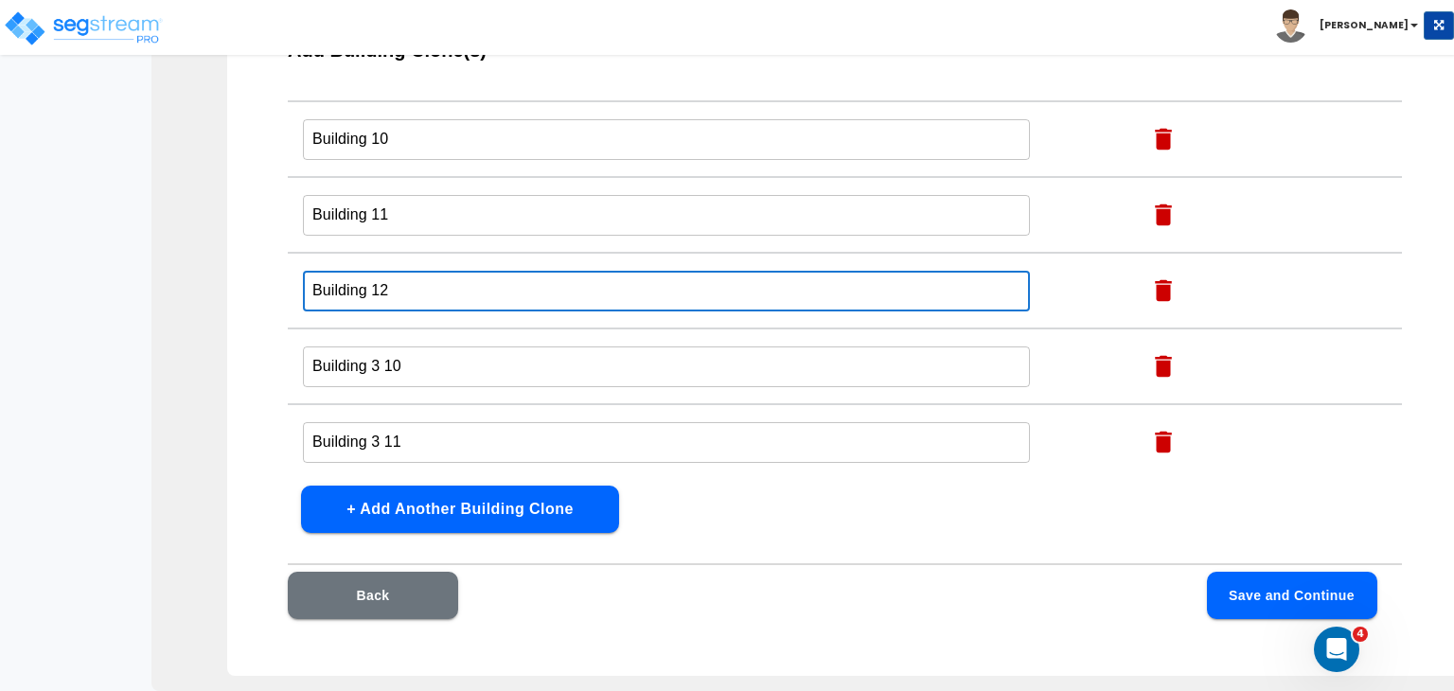
type input "Building 12"
click at [512, 361] on input "Building 3 10" at bounding box center [666, 366] width 727 height 41
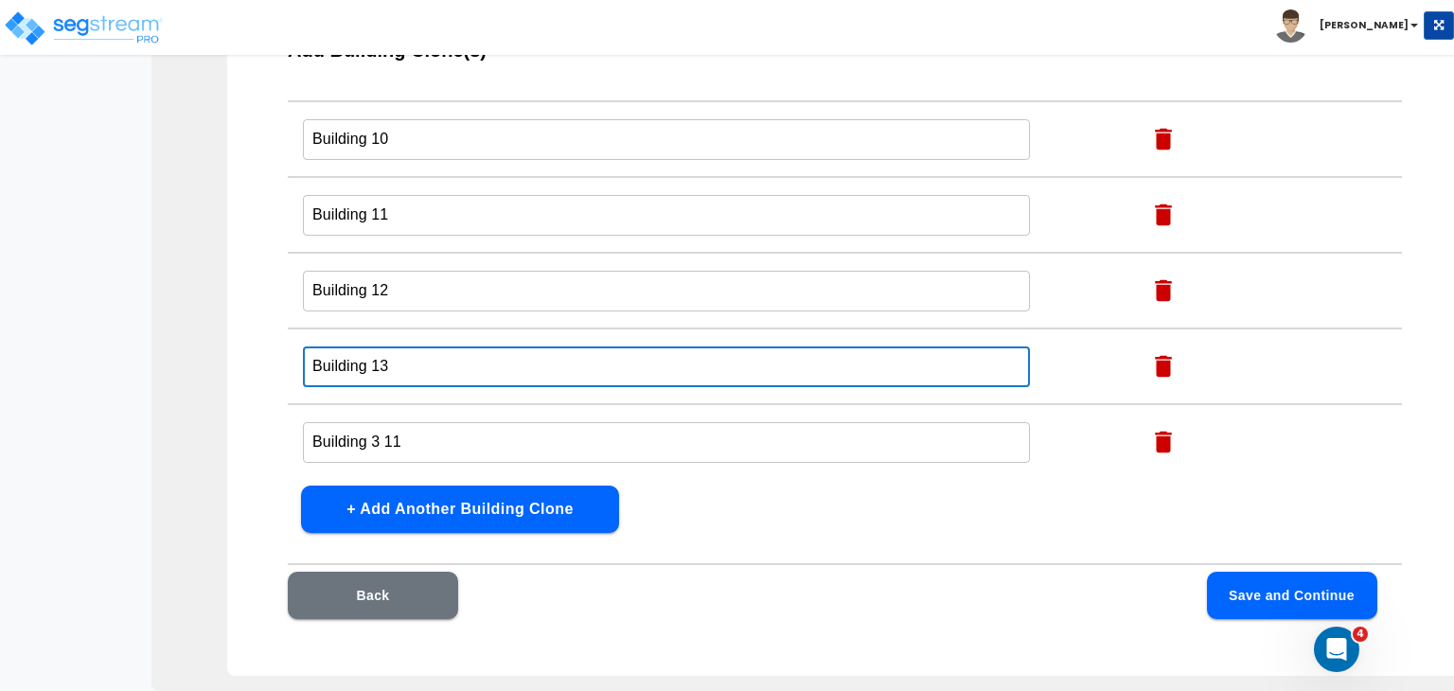
type input "Building 13"
click at [548, 430] on input "Building 3 11" at bounding box center [666, 442] width 727 height 41
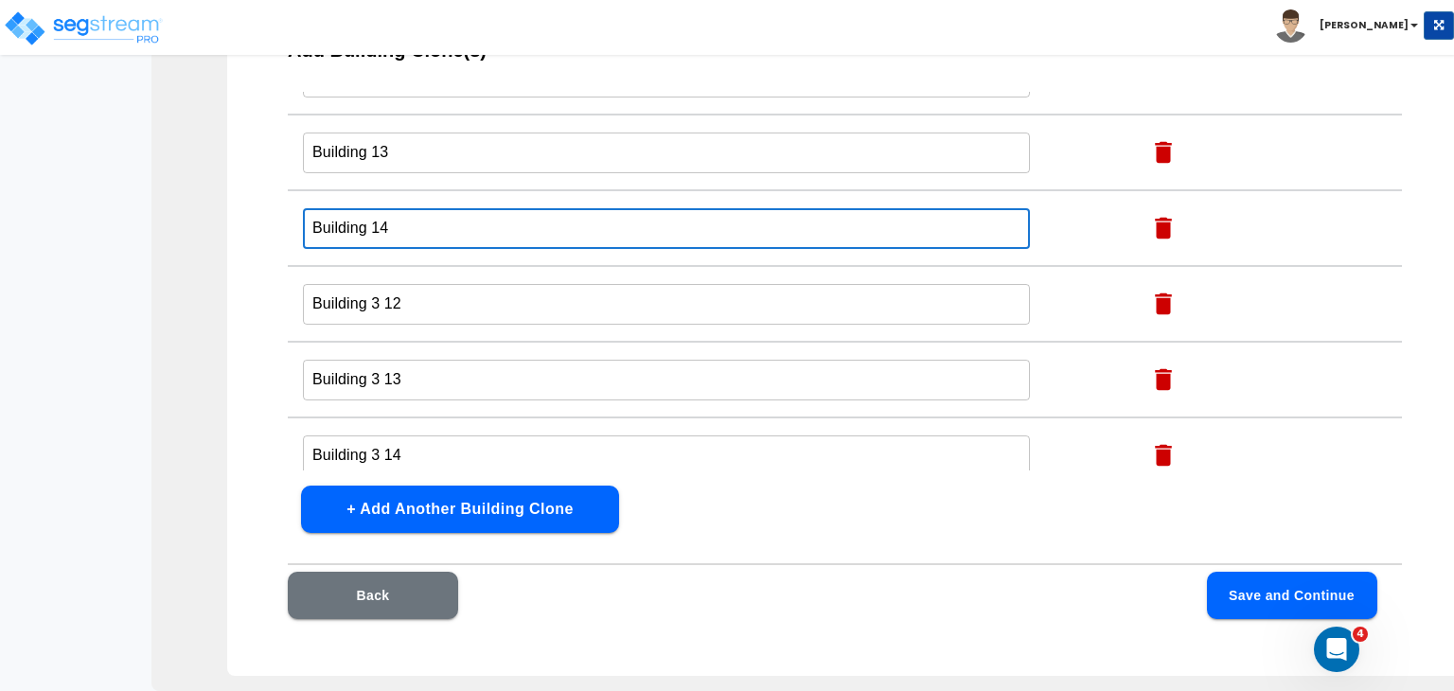
scroll to position [784, 0]
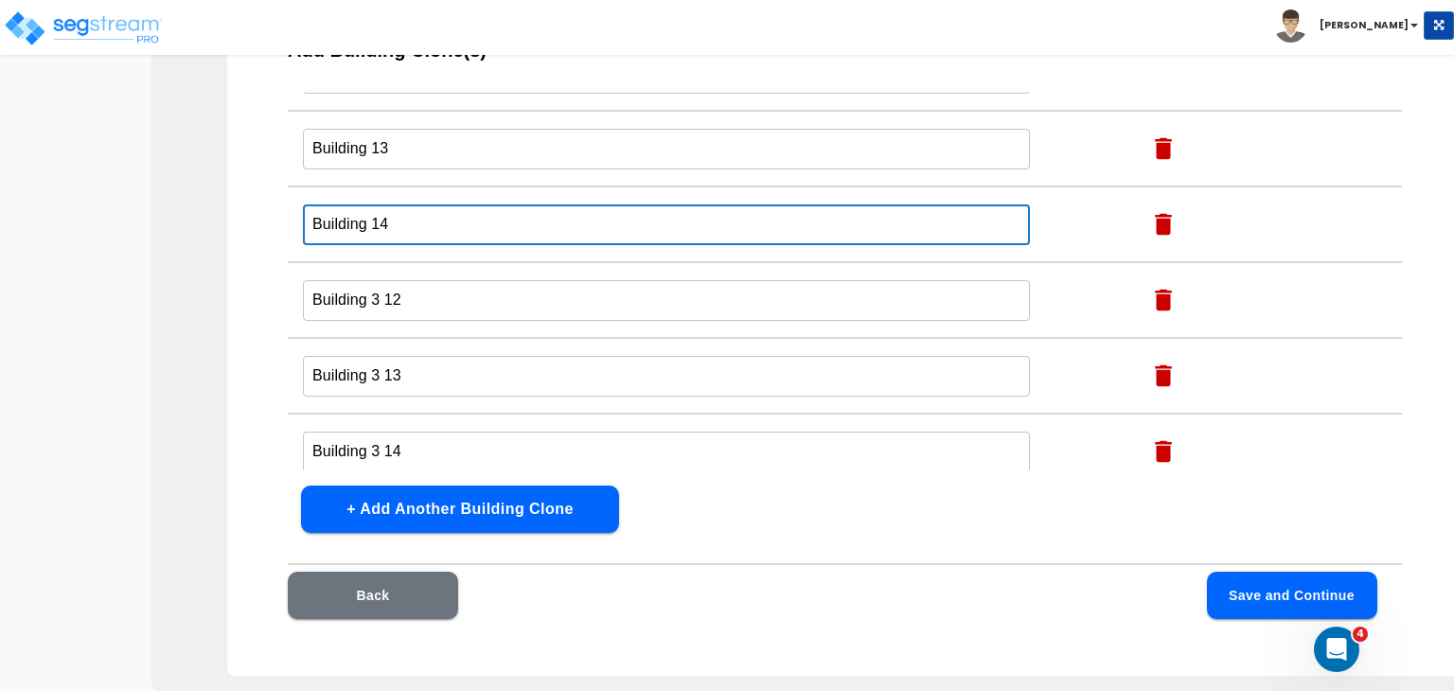
type input "Building 14"
click at [475, 292] on input "Building 3 12" at bounding box center [666, 300] width 727 height 41
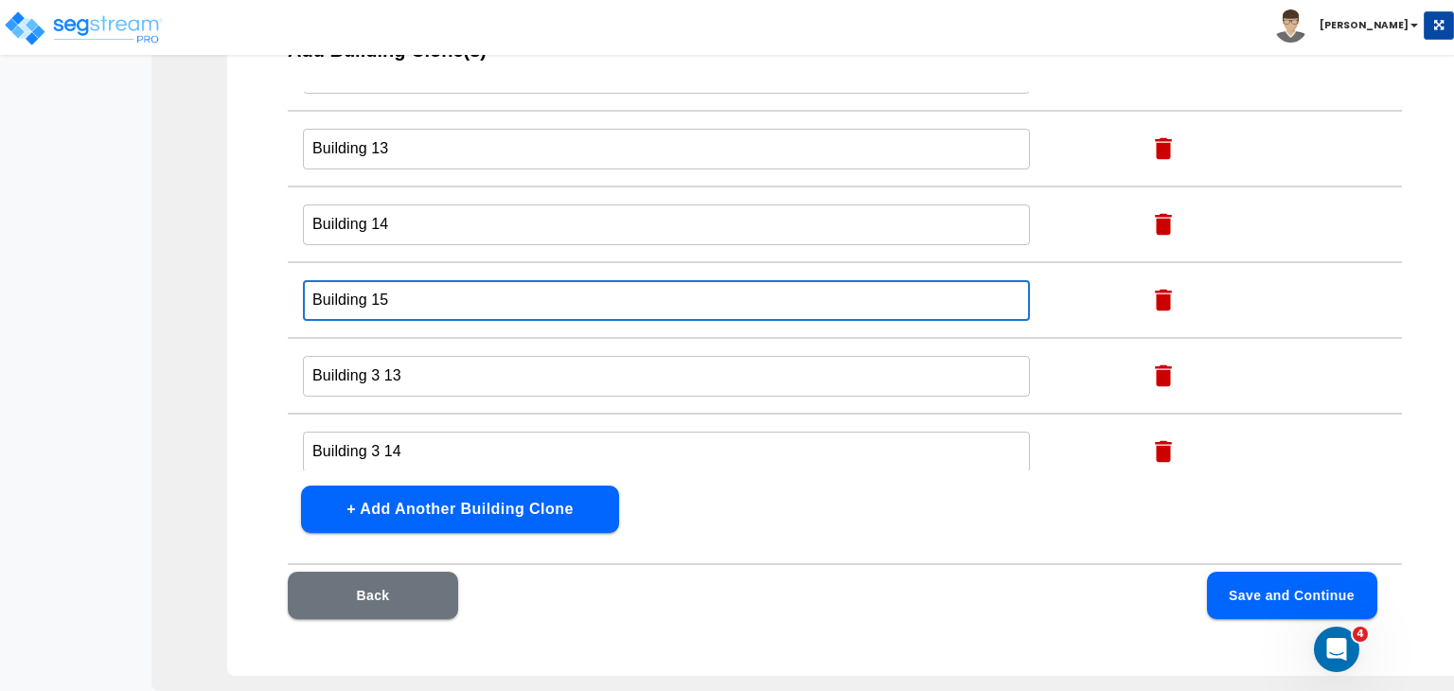
type input "Building 15"
click at [493, 367] on input "Building 3 13" at bounding box center [666, 376] width 727 height 41
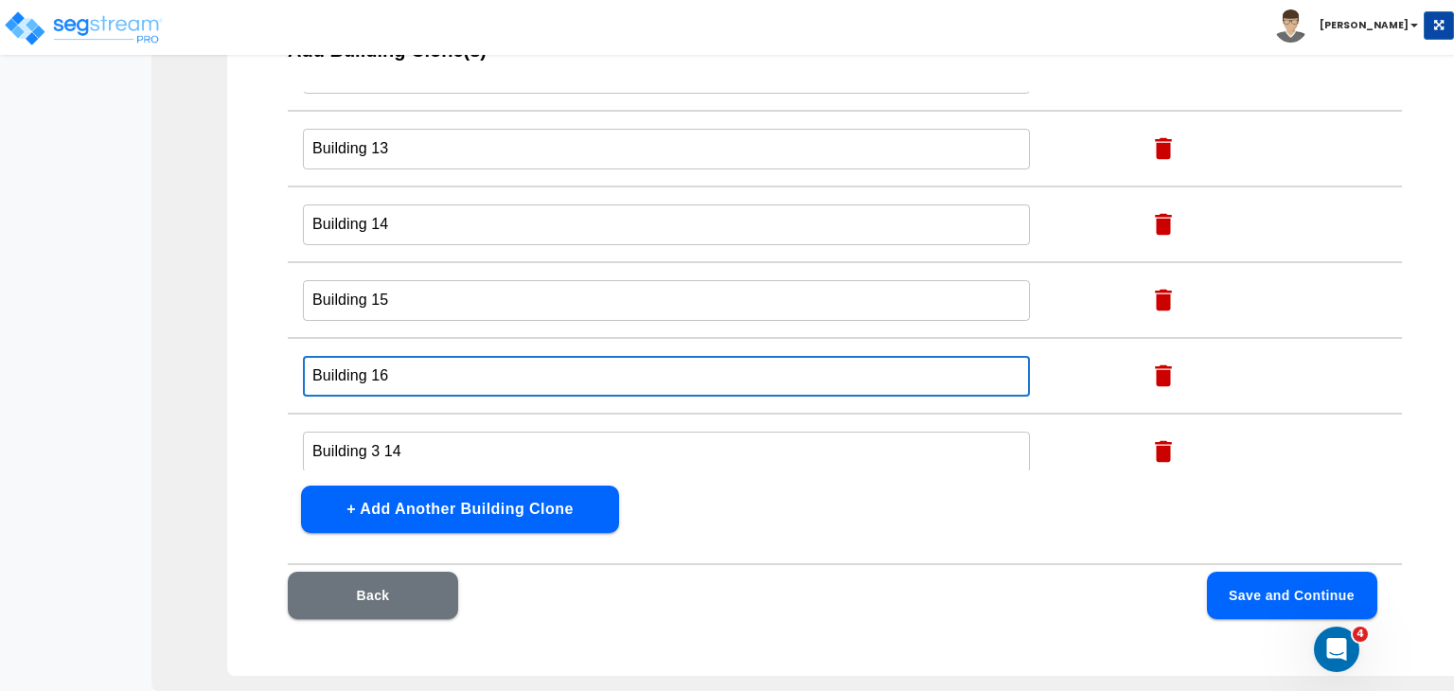
scroll to position [872, 0]
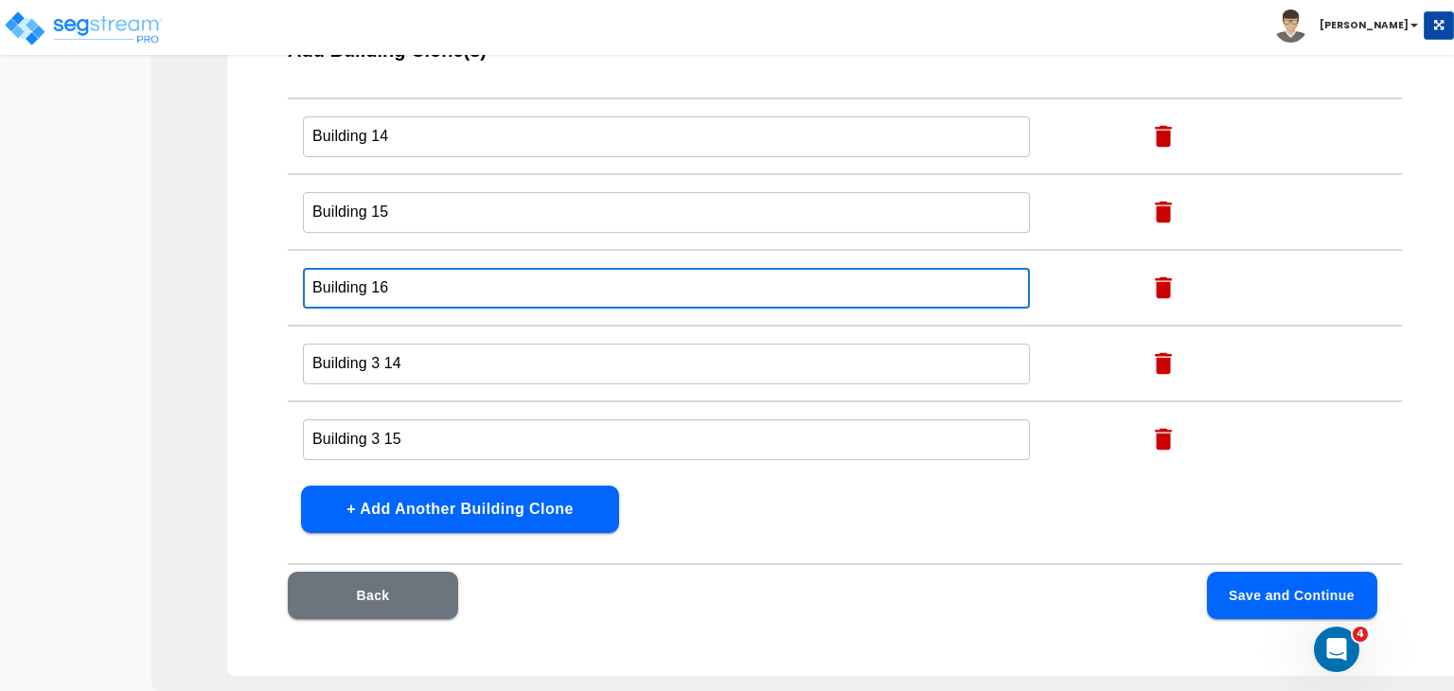
type input "Building 16"
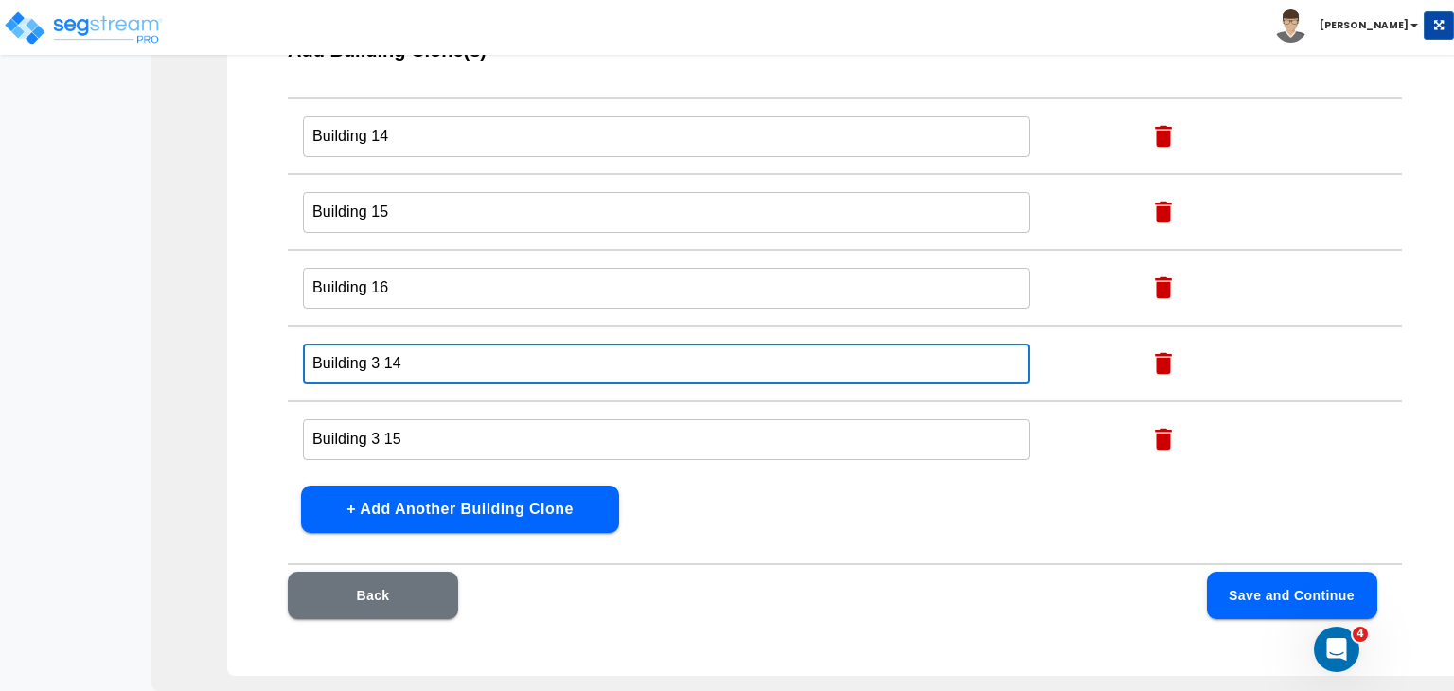
click at [451, 363] on input "Building 3 14" at bounding box center [666, 364] width 727 height 41
type input "Building 17"
click at [477, 429] on input "Building 3 15" at bounding box center [666, 439] width 727 height 41
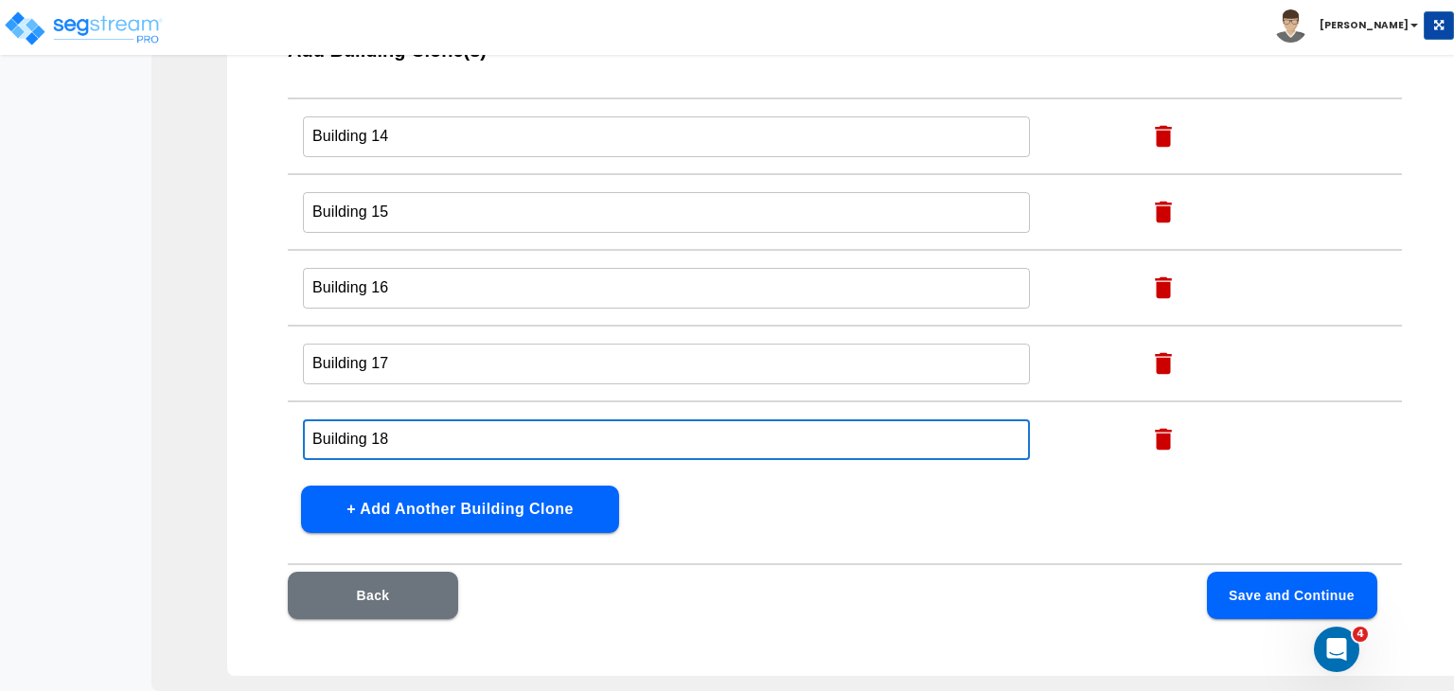
type input "Building 18"
click at [769, 518] on div "Add Building Clone(s) Name this Building Clone Action Building 3 ​ Building 4 ​…" at bounding box center [844, 344] width 1235 height 663
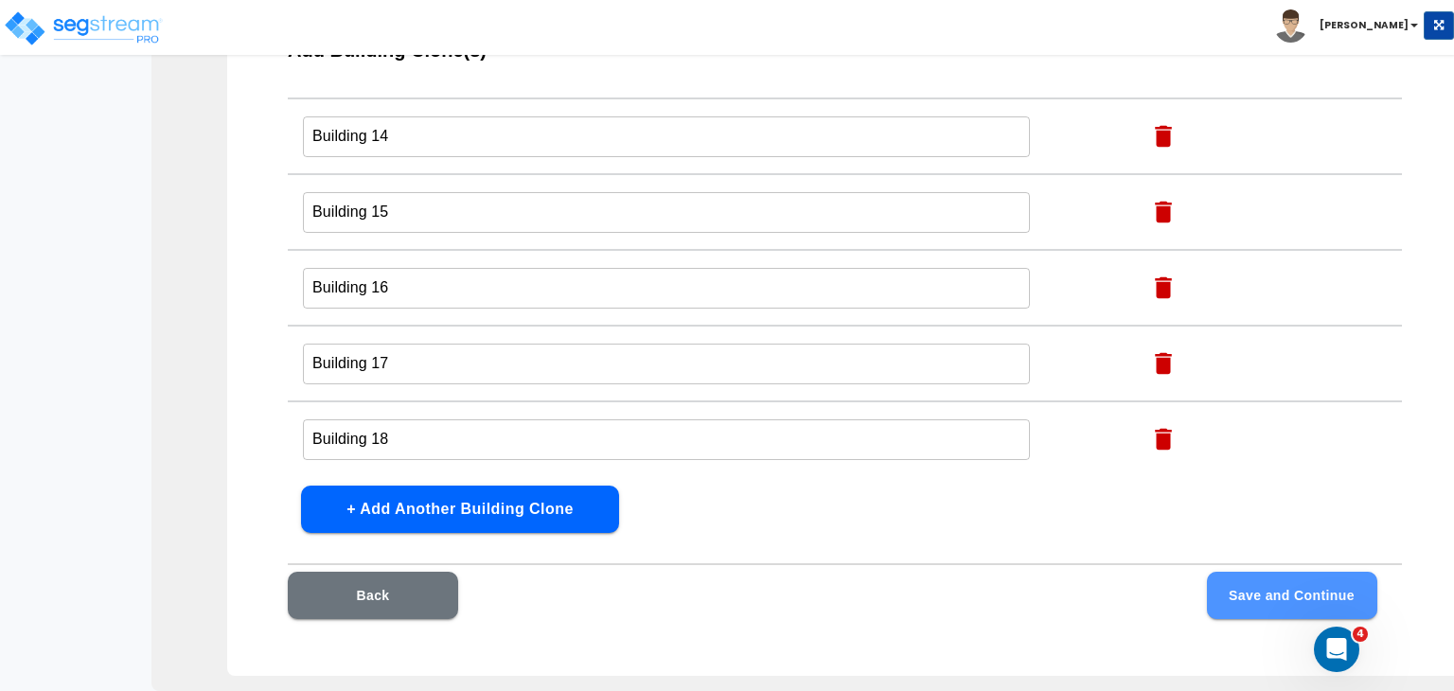
click at [1255, 595] on button "Save and Continue" at bounding box center [1292, 595] width 170 height 47
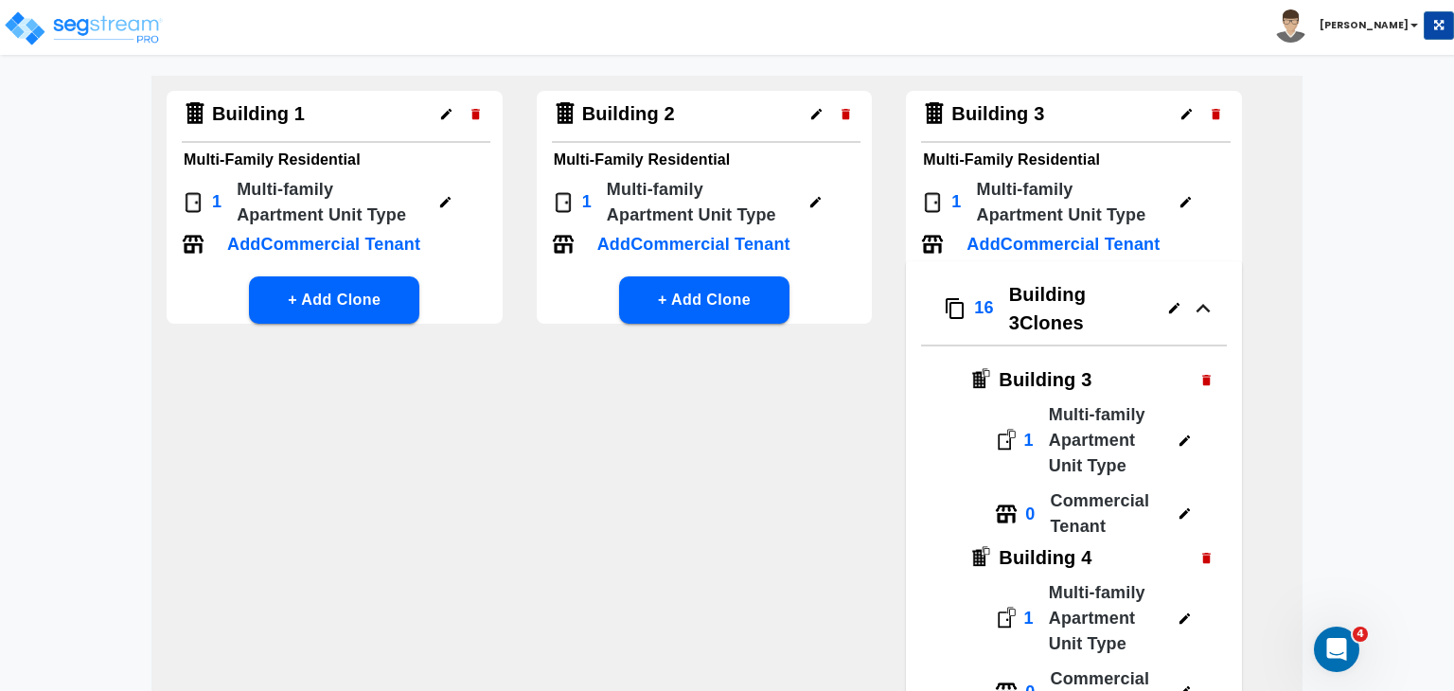
scroll to position [124, 0]
click at [1183, 200] on icon "button" at bounding box center [1185, 203] width 14 height 14
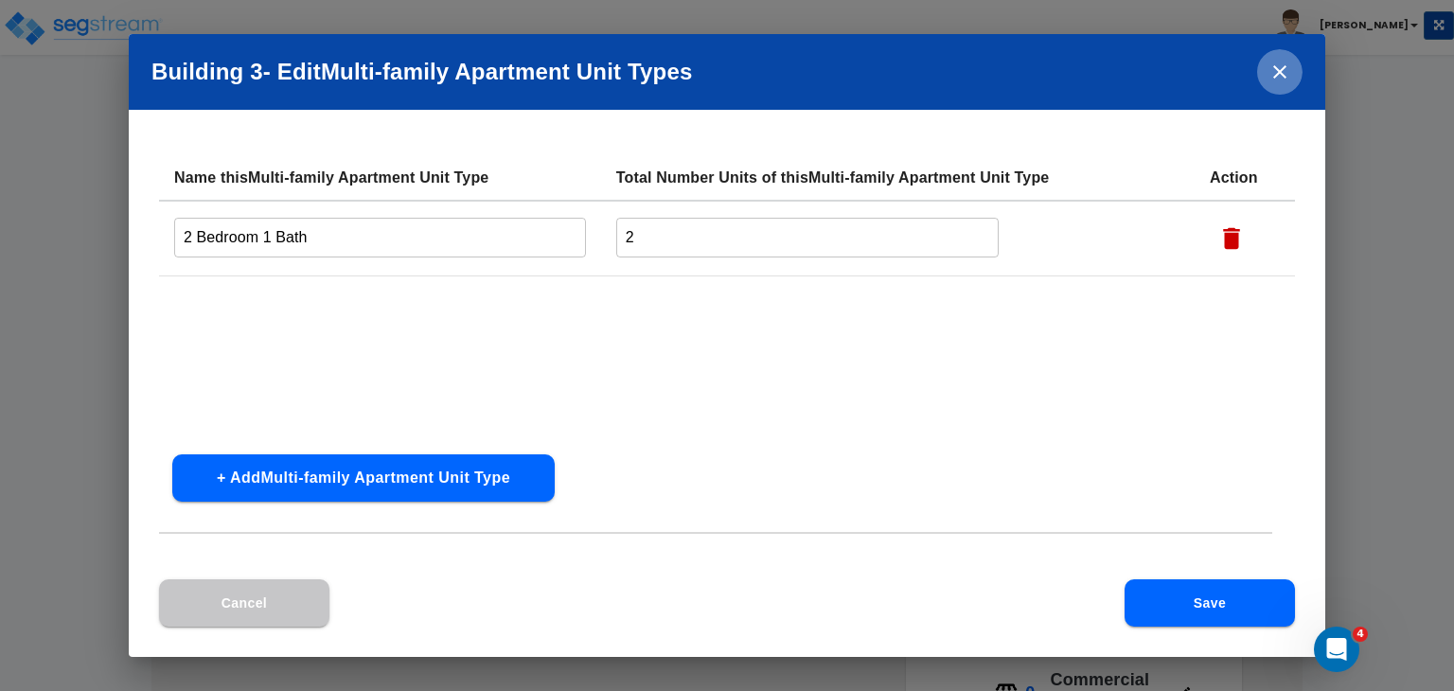
click at [1278, 77] on icon "close" at bounding box center [1279, 72] width 23 height 23
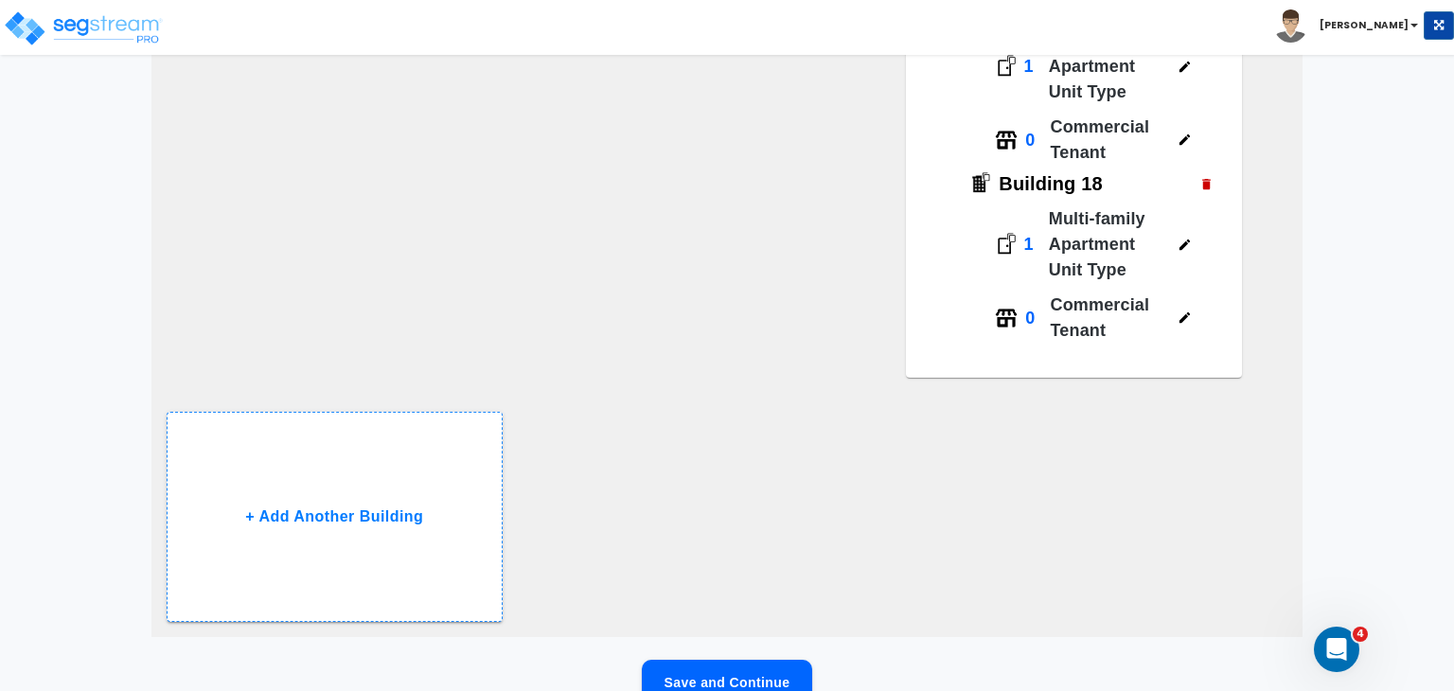
scroll to position [3000, 0]
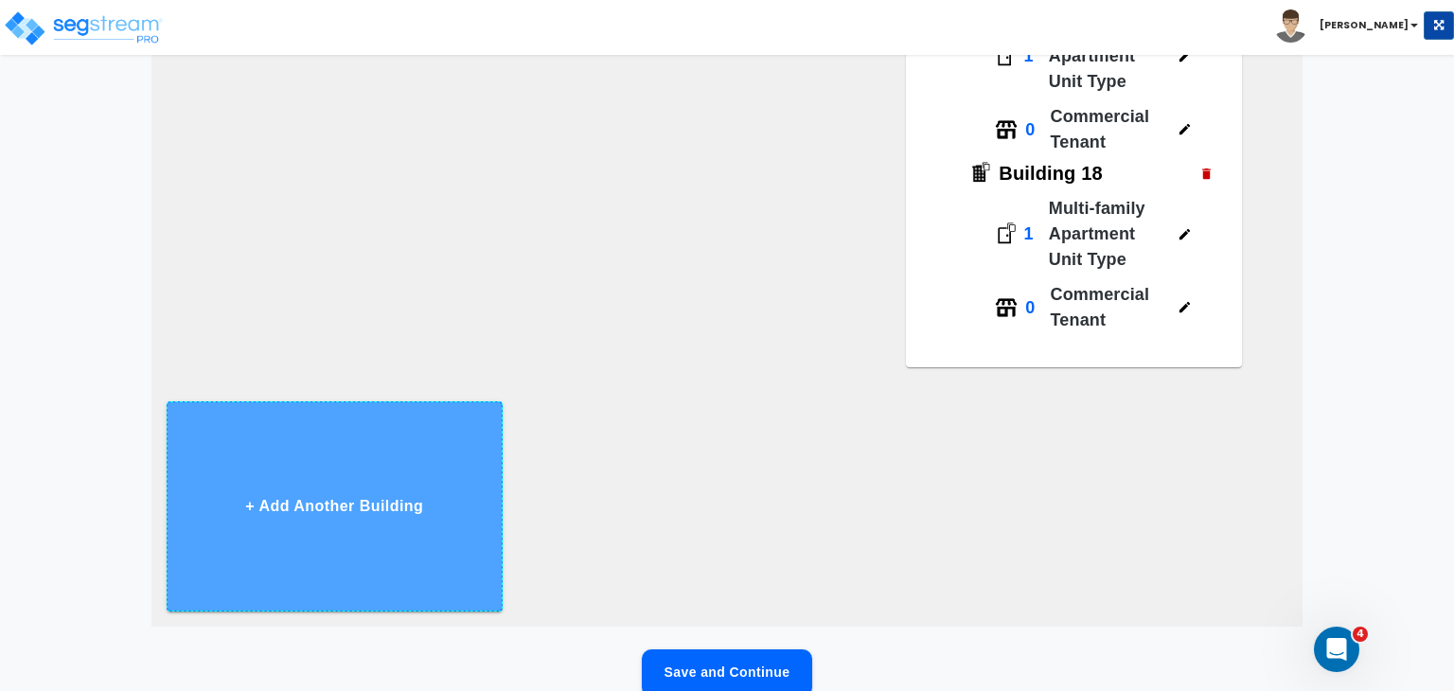
click at [343, 483] on button "+ Add Another Building" at bounding box center [335, 506] width 336 height 210
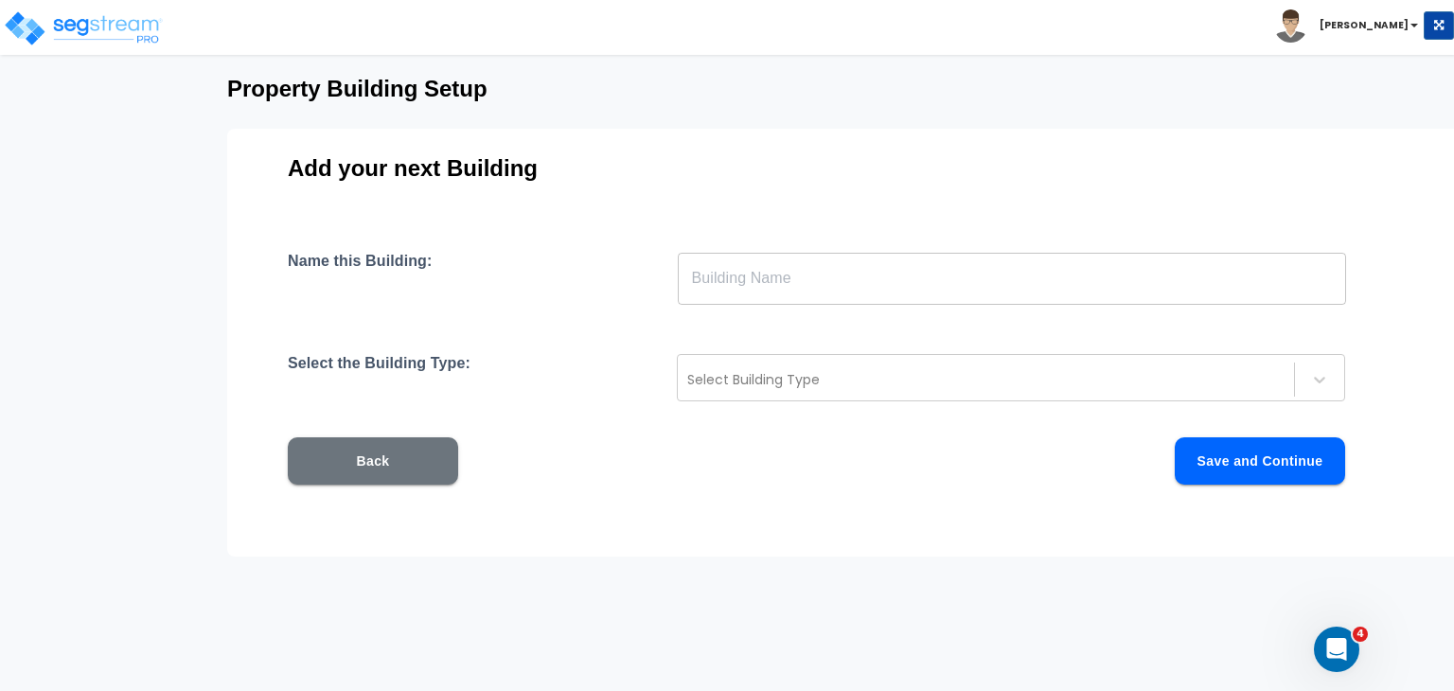
scroll to position [91, 0]
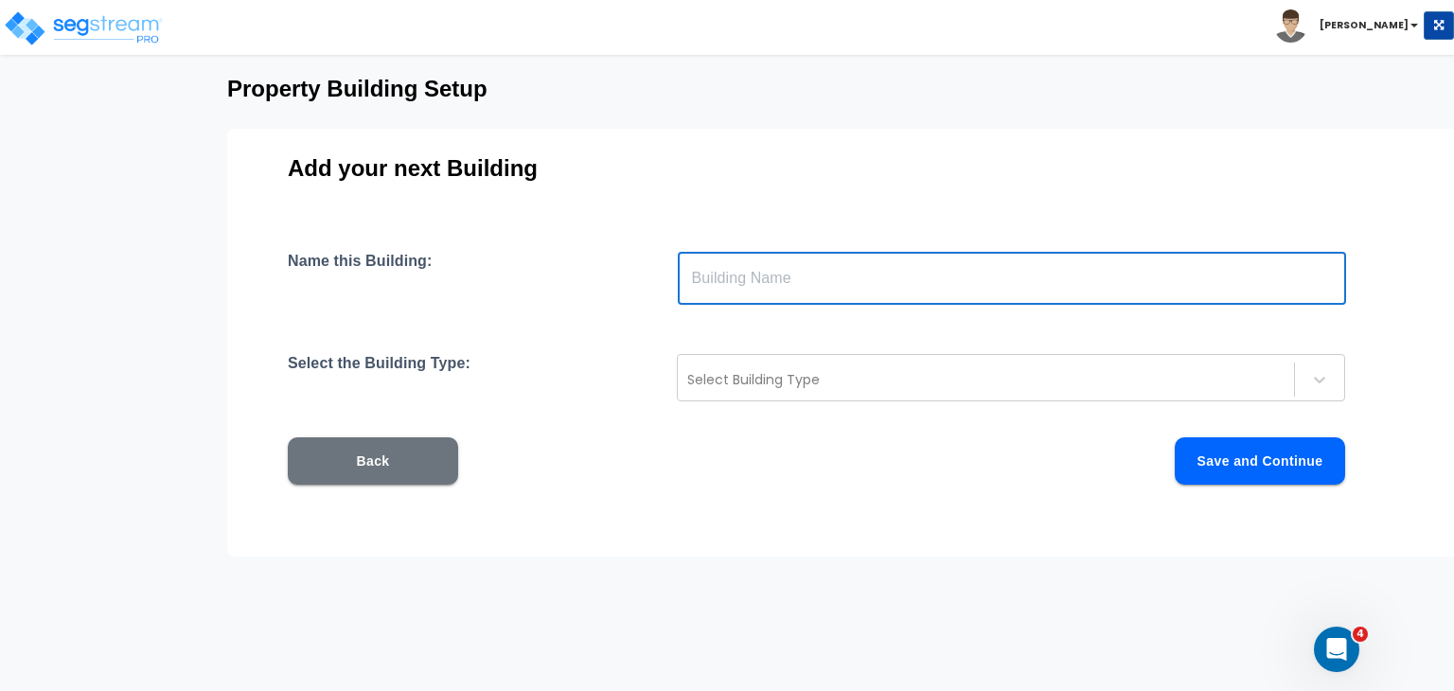
click at [736, 276] on input "text" at bounding box center [1012, 278] width 668 height 53
type input "Building 19"
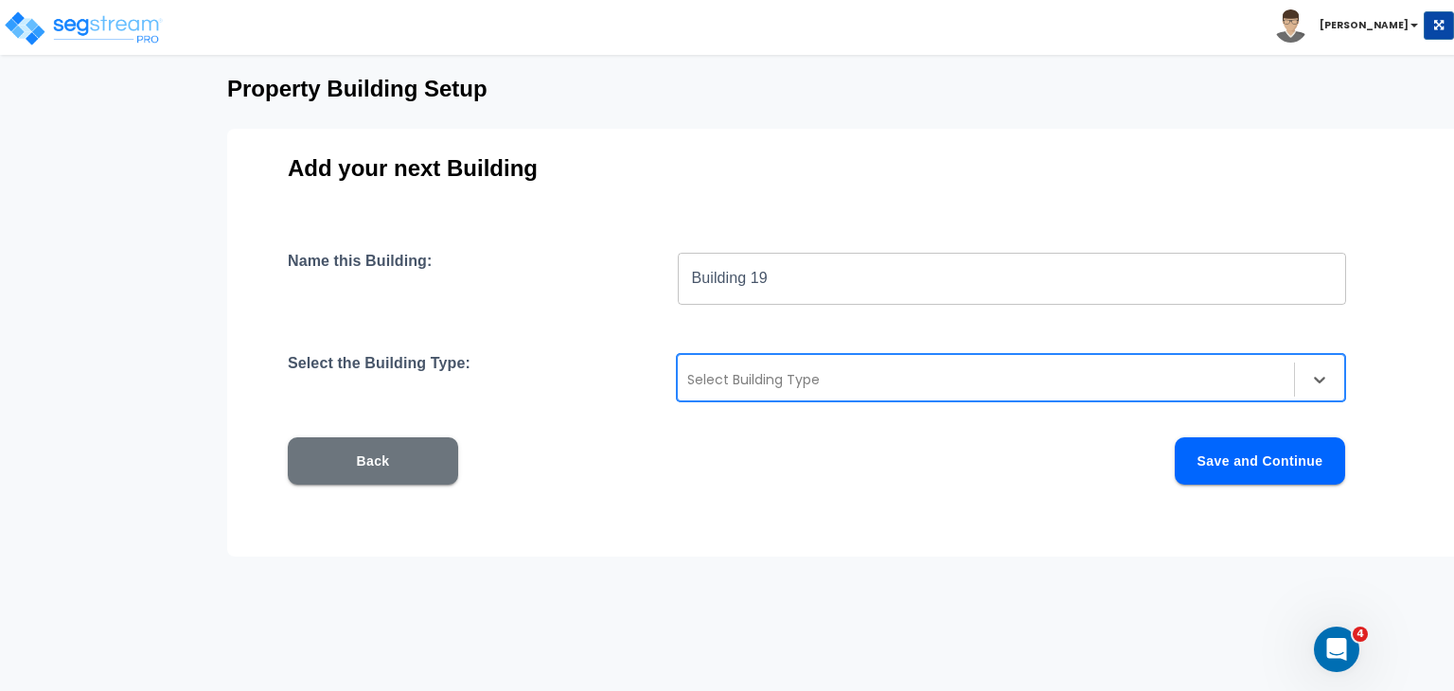
click at [734, 374] on div at bounding box center [985, 379] width 597 height 23
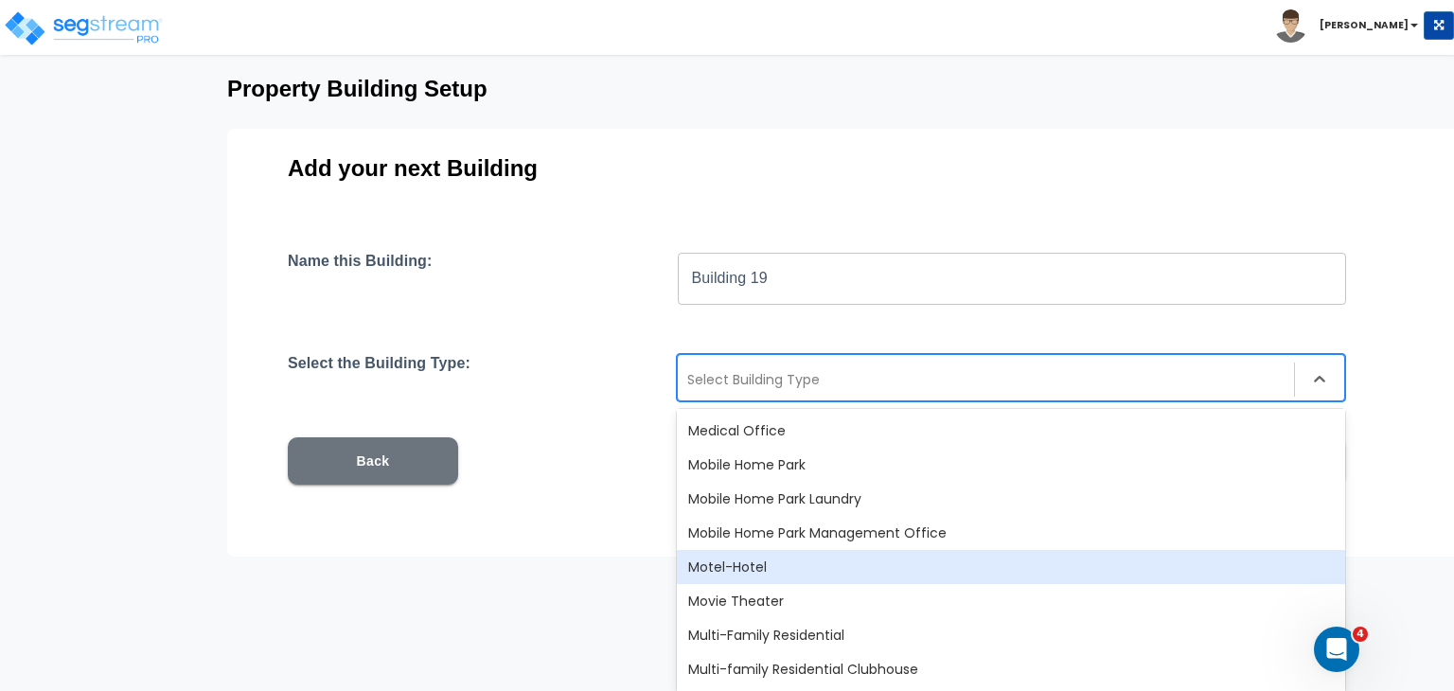
scroll to position [1079, 0]
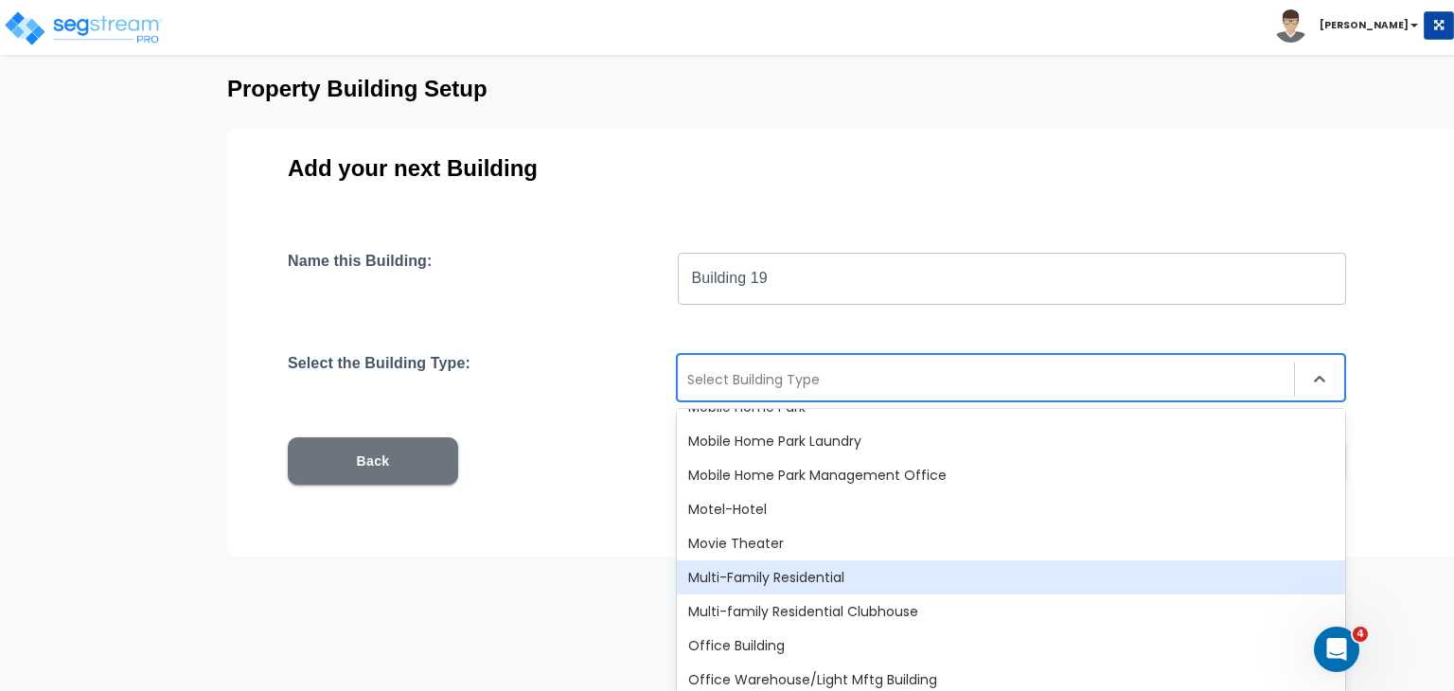
click at [805, 576] on div "Multi-Family Residential" at bounding box center [1011, 577] width 668 height 34
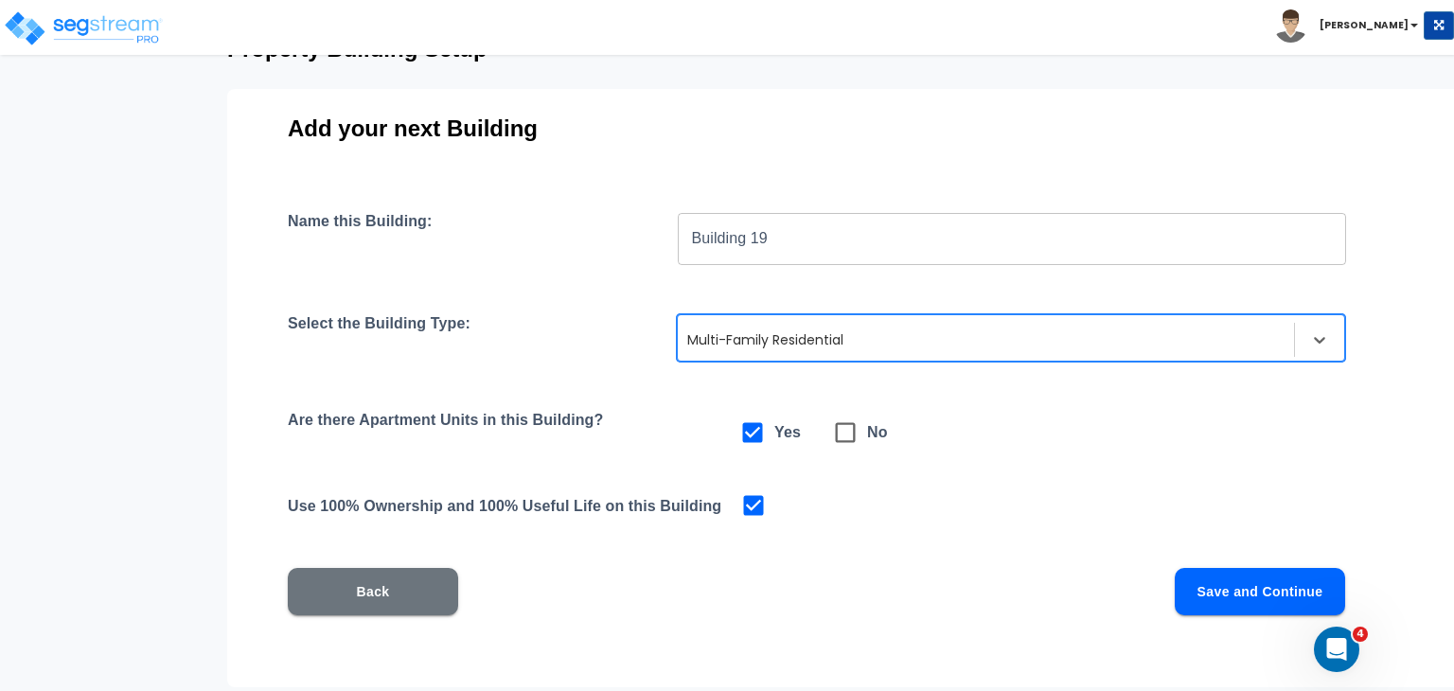
scroll to position [136, 0]
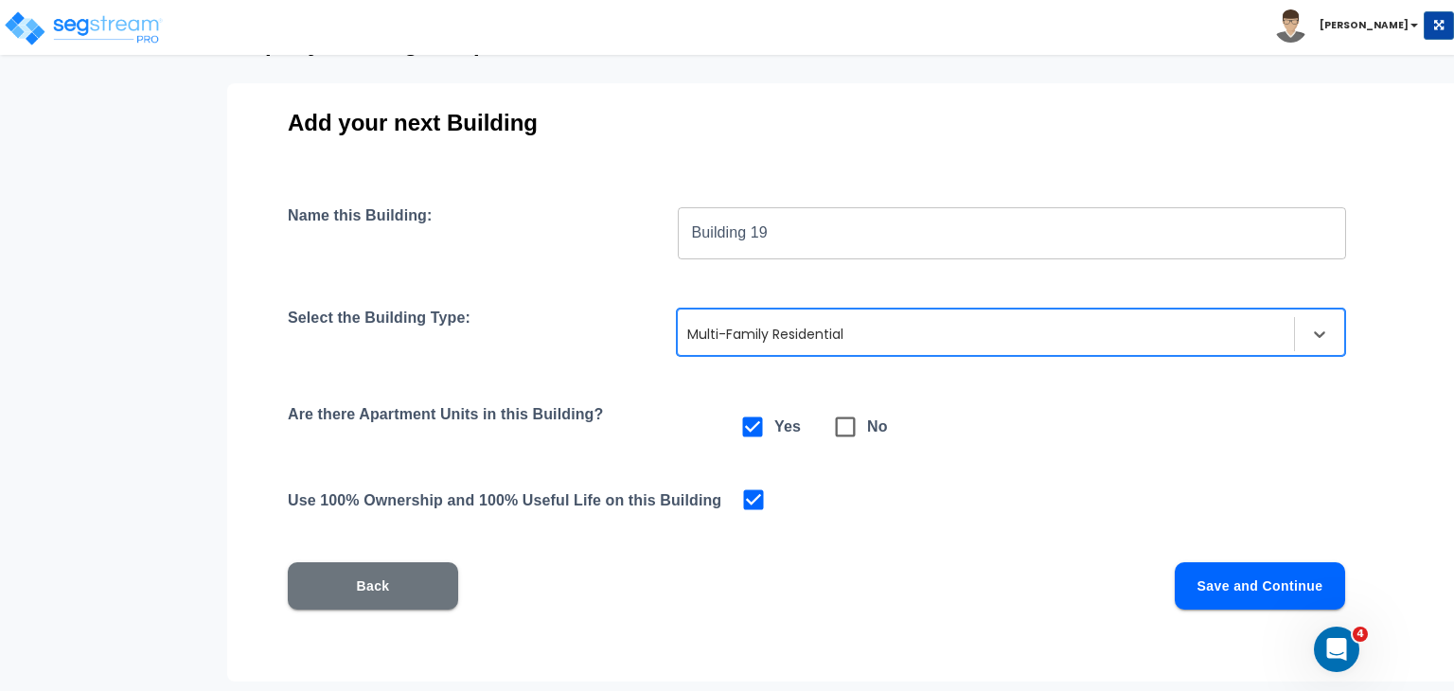
click at [1209, 581] on button "Save and Continue" at bounding box center [1260, 585] width 170 height 47
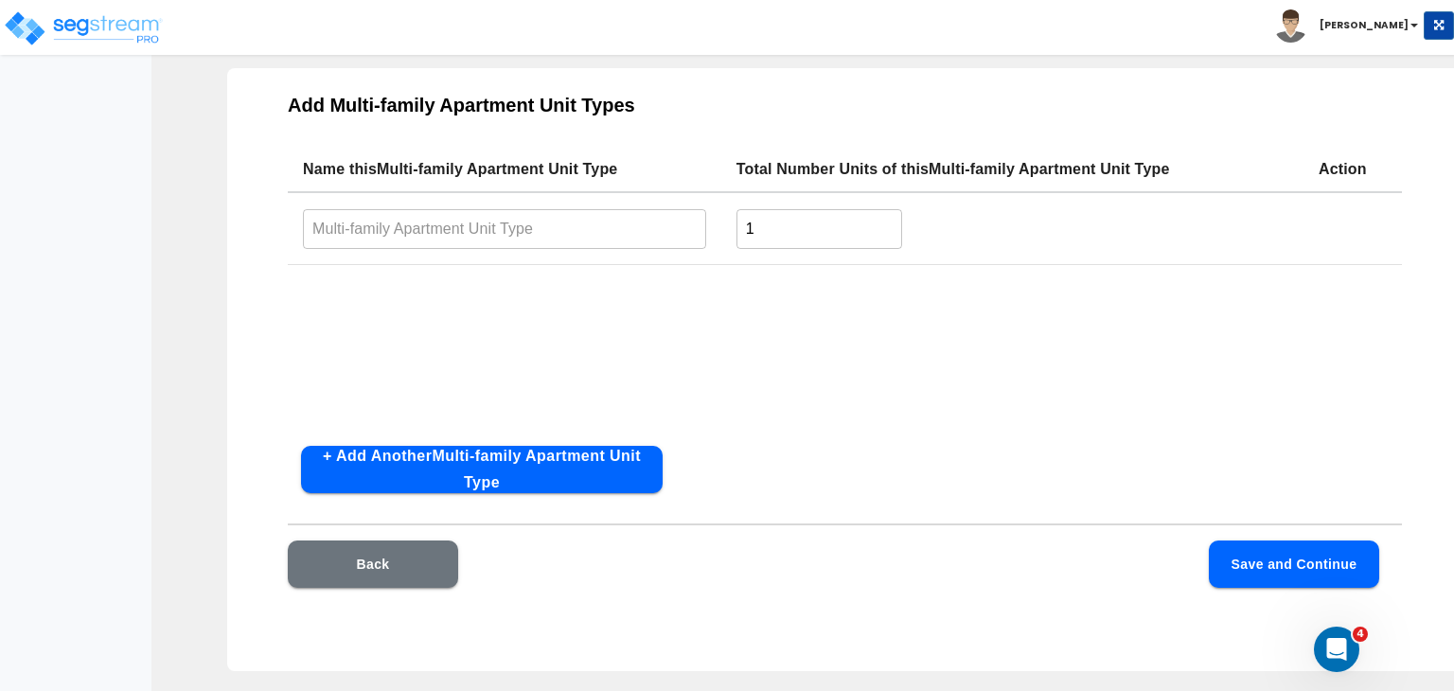
scroll to position [98, 0]
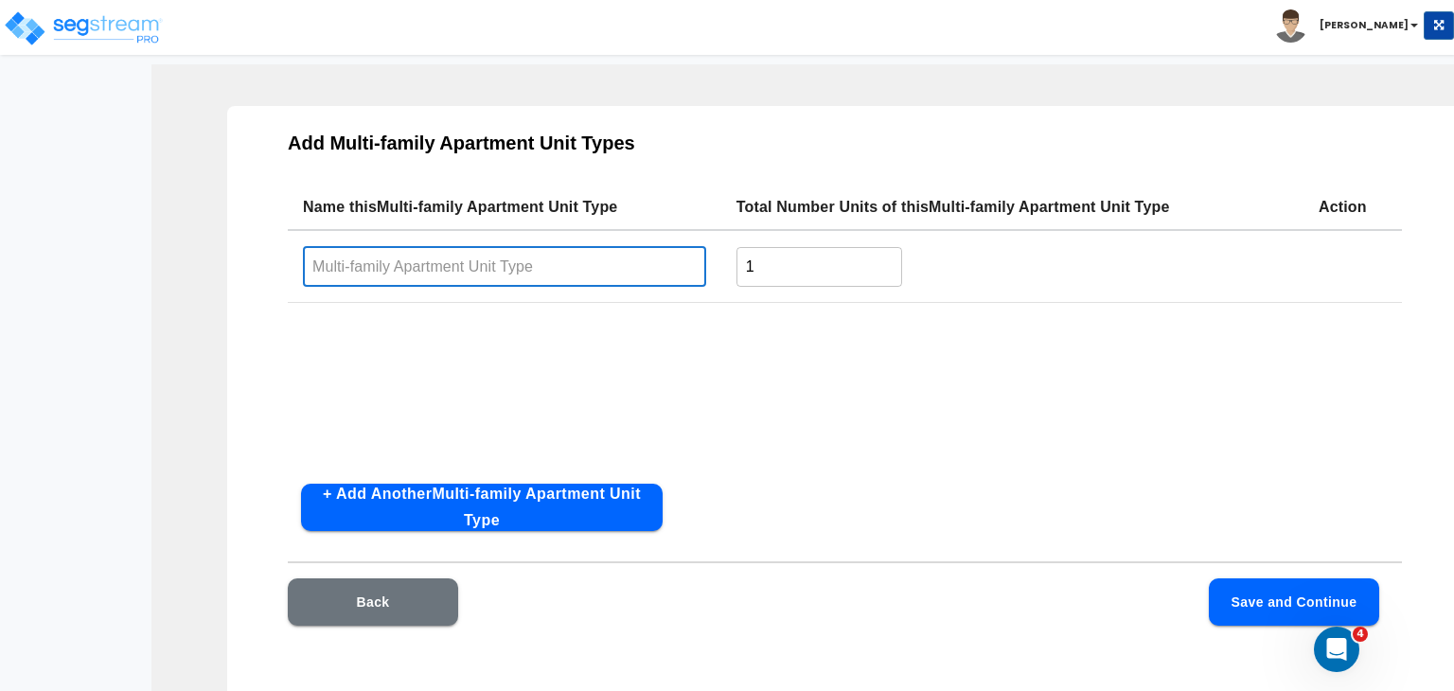
click at [522, 268] on input "text" at bounding box center [504, 266] width 403 height 41
type input "2 Bedroom 1 Bath"
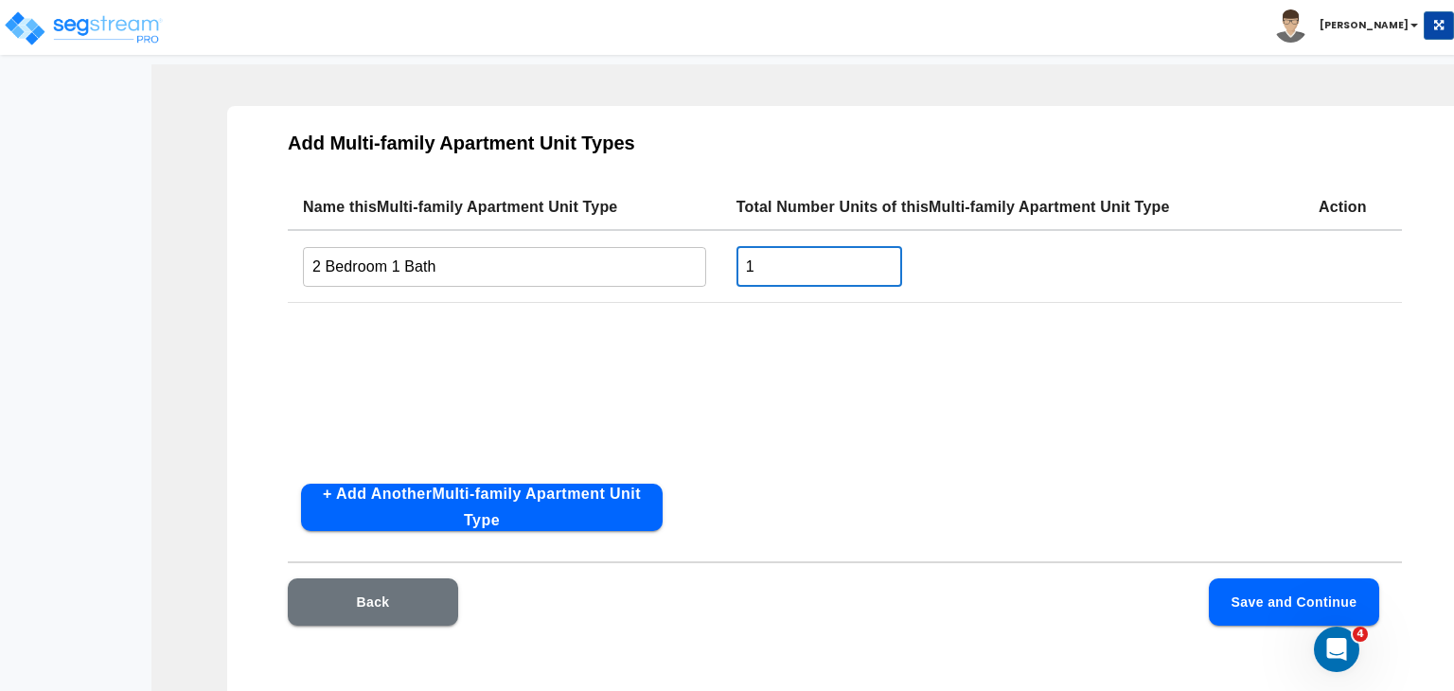
drag, startPoint x: 780, startPoint y: 266, endPoint x: 682, endPoint y: 260, distance: 97.7
click at [682, 260] on tr "2 Bedroom 1 Bath ​ 1 ​" at bounding box center [845, 266] width 1114 height 73
type input "2"
click at [696, 379] on div "Name this Multi-family Apartment Unit Type Total Number Units of this Multi-fam…" at bounding box center [845, 327] width 1114 height 284
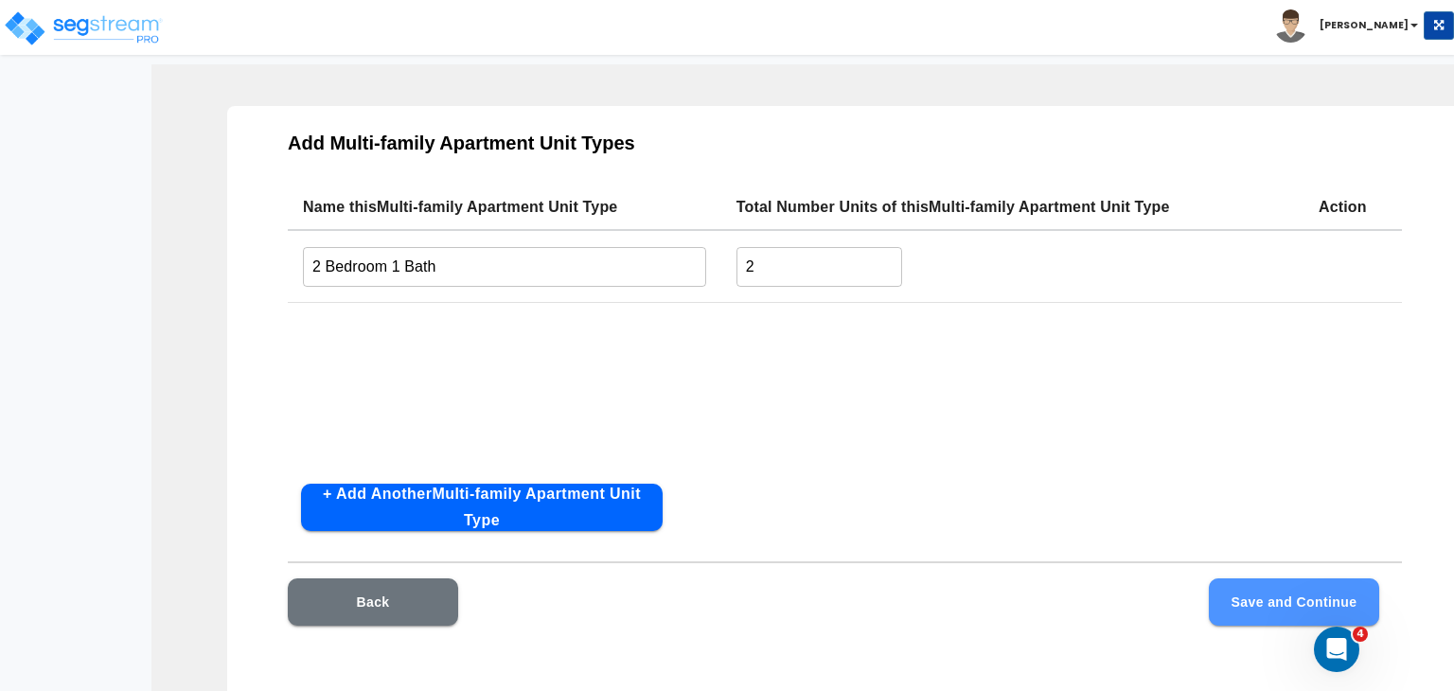
click at [1234, 596] on button "Save and Continue" at bounding box center [1294, 601] width 170 height 47
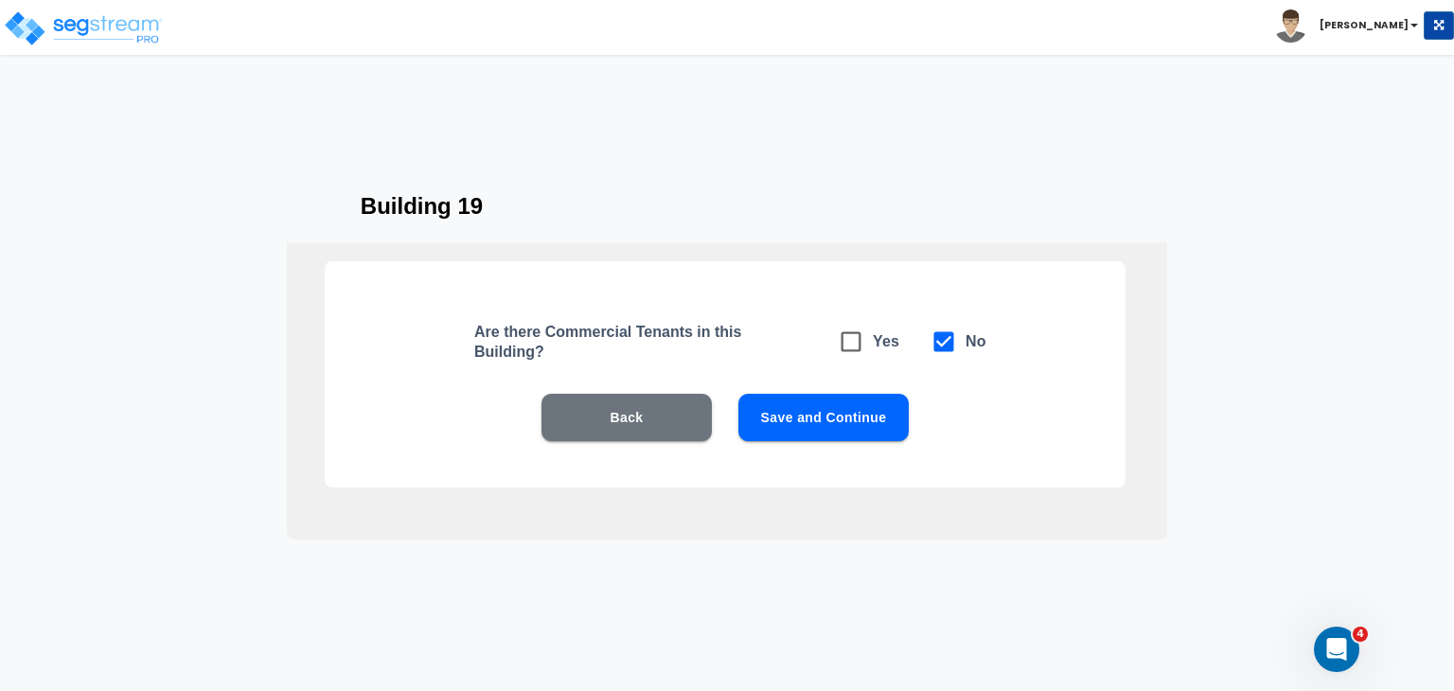
scroll to position [19, 0]
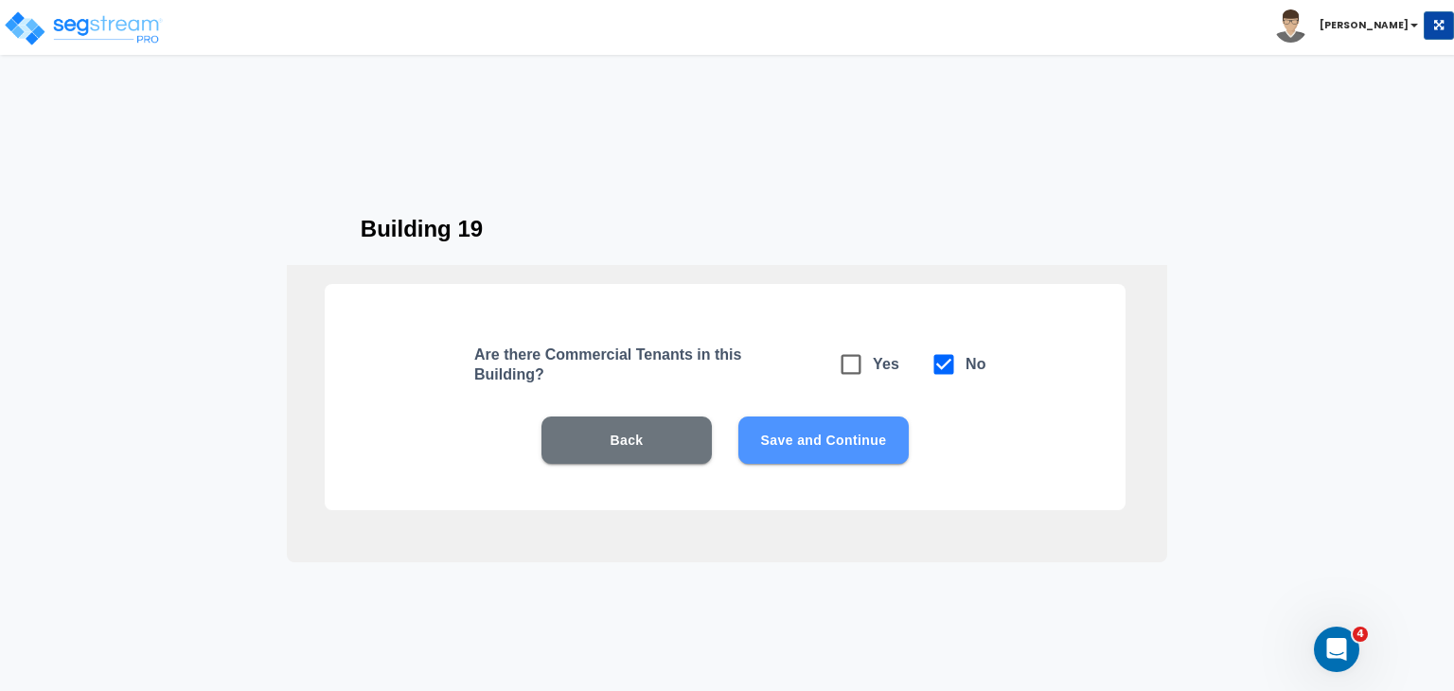
click at [843, 440] on button "Save and Continue" at bounding box center [823, 439] width 170 height 47
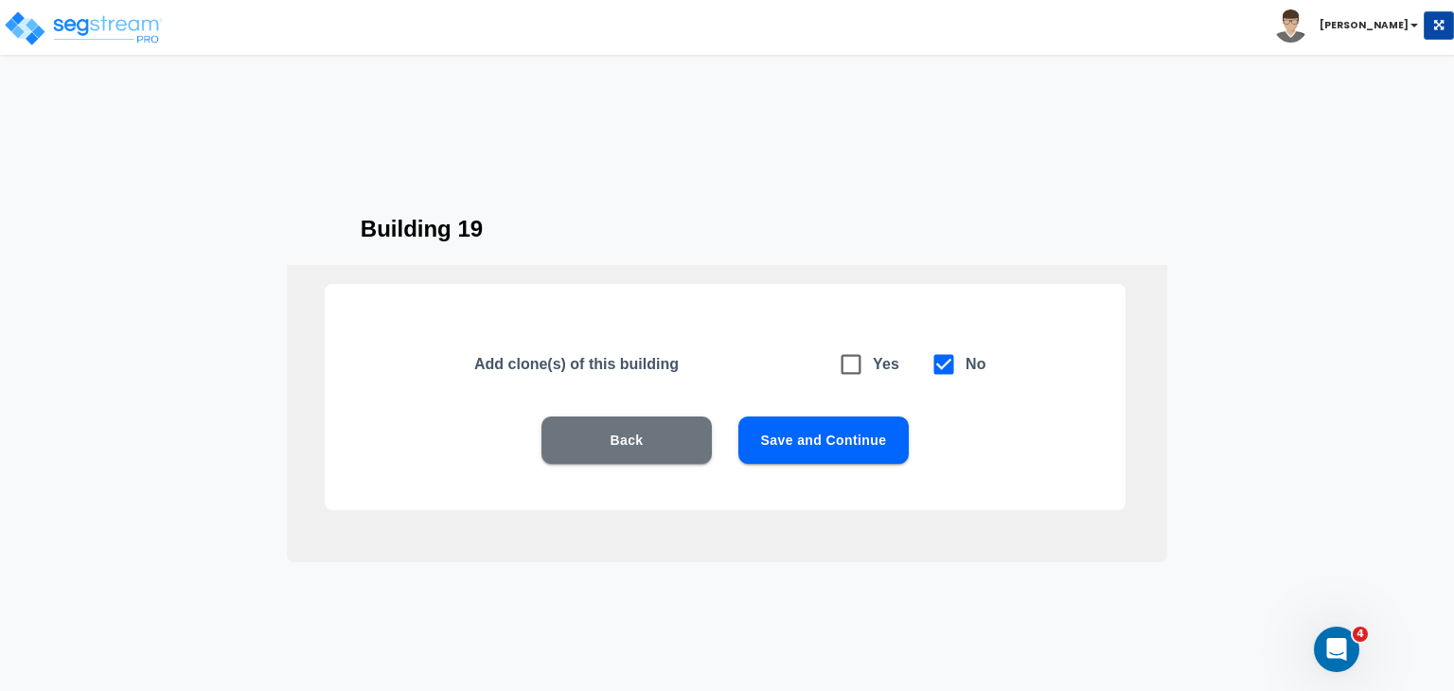
click at [646, 436] on button "Back" at bounding box center [626, 439] width 170 height 47
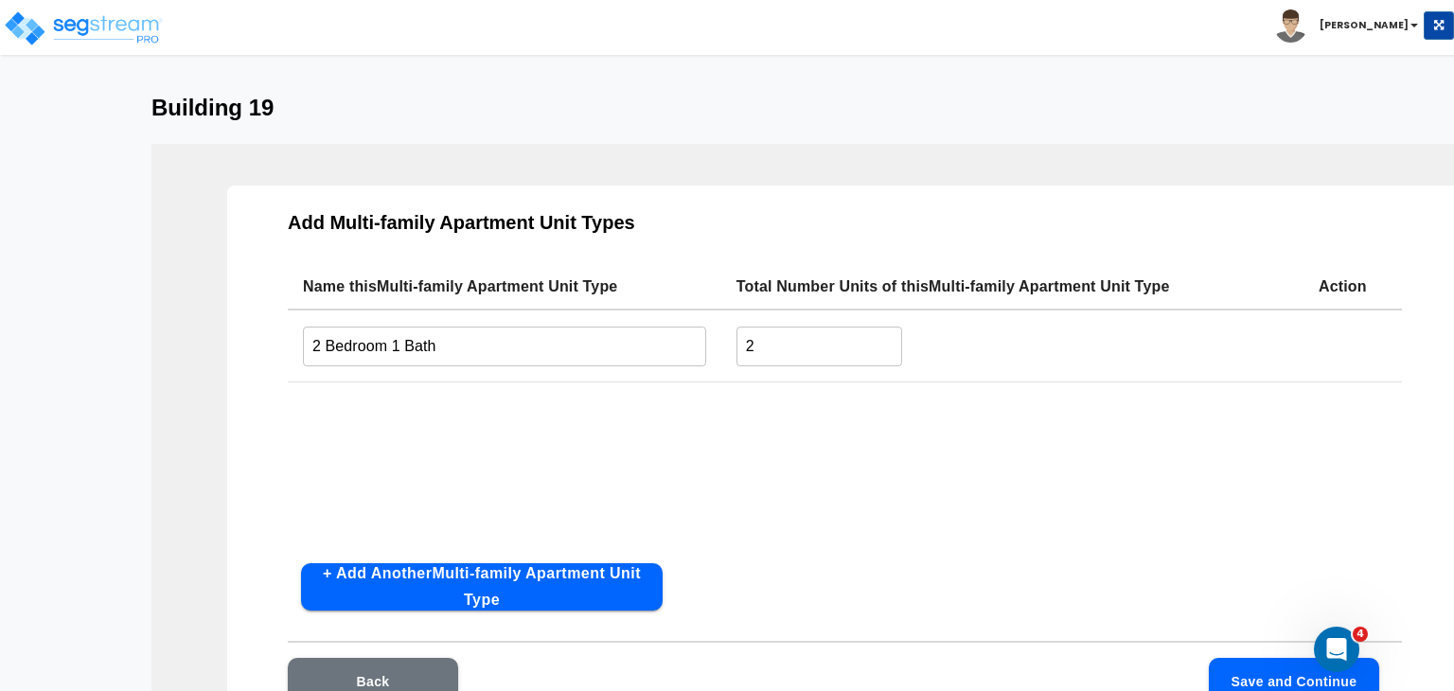
scroll to position [49, 0]
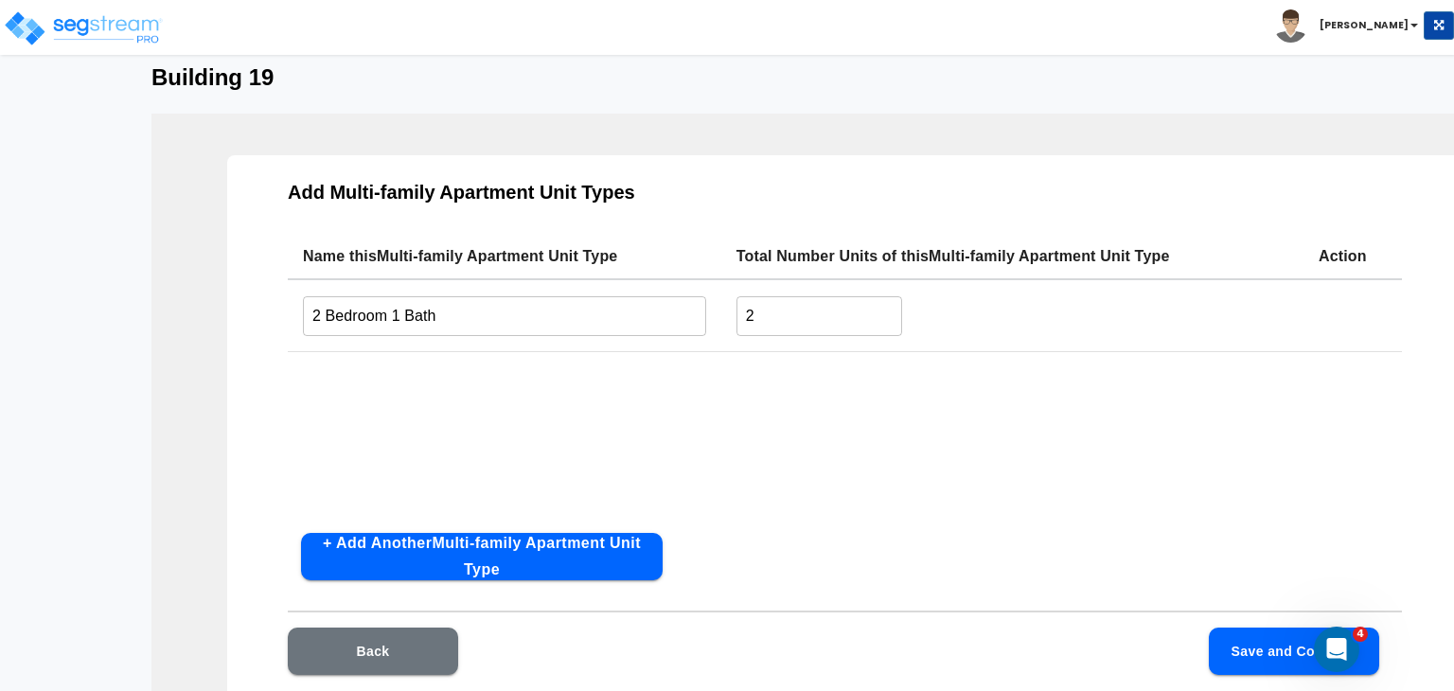
click at [414, 645] on button "Back" at bounding box center [373, 651] width 170 height 47
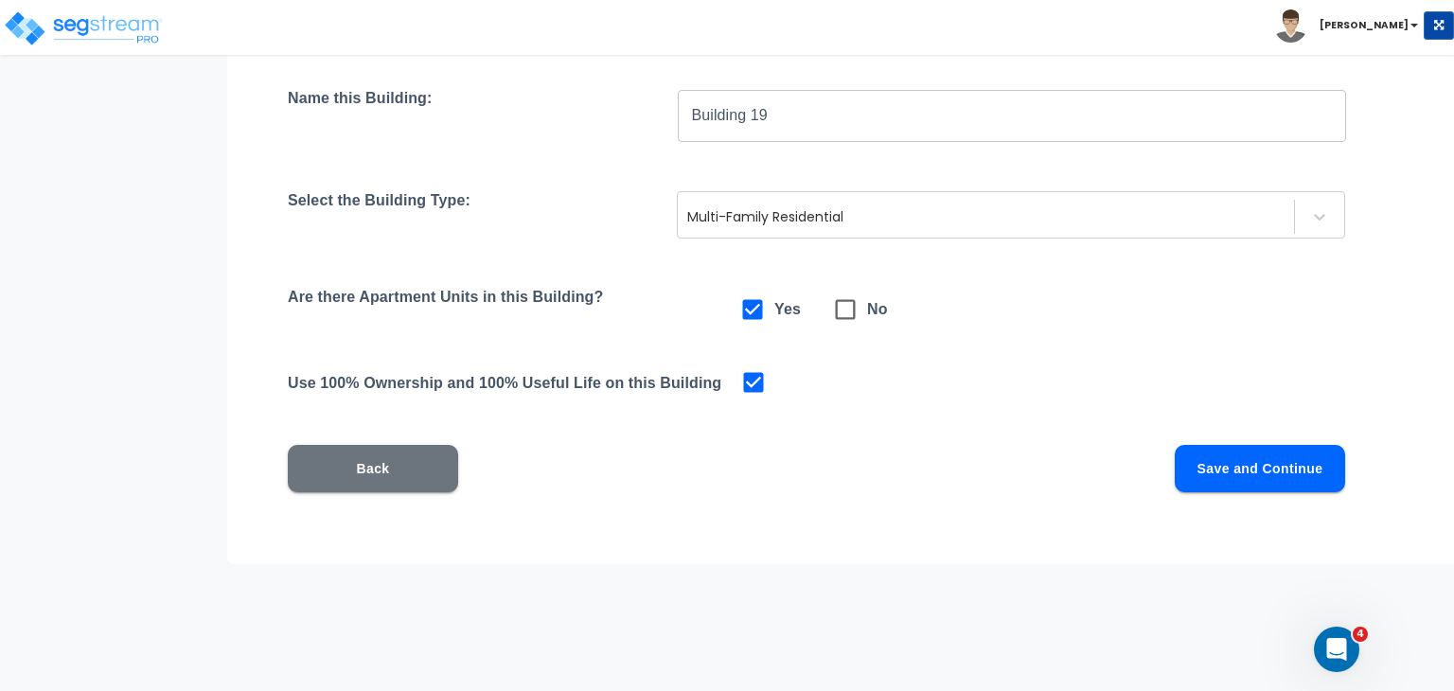
scroll to position [254, 0]
click at [382, 459] on button "Back" at bounding box center [373, 468] width 170 height 47
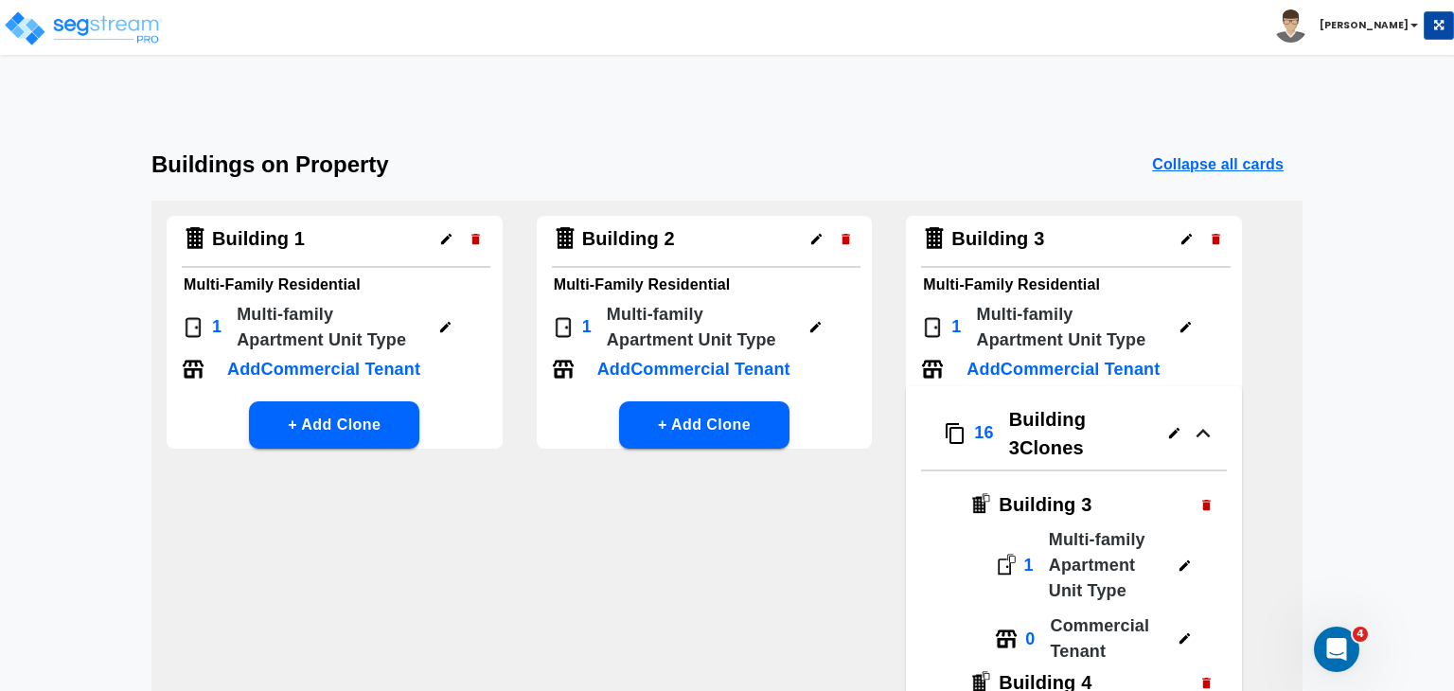
scroll to position [0, 0]
click at [1171, 428] on icon "button" at bounding box center [1174, 433] width 14 height 14
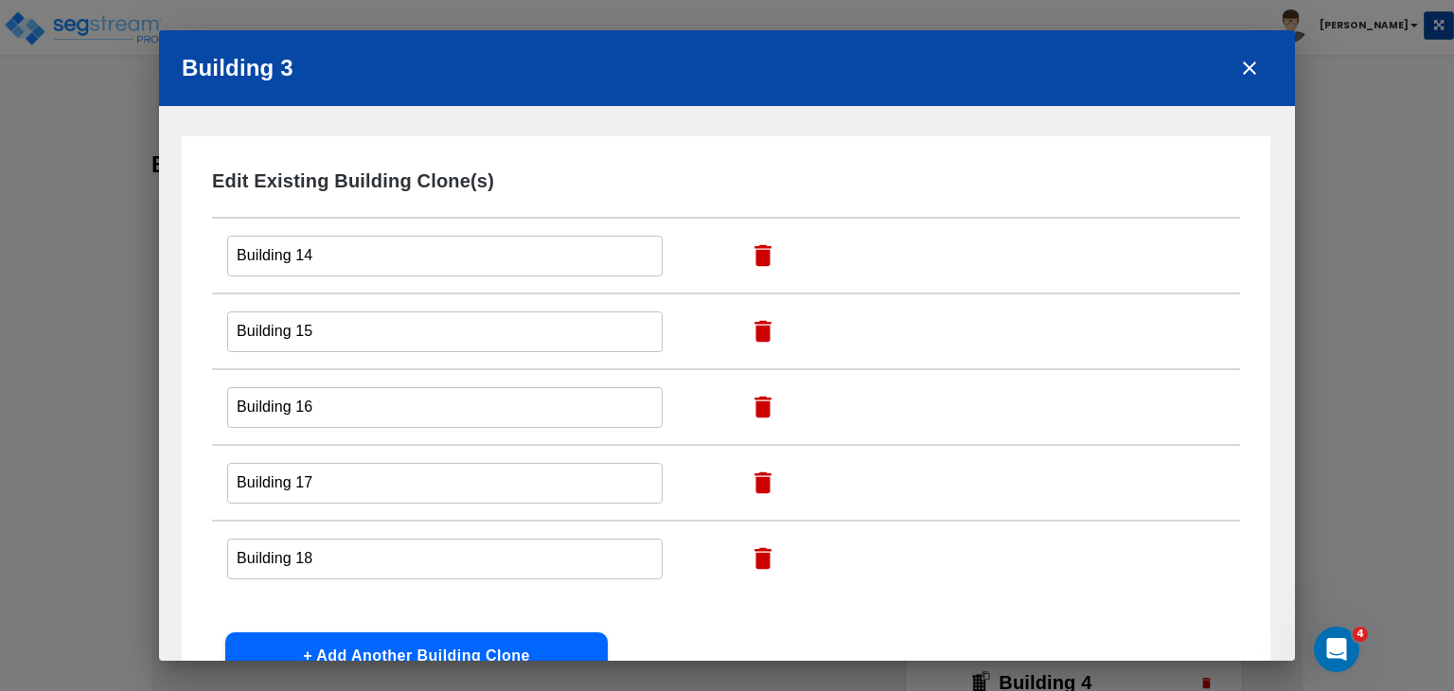
scroll to position [138, 0]
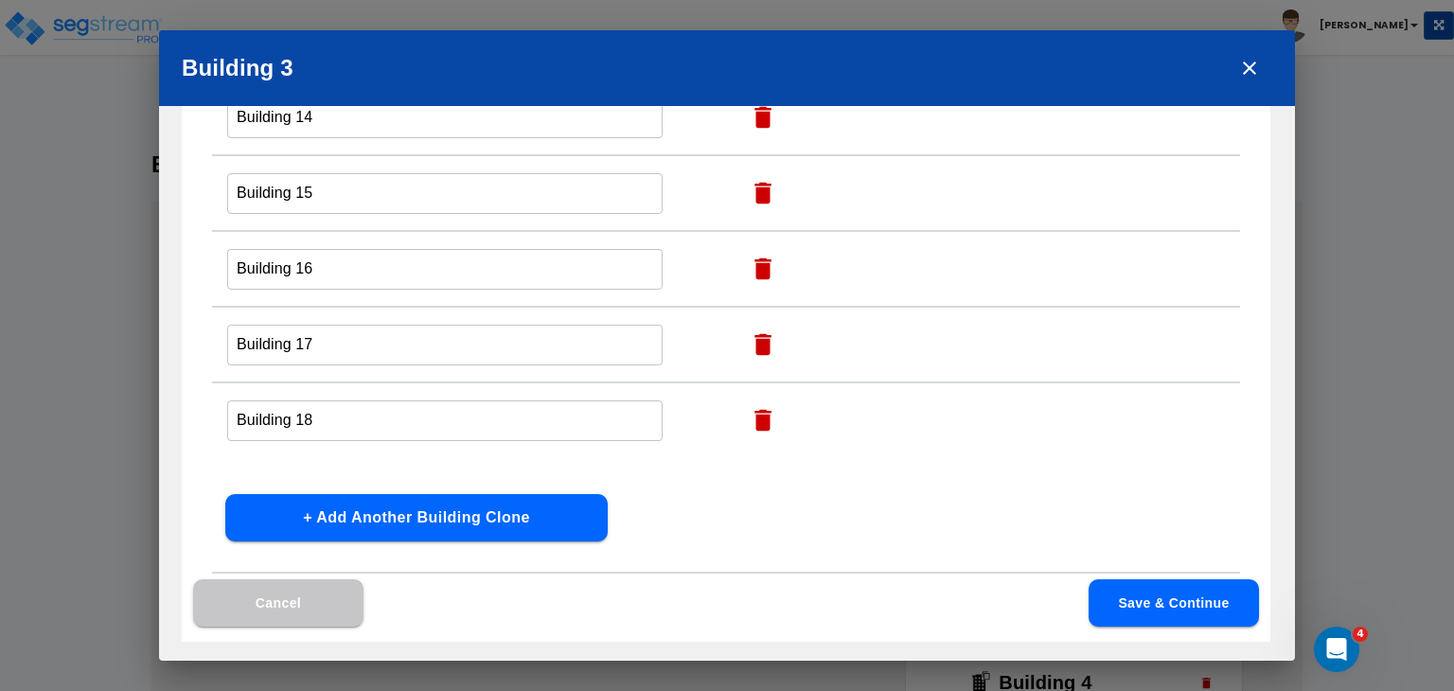
click at [447, 512] on button "+ Add Another Building Clone" at bounding box center [416, 517] width 382 height 47
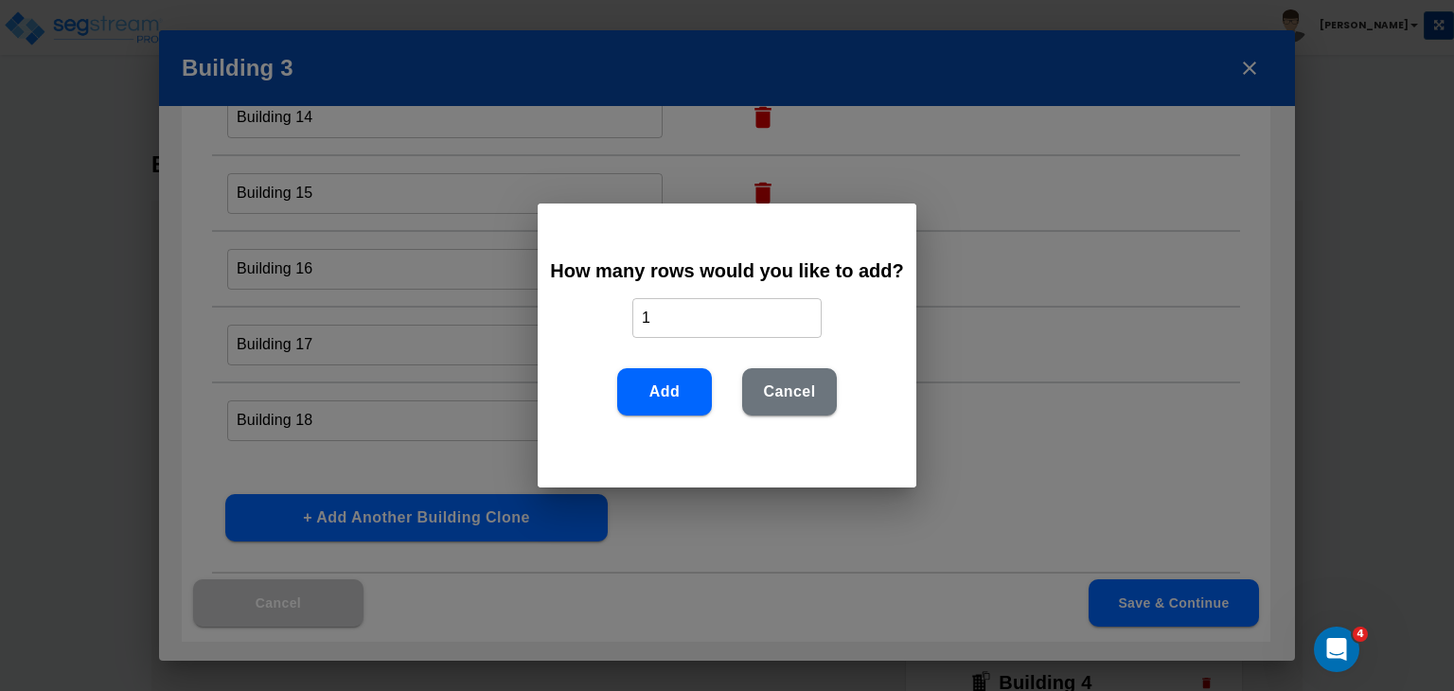
click at [681, 327] on input "1" at bounding box center [726, 317] width 189 height 41
type input "5"
click at [666, 384] on button "Add" at bounding box center [664, 391] width 95 height 47
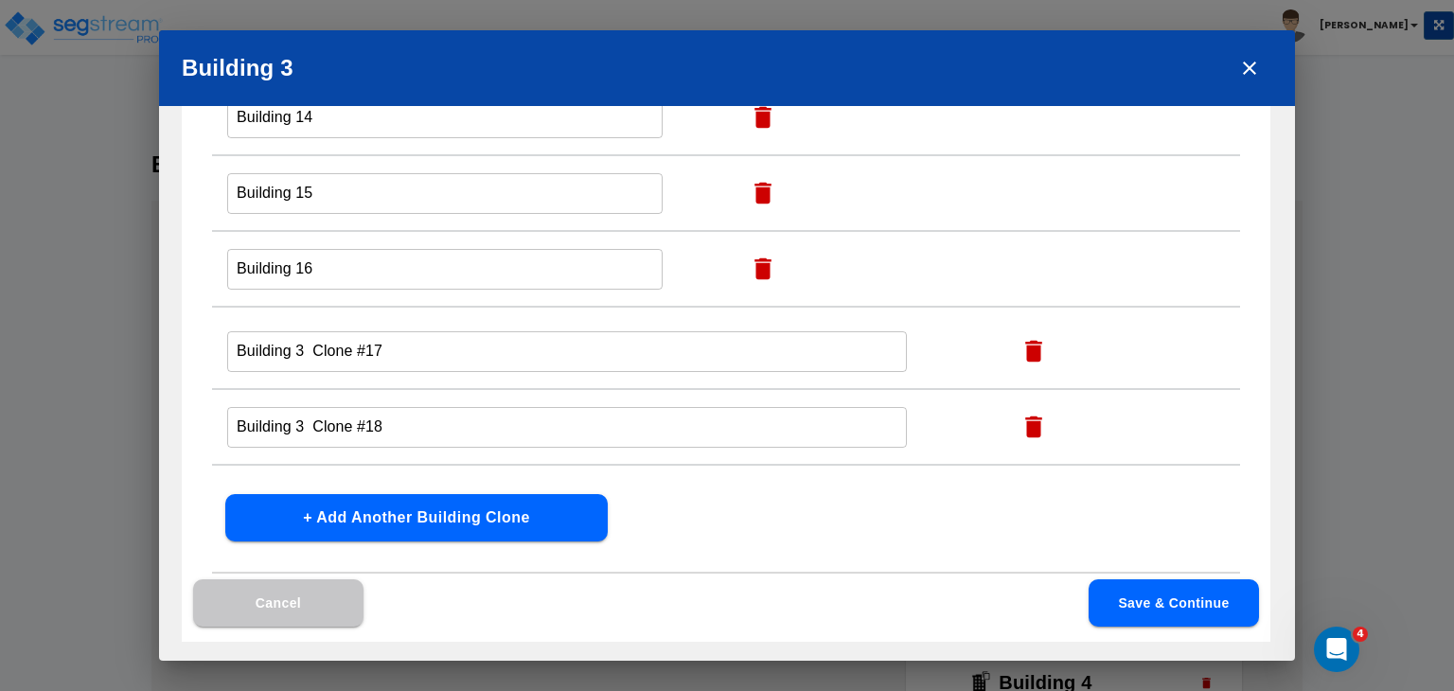
scroll to position [110, 0]
click at [412, 350] on input "Building 3 Clone #17" at bounding box center [567, 350] width 680 height 41
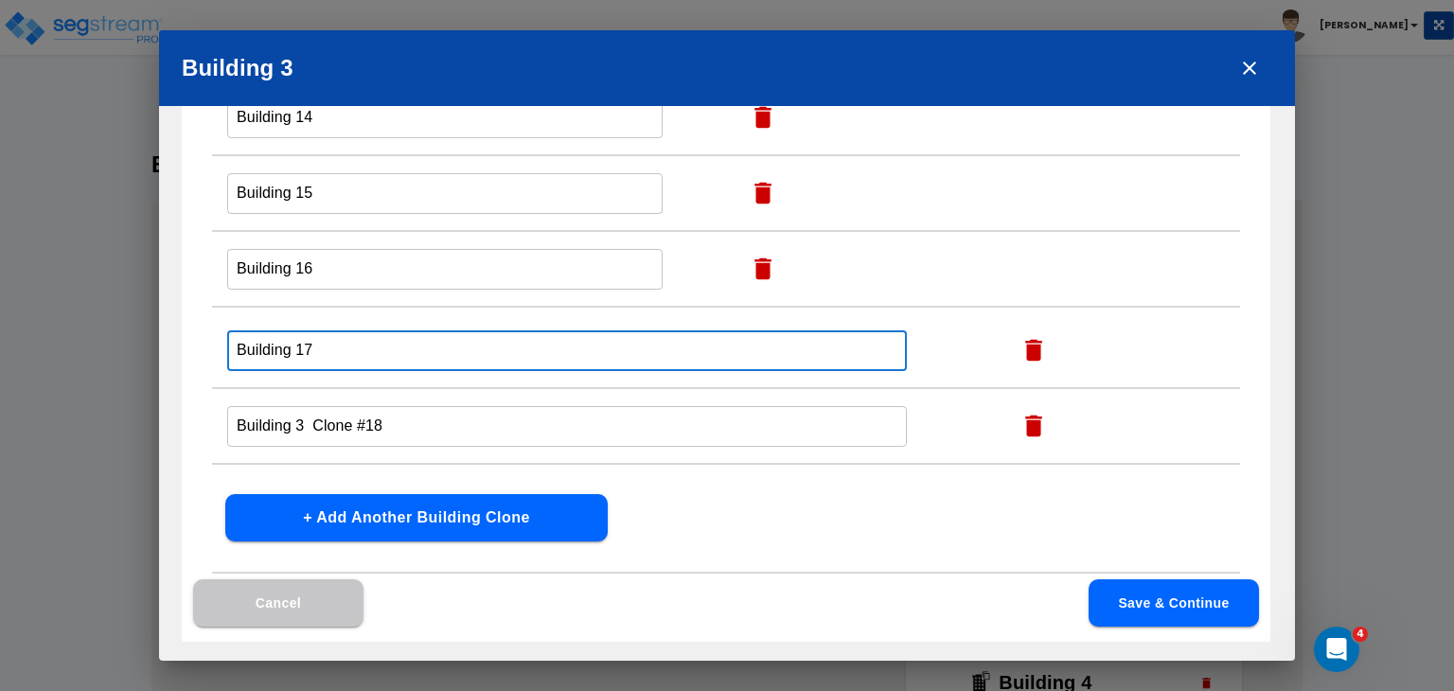
type input "Building 17"
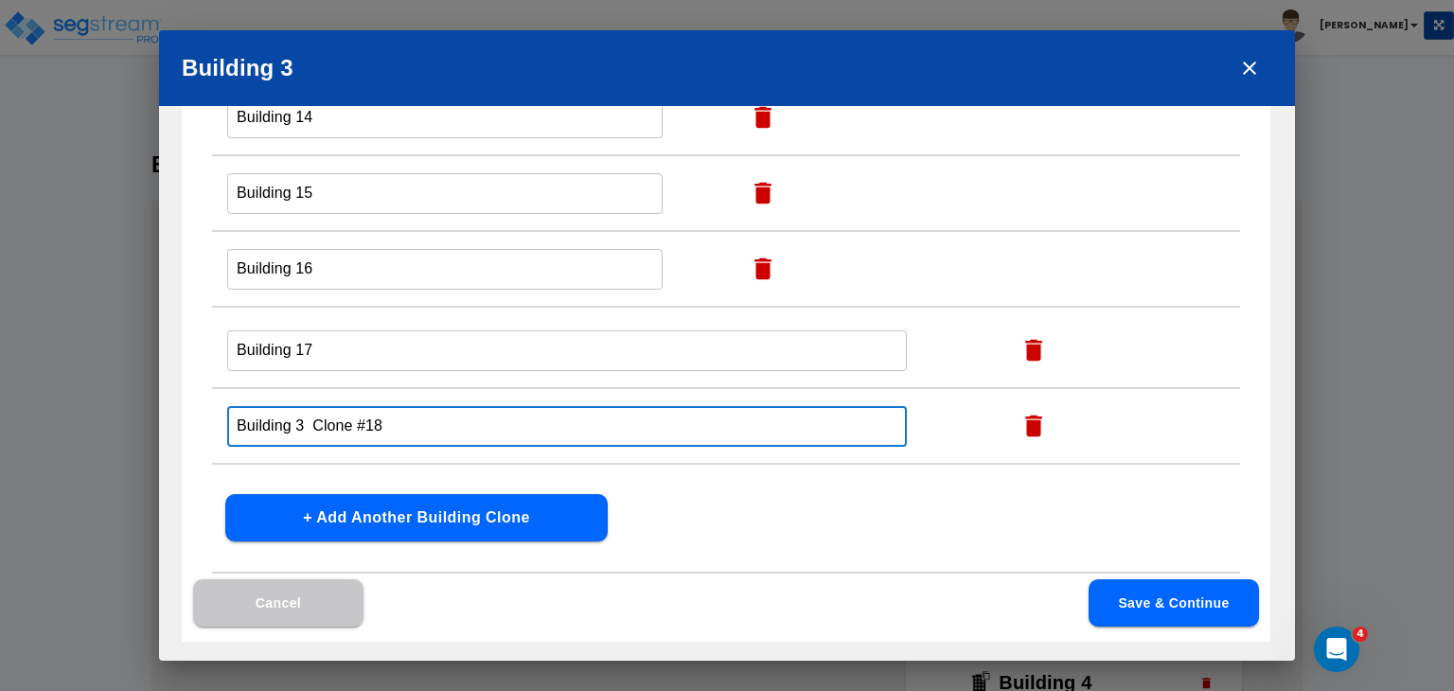
click at [401, 425] on input "Building 3 Clone #18" at bounding box center [567, 426] width 680 height 41
click at [364, 425] on input "Building 3 Clone #18" at bounding box center [567, 426] width 680 height 41
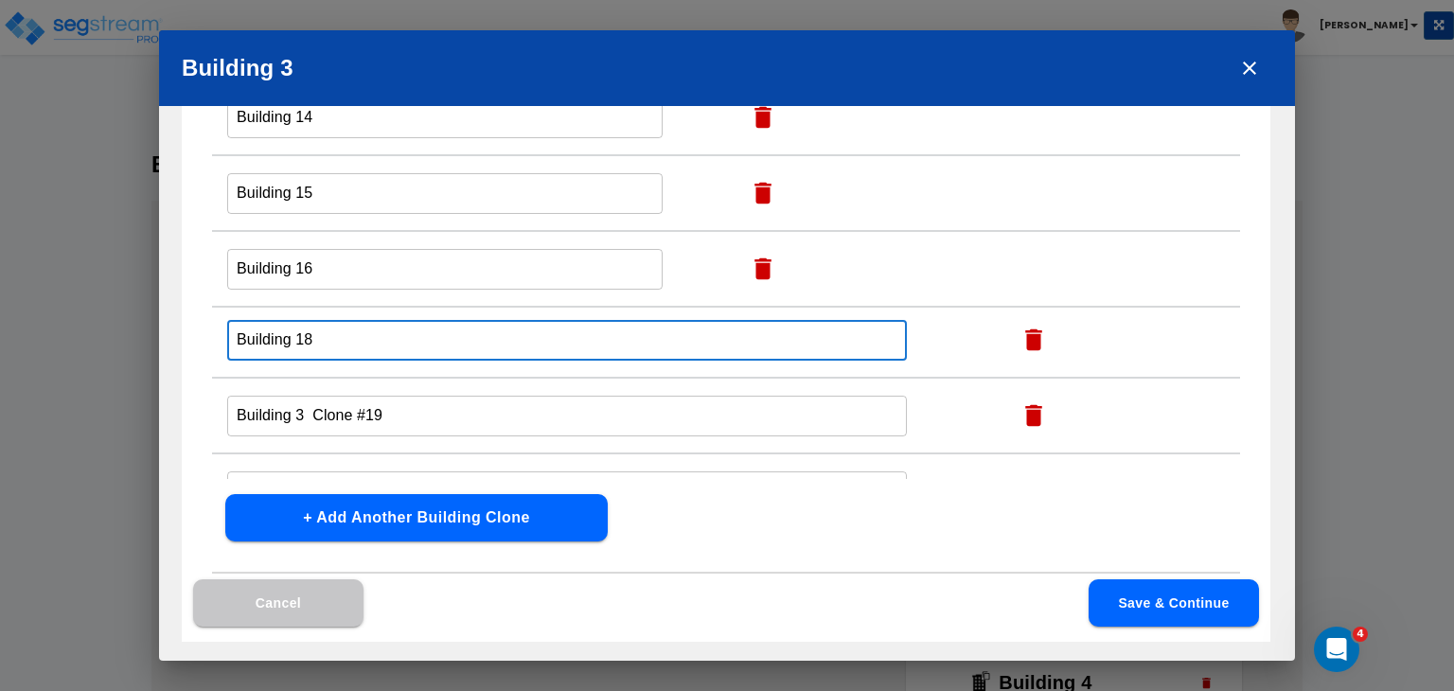
scroll to position [197, 0]
type input "Building 18"
click at [364, 415] on input "Building 3 Clone #19" at bounding box center [567, 415] width 680 height 41
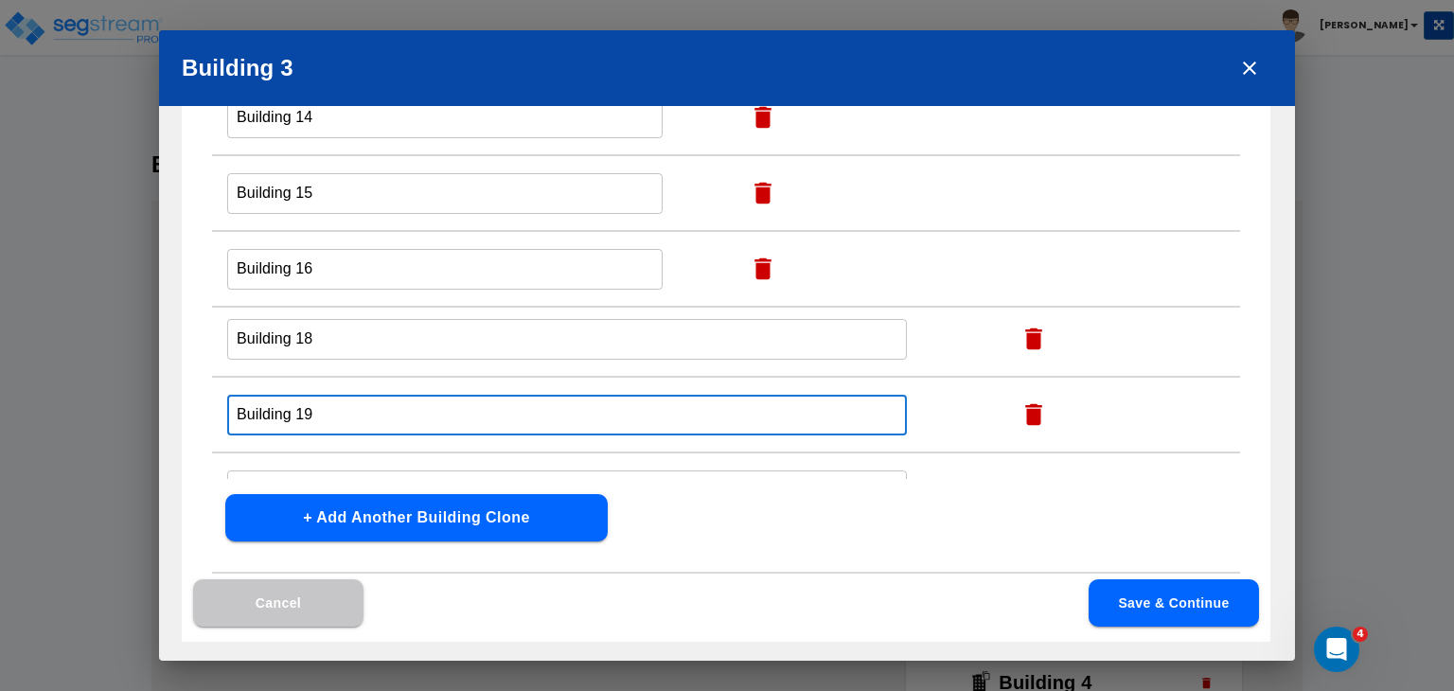
scroll to position [319, 0]
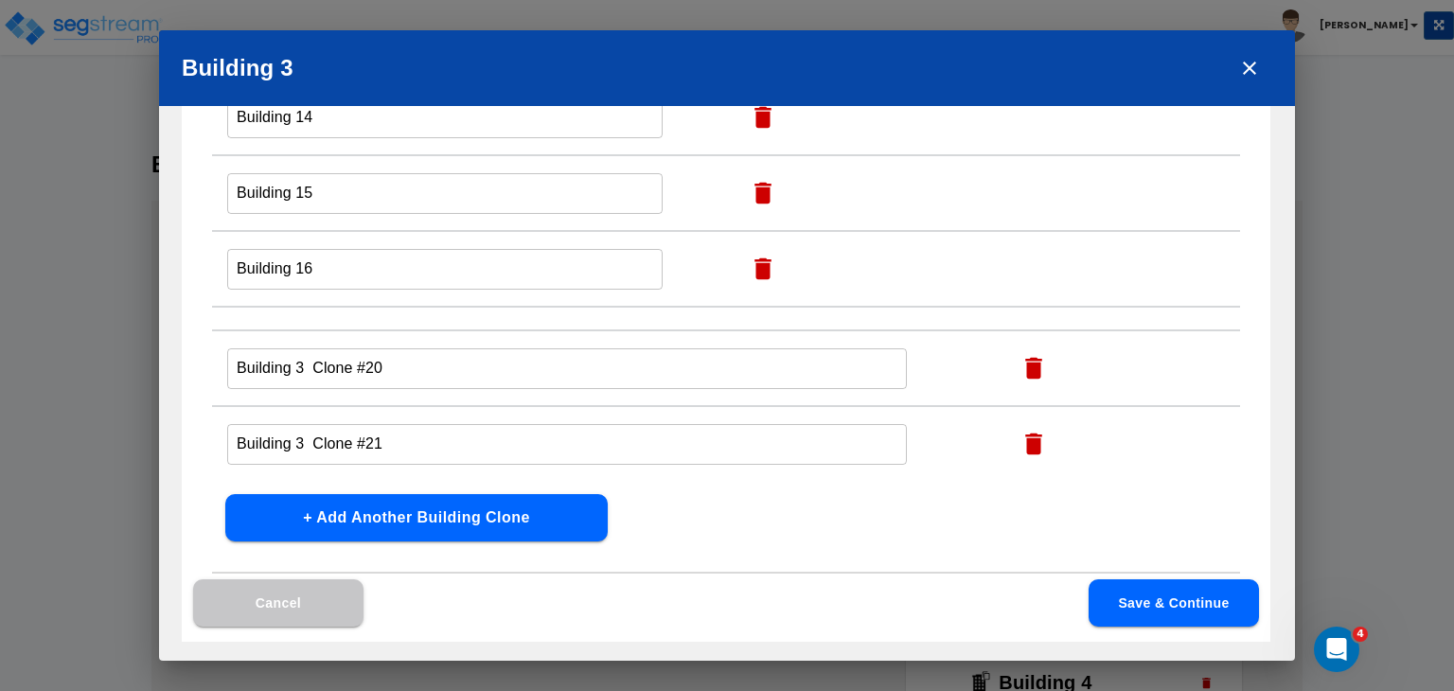
type input "Building 19"
click at [367, 364] on input "Building 3 Clone #20" at bounding box center [567, 368] width 680 height 41
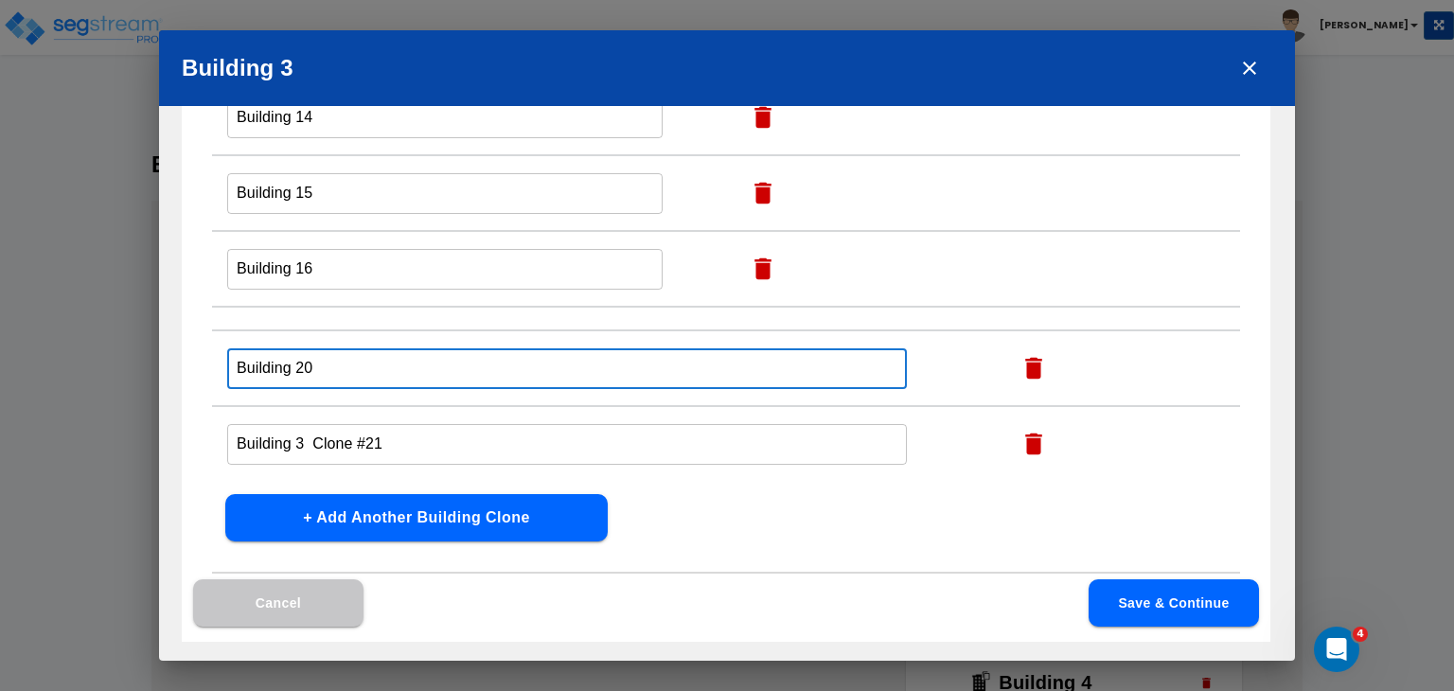
type input "Building 20"
click at [366, 436] on input "Building 3 Clone #21" at bounding box center [567, 444] width 680 height 41
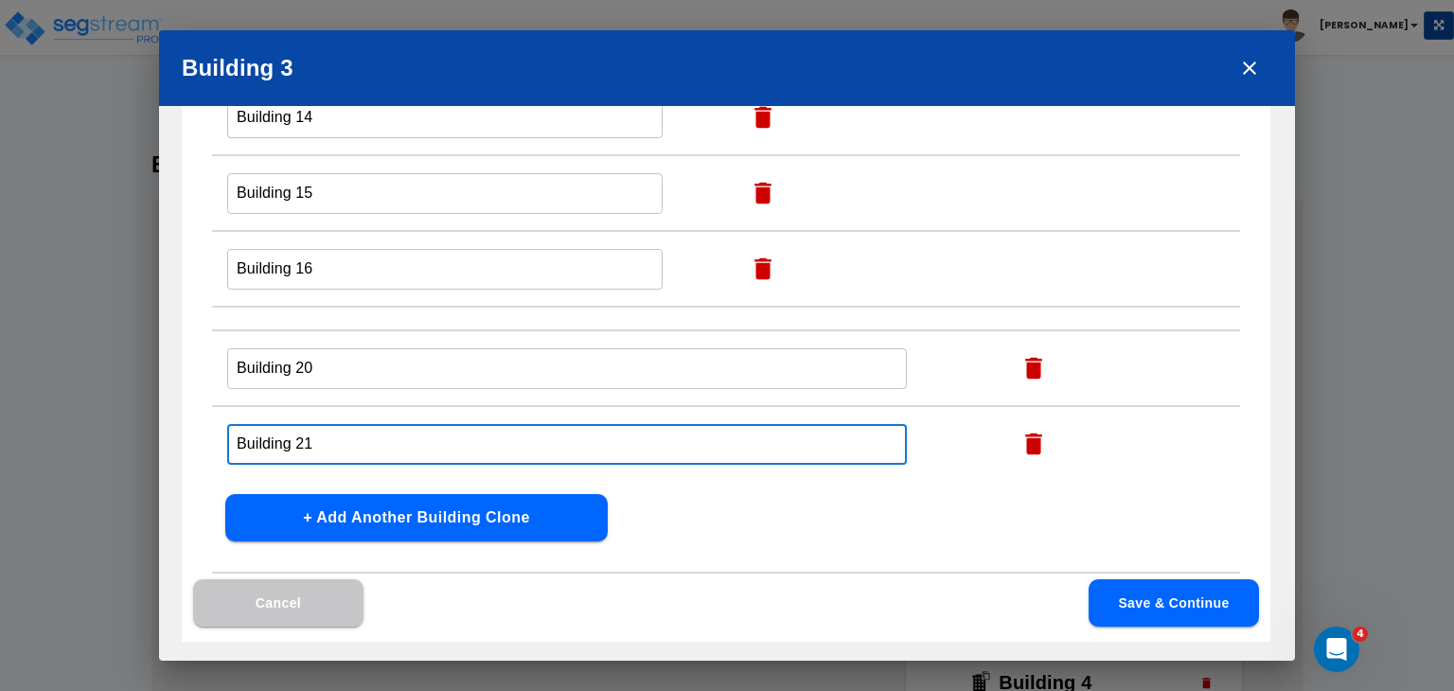
type input "Building 21"
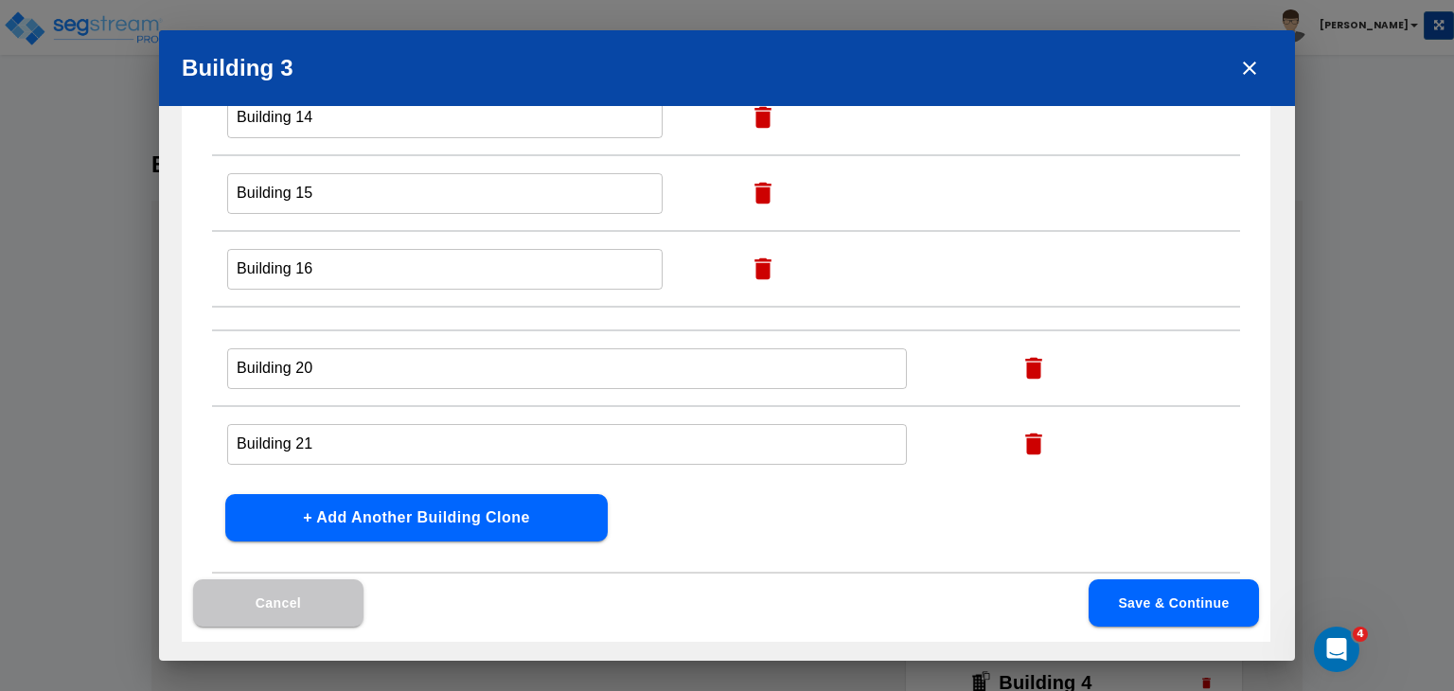
click at [939, 444] on td "Building 21 ​" at bounding box center [604, 444] width 785 height 76
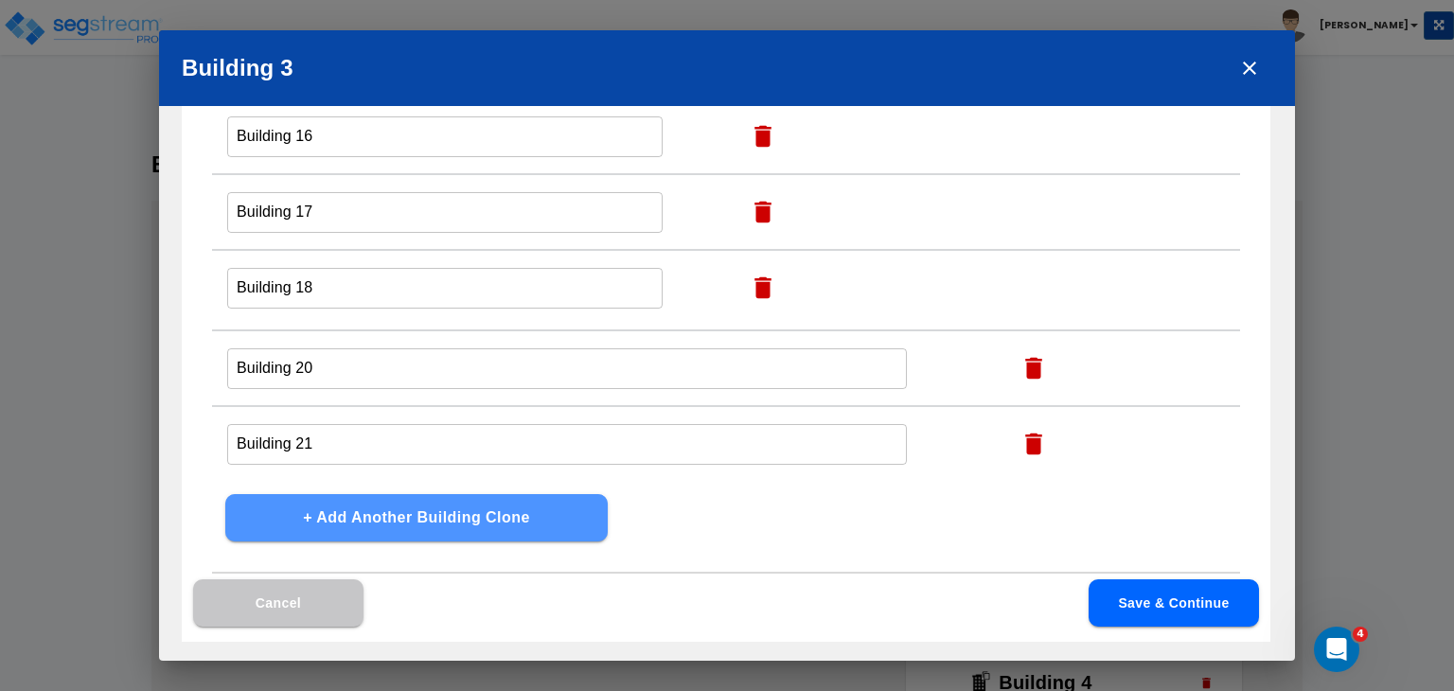
click at [479, 516] on button "+ Add Another Building Clone" at bounding box center [416, 517] width 382 height 47
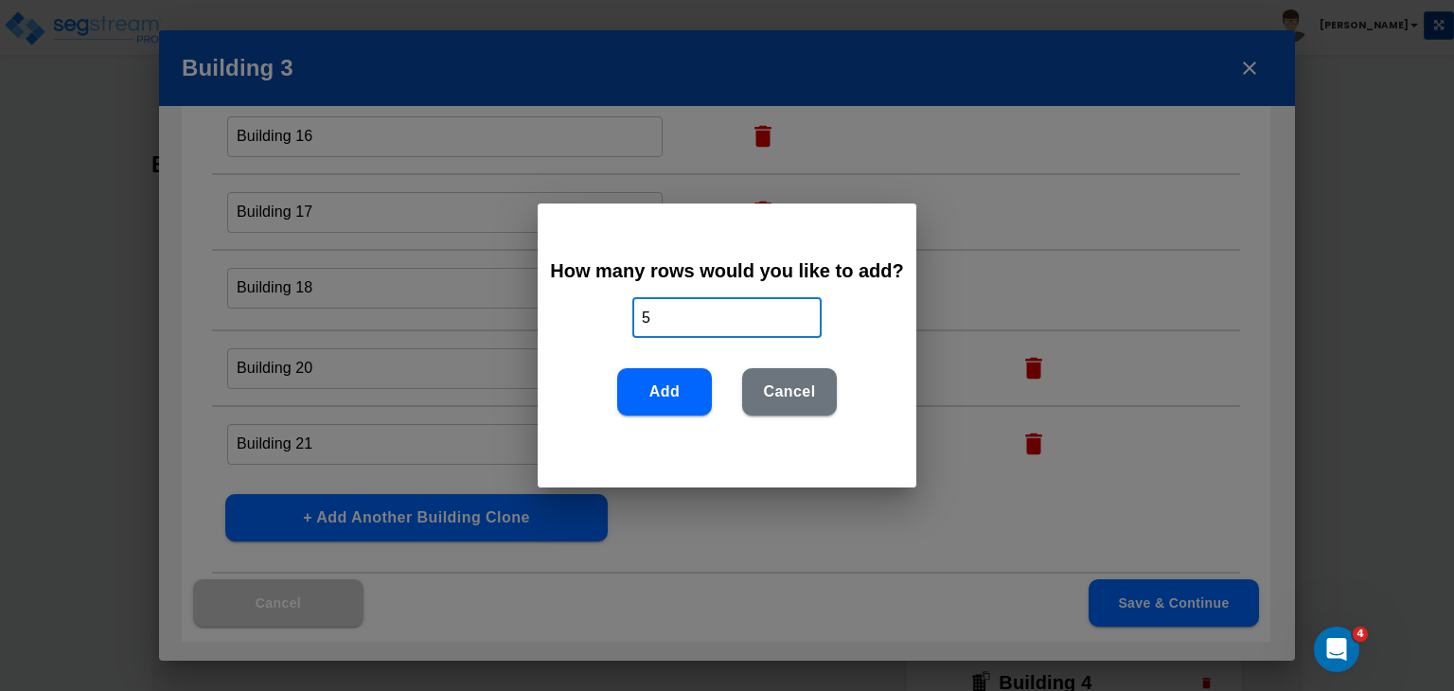
drag, startPoint x: 675, startPoint y: 316, endPoint x: 539, endPoint y: 320, distance: 135.4
click at [539, 320] on div "How many rows would you like to add? 5 ​ Add Cancel" at bounding box center [727, 345] width 379 height 284
type input "2"
click at [656, 383] on button "Add" at bounding box center [664, 391] width 95 height 47
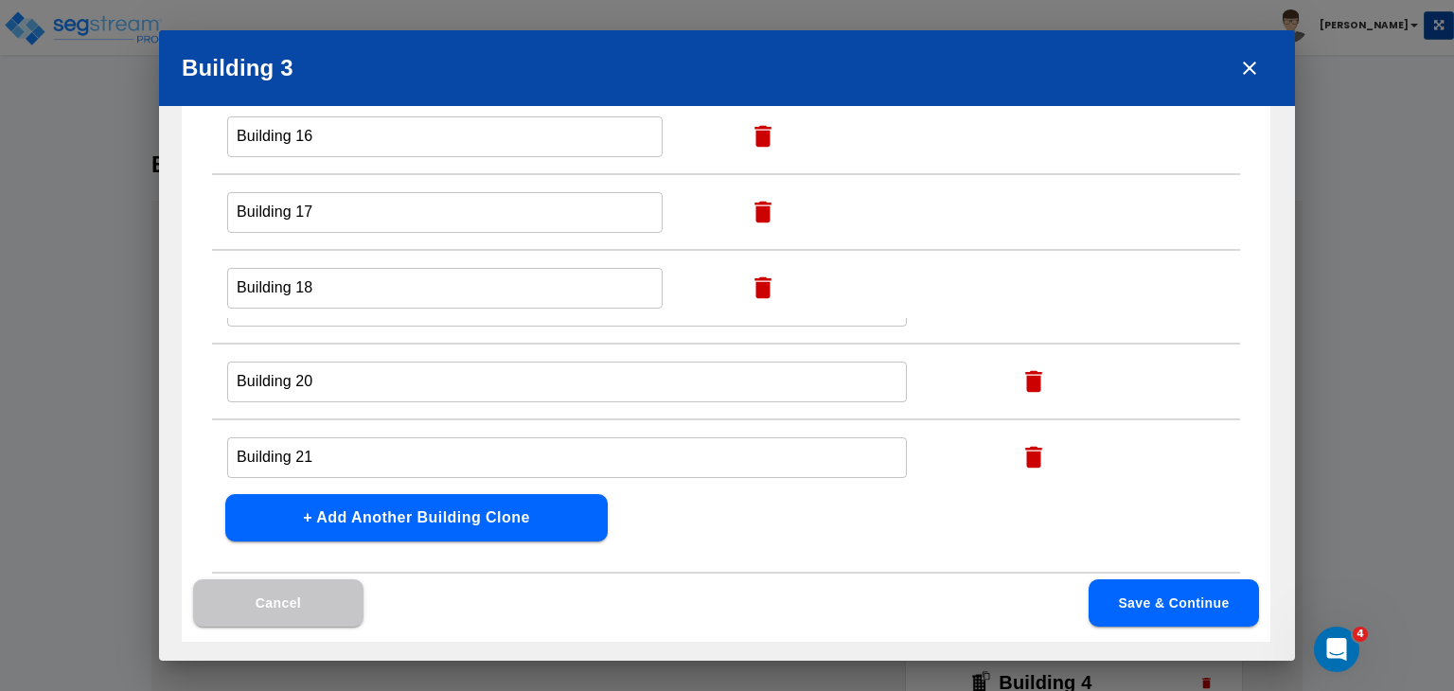
scroll to position [469, 0]
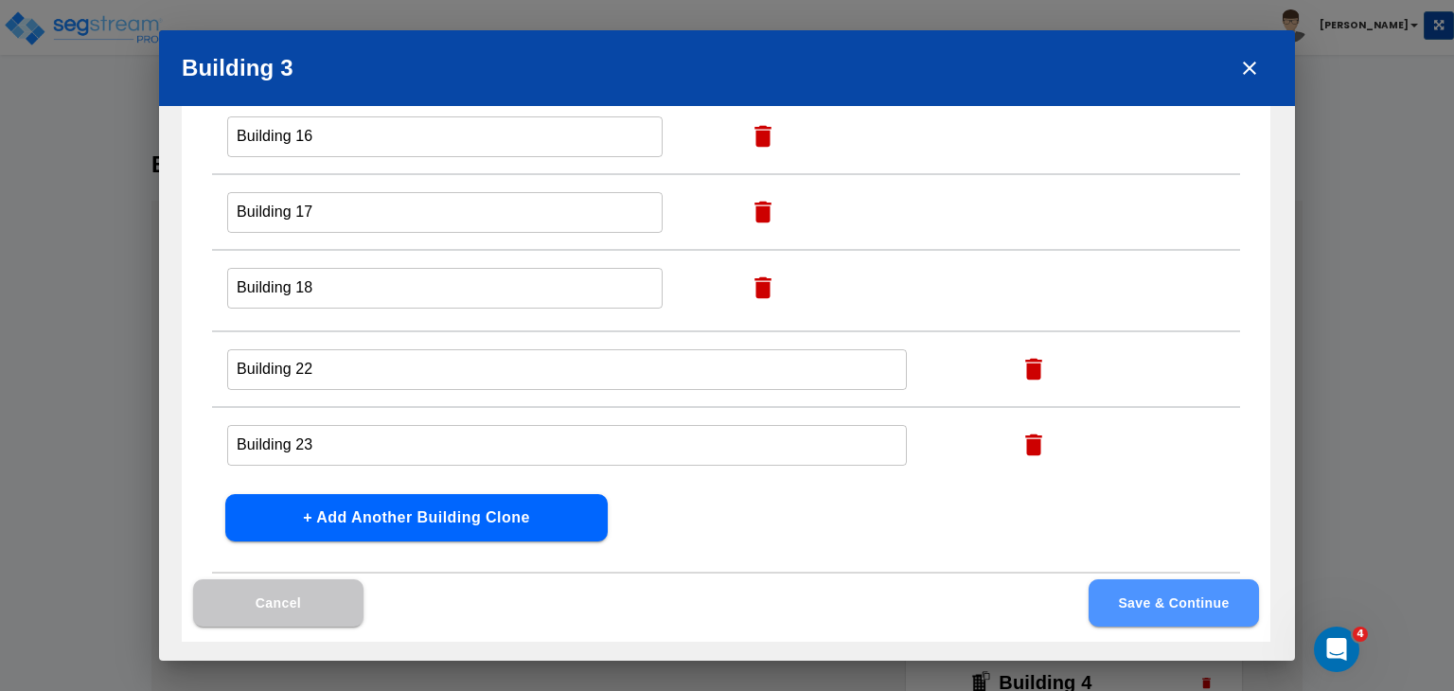
click at [1158, 608] on button "Save & Continue" at bounding box center [1173, 602] width 170 height 47
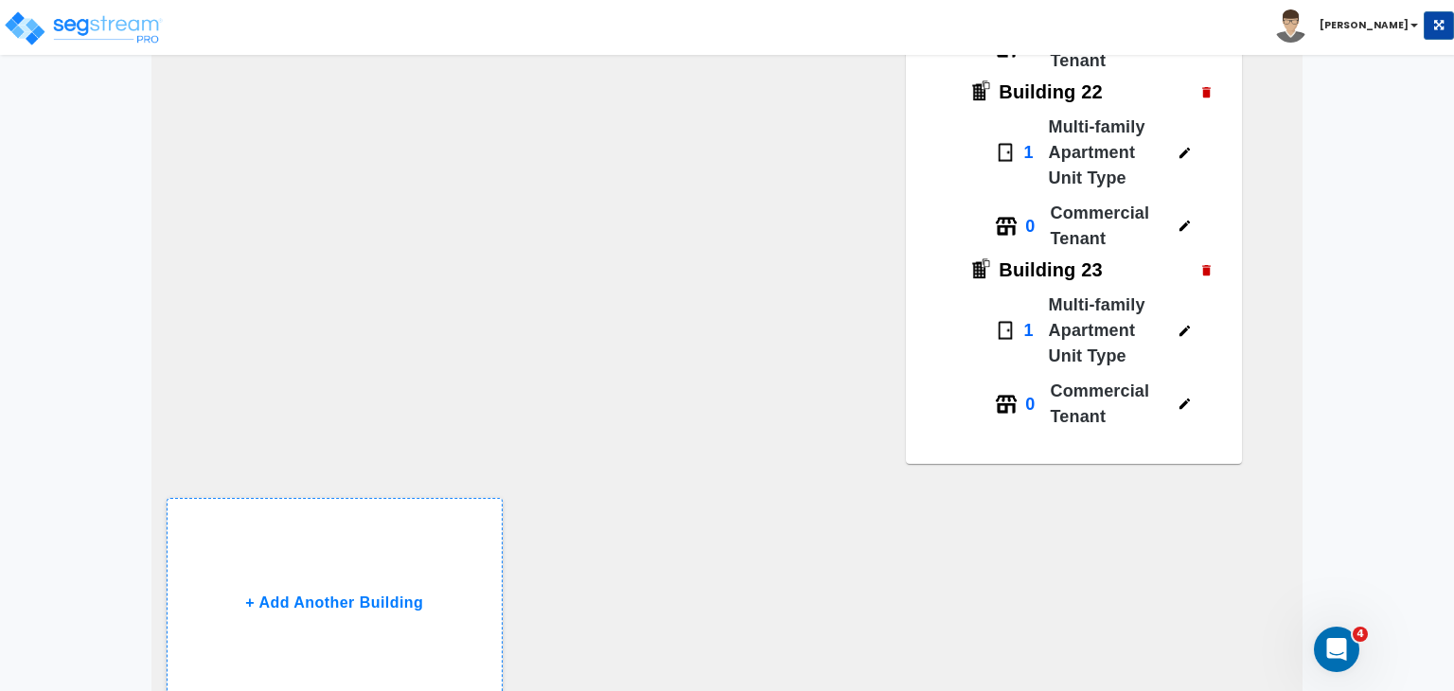
scroll to position [4267, 0]
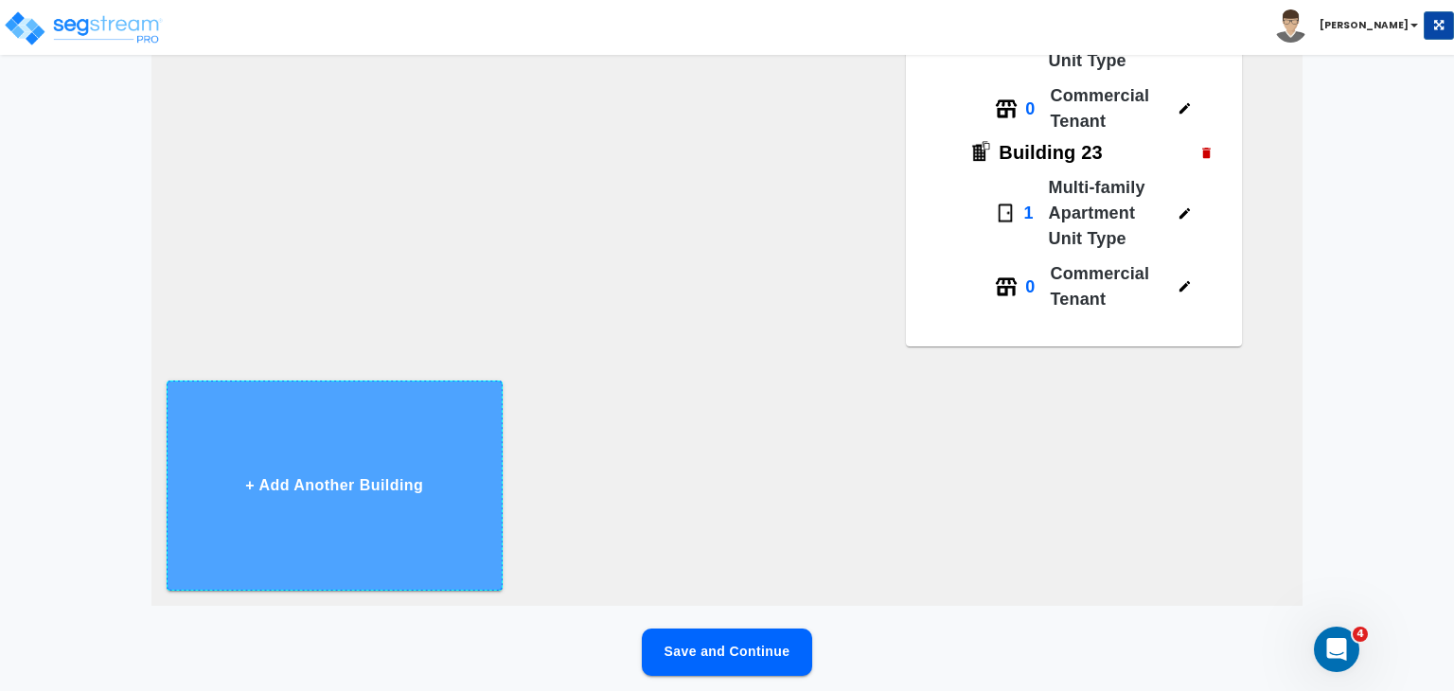
click at [356, 473] on button "+ Add Another Building" at bounding box center [335, 485] width 336 height 210
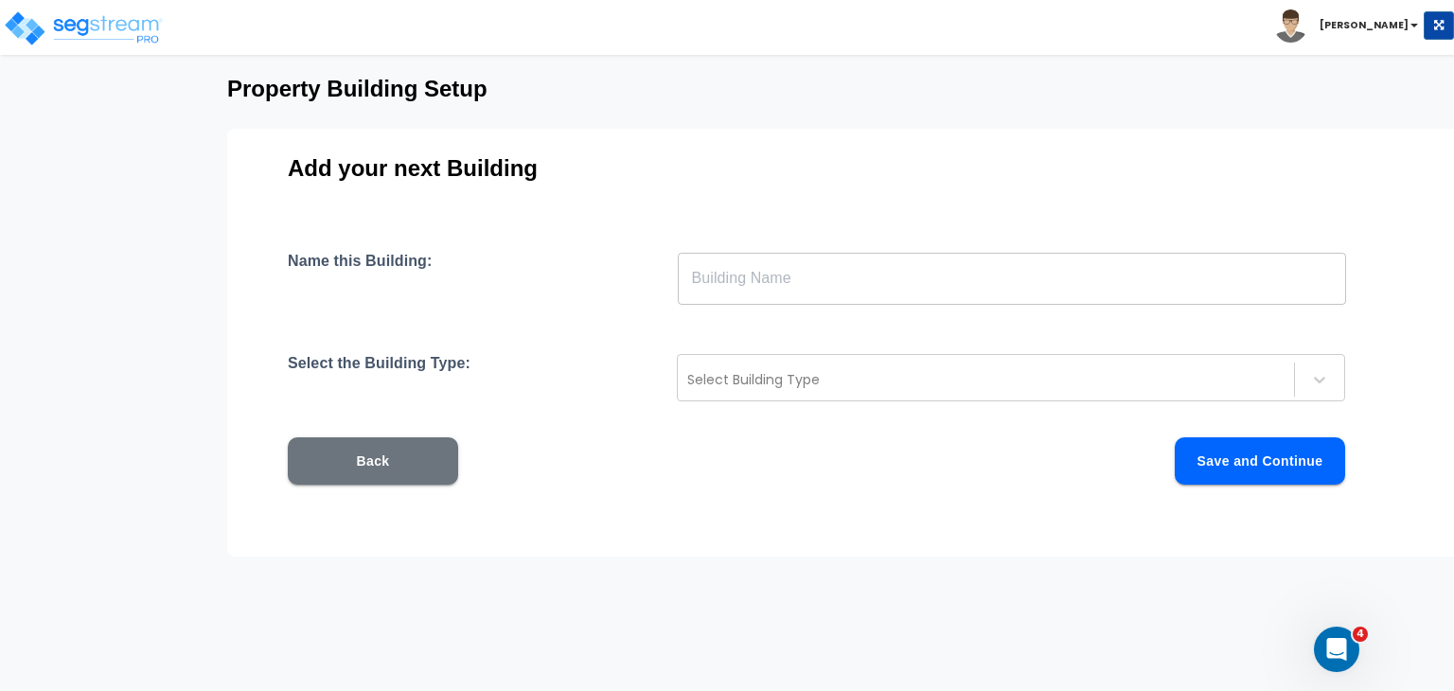
scroll to position [91, 0]
click at [743, 282] on input "text" at bounding box center [1012, 278] width 668 height 53
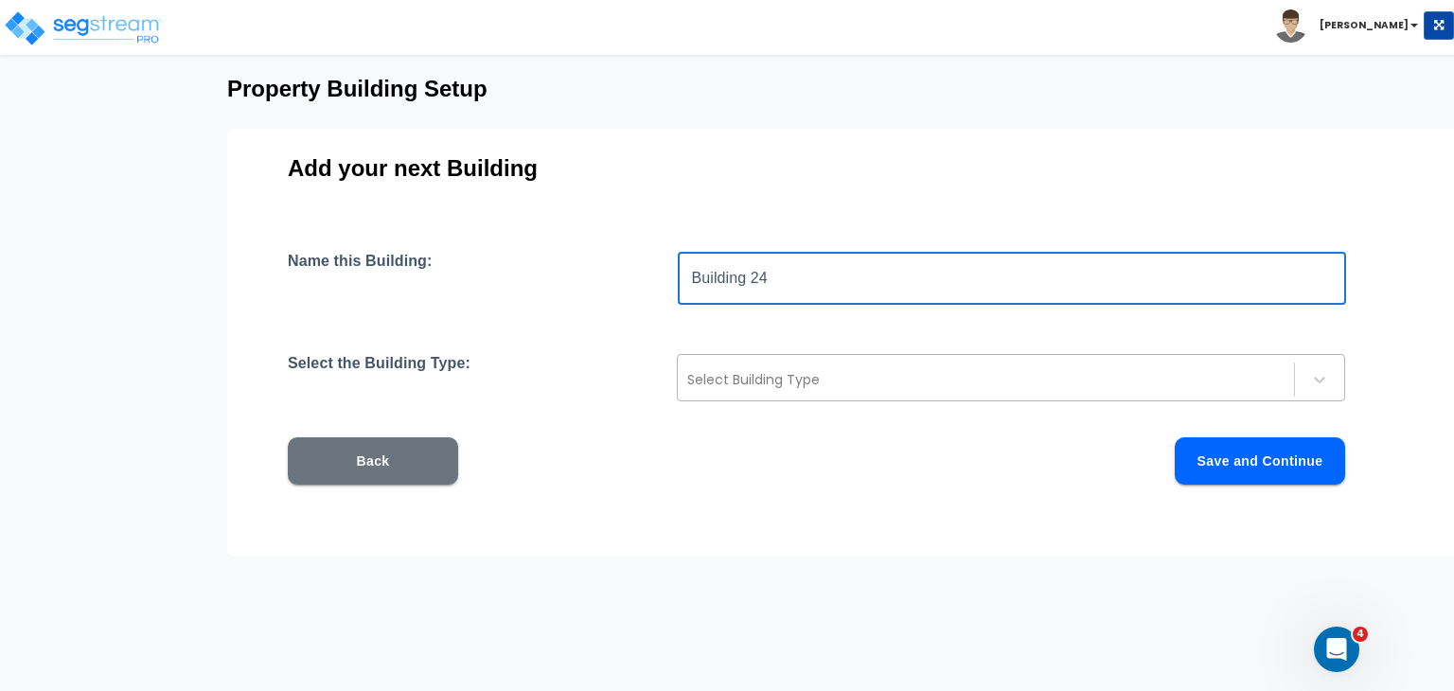
type input "Building 24"
click at [763, 378] on div at bounding box center [985, 379] width 597 height 23
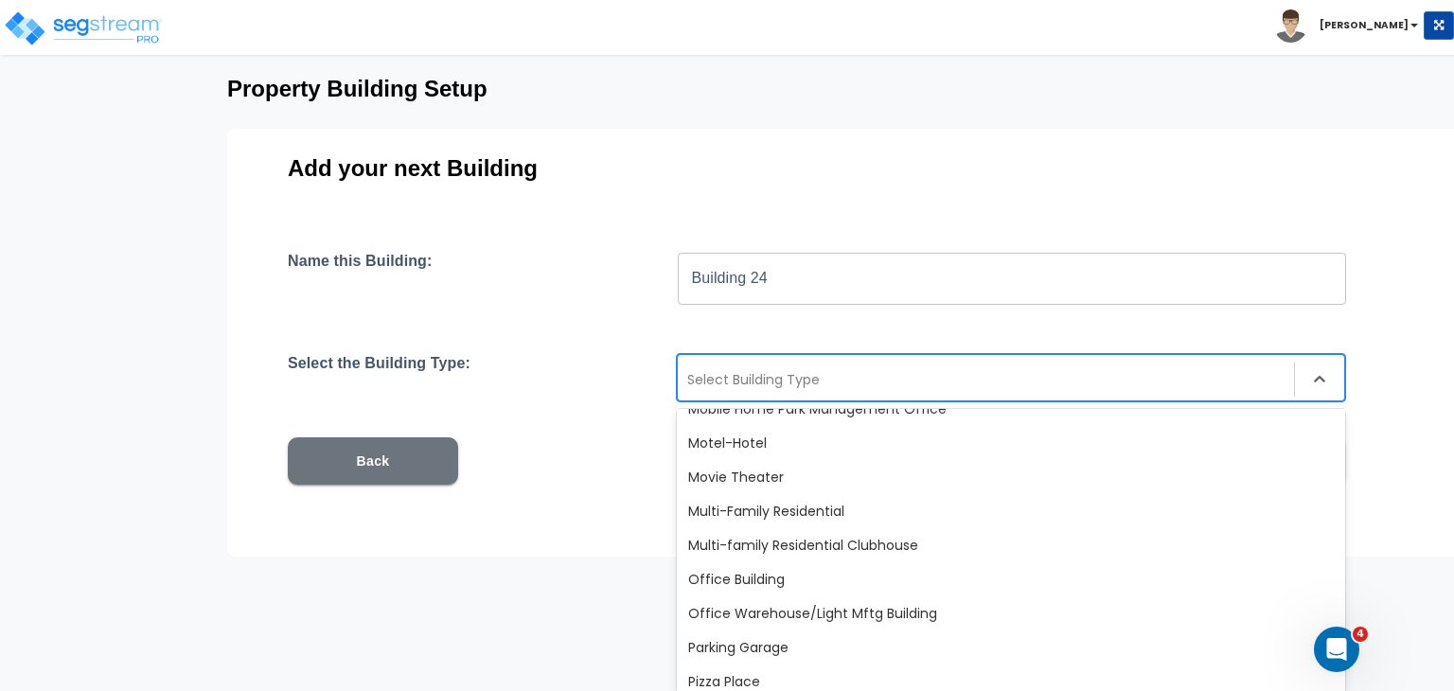
scroll to position [1153, 0]
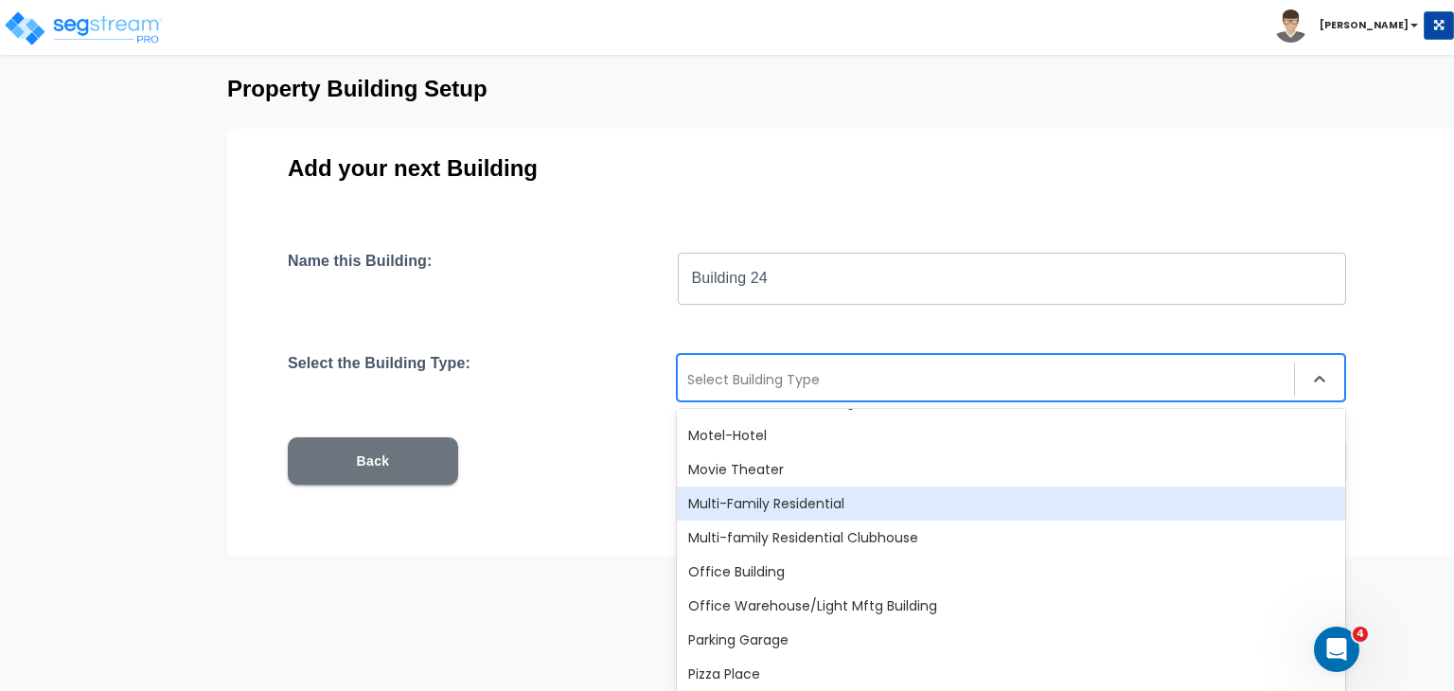
click at [744, 498] on div "Multi-Family Residential" at bounding box center [1011, 503] width 668 height 34
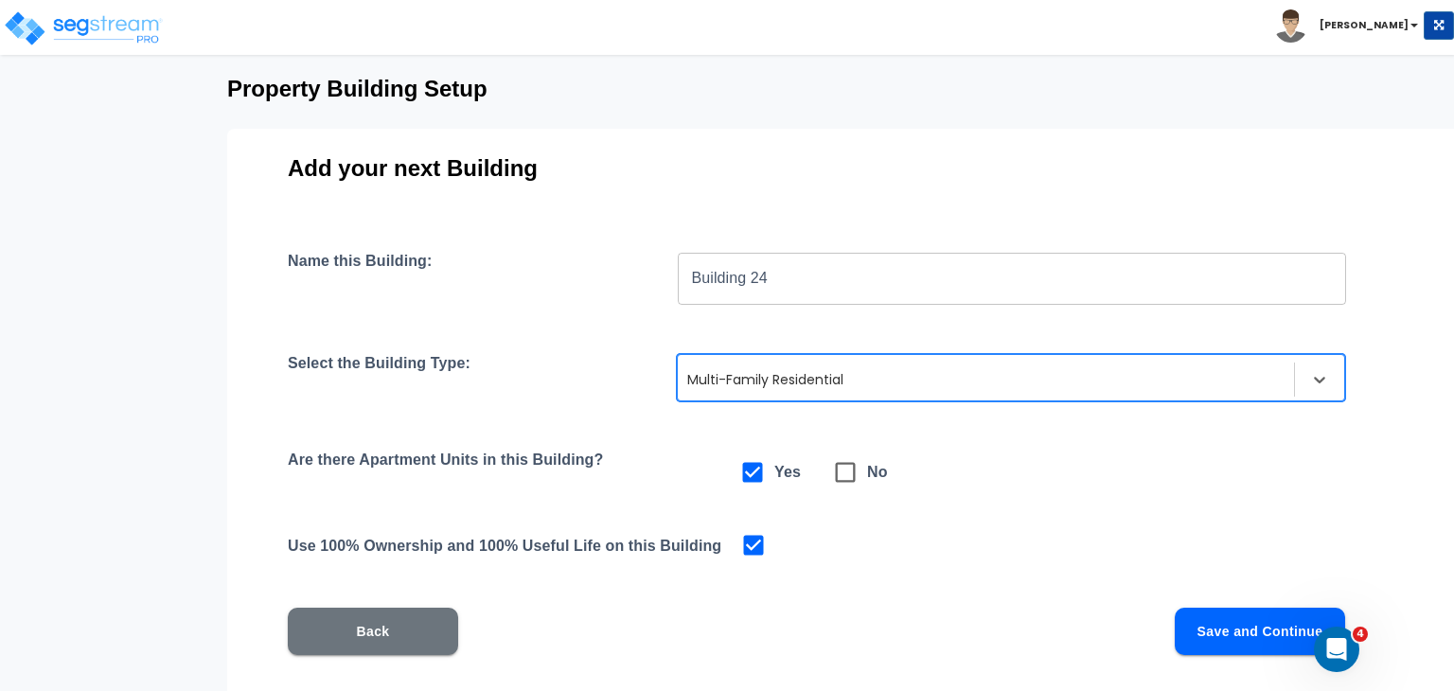
click at [1200, 626] on button "Save and Continue" at bounding box center [1260, 631] width 170 height 47
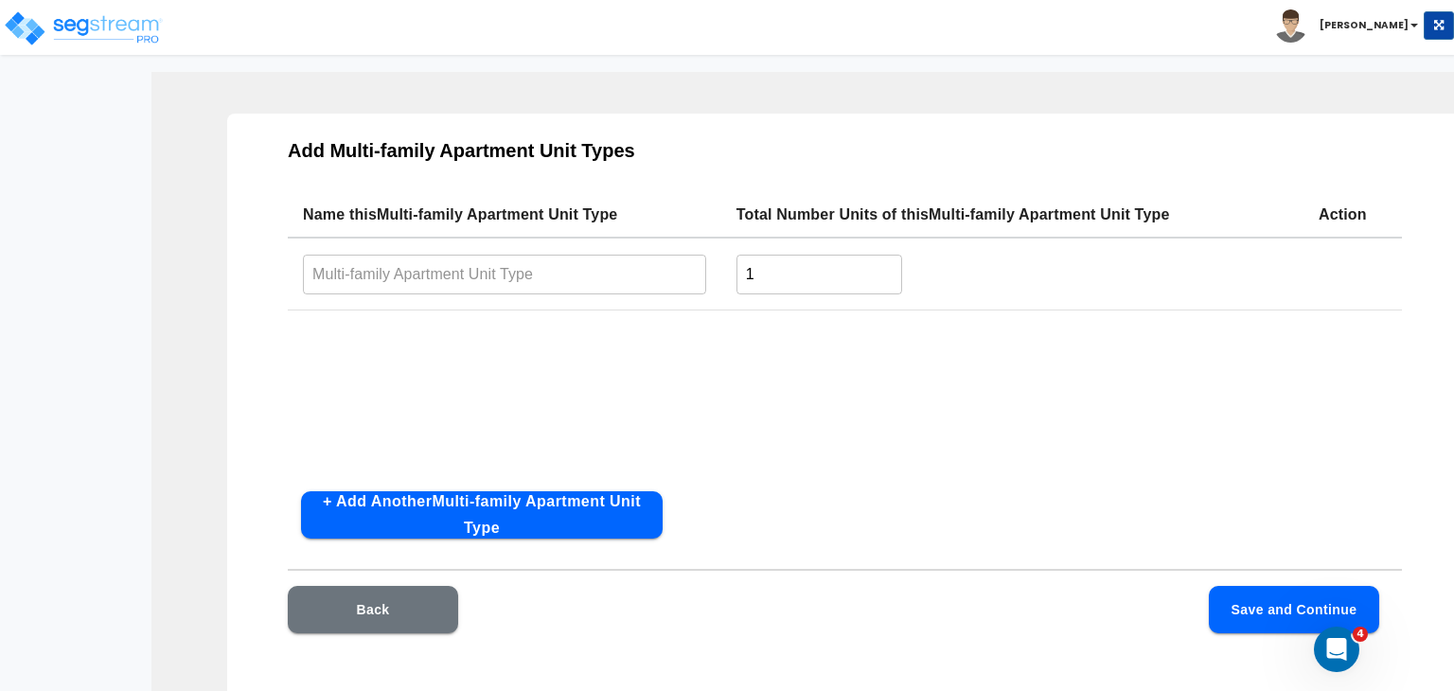
scroll to position [53, 0]
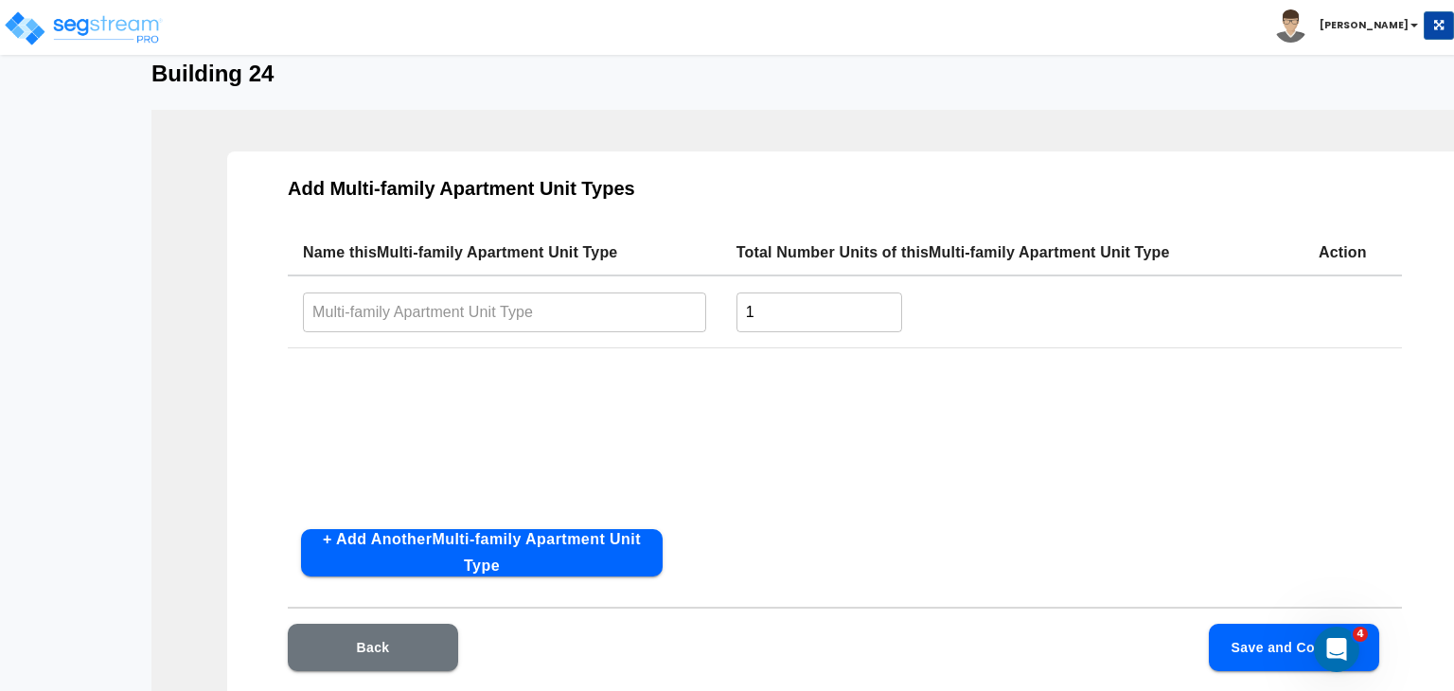
click at [563, 311] on input "text" at bounding box center [504, 312] width 403 height 41
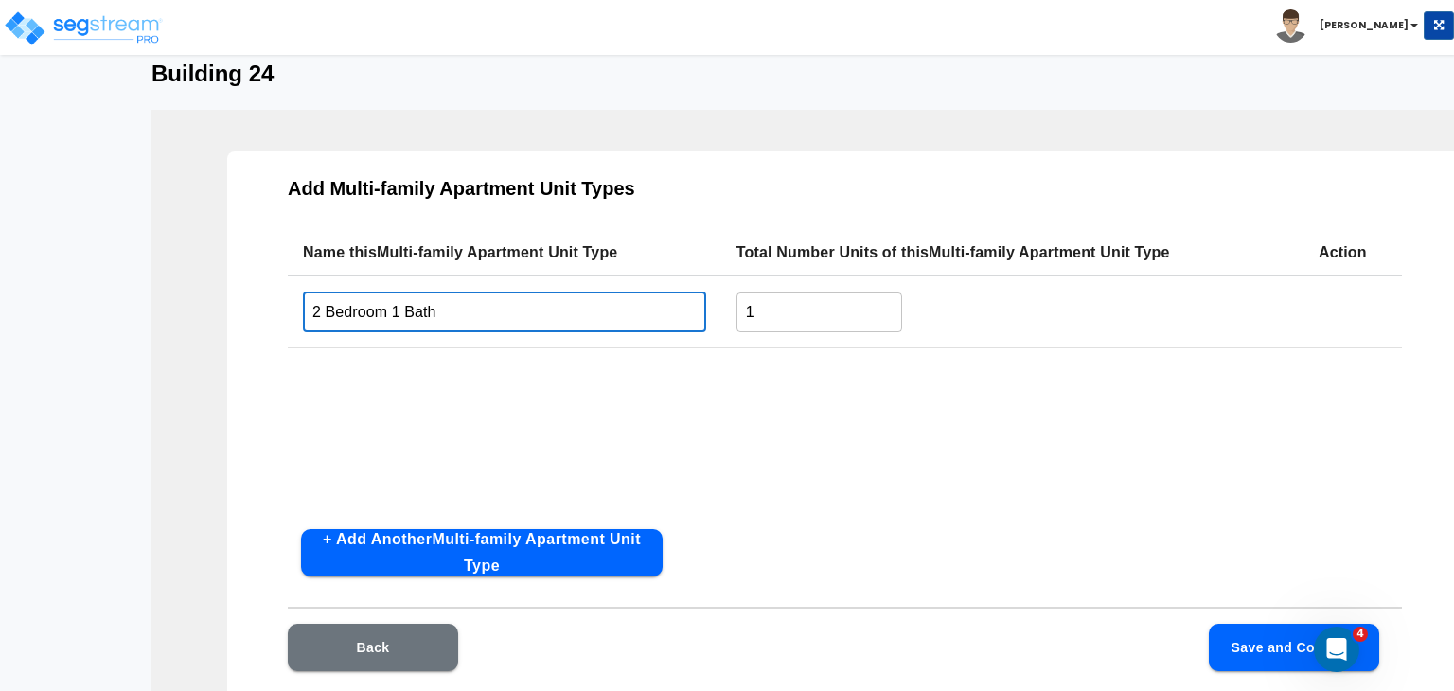
type input "2 Bedroom 1 Bath"
click at [1229, 639] on button "Save and Continue" at bounding box center [1294, 647] width 170 height 47
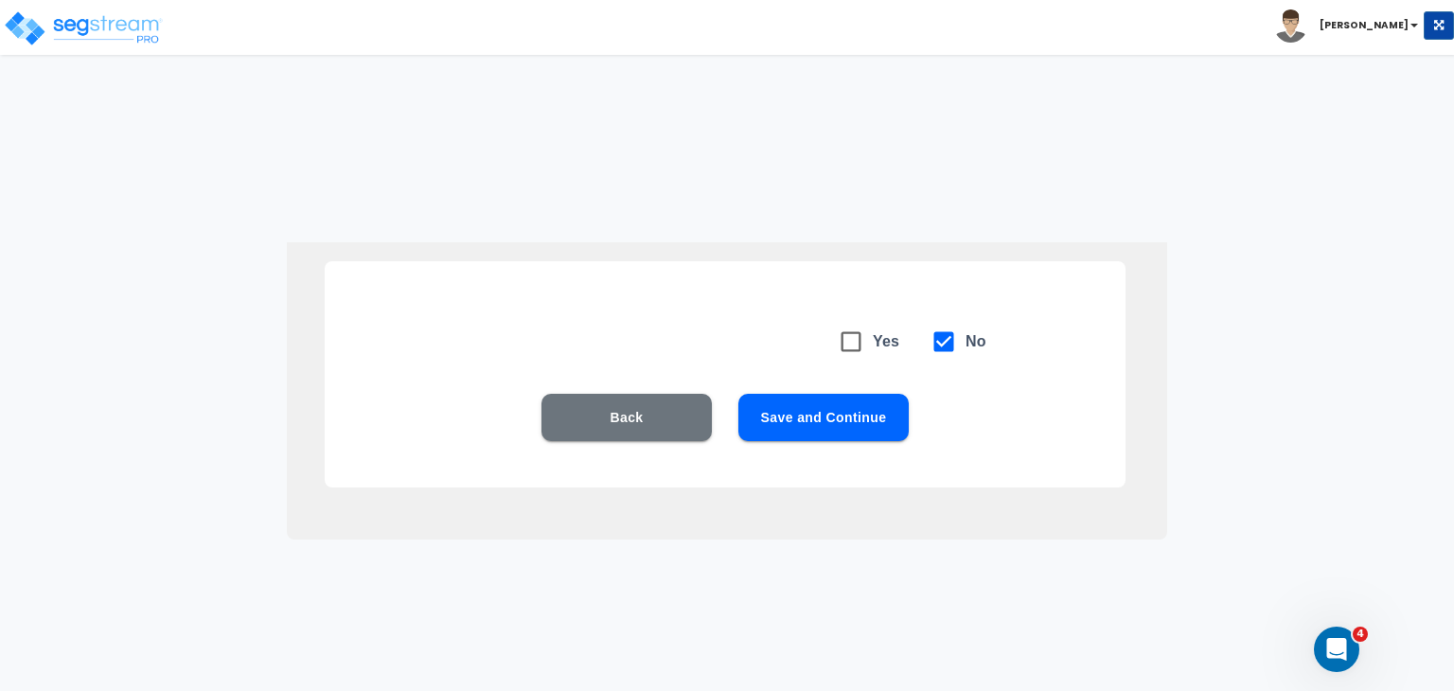
scroll to position [0, 0]
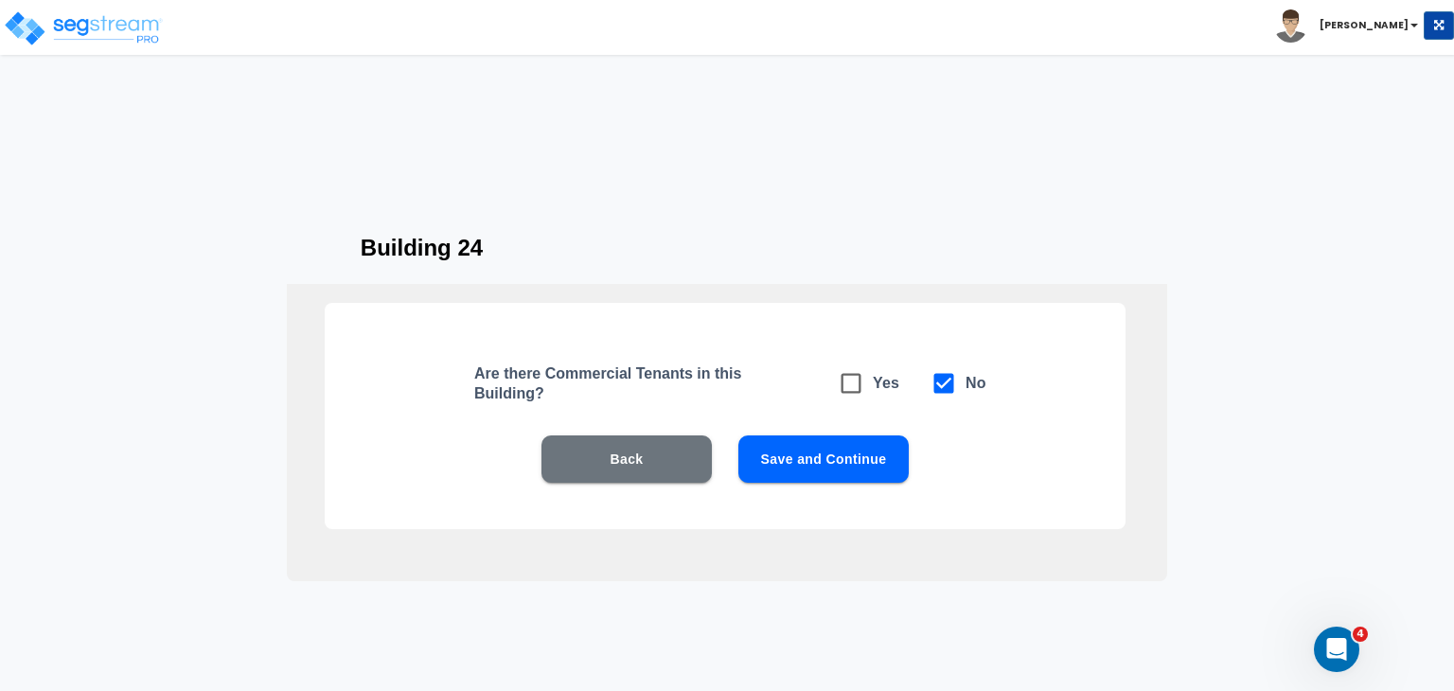
click at [829, 451] on button "Save and Continue" at bounding box center [823, 458] width 170 height 47
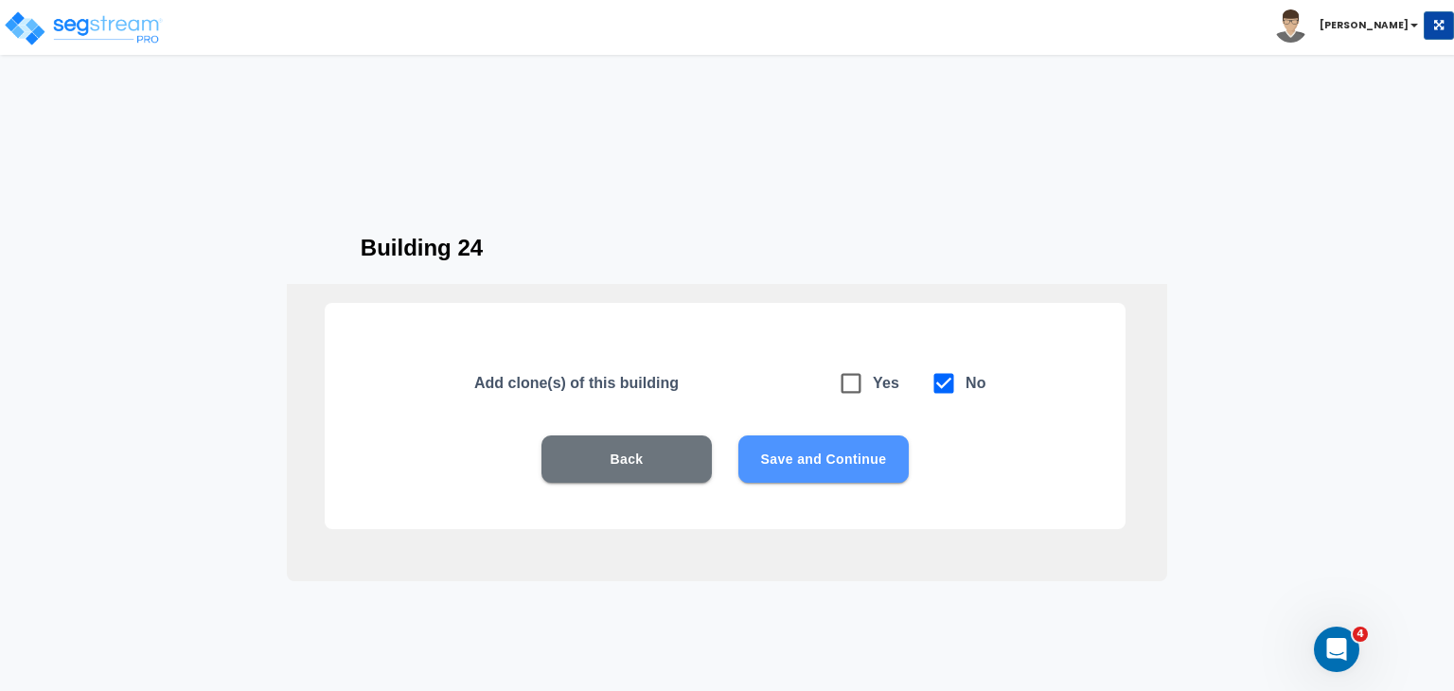
click at [806, 452] on button "Save and Continue" at bounding box center [823, 458] width 170 height 47
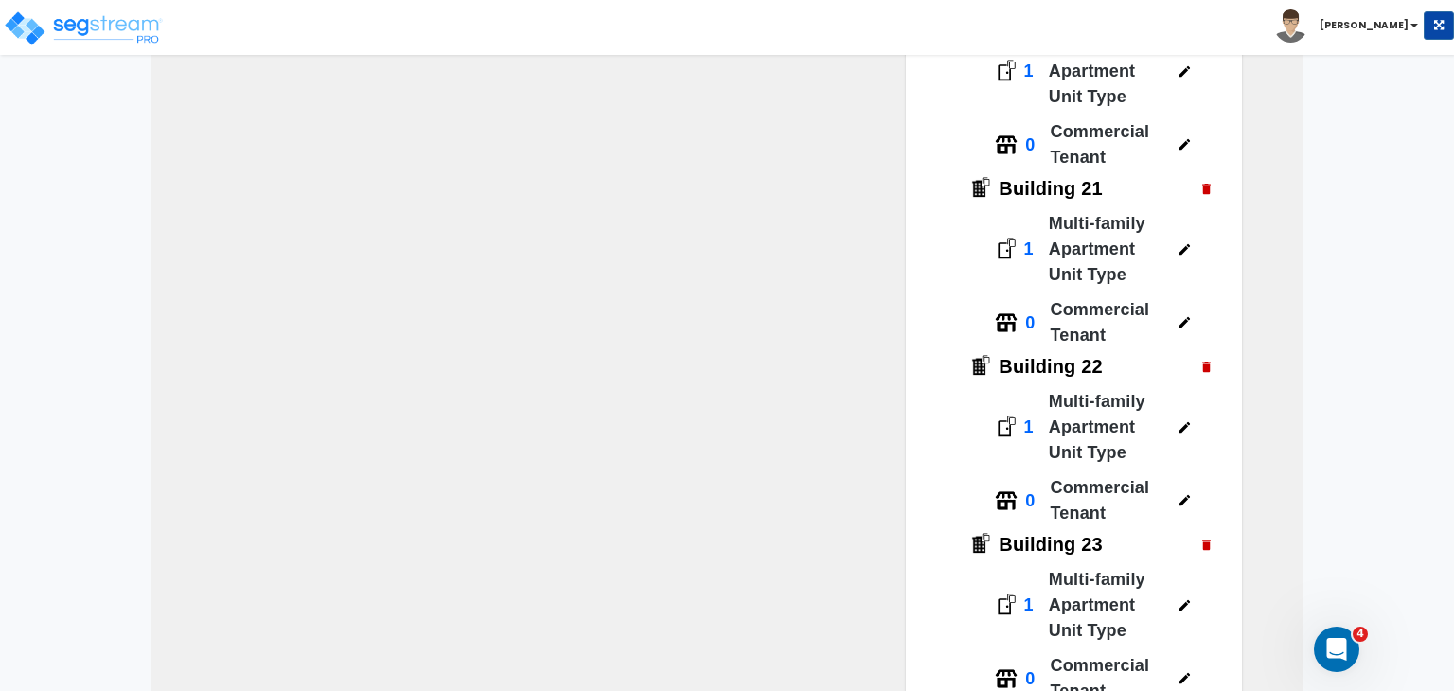
scroll to position [4375, 0]
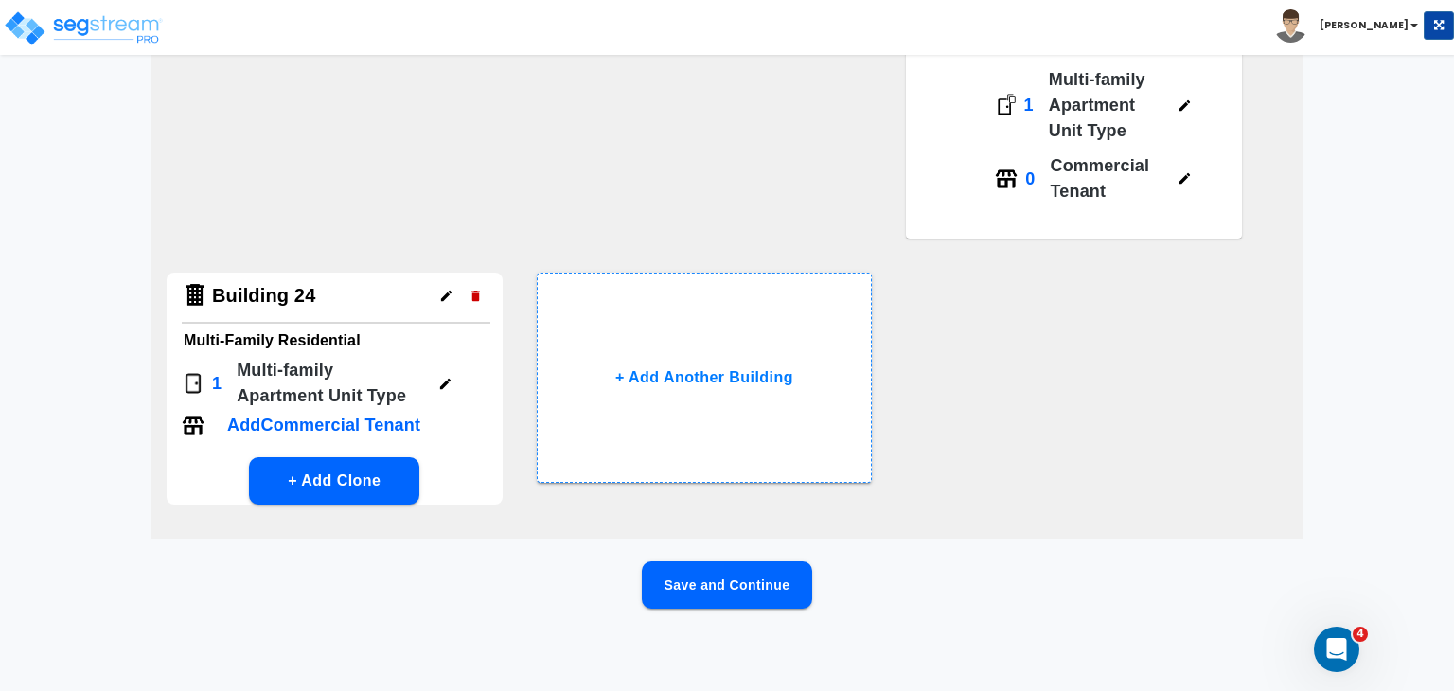
click at [721, 581] on button "Save and Continue" at bounding box center [727, 584] width 170 height 47
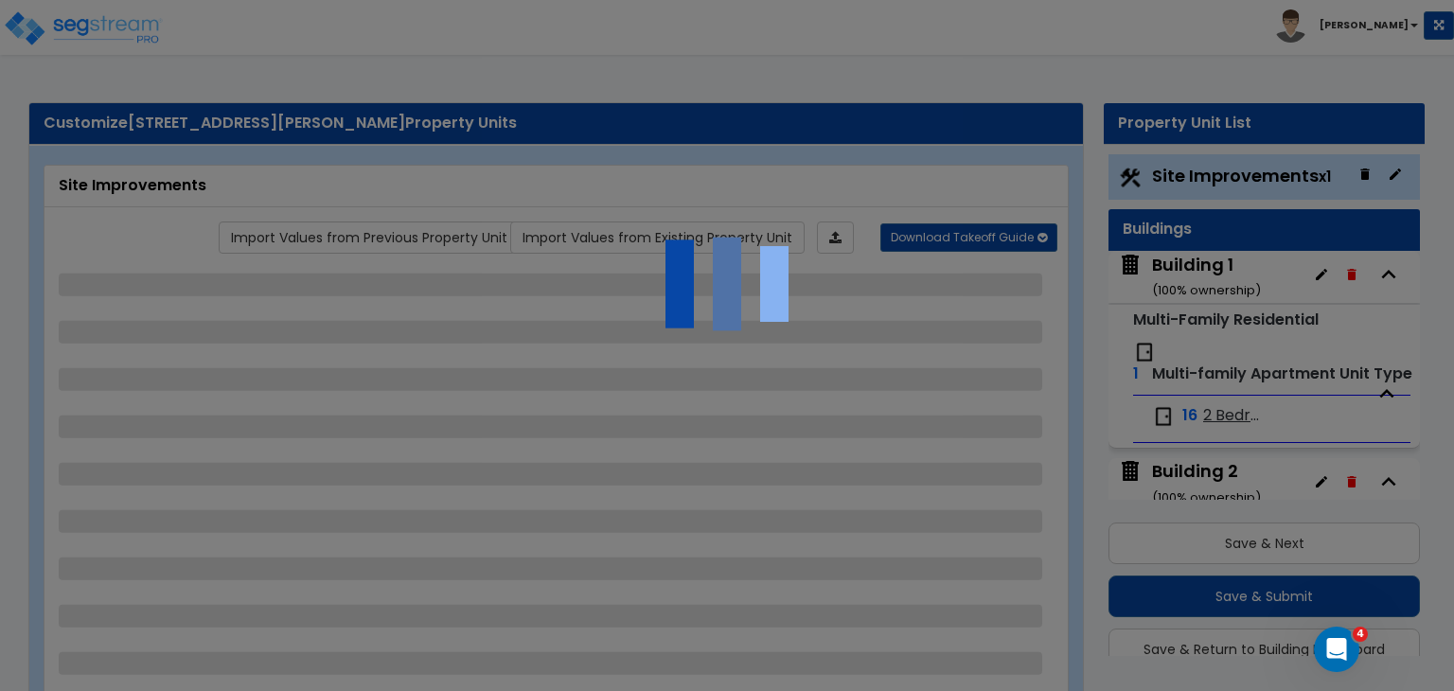
scroll to position [0, 0]
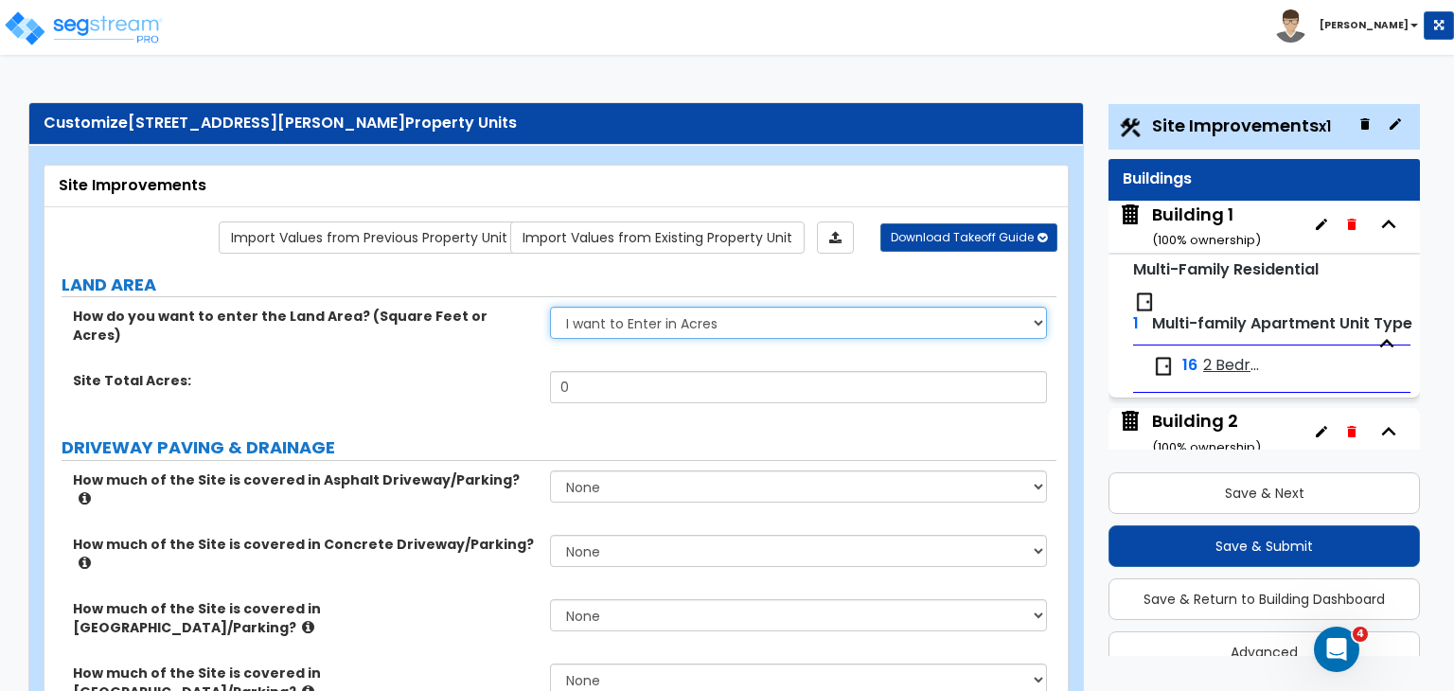
click at [648, 315] on select "I want to Enter in [GEOGRAPHIC_DATA] I want to Enter in Square Feet" at bounding box center [798, 323] width 496 height 32
select select "2"
click at [550, 307] on select "I want to Enter in [GEOGRAPHIC_DATA] I want to Enter in Square Feet" at bounding box center [798, 323] width 496 height 32
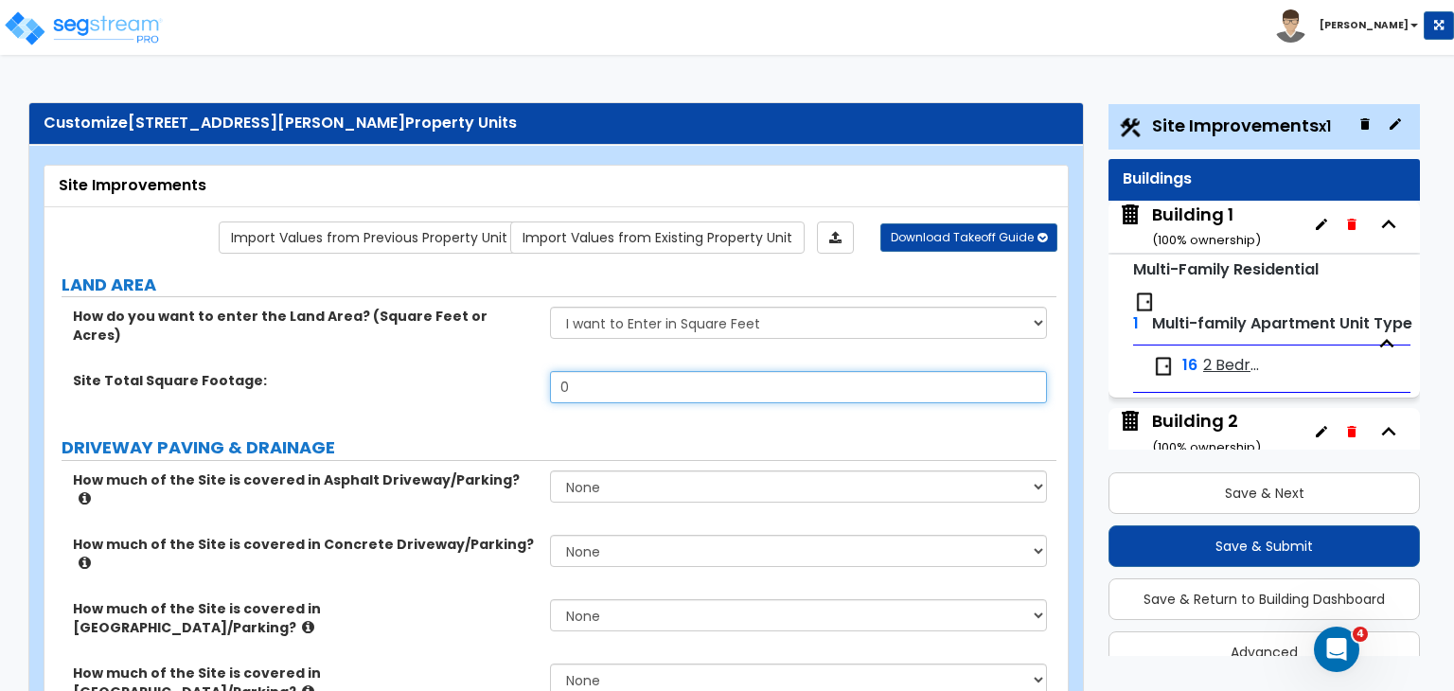
drag, startPoint x: 603, startPoint y: 367, endPoint x: 491, endPoint y: 349, distance: 113.1
click at [491, 349] on div "How do you want to enter the Land Area? (Square Feet or Acres) I want to Enter …" at bounding box center [550, 362] width 983 height 110
type input "101,855"
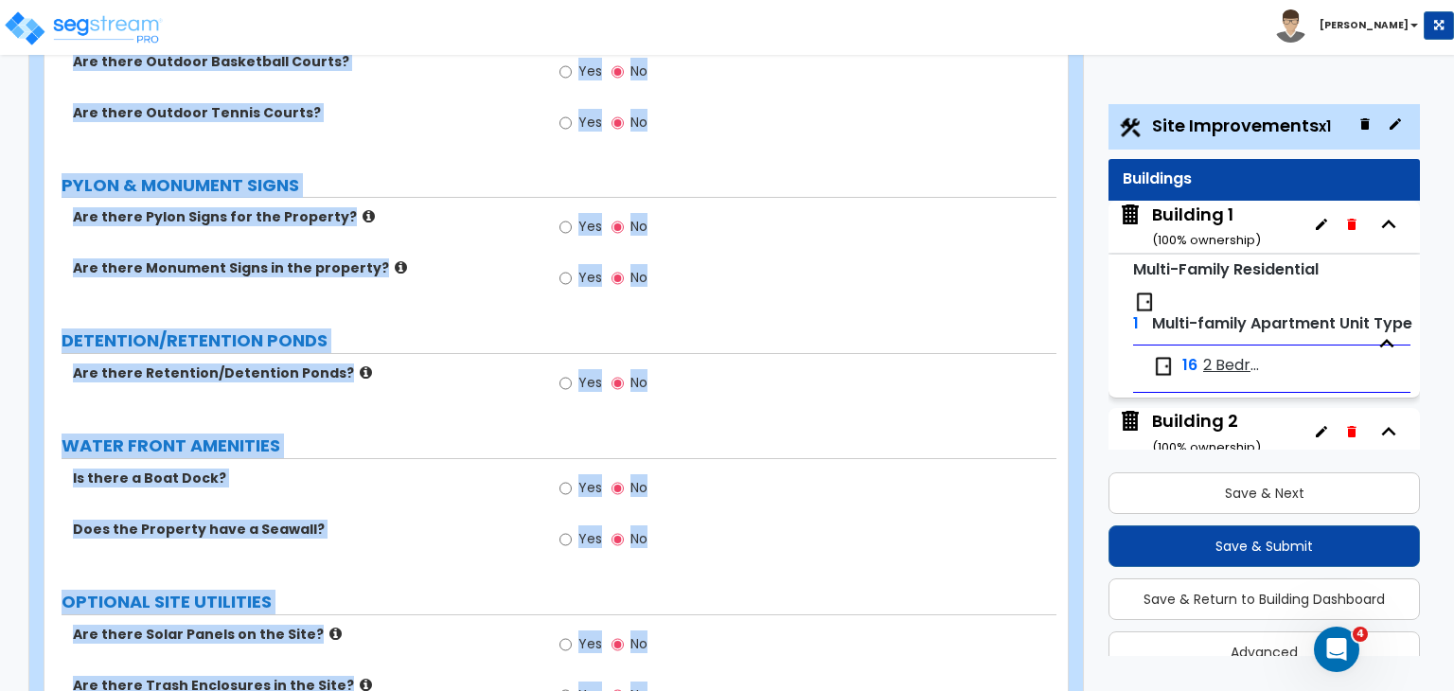
scroll to position [3329, 0]
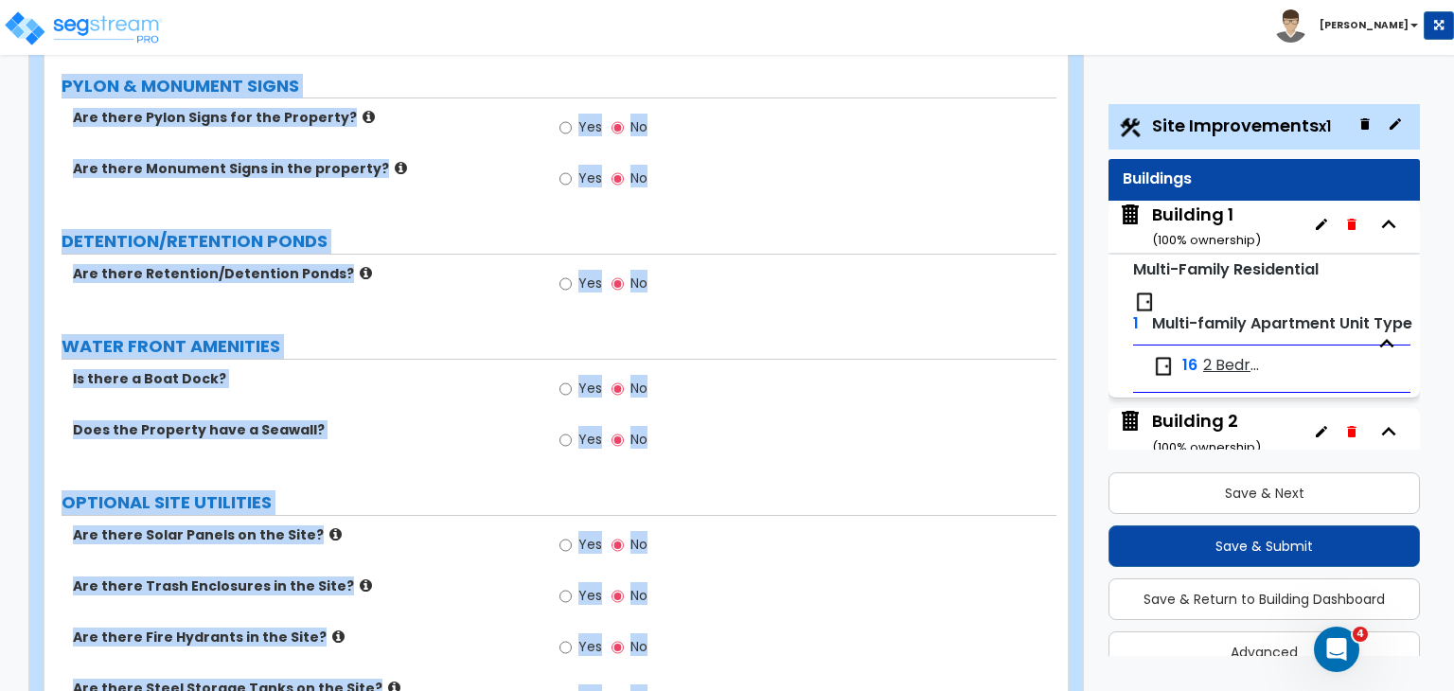
drag, startPoint x: 55, startPoint y: 183, endPoint x: 1181, endPoint y: 734, distance: 1254.2
copy div "Site Improvements Import Values from Previous Property Unit Import Values from …"
click at [471, 369] on div "Is there a Boat Dock? Yes No" at bounding box center [550, 394] width 1012 height 51
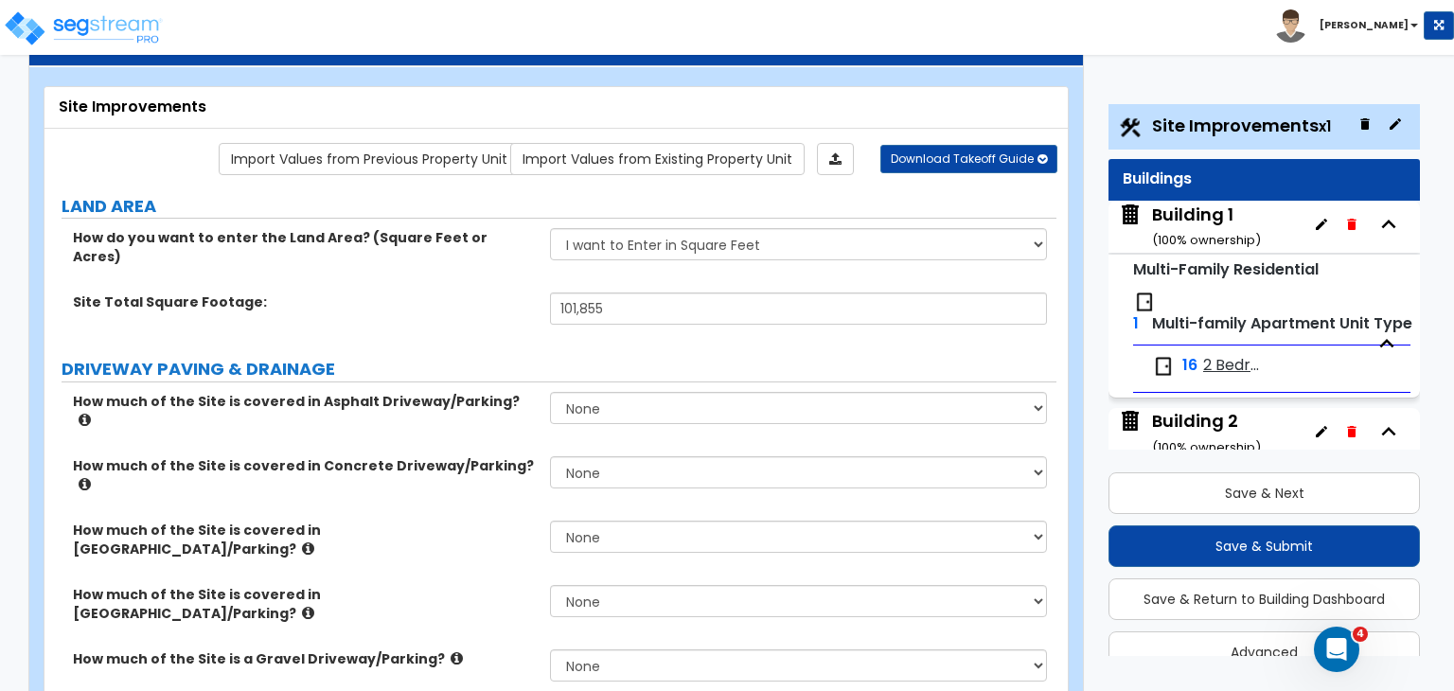
scroll to position [81, 0]
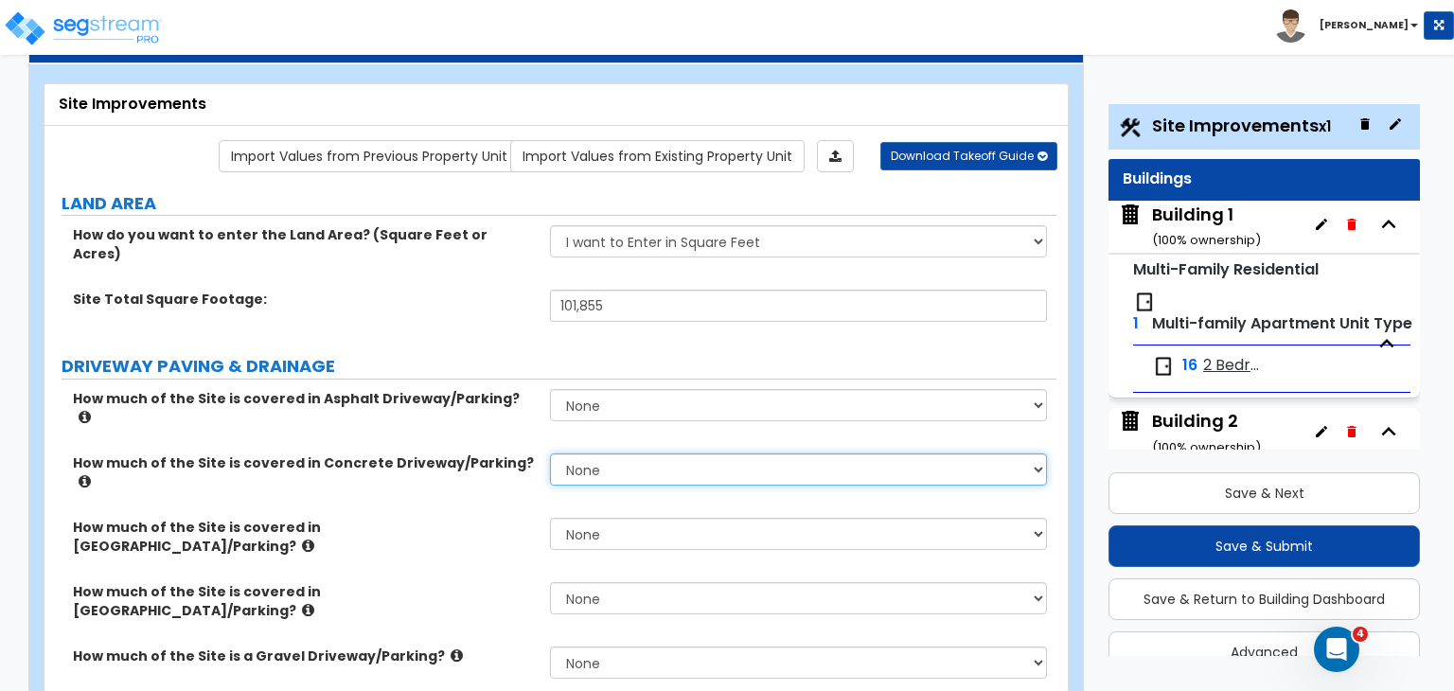
click at [620, 453] on select "None I want to Enter an Approximate Percentage I want to Enter the Square Foota…" at bounding box center [798, 469] width 496 height 32
select select "2"
click at [550, 453] on select "None I want to Enter an Approximate Percentage I want to Enter the Square Foota…" at bounding box center [798, 469] width 496 height 32
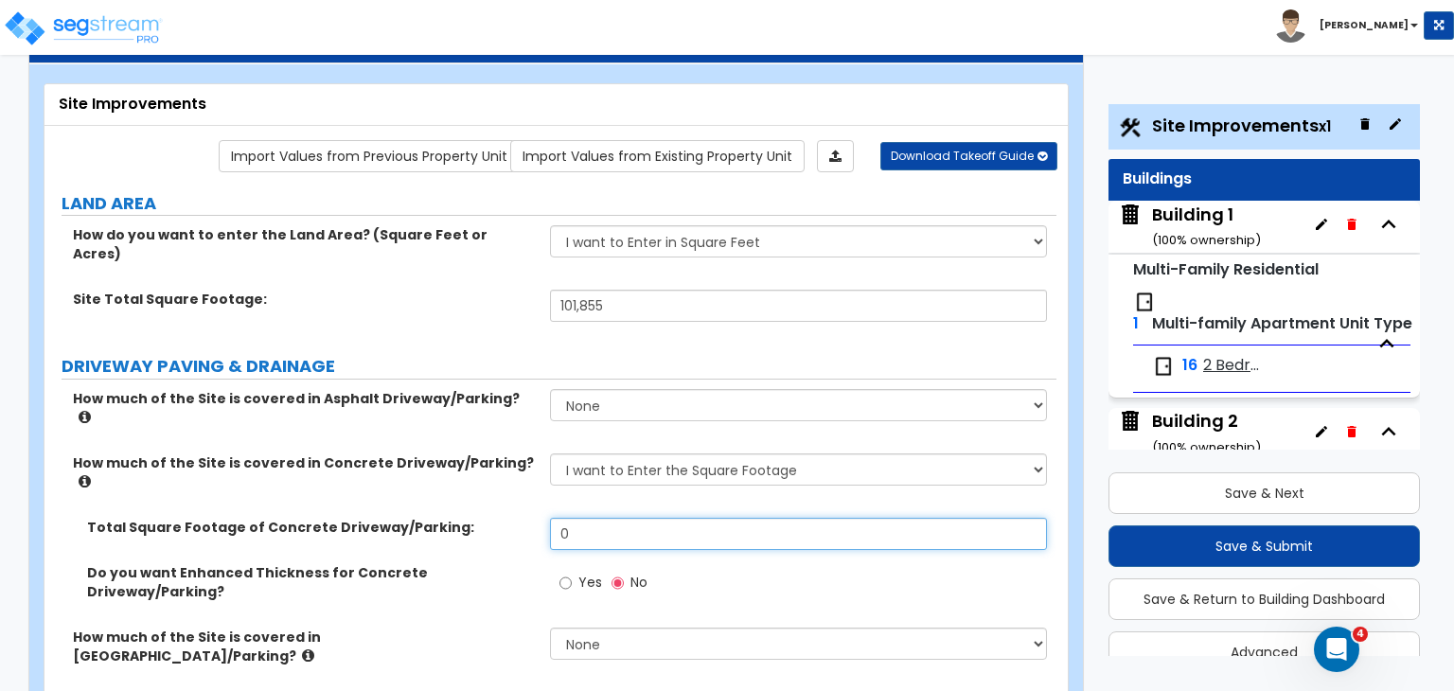
drag, startPoint x: 599, startPoint y: 474, endPoint x: 460, endPoint y: 478, distance: 139.2
click at [460, 518] on div "Total Square Footage of Concrete Driveway/Parking: 0" at bounding box center [550, 540] width 1012 height 45
type input "40,000"
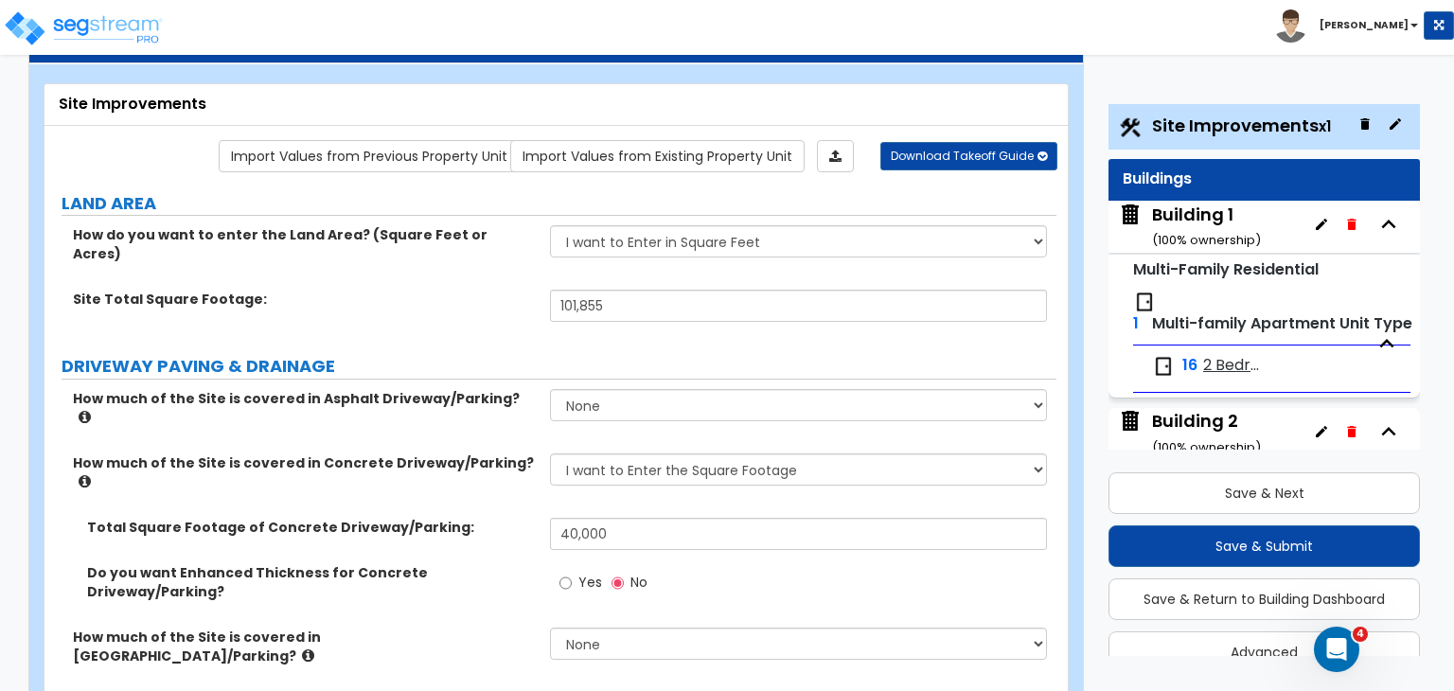
click at [473, 518] on label "Total Square Footage of Concrete Driveway/Parking:" at bounding box center [311, 527] width 449 height 19
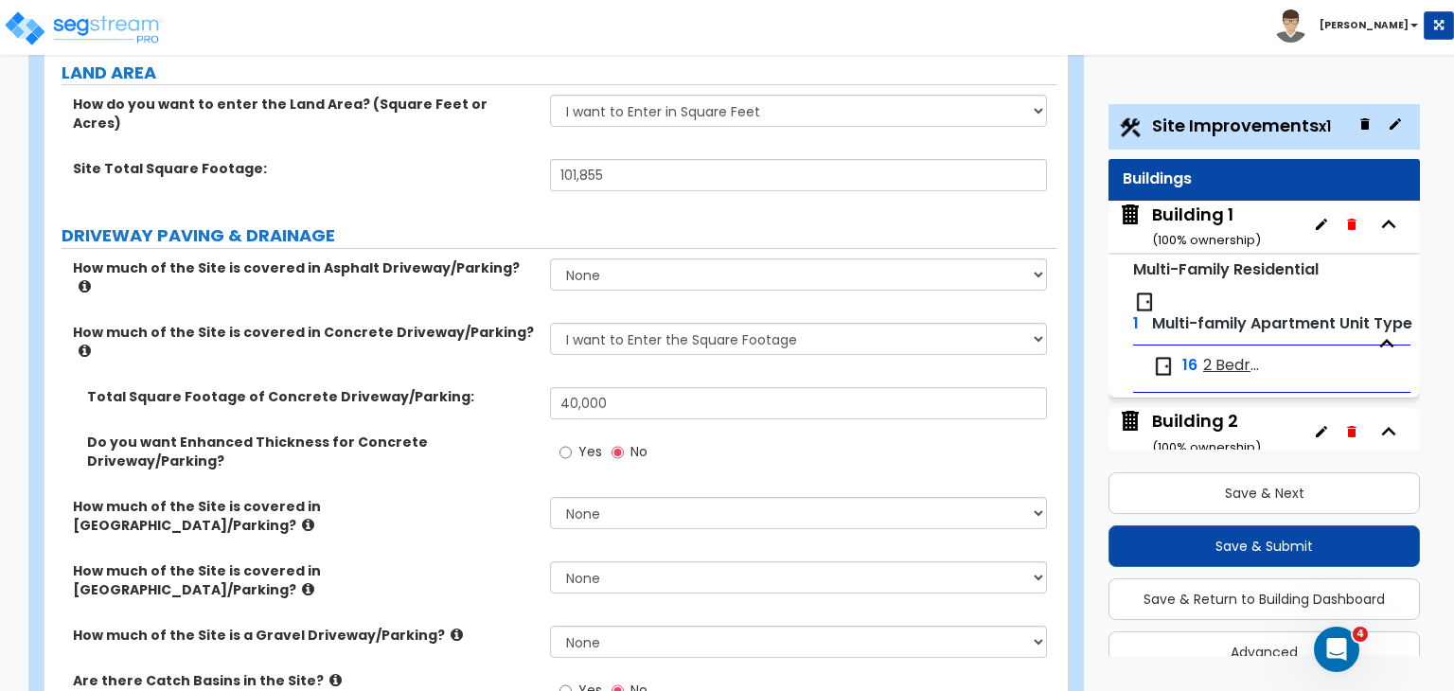
scroll to position [216, 0]
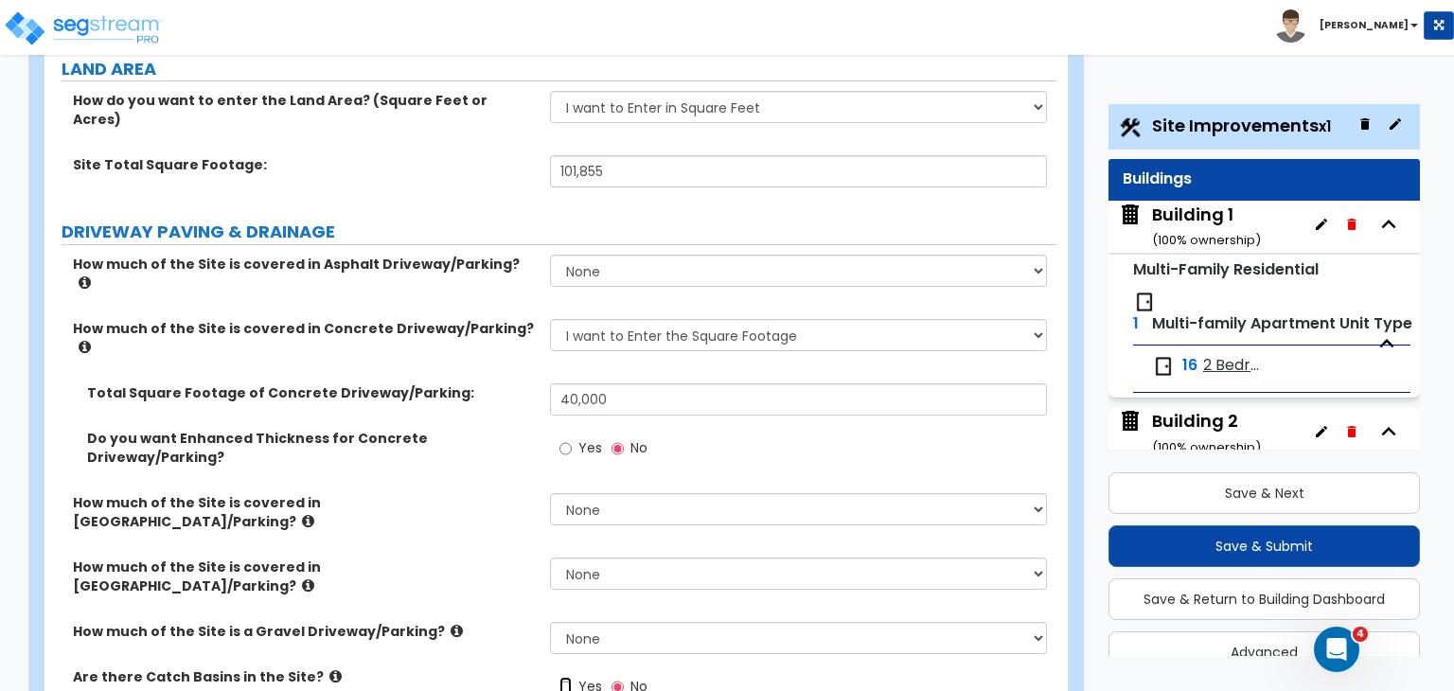
click at [561, 677] on input "Yes" at bounding box center [565, 687] width 12 height 21
radio input "true"
drag, startPoint x: 594, startPoint y: 618, endPoint x: 516, endPoint y: 618, distance: 78.6
type input "4"
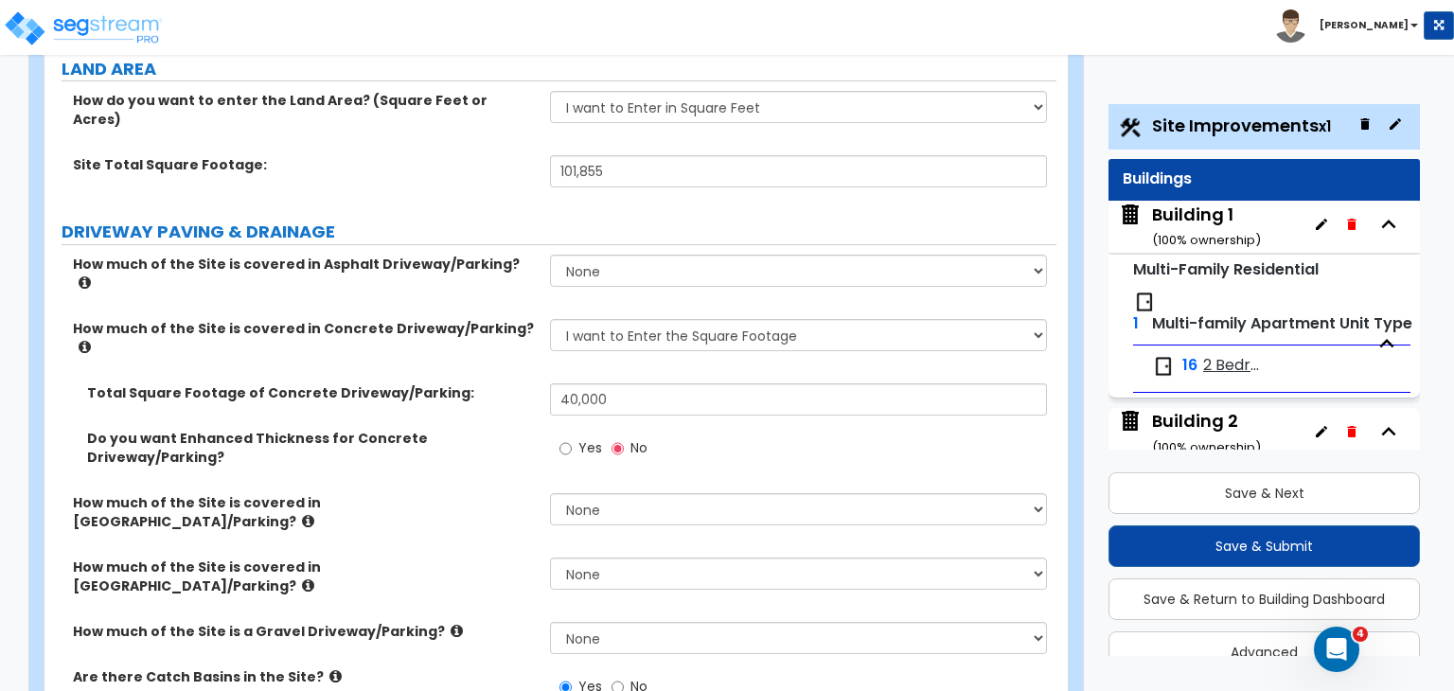
click at [497, 667] on label "Are there Catch Basins in the Site?" at bounding box center [304, 676] width 463 height 19
click at [512, 557] on label "How much of the Site is covered in [GEOGRAPHIC_DATA]/Parking?" at bounding box center [304, 576] width 463 height 38
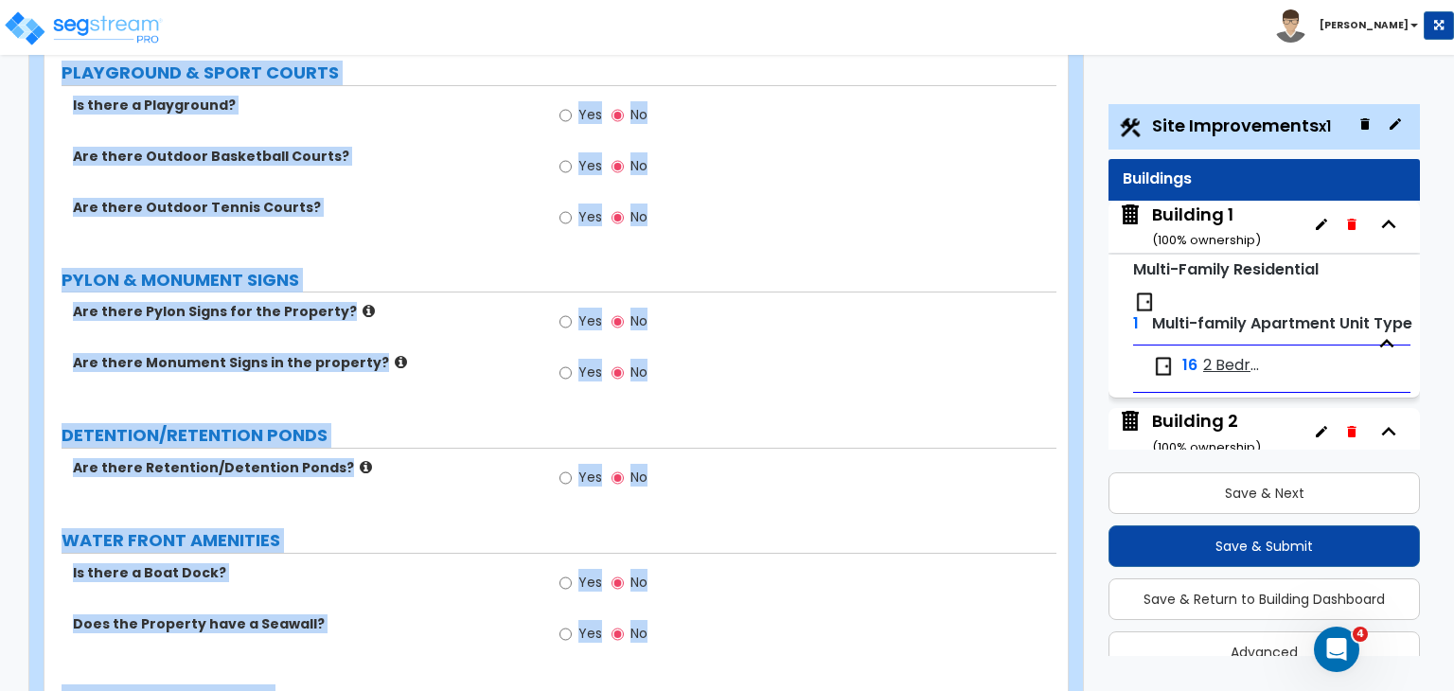
scroll to position [3472, 0]
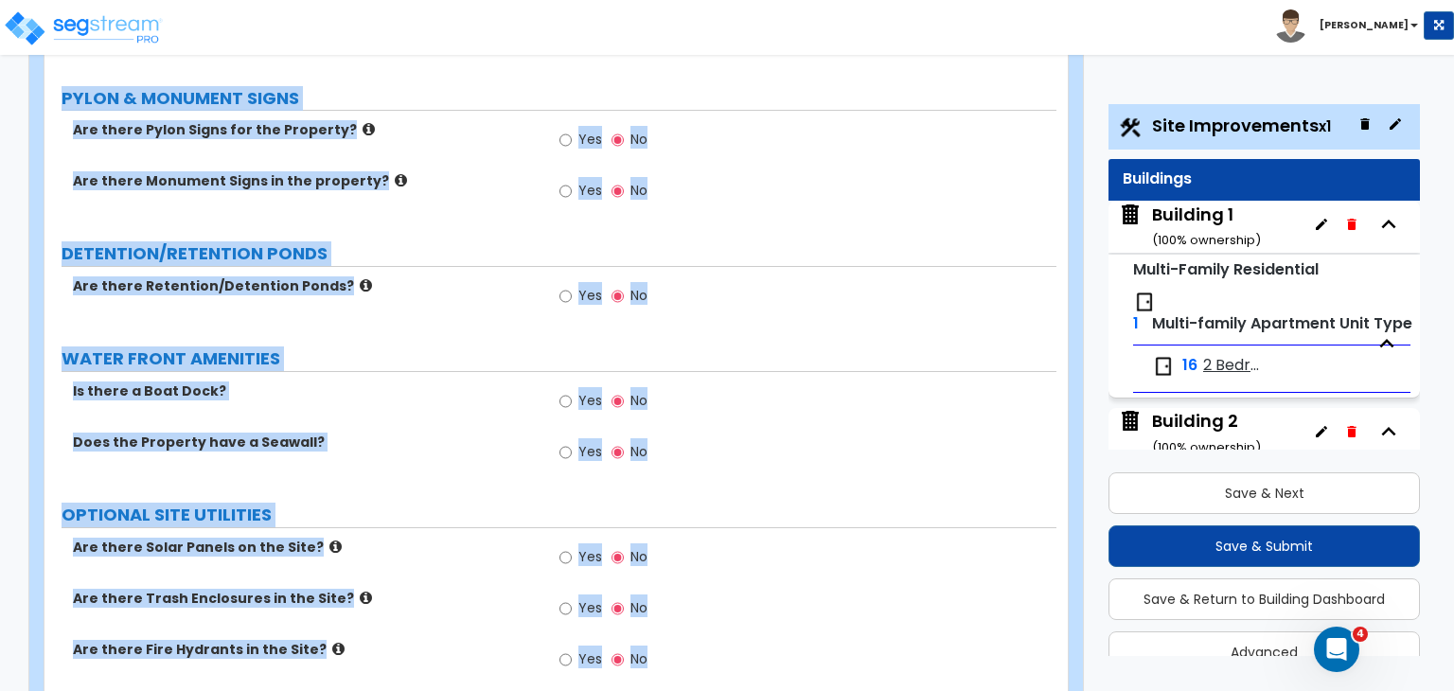
drag, startPoint x: 54, startPoint y: 178, endPoint x: 872, endPoint y: 734, distance: 989.2
copy div "Site Improvements Import Values from Previous Property Unit Import Values from …"
